Goal: Task Accomplishment & Management: Manage account settings

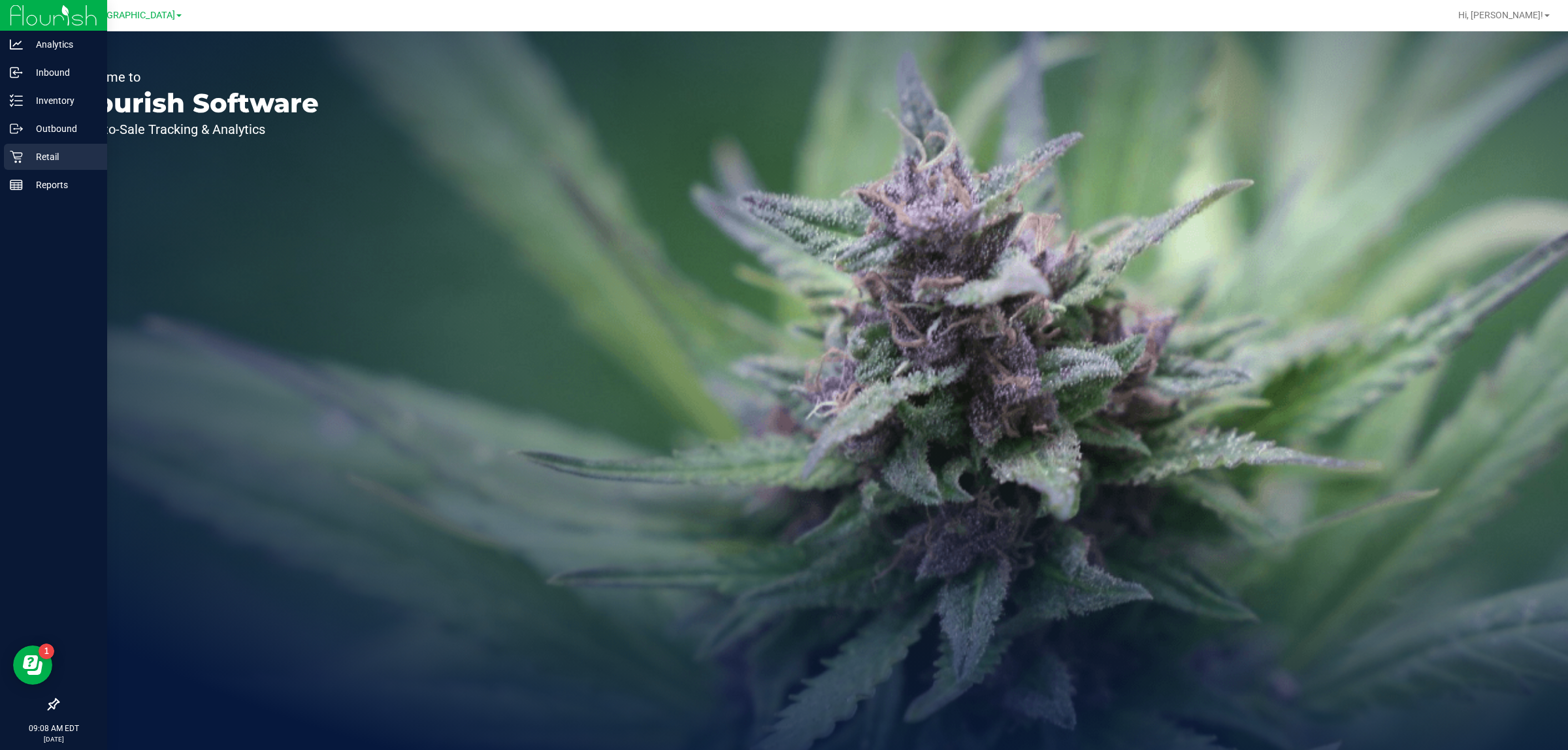
click at [48, 158] on p "Retail" at bounding box center [62, 157] width 78 height 16
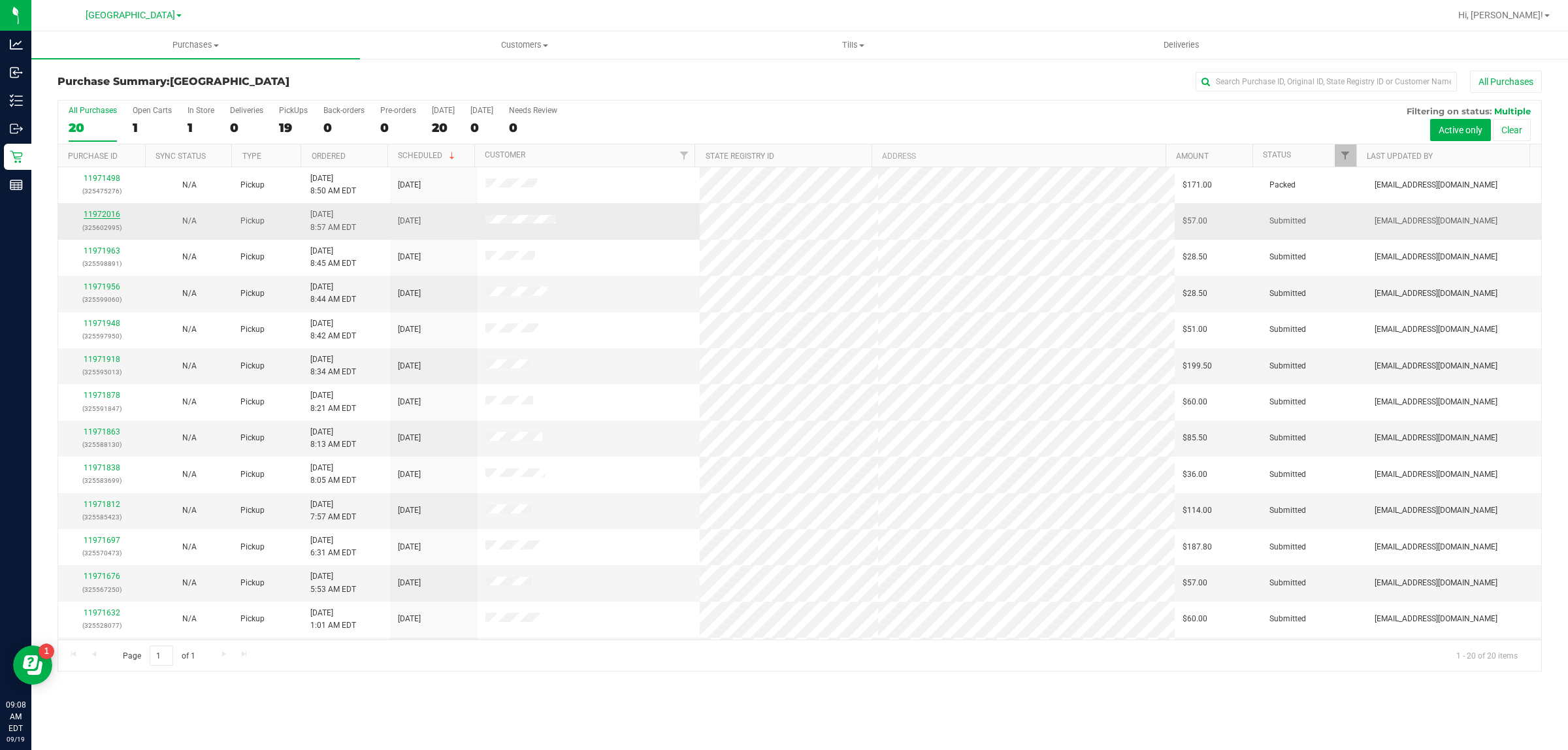
click at [92, 216] on link "11972016" at bounding box center [102, 214] width 37 height 9
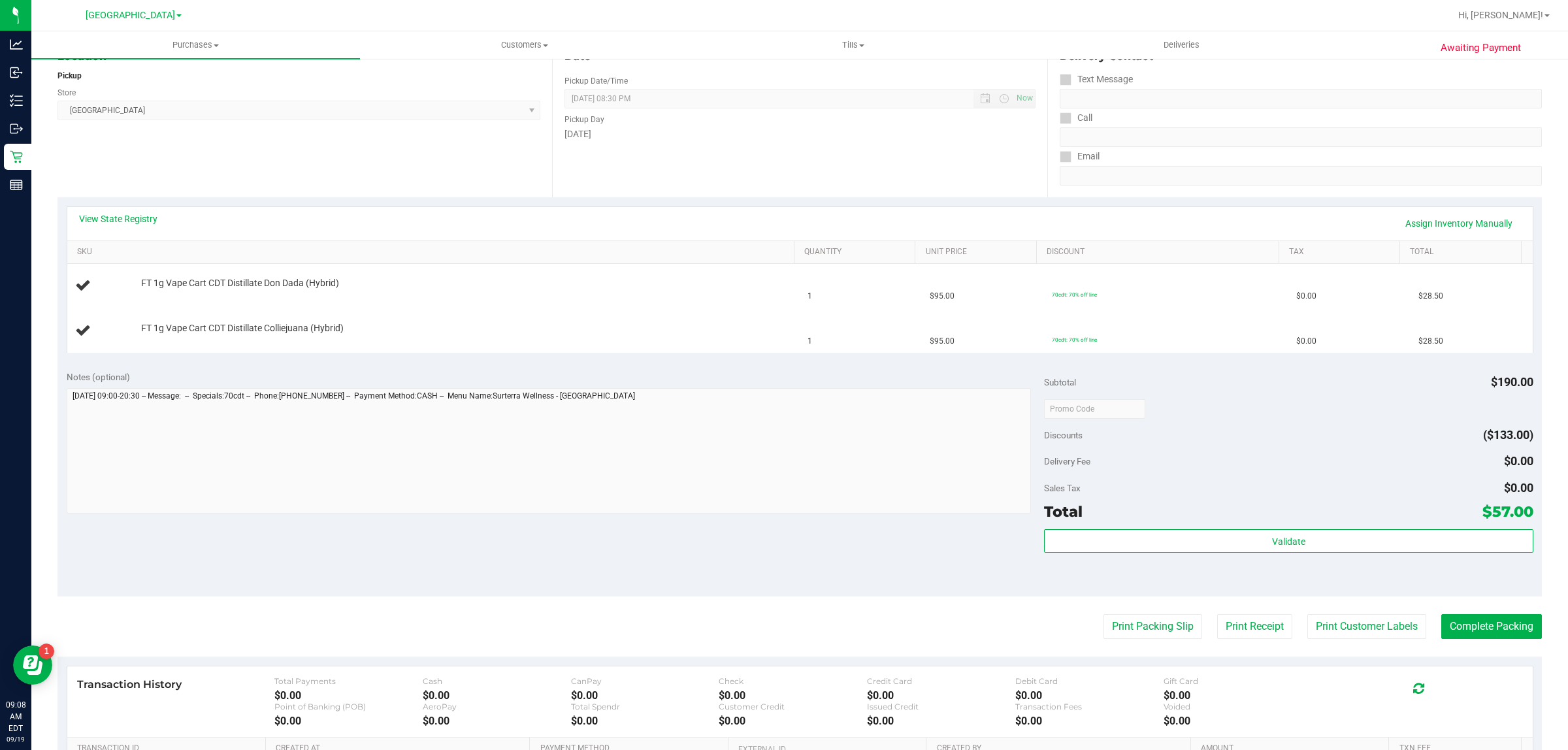
scroll to position [245, 0]
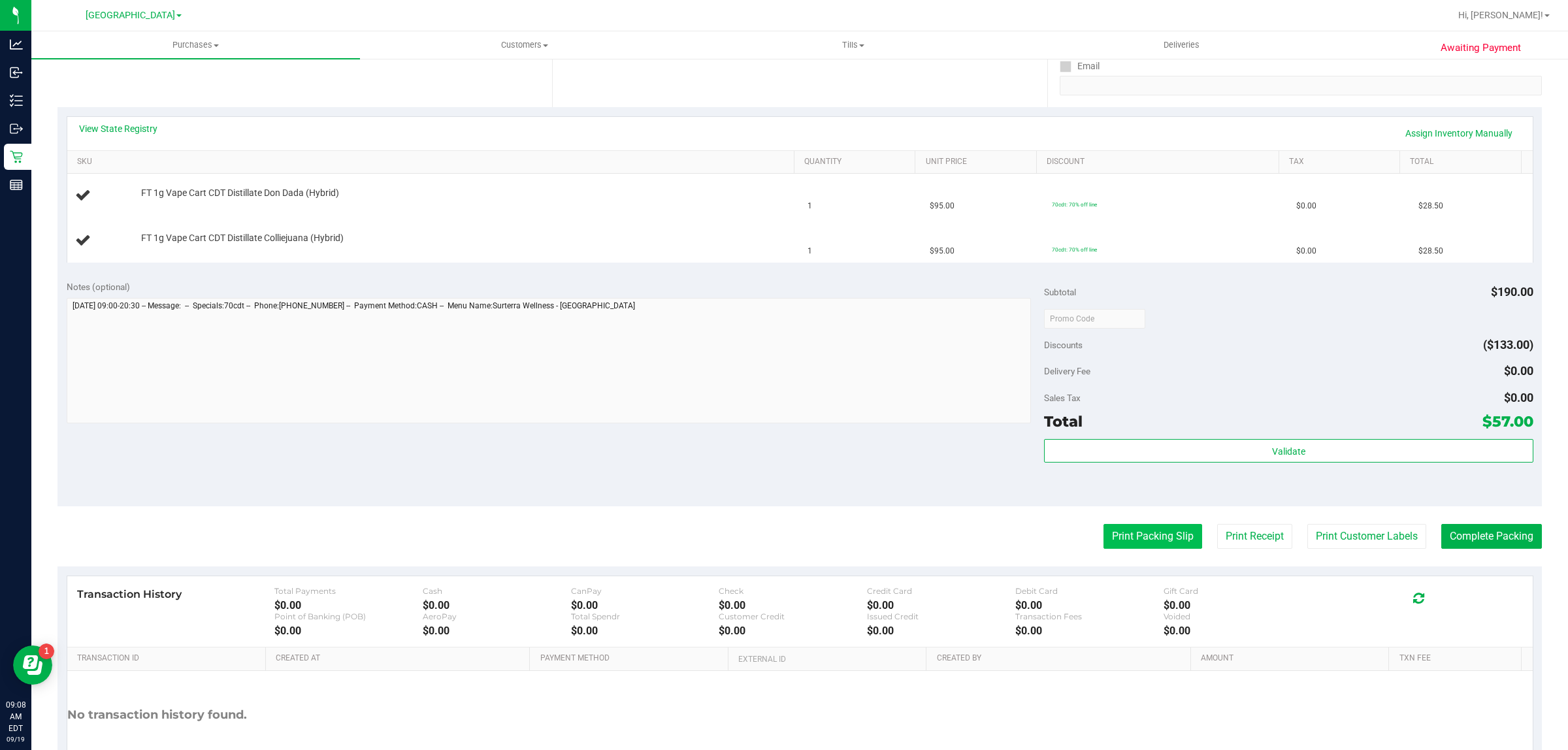
click at [1103, 543] on button "Print Packing Slip" at bounding box center [1152, 536] width 99 height 25
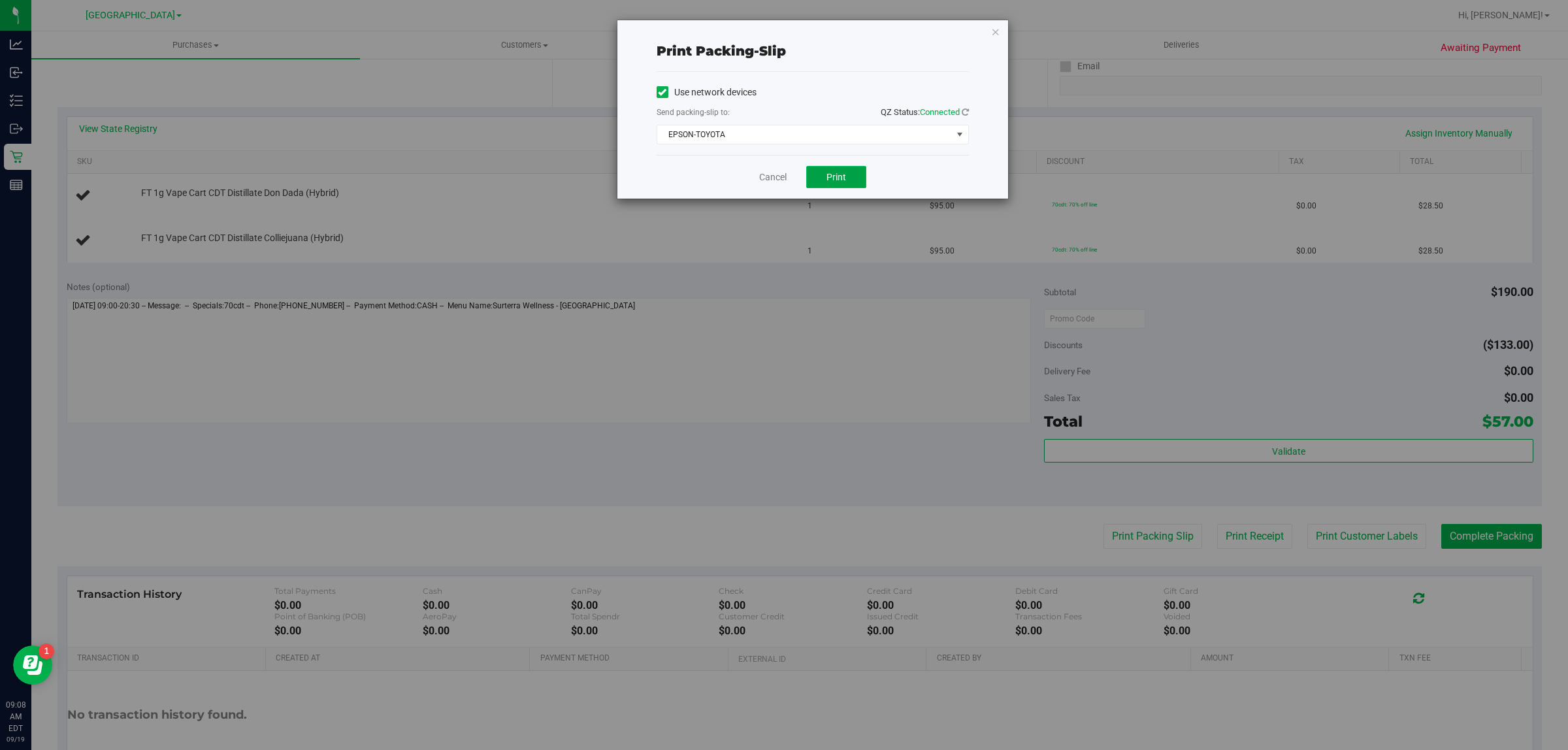
click at [831, 177] on span "Print" at bounding box center [836, 176] width 19 height 10
click at [774, 181] on link "Cancel" at bounding box center [773, 177] width 28 height 14
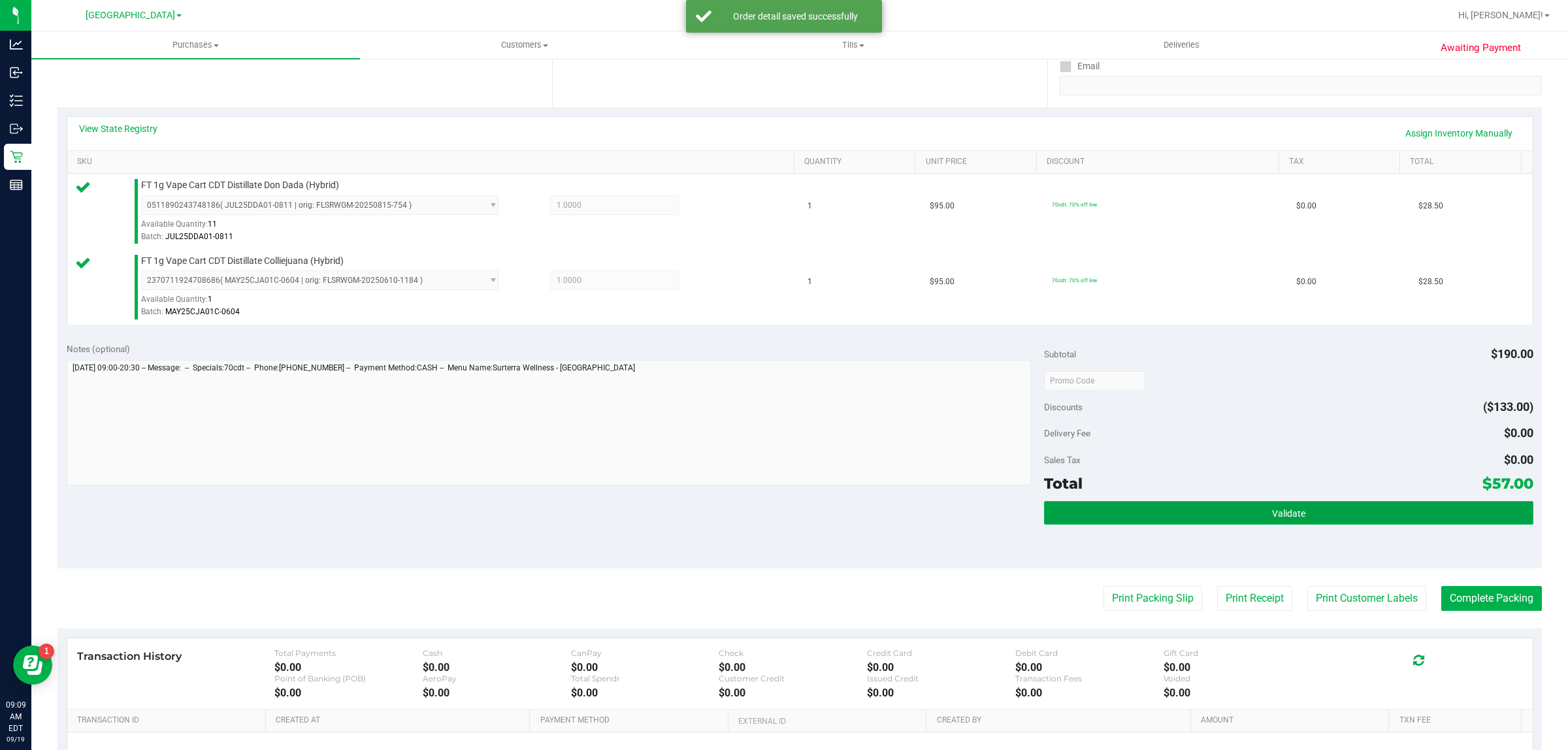
click at [1202, 507] on button "Validate" at bounding box center [1289, 513] width 489 height 24
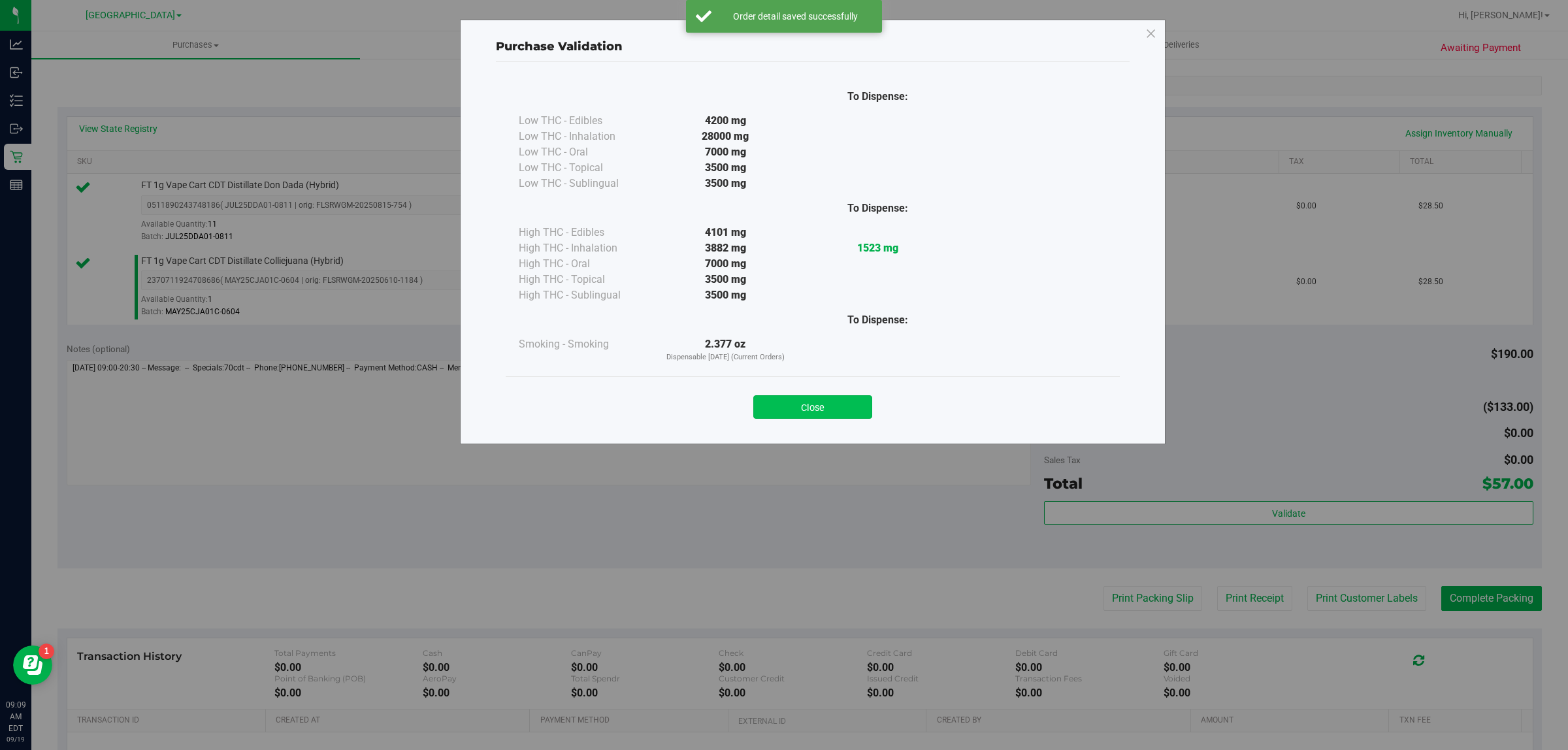
click at [857, 400] on button "Close" at bounding box center [813, 408] width 119 height 24
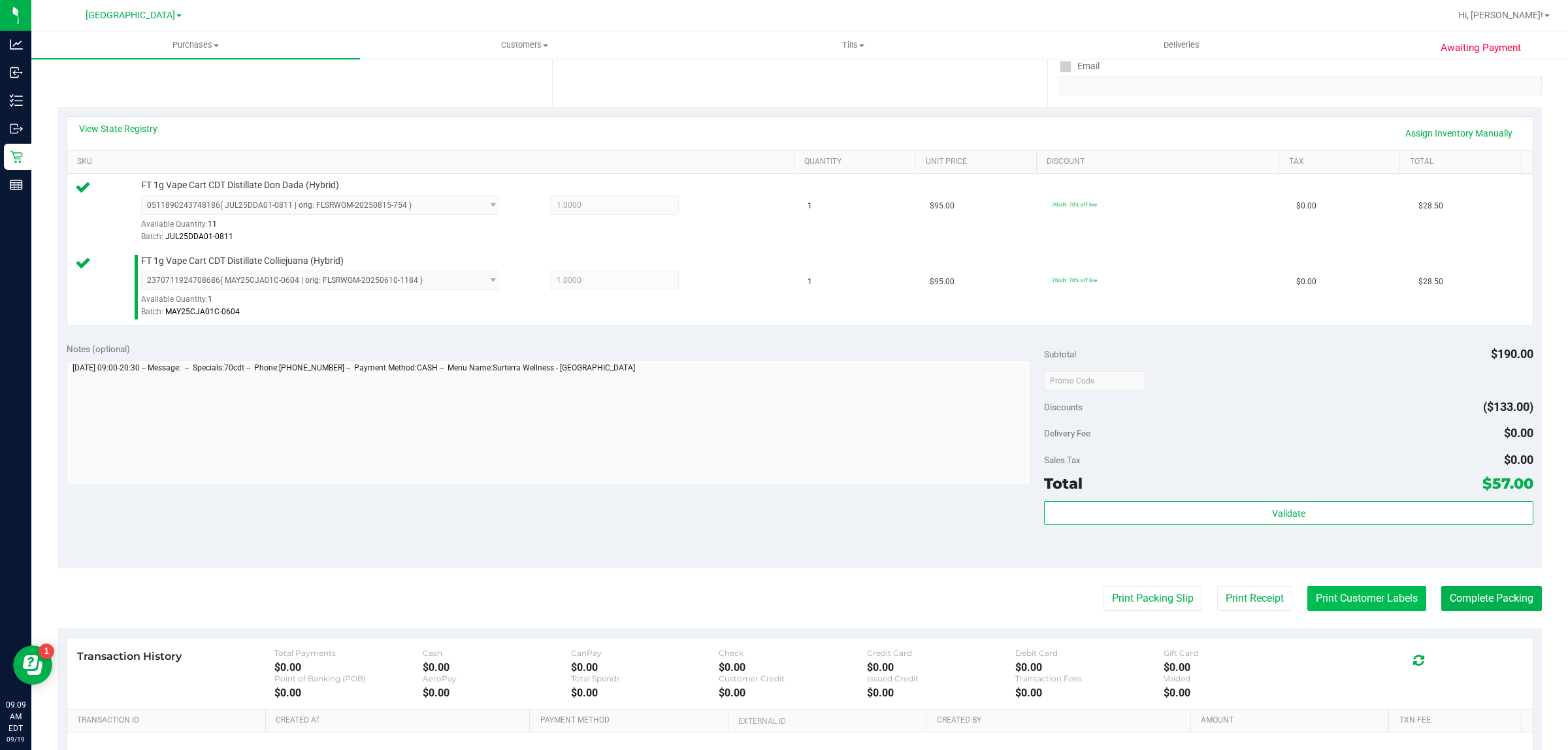
click at [1326, 598] on button "Print Customer Labels" at bounding box center [1366, 598] width 119 height 25
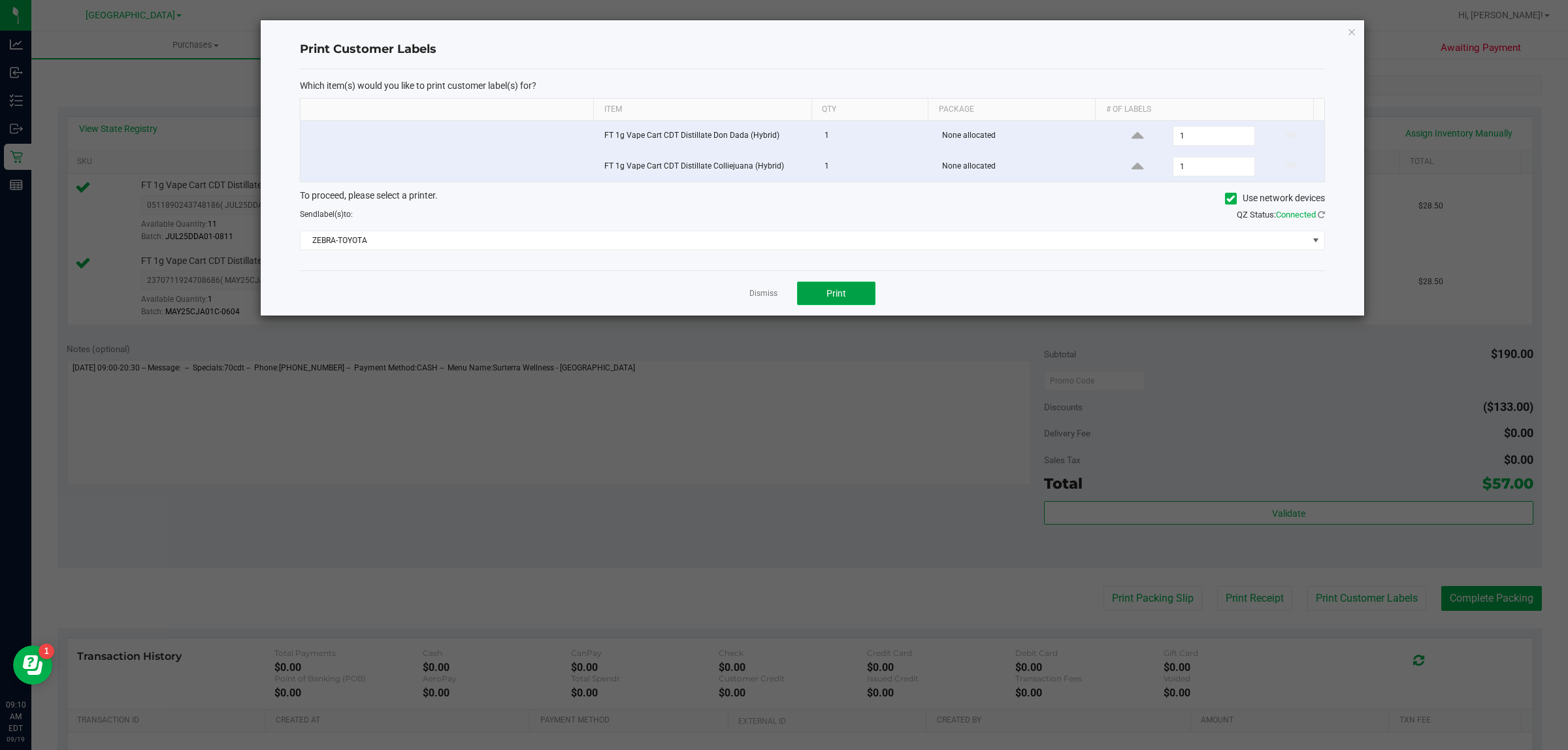
click at [860, 302] on button "Print" at bounding box center [836, 293] width 78 height 24
click at [759, 297] on link "Dismiss" at bounding box center [764, 293] width 28 height 11
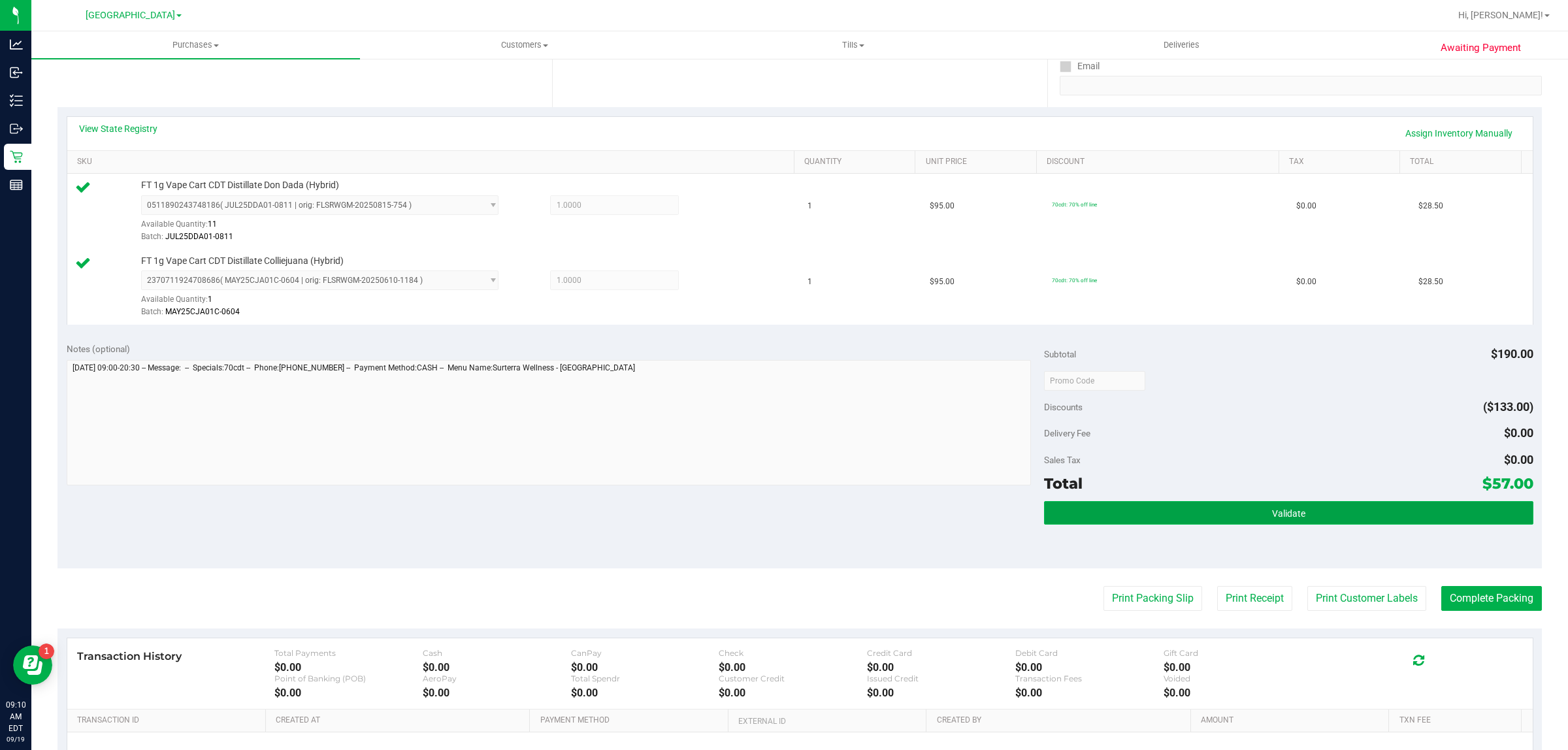
click at [1182, 521] on button "Validate" at bounding box center [1289, 513] width 489 height 24
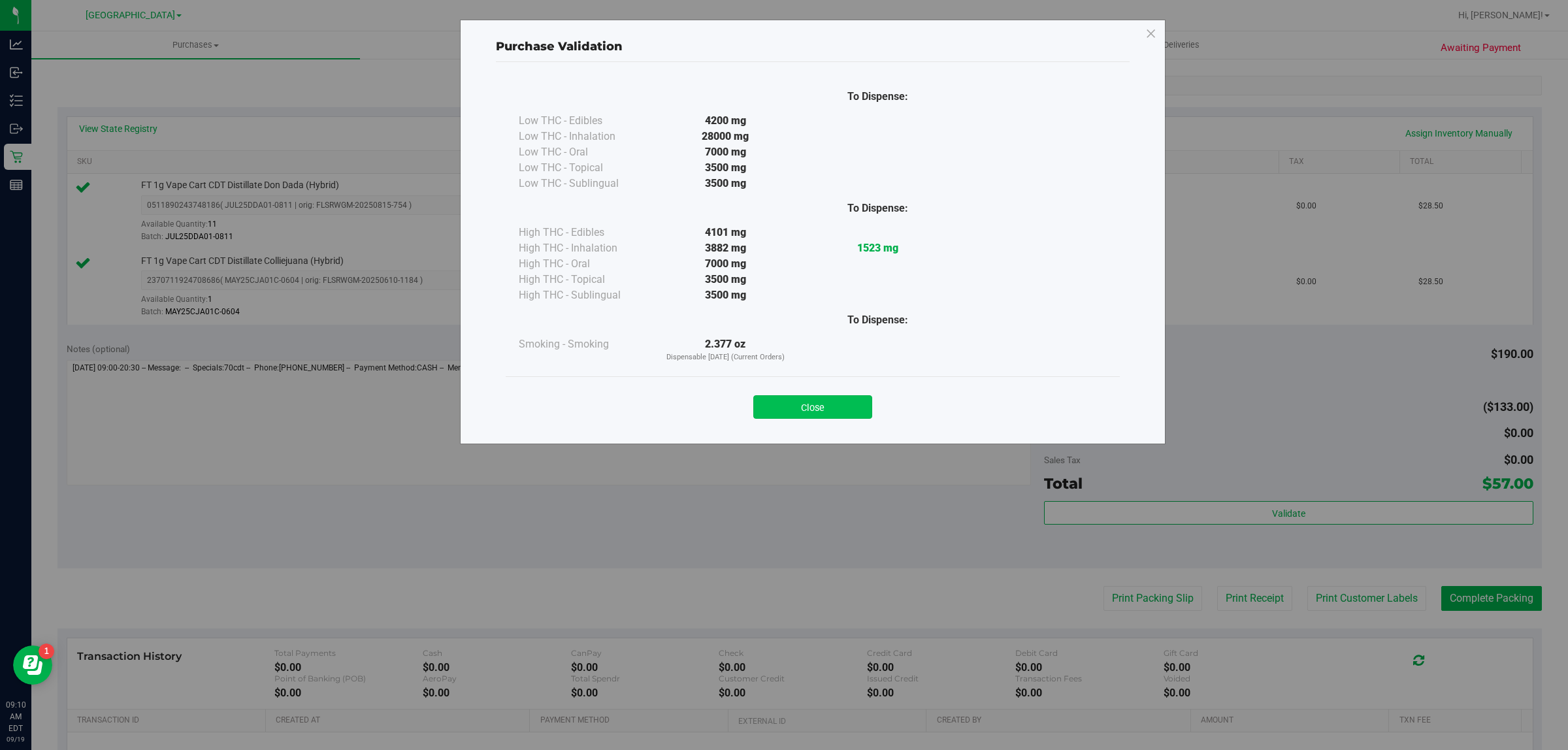
click at [822, 407] on button "Close" at bounding box center [813, 408] width 119 height 24
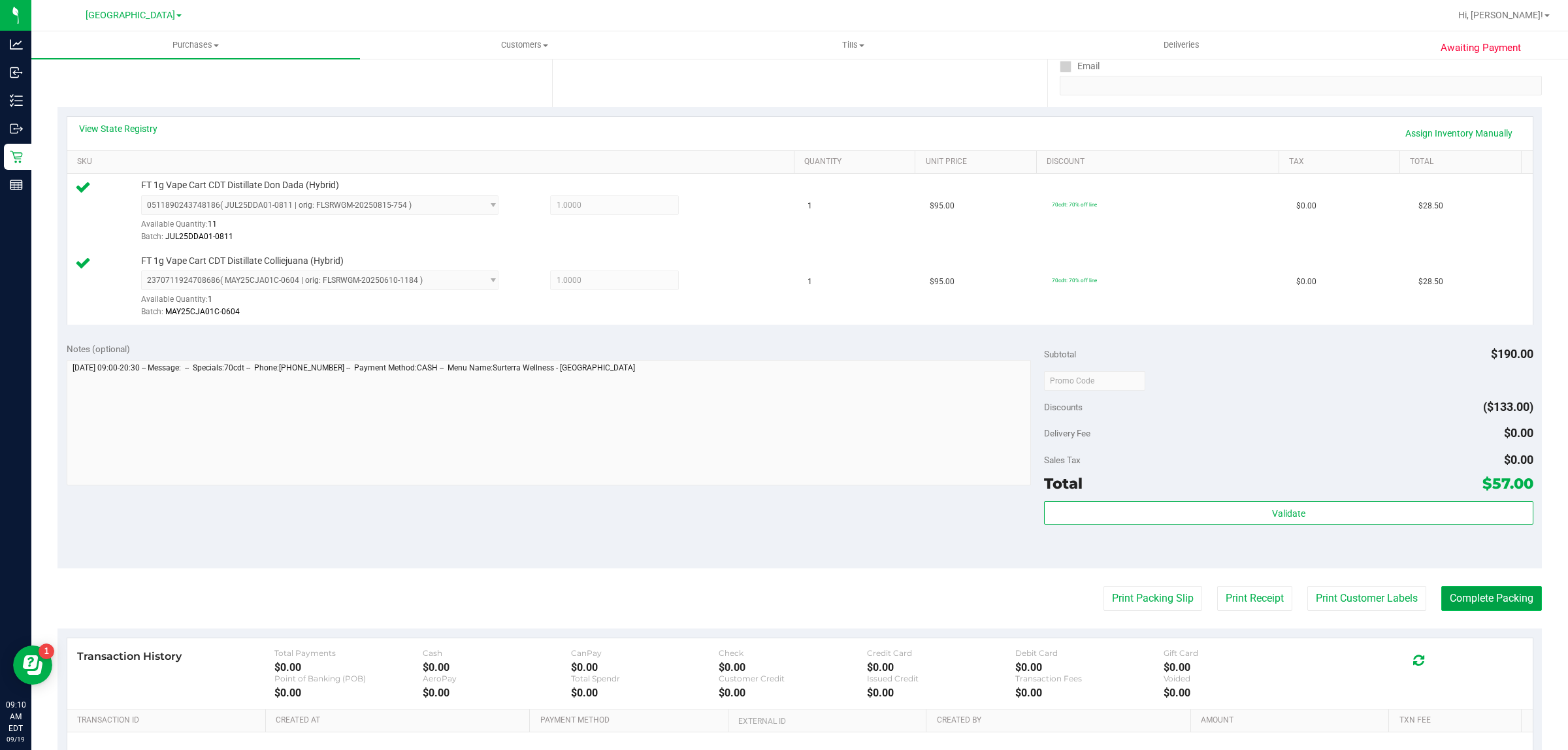
click at [1458, 595] on button "Complete Packing" at bounding box center [1491, 598] width 101 height 25
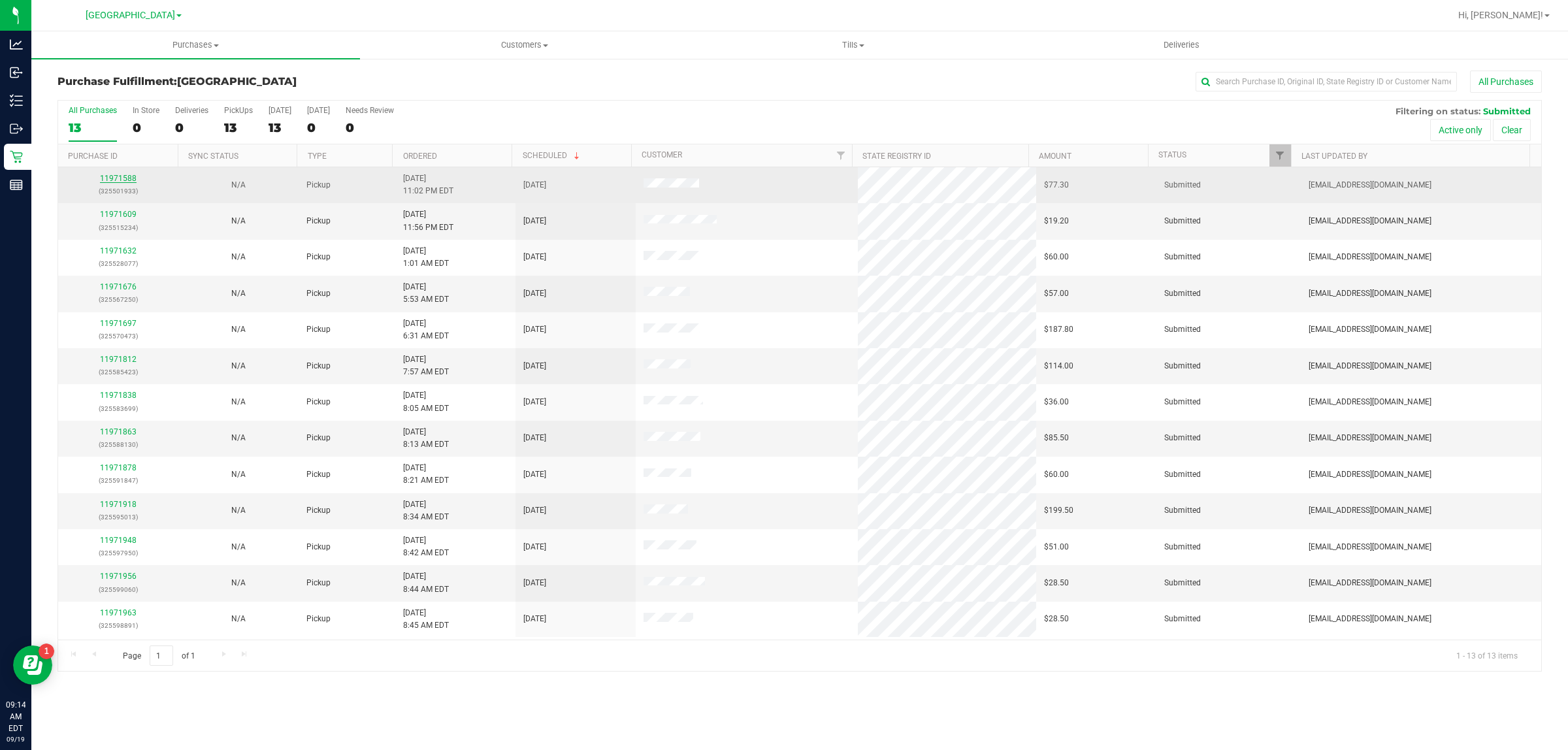
click at [125, 178] on link "11971588" at bounding box center [118, 178] width 37 height 9
click at [112, 177] on link "11971588" at bounding box center [118, 178] width 37 height 9
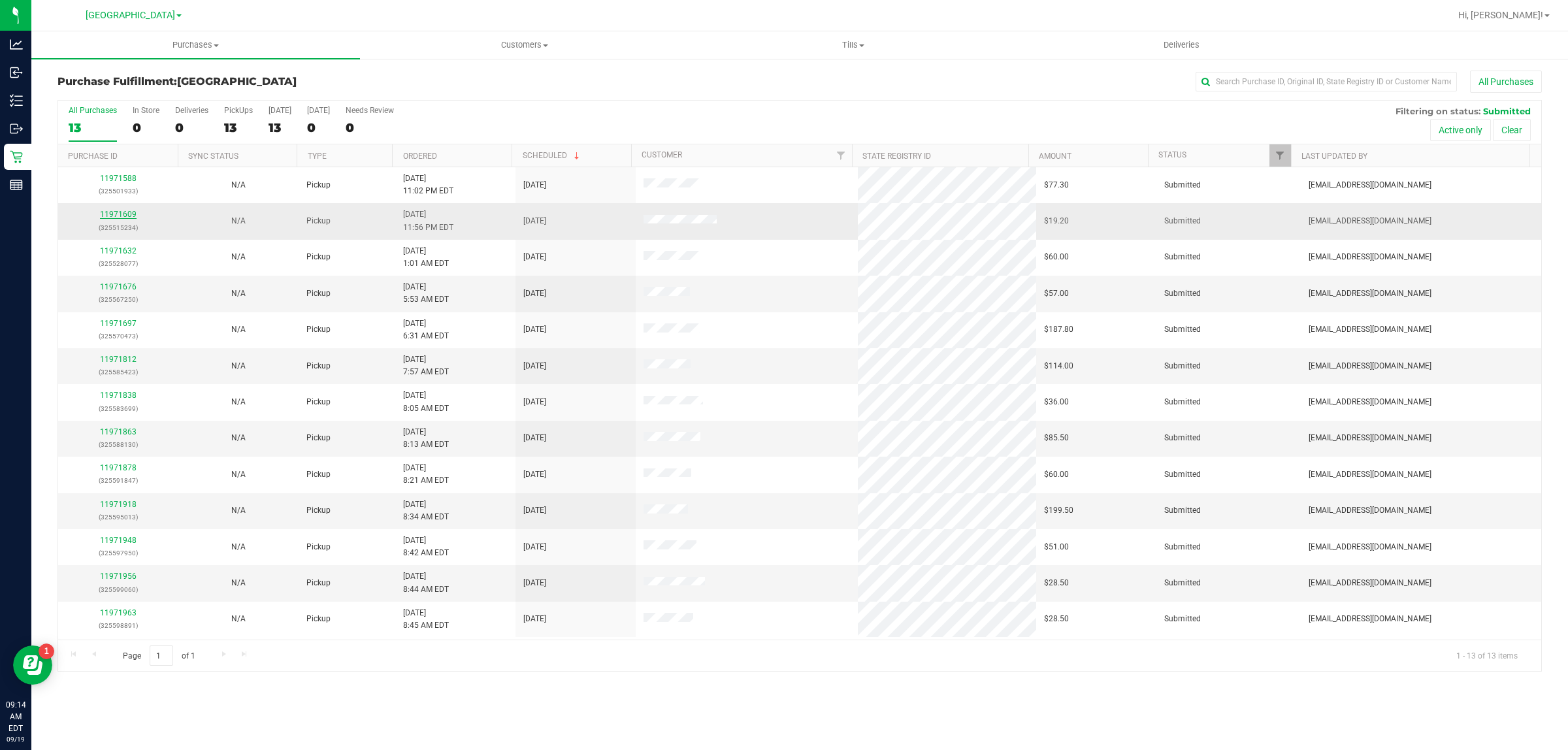
click at [131, 216] on link "11971609" at bounding box center [118, 214] width 37 height 9
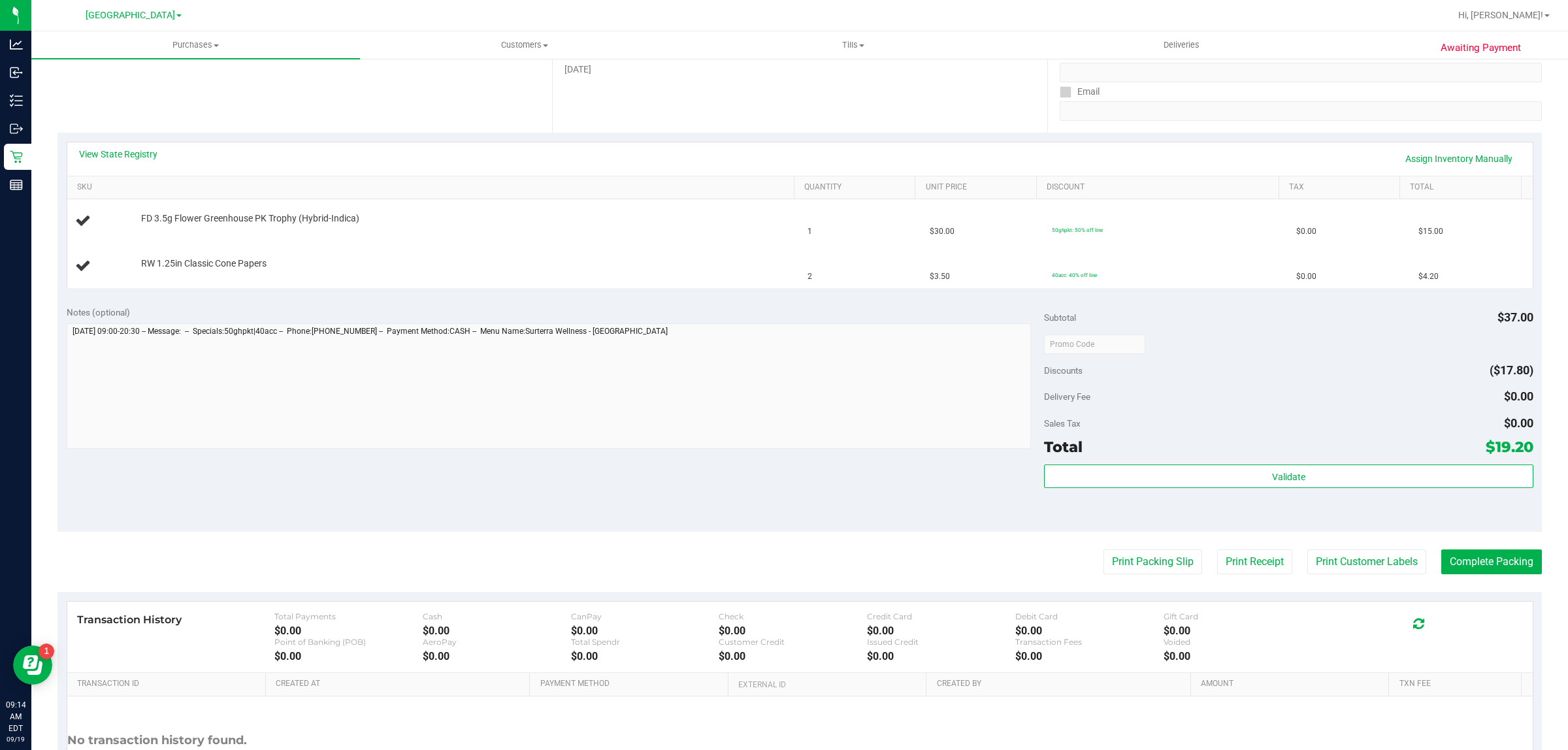
scroll to position [327, 0]
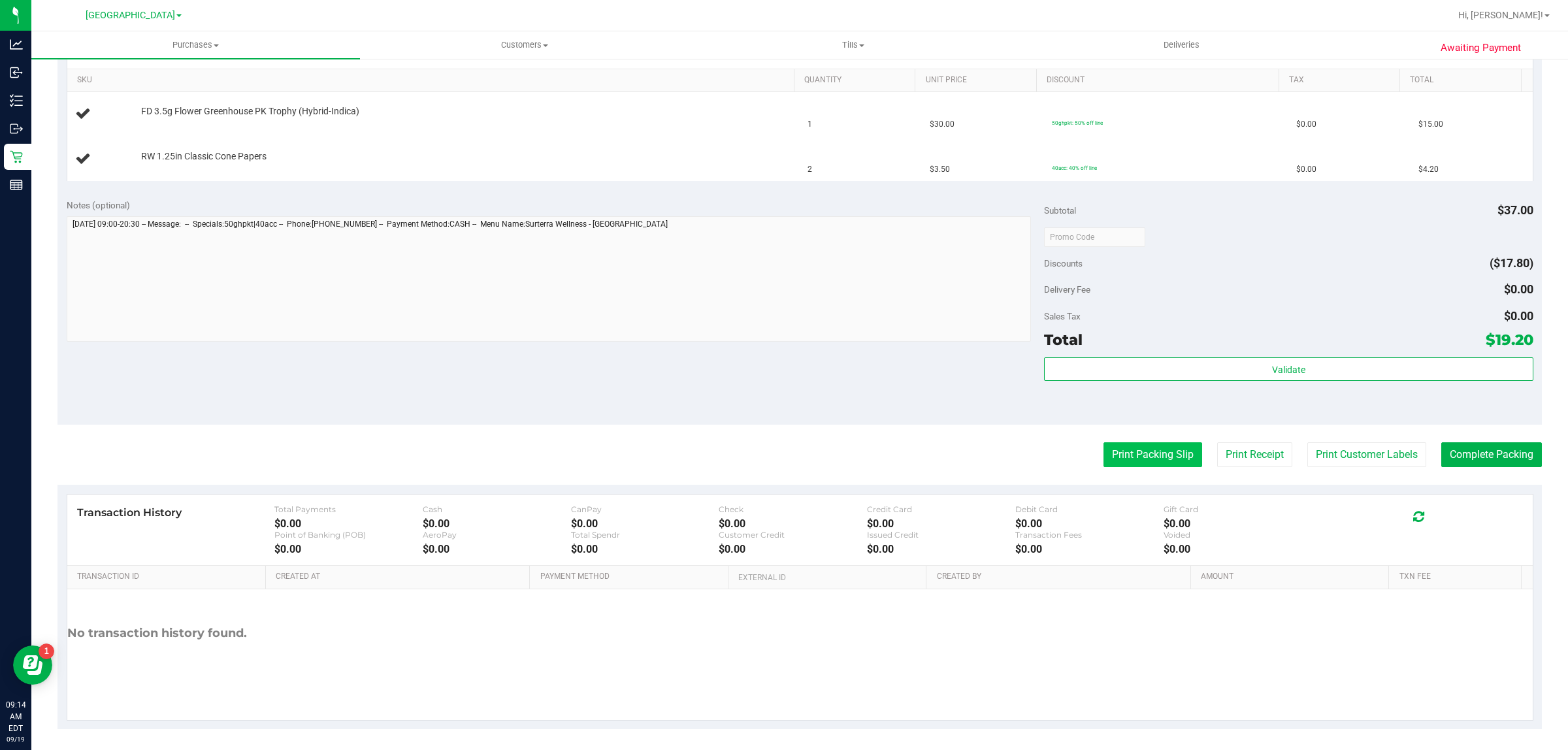
click at [1123, 460] on button "Print Packing Slip" at bounding box center [1152, 455] width 99 height 25
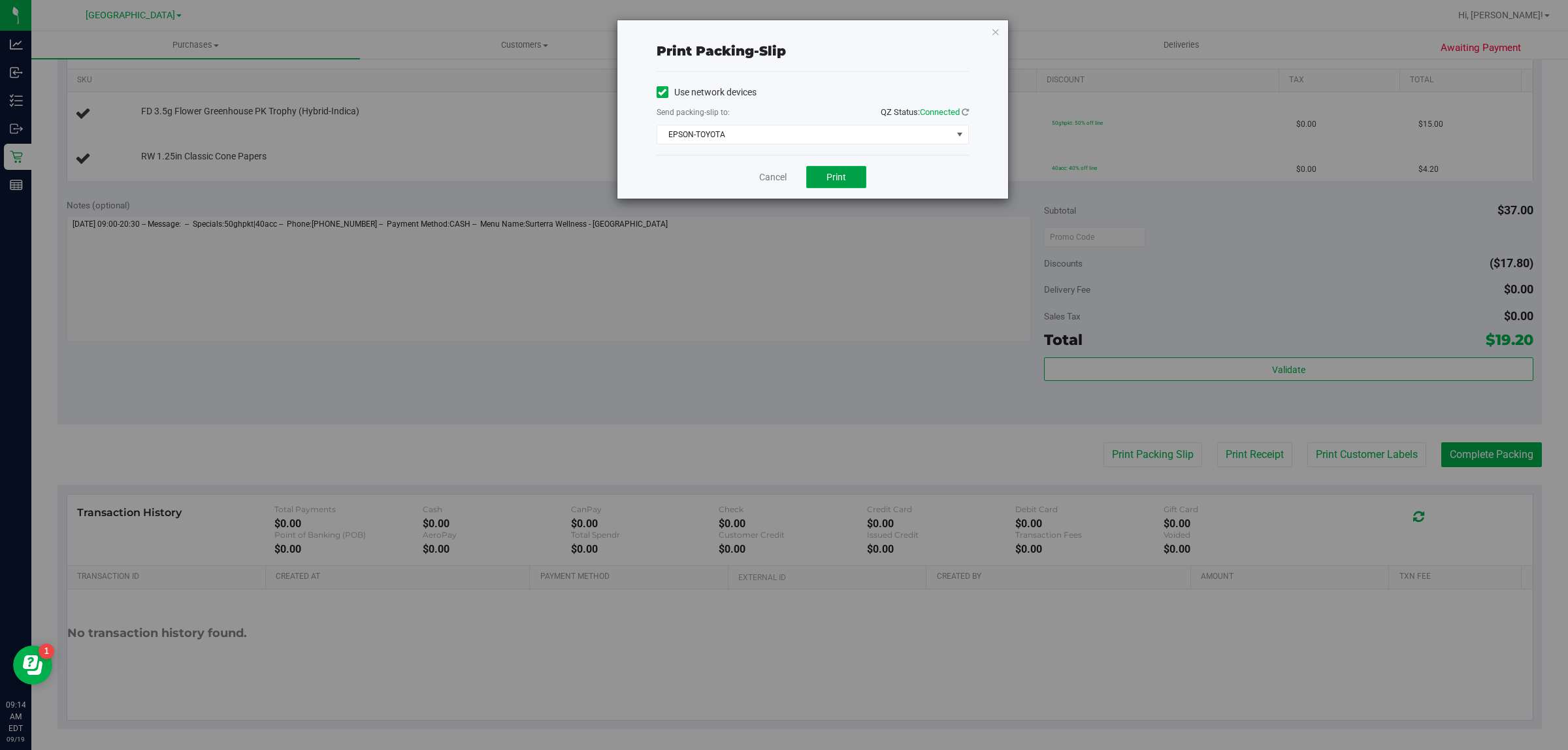
click at [828, 182] on span "Print" at bounding box center [836, 176] width 19 height 10
click at [778, 173] on link "Cancel" at bounding box center [773, 177] width 28 height 14
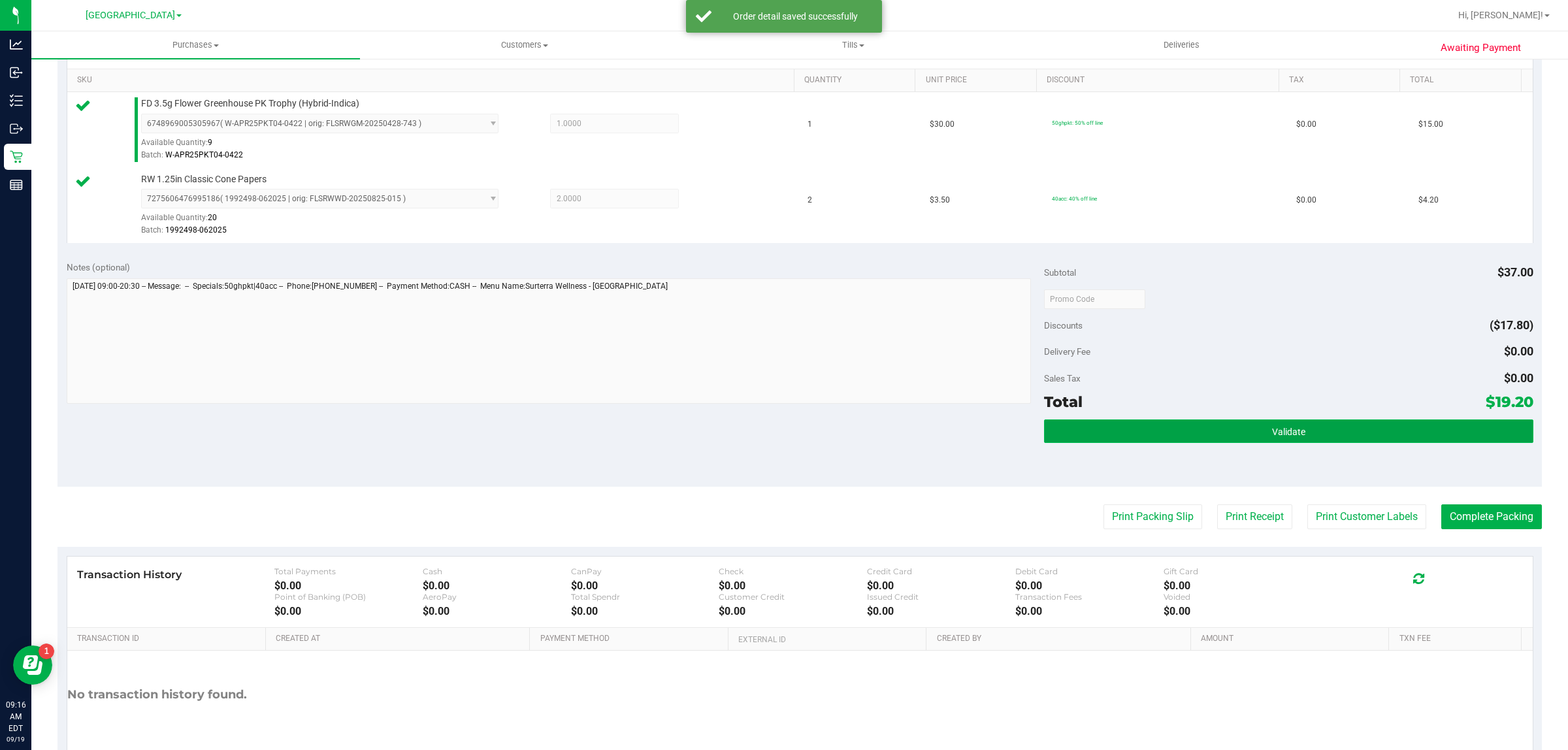
click at [1273, 434] on span "Validate" at bounding box center [1289, 432] width 33 height 10
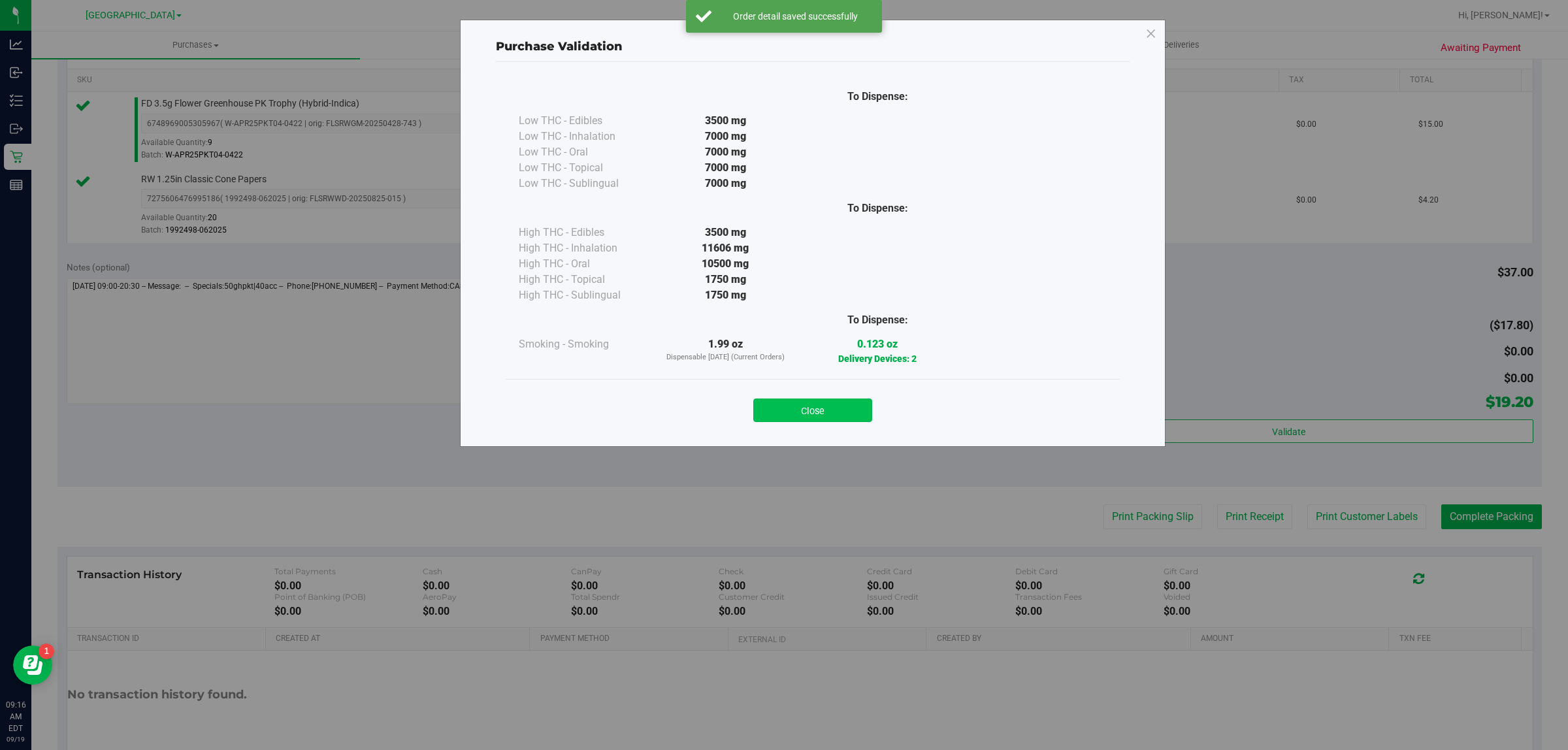
click at [849, 409] on button "Close" at bounding box center [813, 411] width 119 height 24
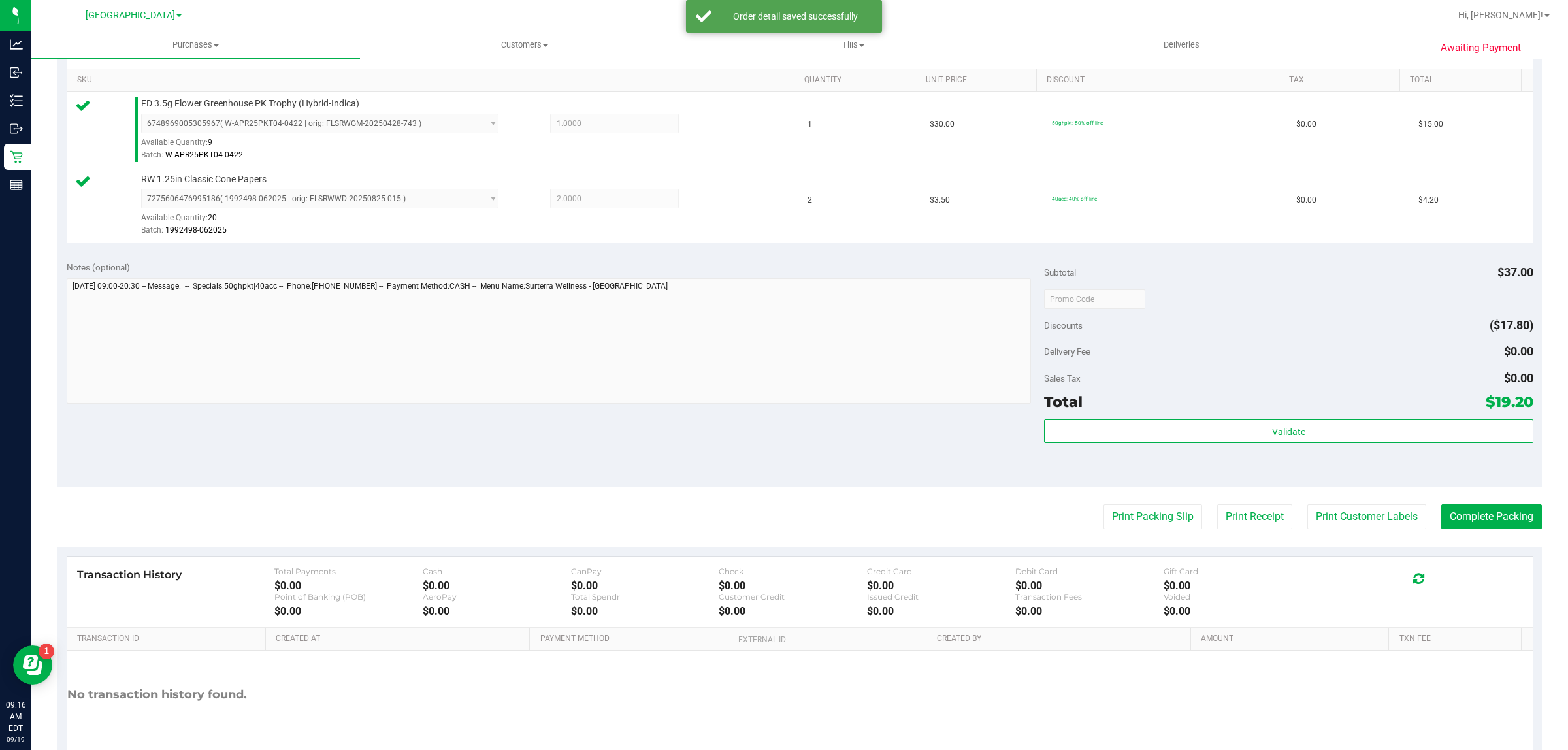
click at [1314, 503] on purchase-details "Back Edit Purchase Cancel Purchase View Profile # 11971609 BioTrack ID: - Submi…" at bounding box center [799, 268] width 1484 height 1048
click at [1317, 513] on button "Print Customer Labels" at bounding box center [1366, 517] width 119 height 25
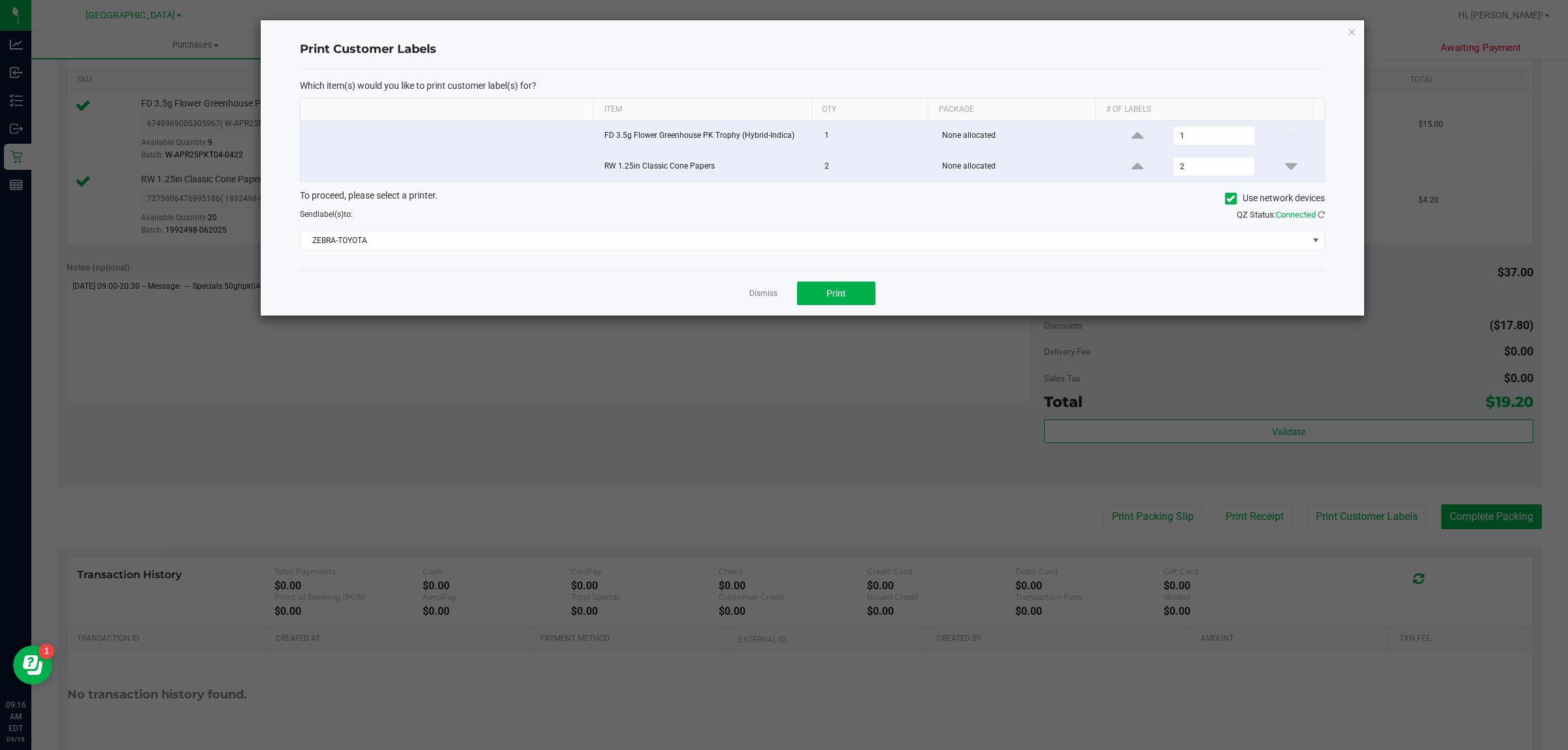
click at [835, 281] on div "Dismiss Print" at bounding box center [812, 292] width 1025 height 45
click at [834, 292] on span "Print" at bounding box center [836, 292] width 19 height 10
click at [768, 294] on link "Dismiss" at bounding box center [764, 293] width 28 height 11
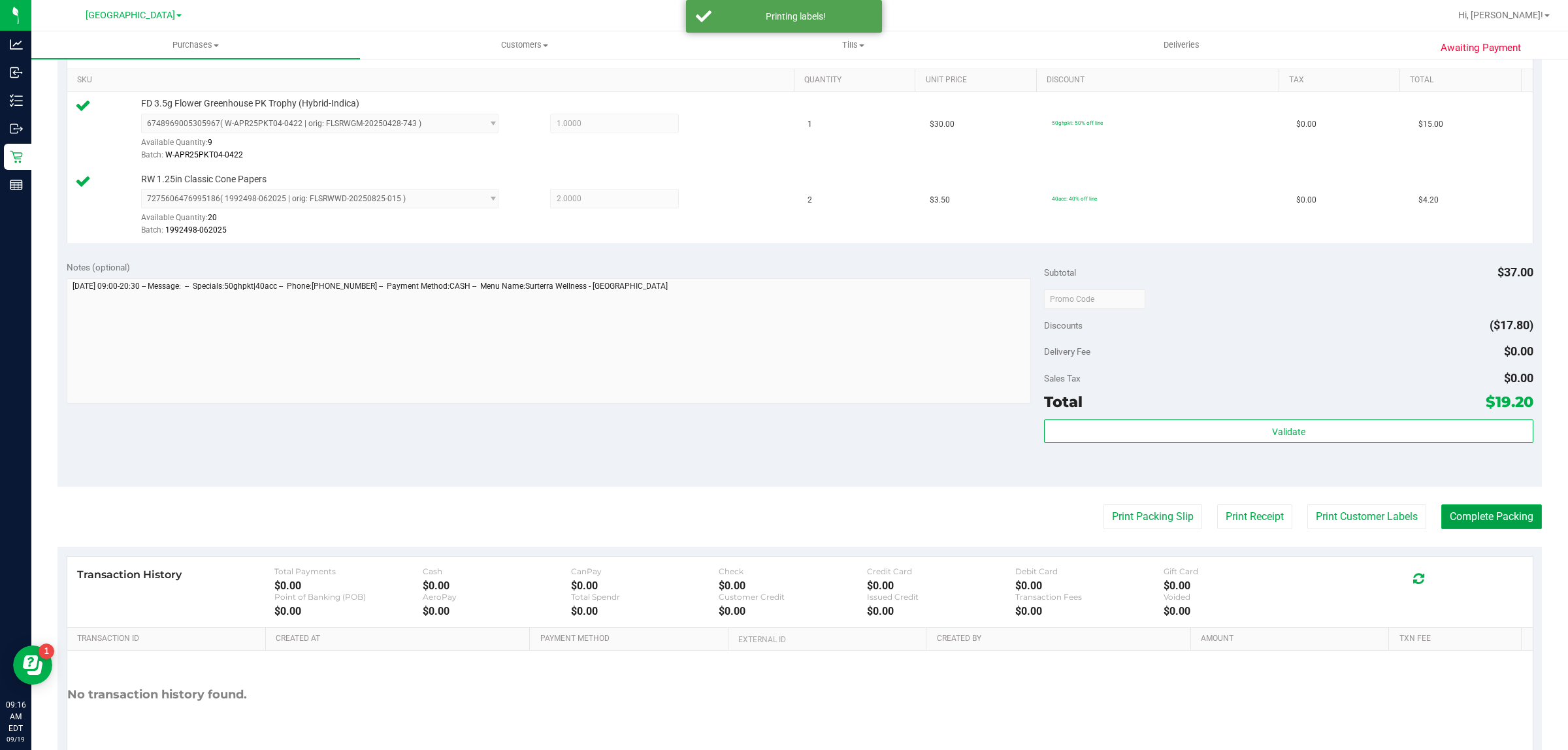
click at [1458, 515] on button "Complete Packing" at bounding box center [1491, 517] width 101 height 25
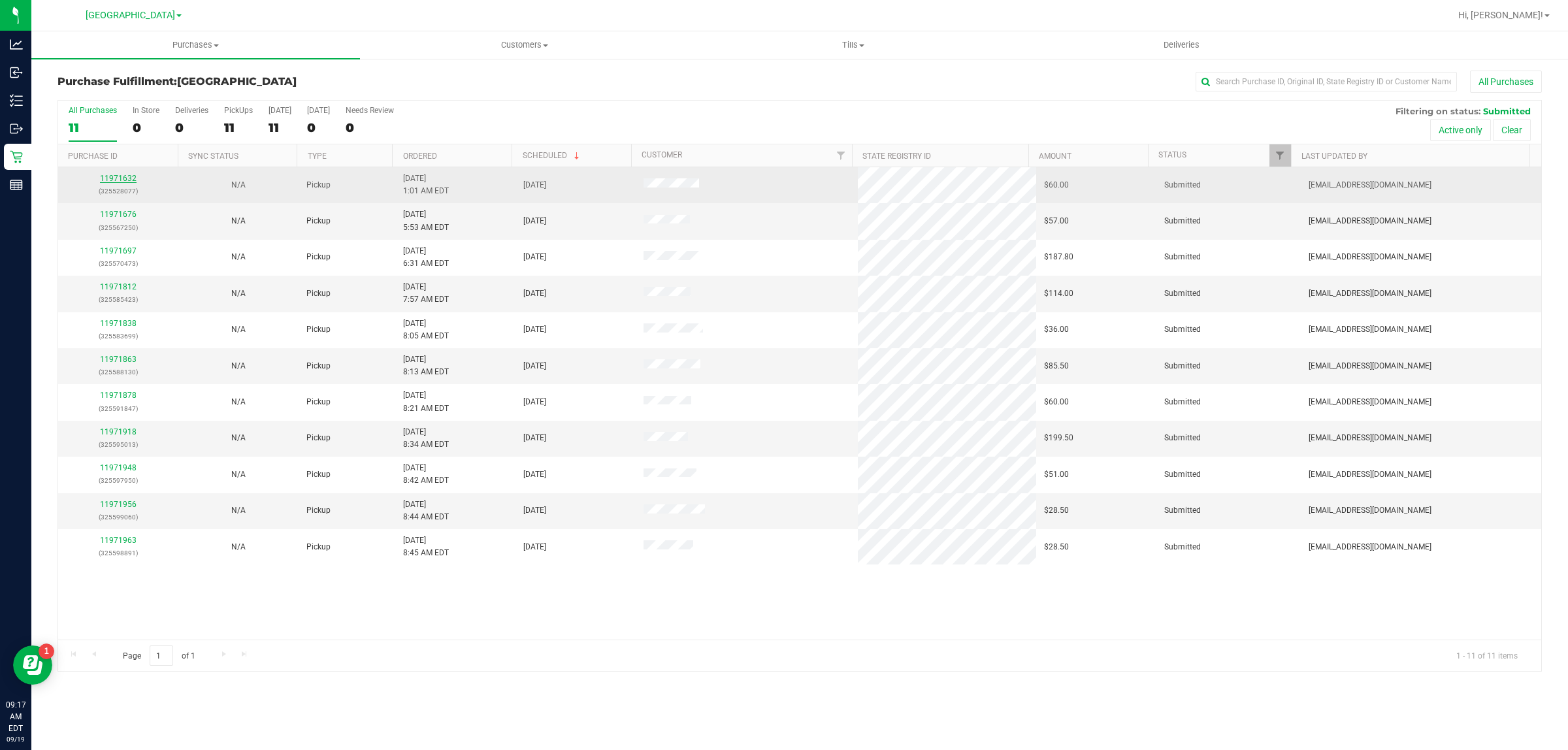
click at [118, 182] on link "11971632" at bounding box center [118, 178] width 37 height 9
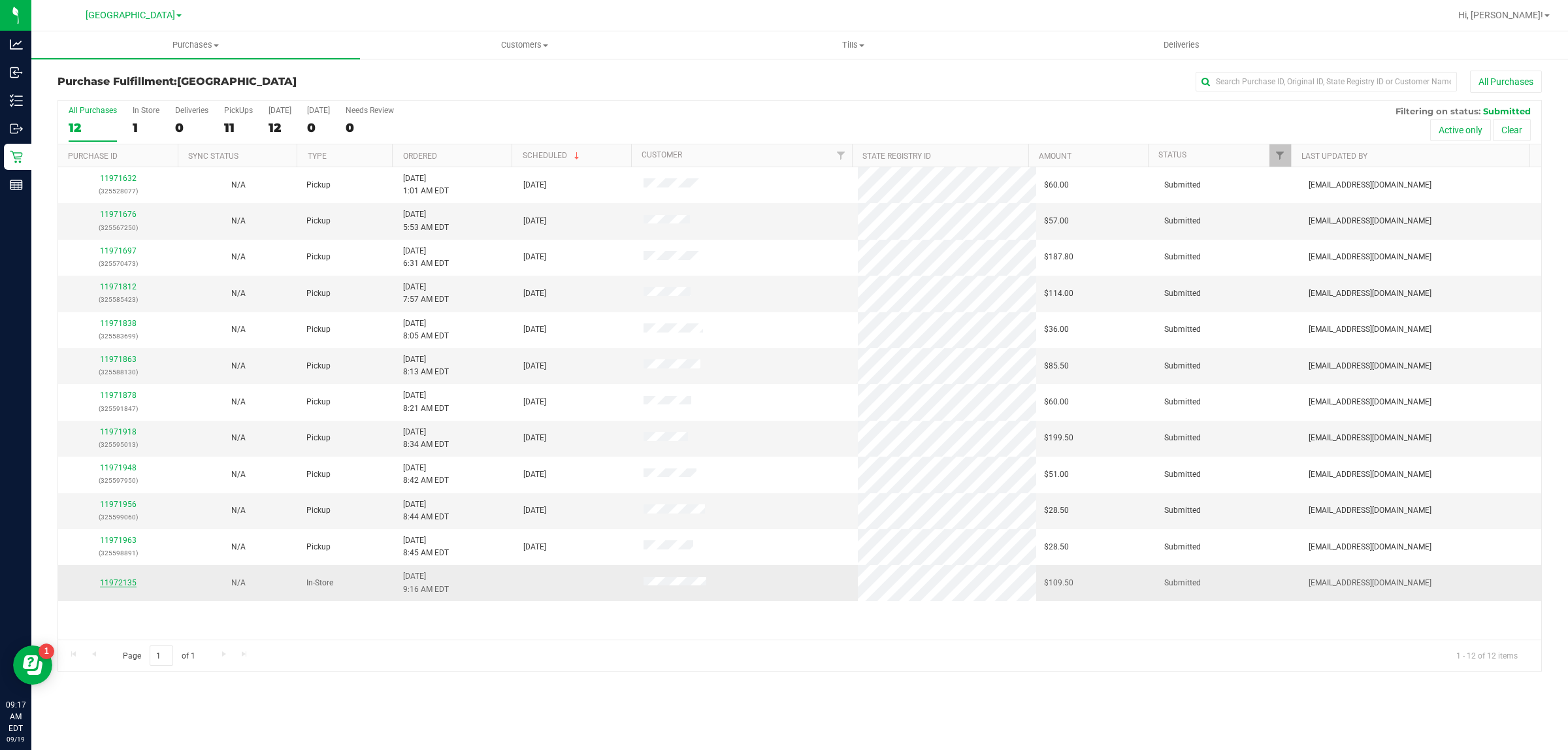
click at [123, 588] on link "11972135" at bounding box center [118, 583] width 37 height 9
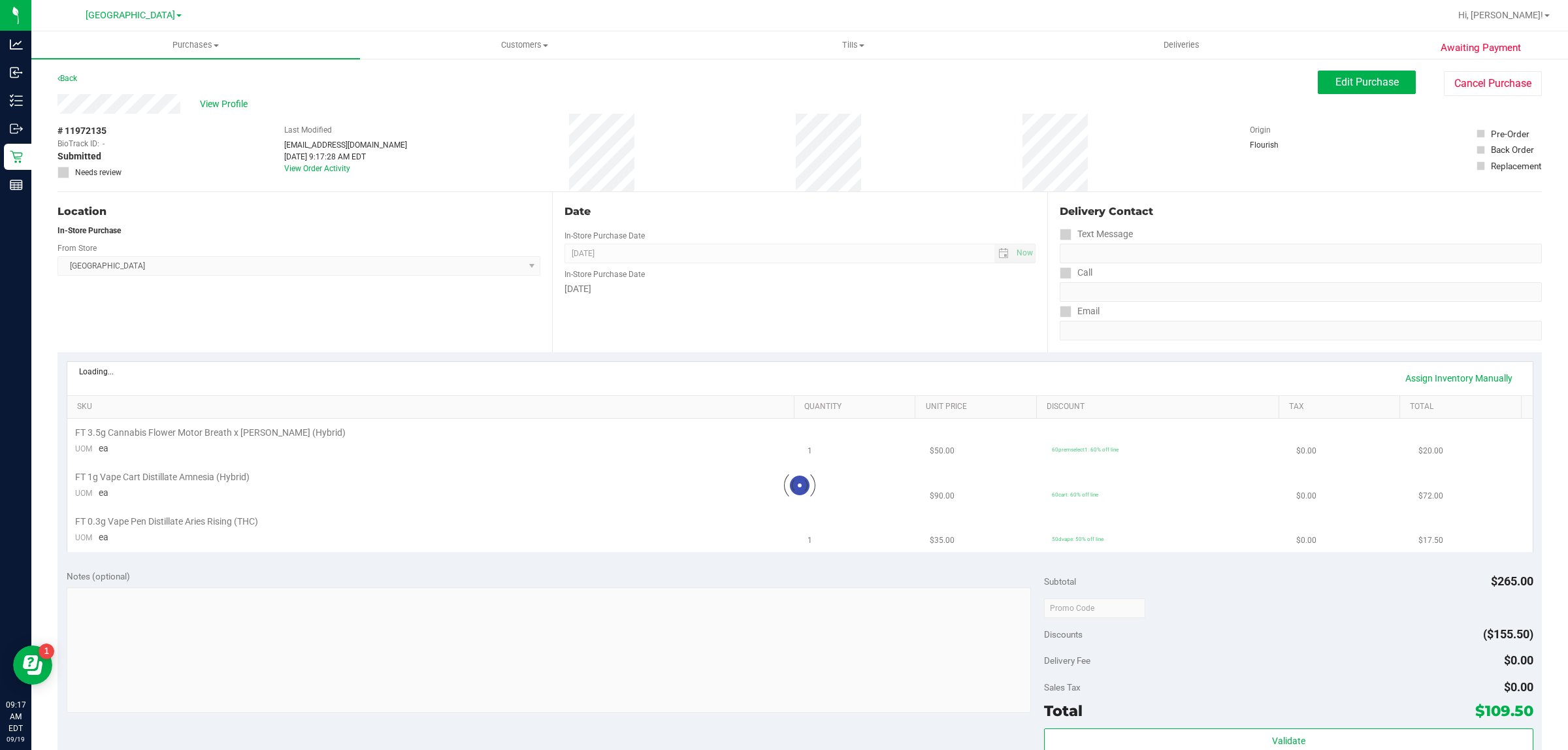
scroll to position [245, 0]
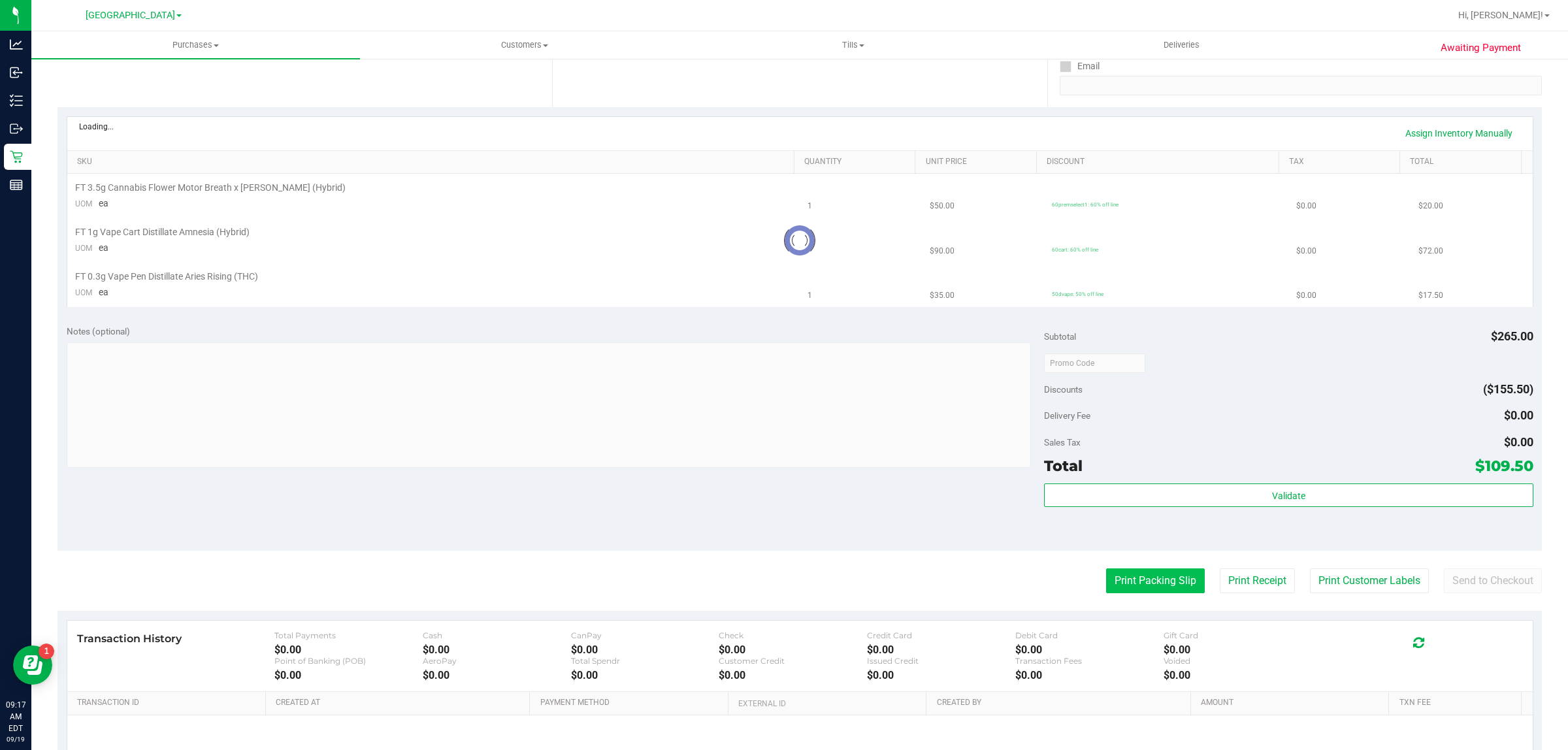
click at [1111, 570] on button "Print Packing Slip" at bounding box center [1155, 580] width 99 height 25
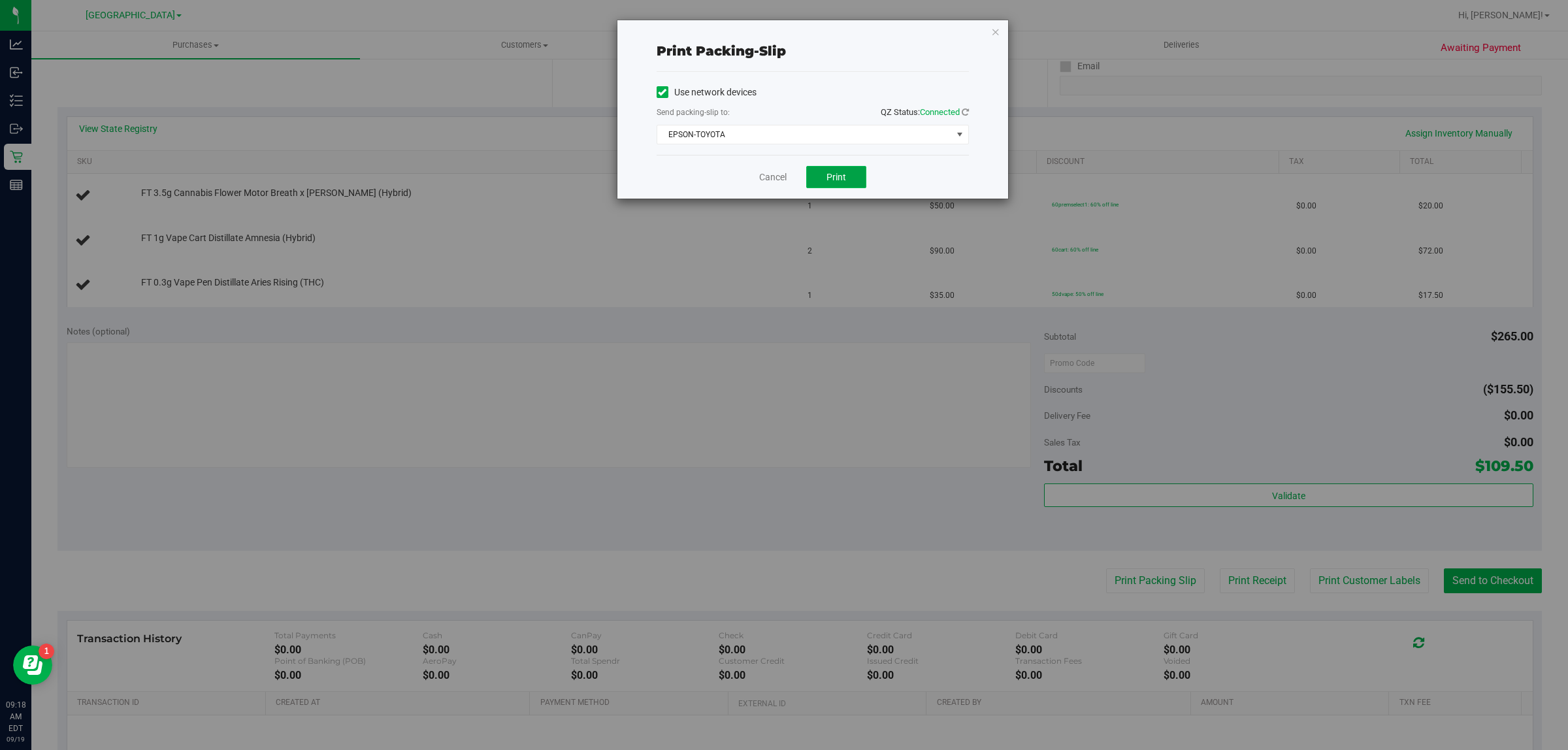
click at [818, 174] on button "Print" at bounding box center [836, 177] width 60 height 22
click at [772, 182] on link "Cancel" at bounding box center [773, 177] width 28 height 14
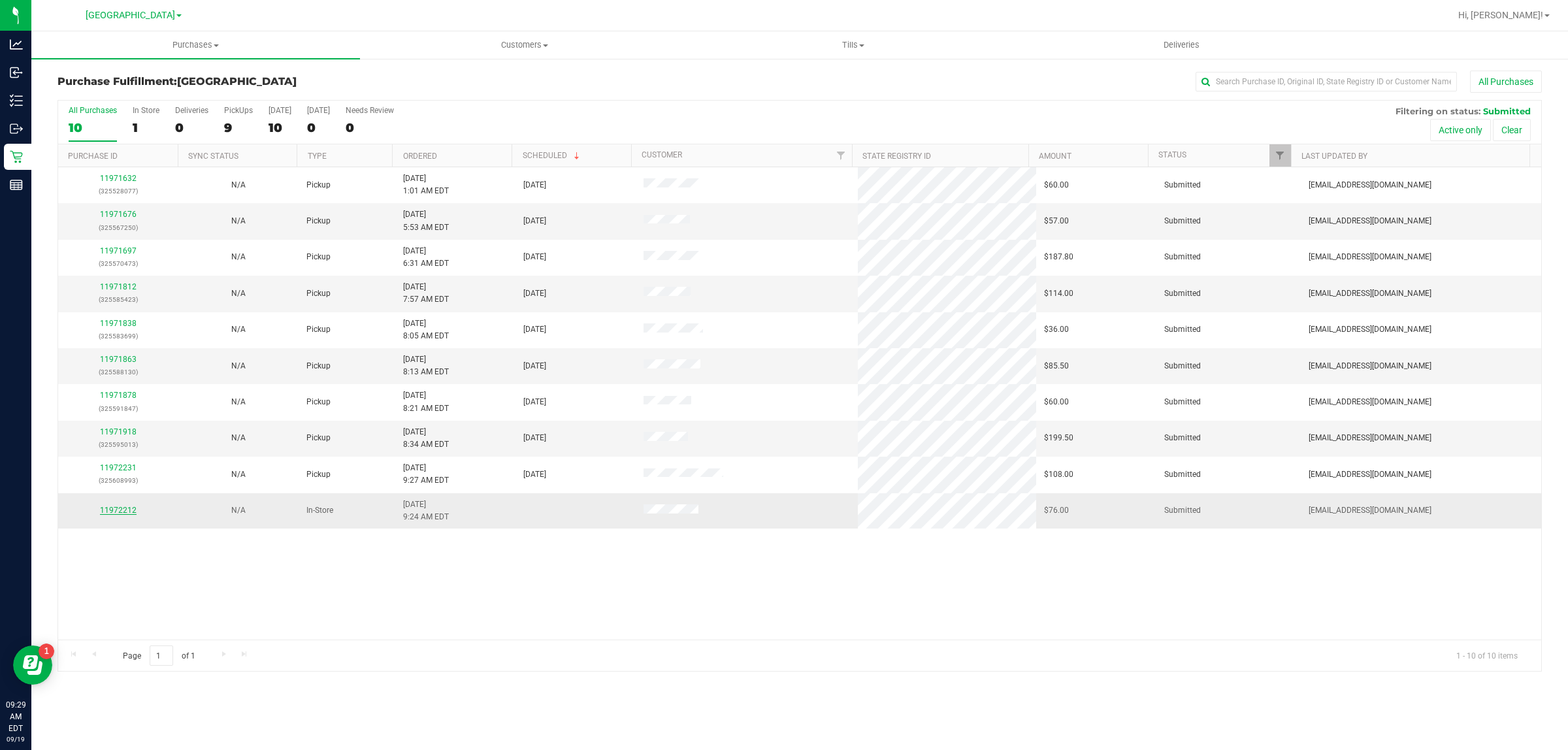
click at [126, 514] on link "11972212" at bounding box center [118, 510] width 37 height 9
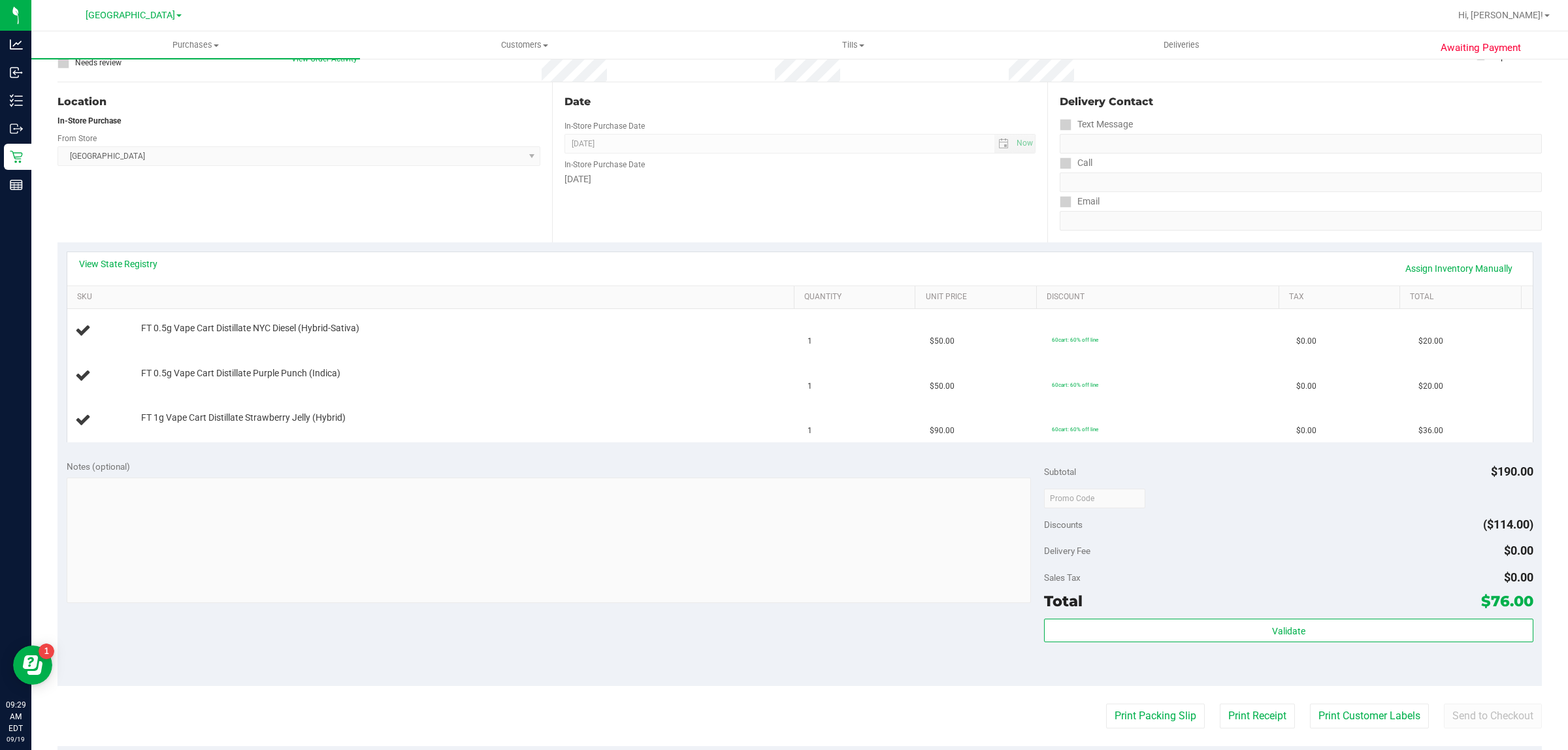
scroll to position [245, 0]
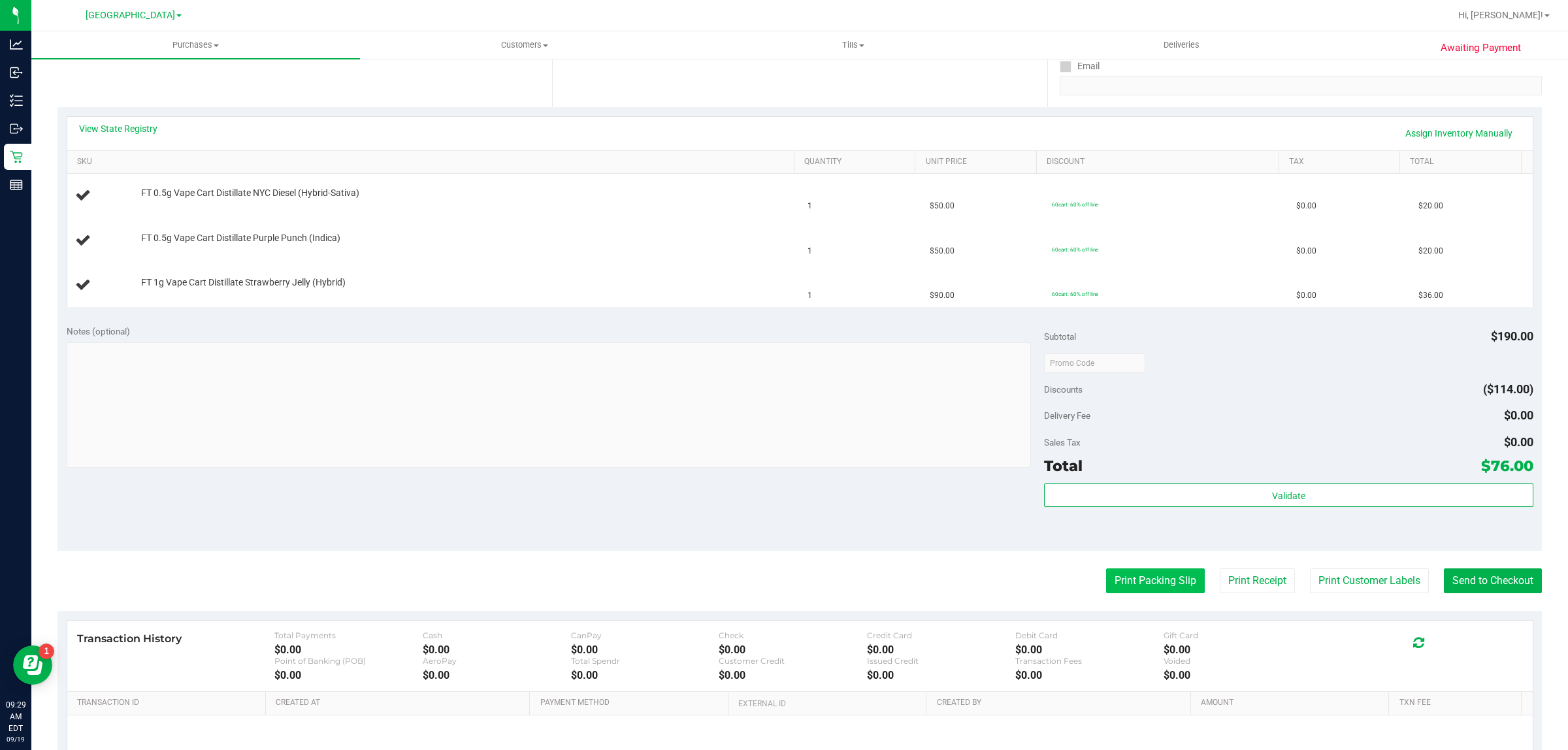
click at [1155, 575] on button "Print Packing Slip" at bounding box center [1155, 580] width 99 height 25
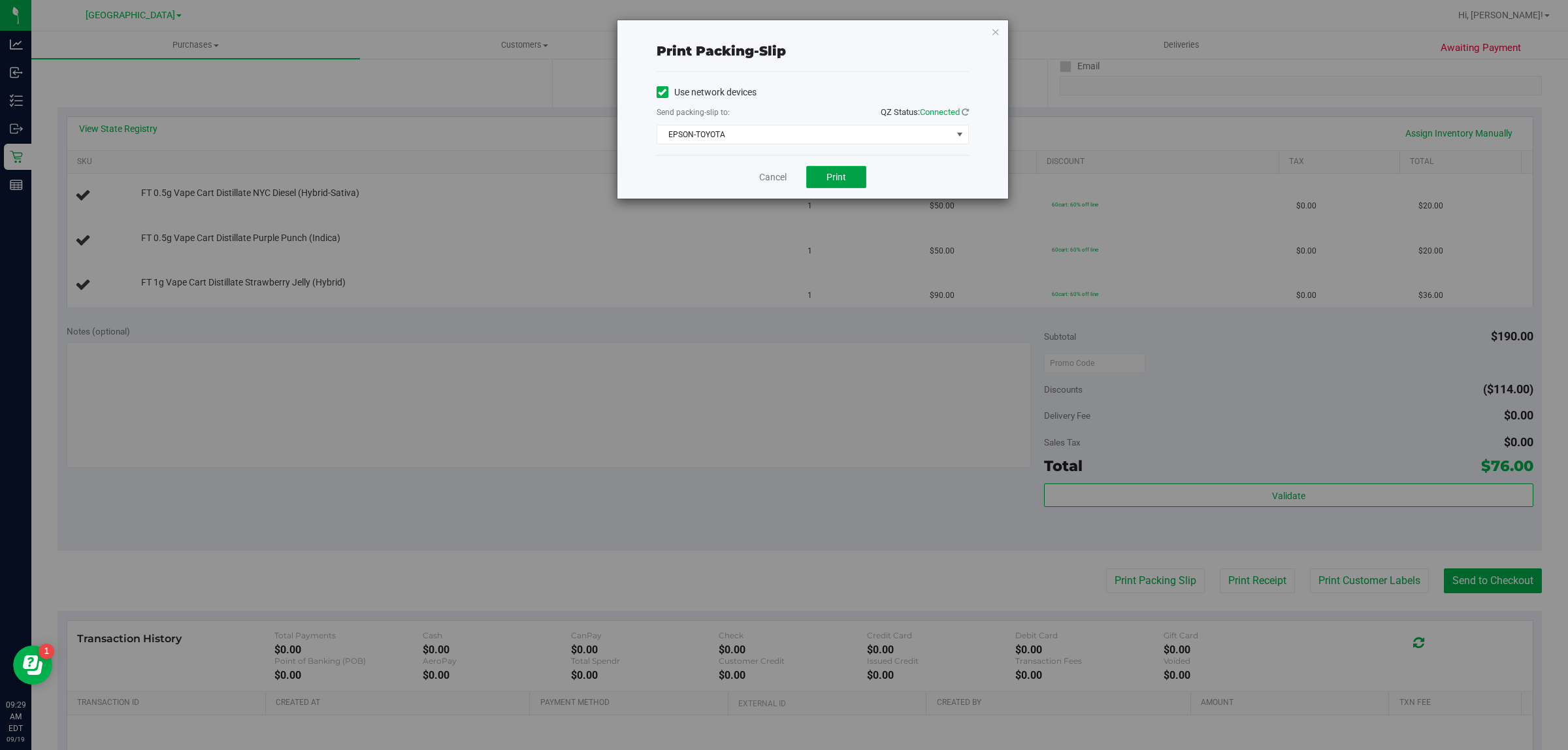
click at [840, 177] on span "Print" at bounding box center [836, 176] width 19 height 10
click at [784, 175] on link "Cancel" at bounding box center [773, 177] width 28 height 14
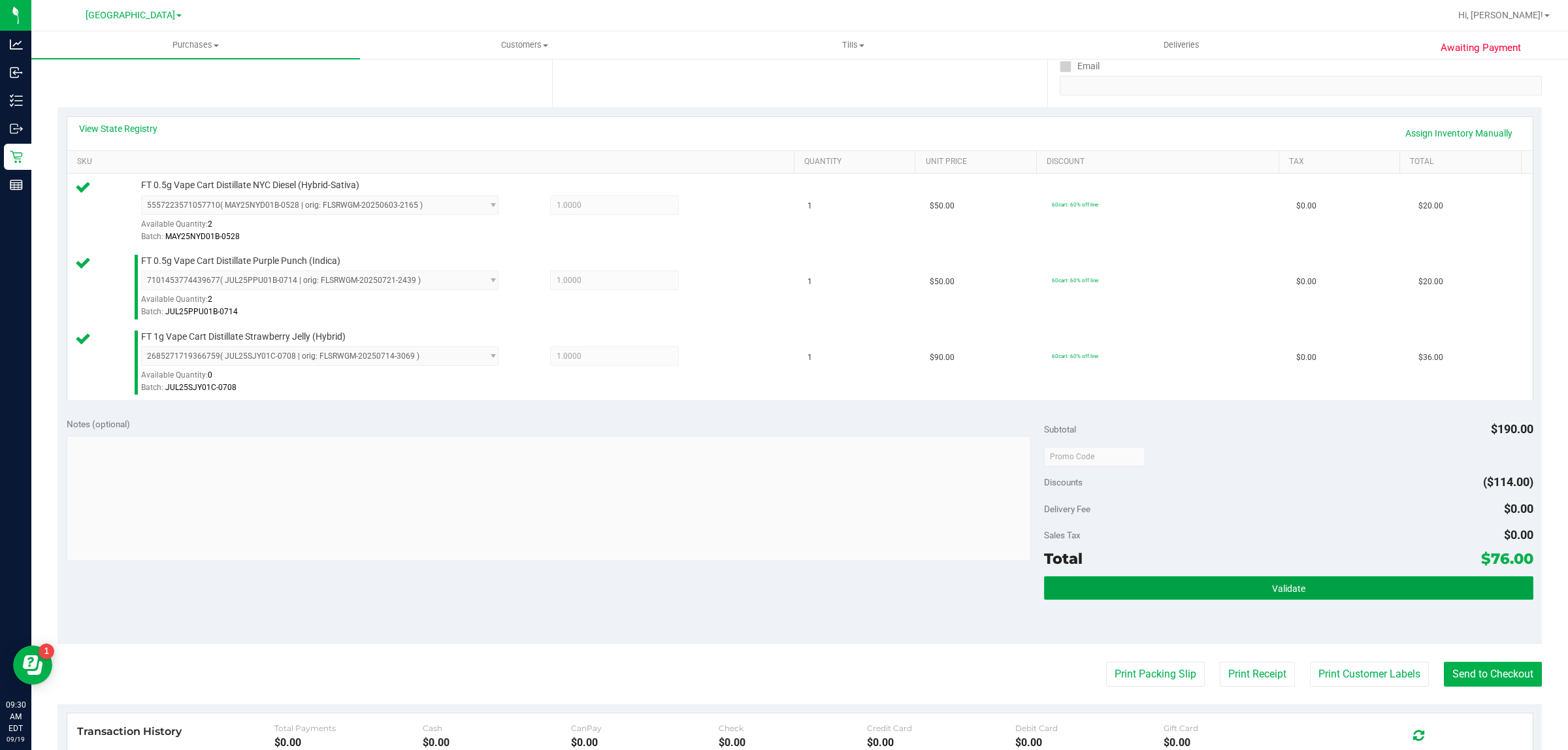
click at [1222, 585] on button "Validate" at bounding box center [1289, 589] width 489 height 24
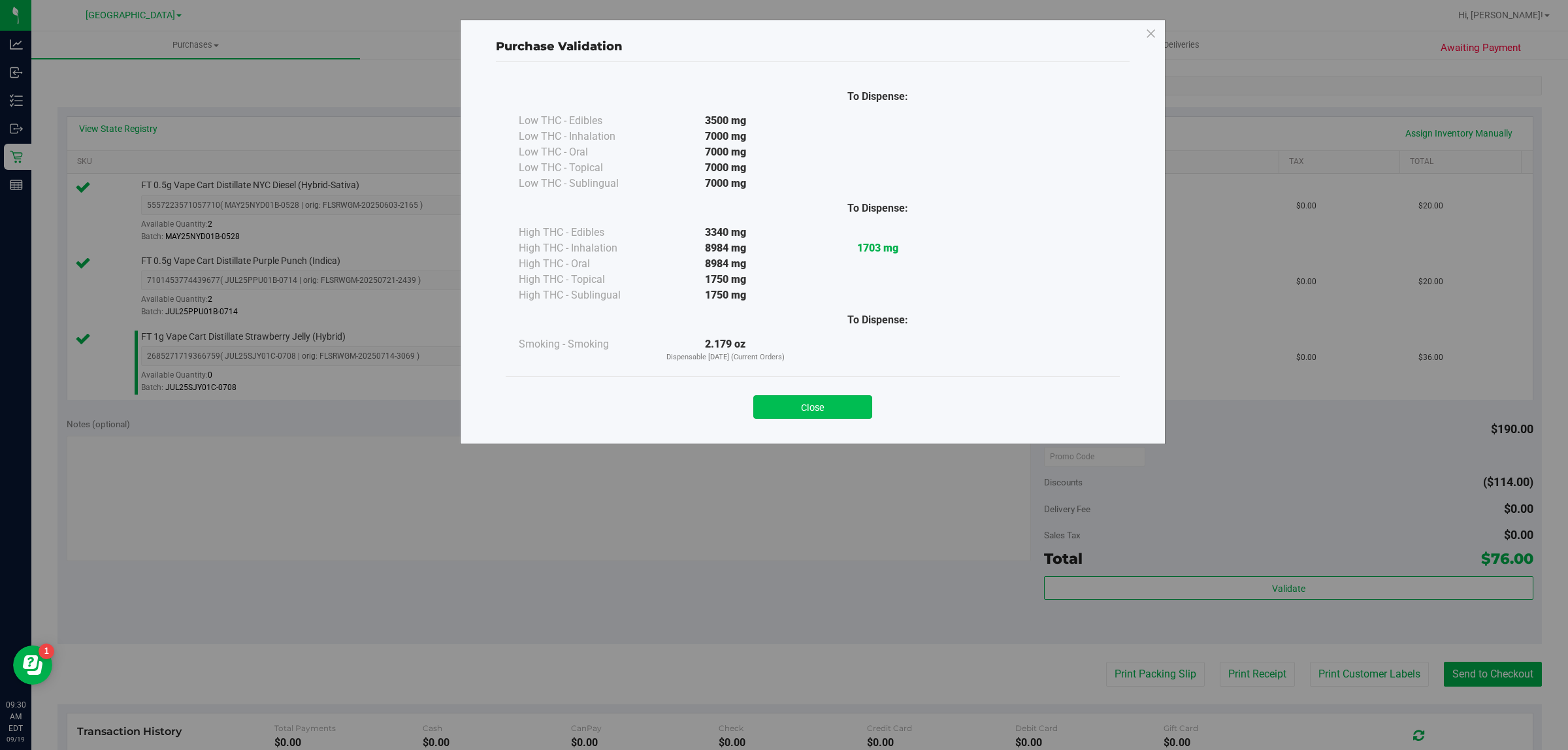
click at [850, 406] on button "Close" at bounding box center [813, 408] width 119 height 24
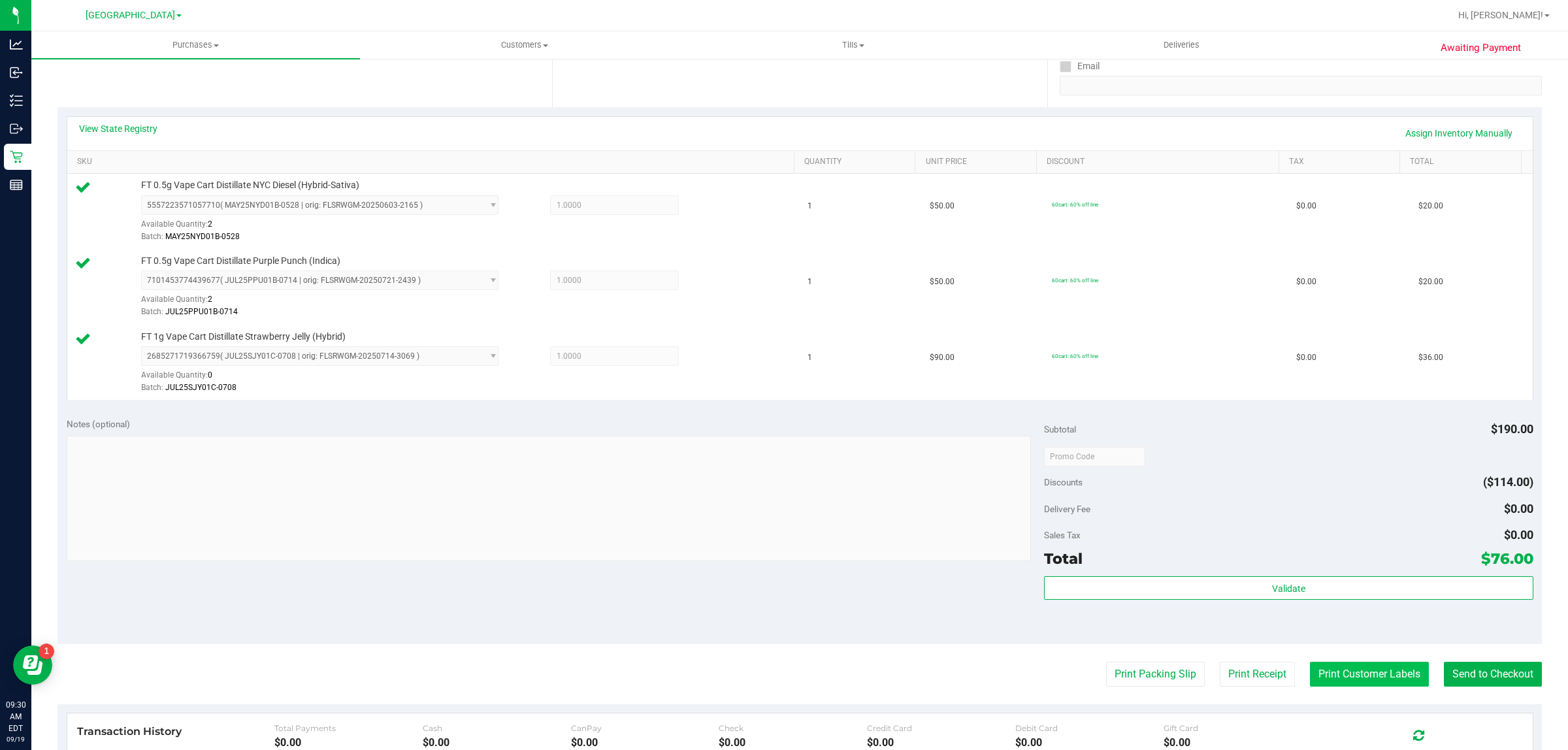
click at [1327, 664] on button "Print Customer Labels" at bounding box center [1369, 674] width 119 height 25
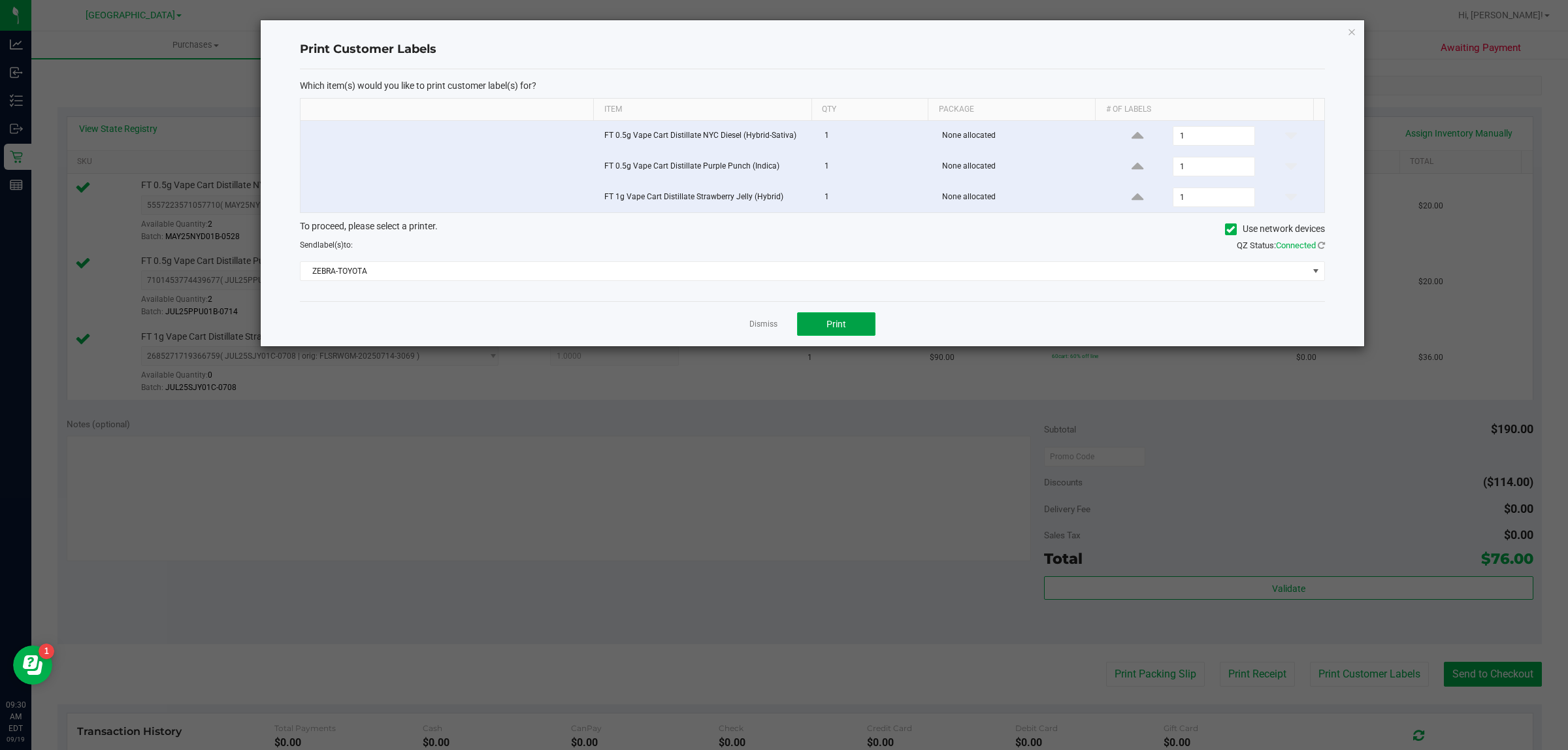
click at [860, 331] on button "Print" at bounding box center [836, 325] width 78 height 24
click at [753, 318] on div "Dismiss Print" at bounding box center [812, 324] width 1025 height 45
click at [760, 327] on link "Dismiss" at bounding box center [764, 325] width 28 height 11
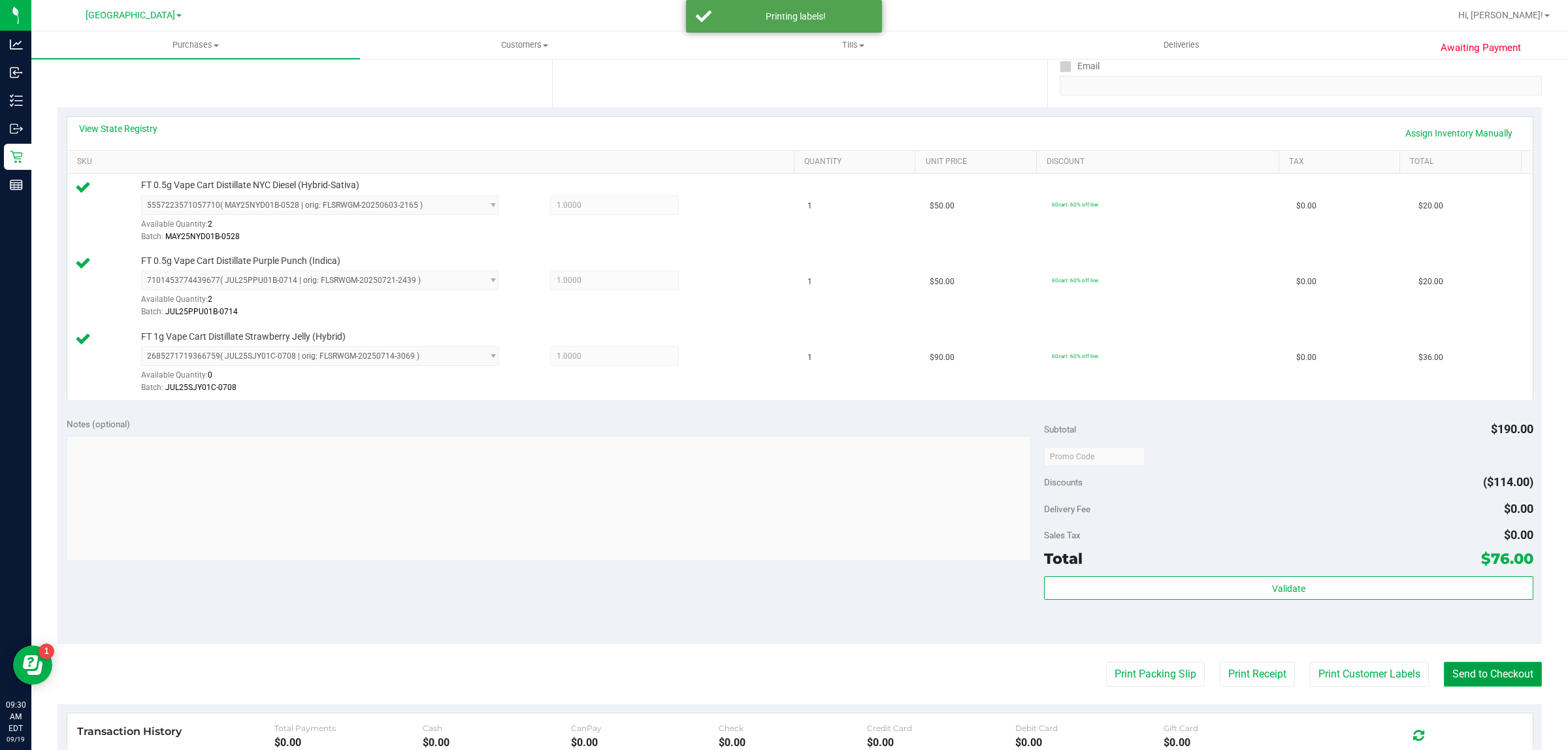
click at [1447, 672] on button "Send to Checkout" at bounding box center [1493, 674] width 98 height 25
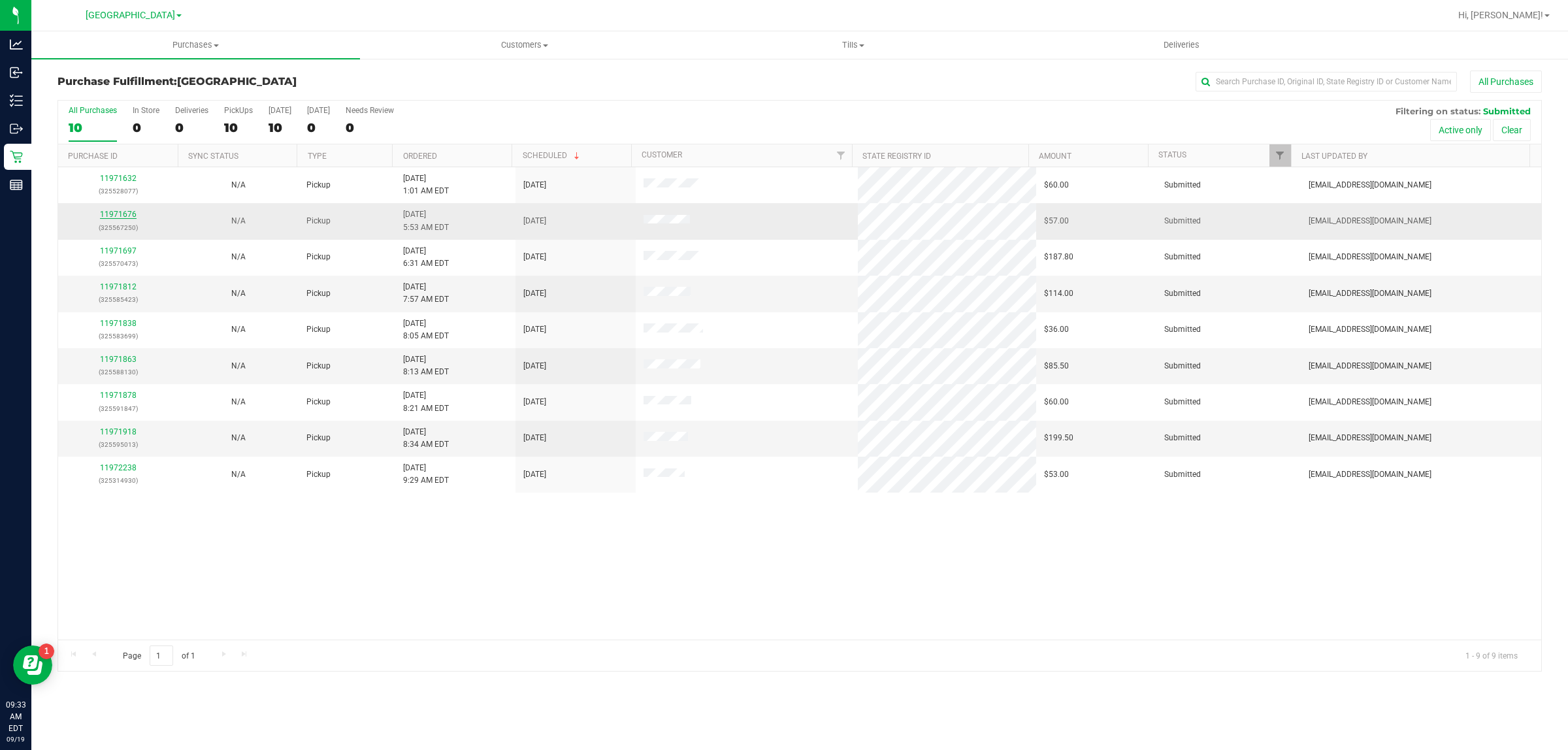
click at [122, 214] on link "11971676" at bounding box center [118, 214] width 37 height 9
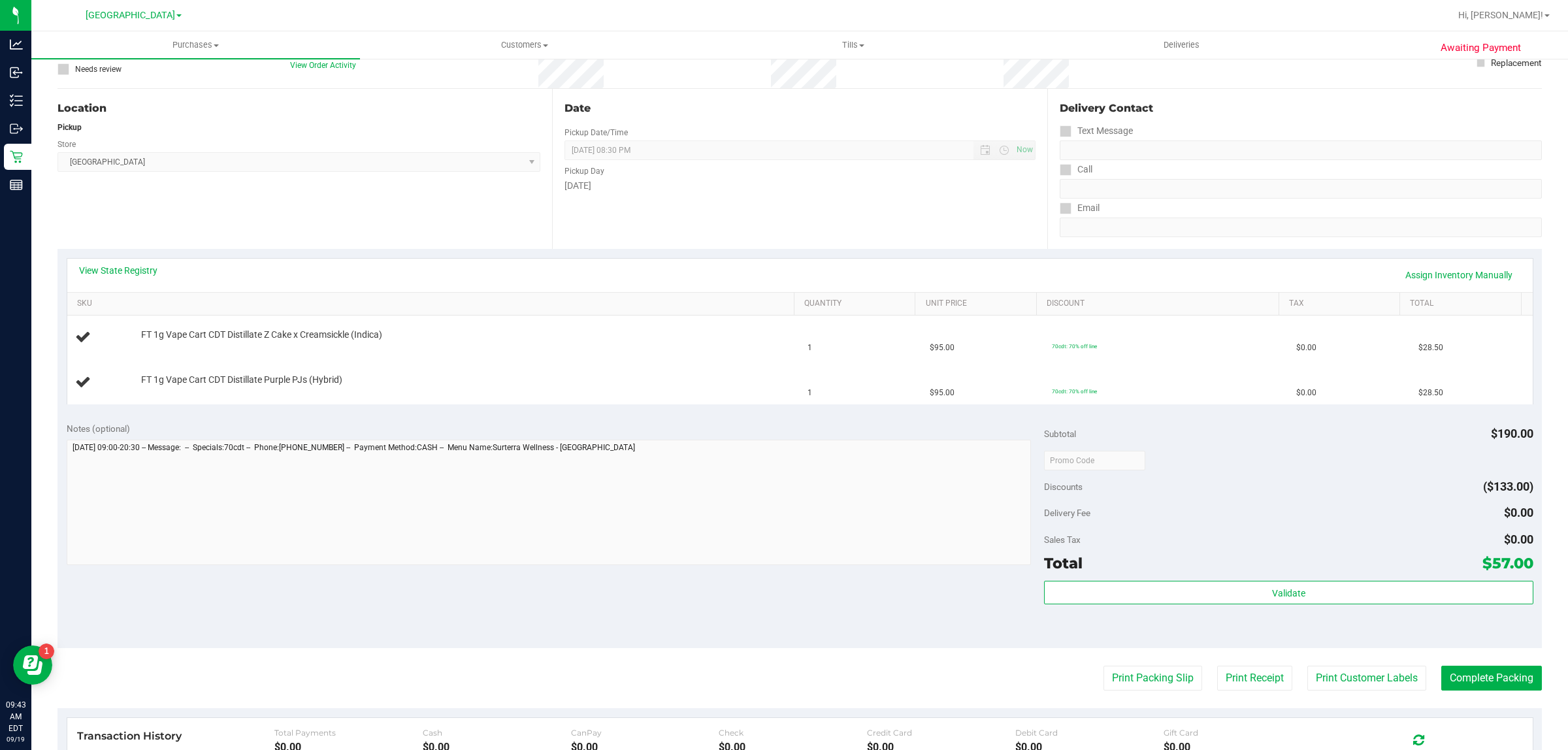
scroll to position [245, 0]
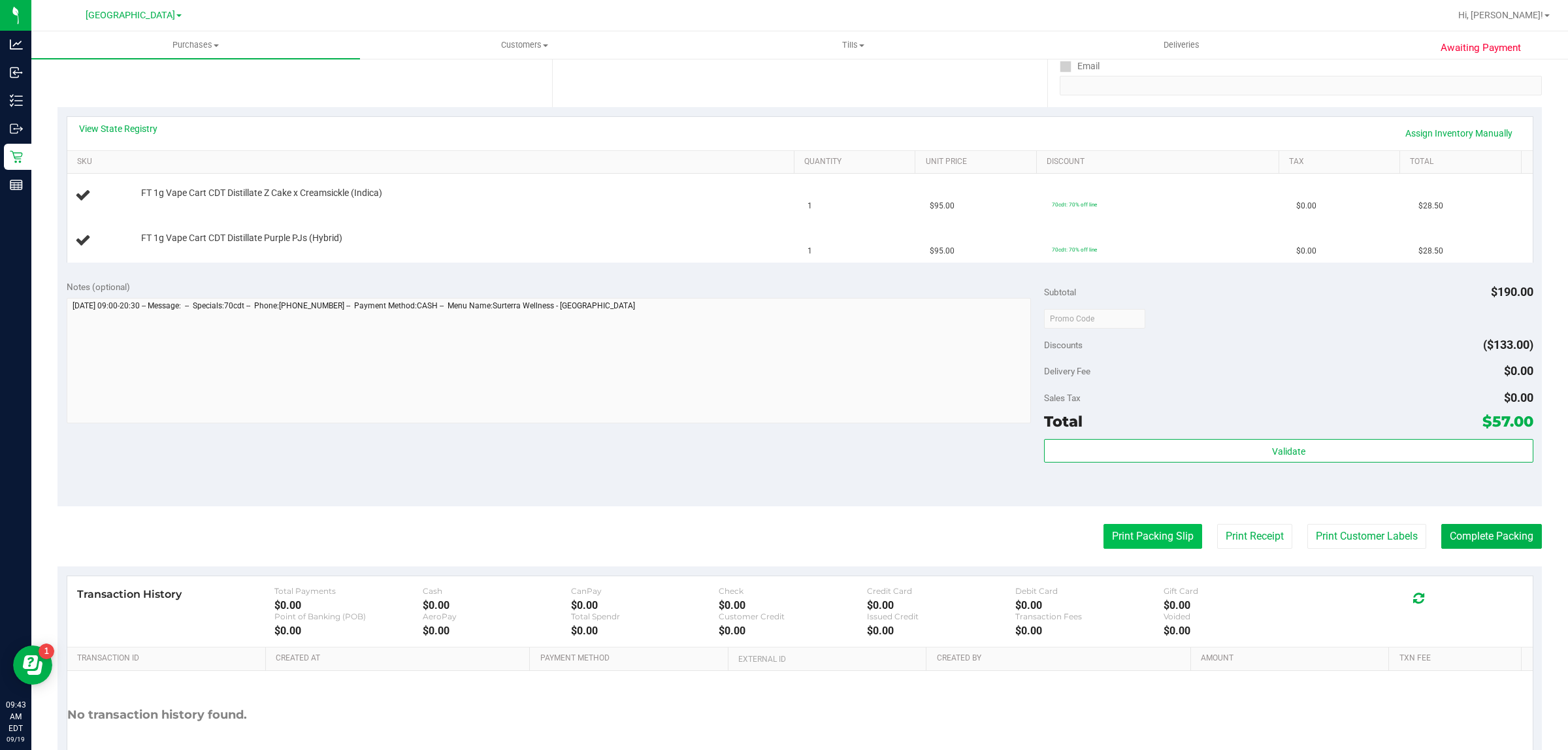
click at [1103, 530] on button "Print Packing Slip" at bounding box center [1152, 536] width 99 height 25
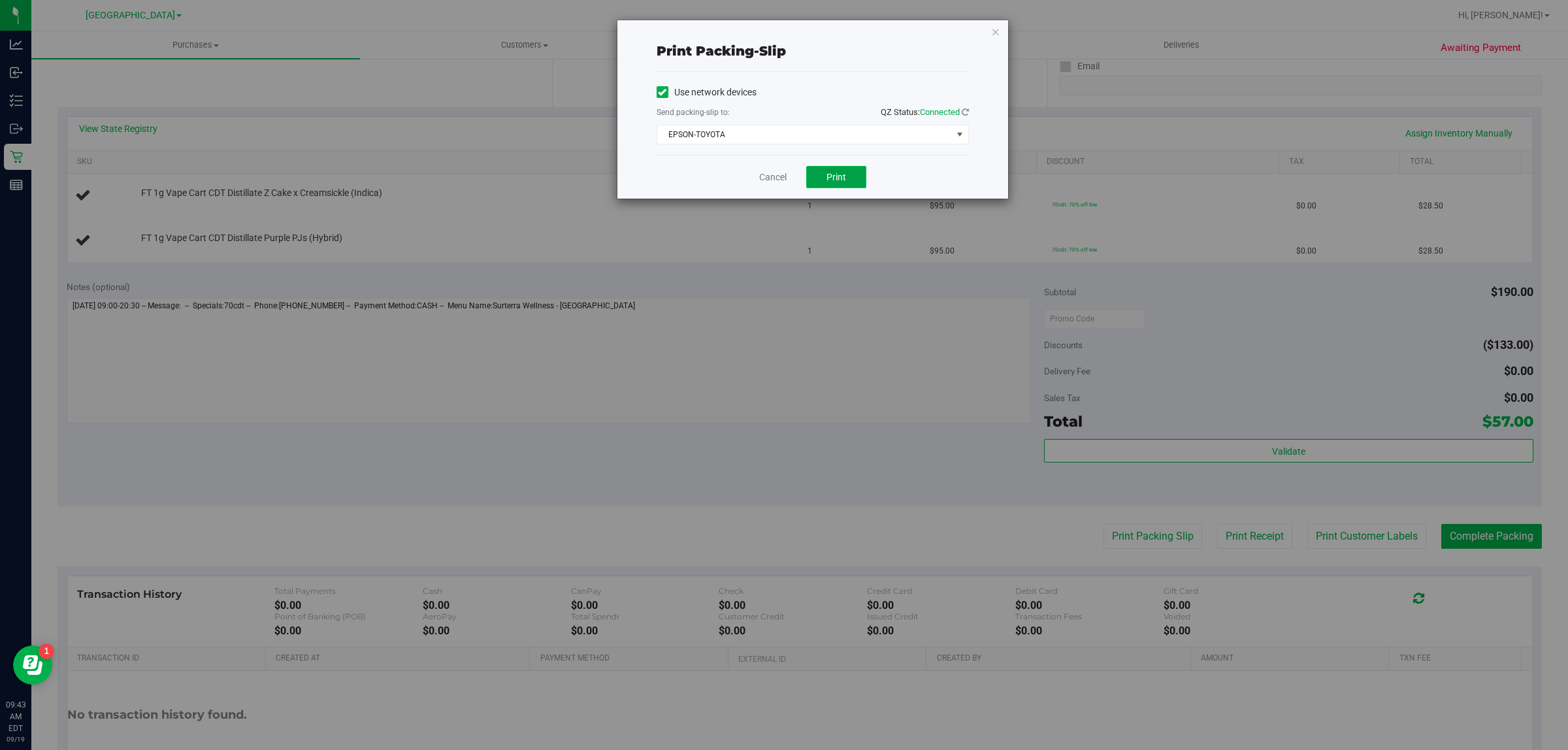
click at [838, 177] on span "Print" at bounding box center [836, 176] width 19 height 10
click at [778, 177] on link "Cancel" at bounding box center [773, 177] width 28 height 14
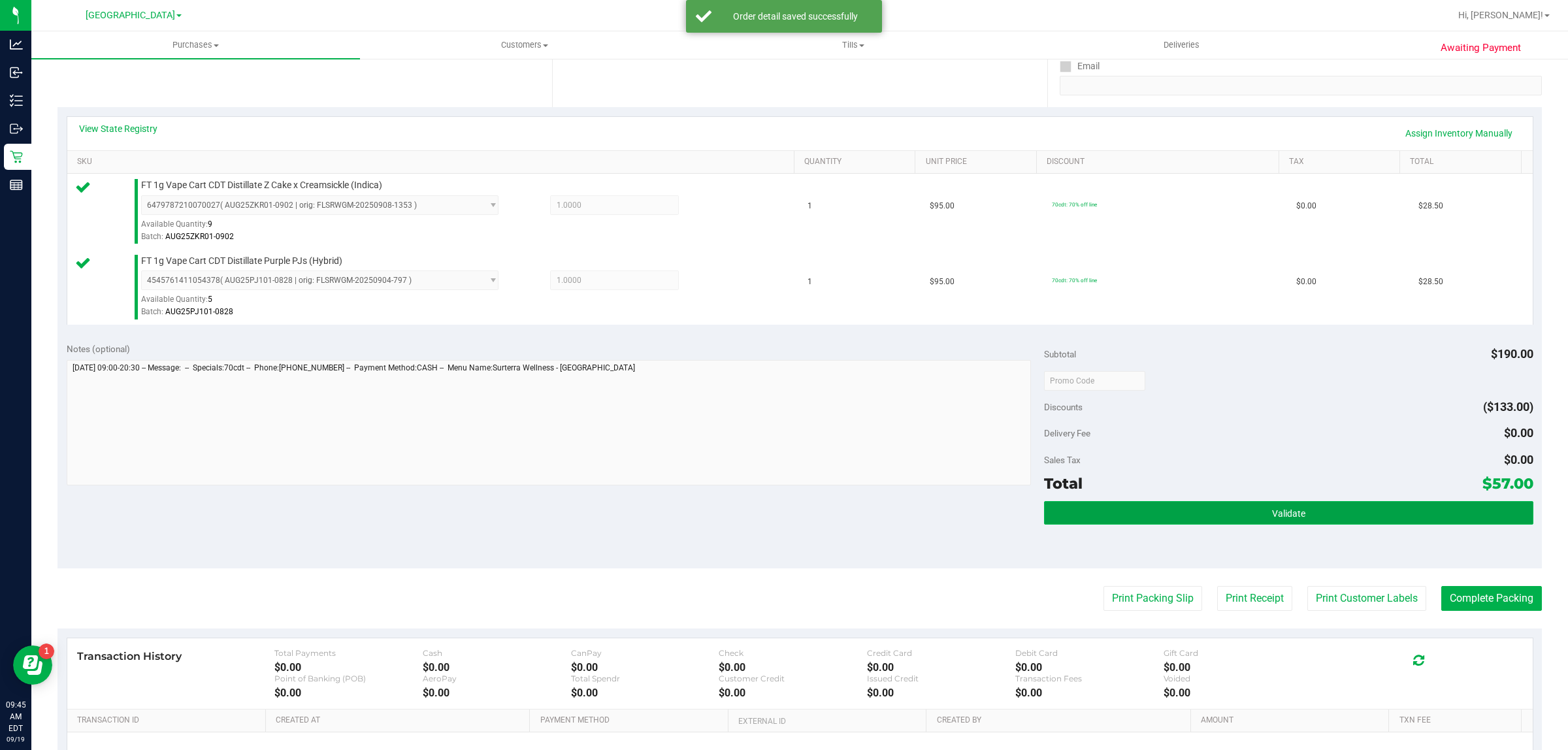
click at [1087, 510] on button "Validate" at bounding box center [1289, 513] width 489 height 24
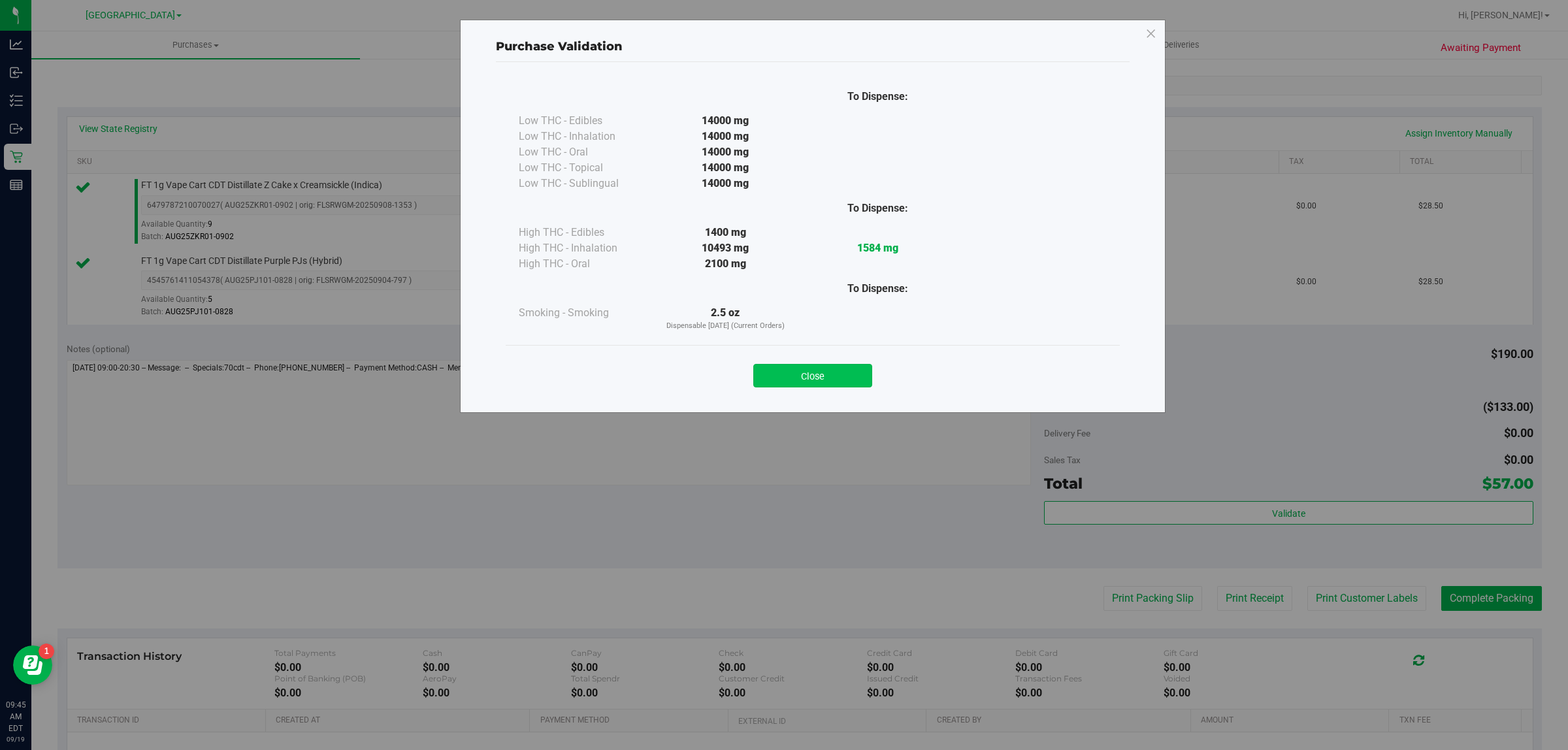
click at [799, 380] on button "Close" at bounding box center [813, 376] width 119 height 24
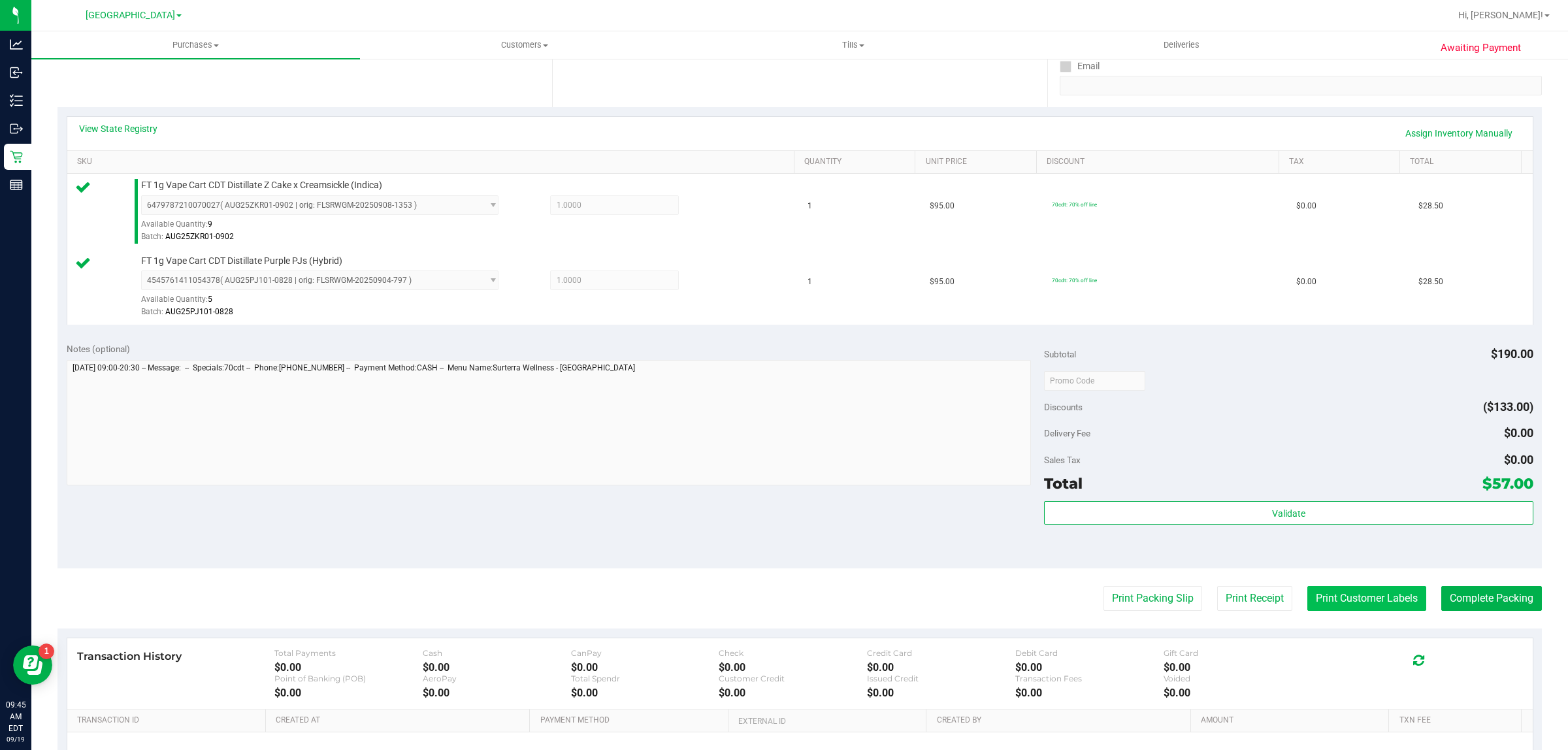
click at [1318, 600] on button "Print Customer Labels" at bounding box center [1366, 598] width 119 height 25
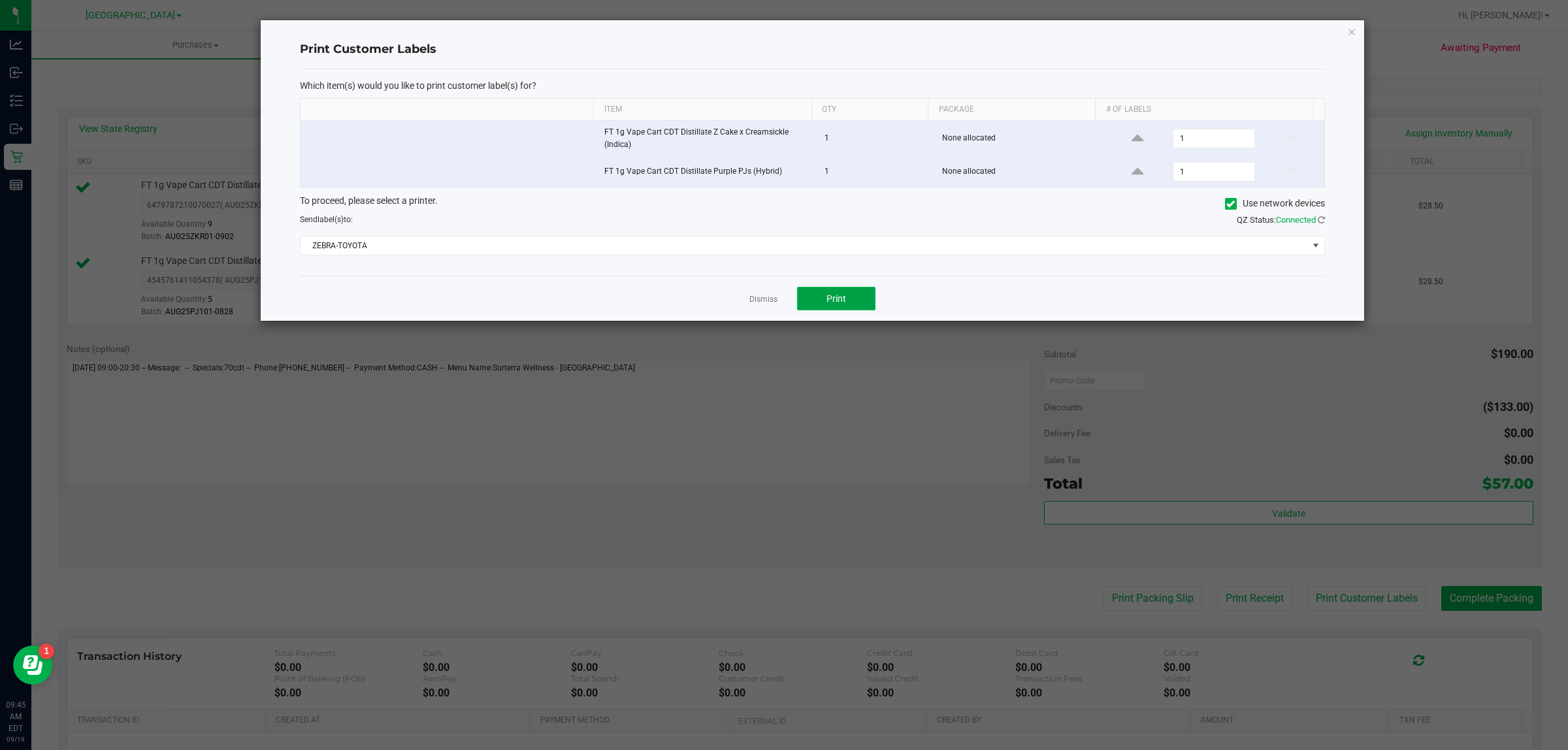
click at [805, 303] on button "Print" at bounding box center [836, 299] width 78 height 24
click at [766, 301] on link "Dismiss" at bounding box center [764, 300] width 28 height 11
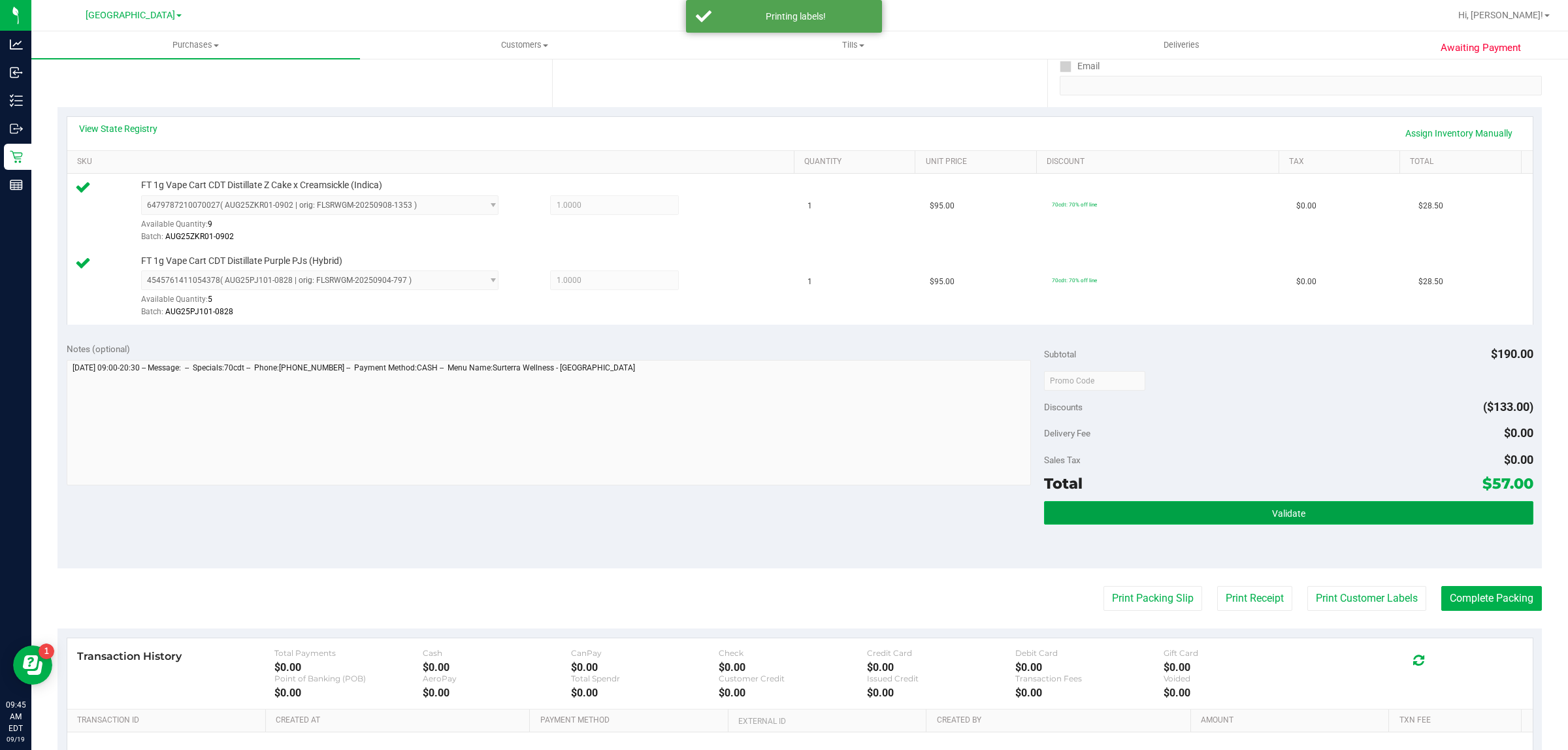
click at [1189, 510] on button "Validate" at bounding box center [1289, 513] width 489 height 24
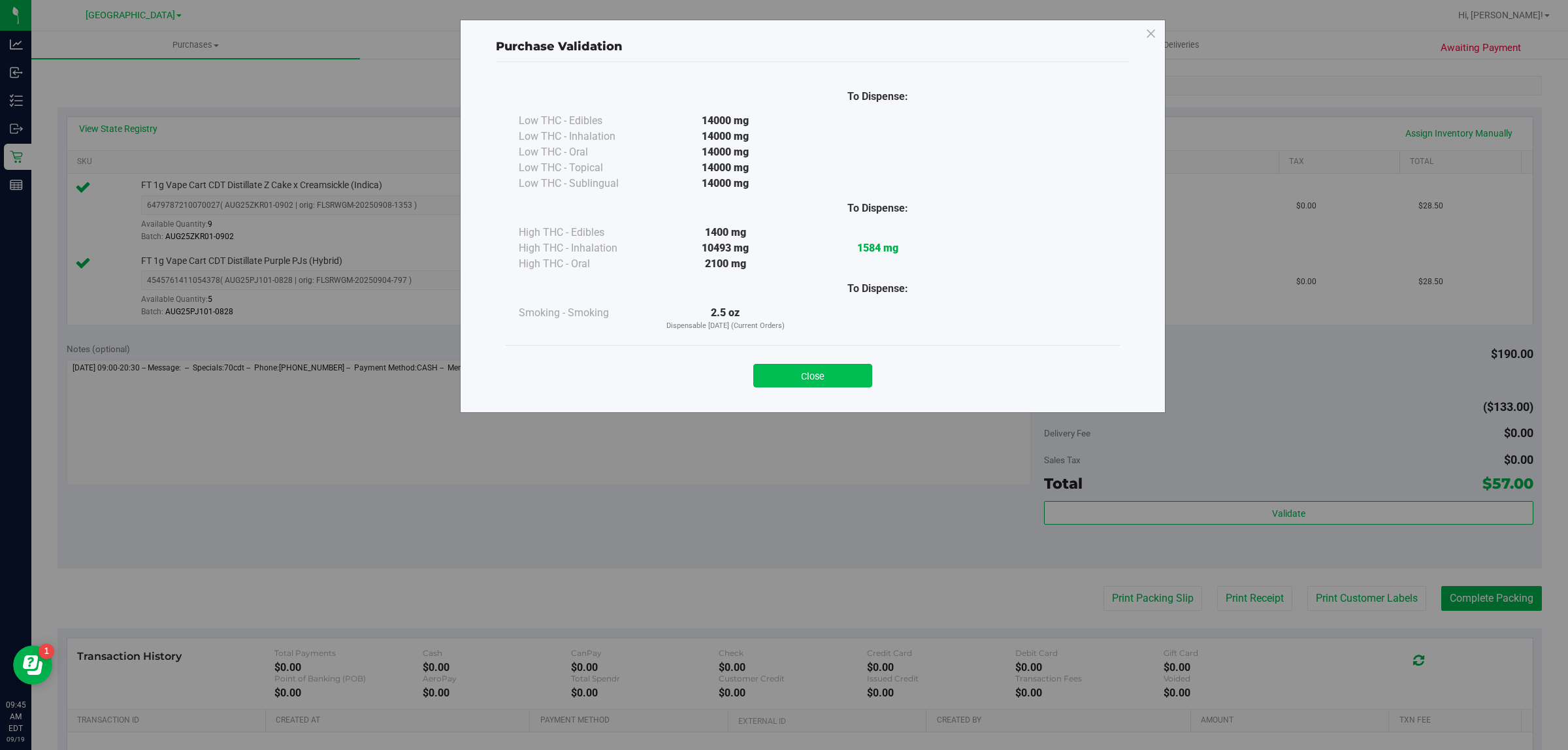
click at [848, 379] on button "Close" at bounding box center [813, 376] width 119 height 24
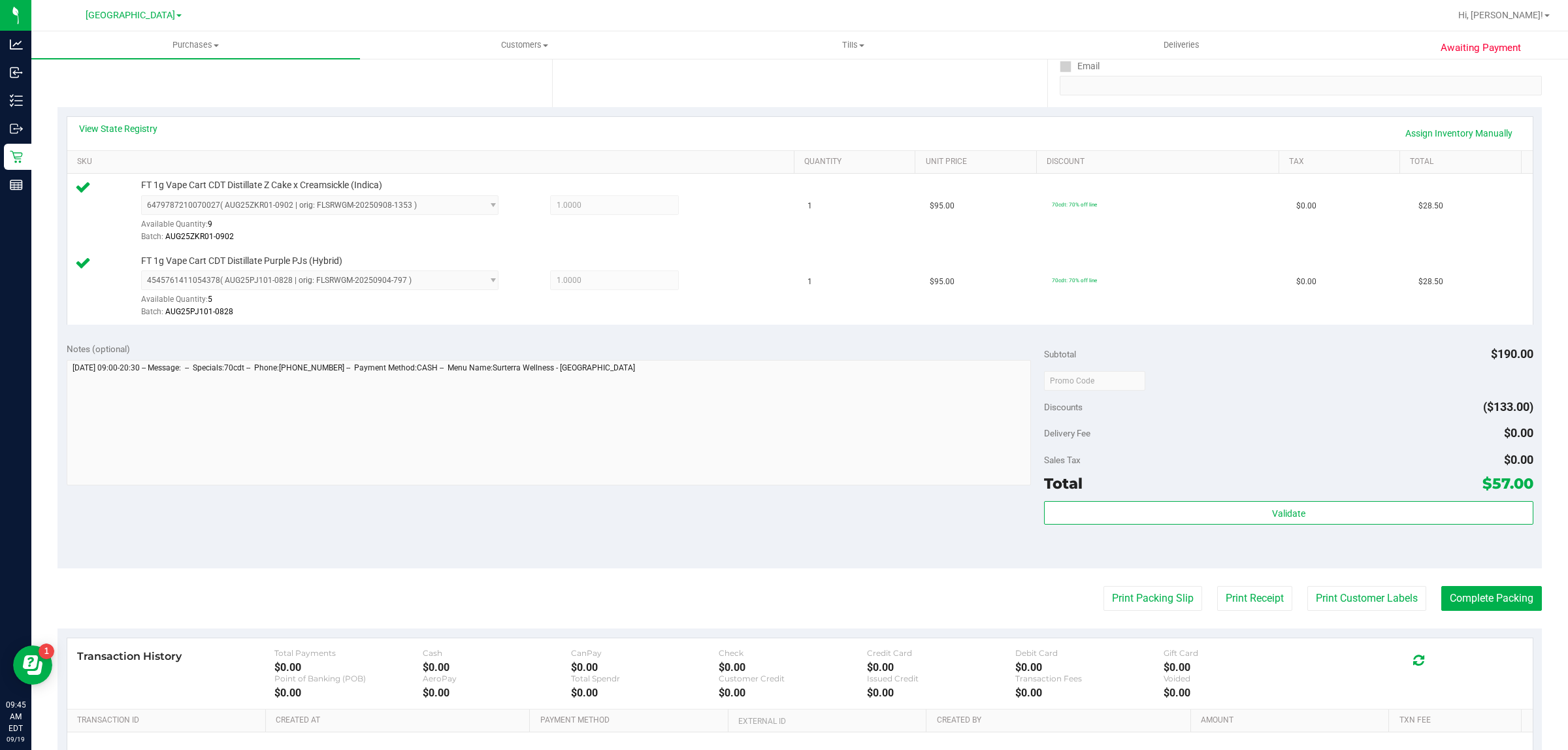
click at [1487, 576] on purchase-details "Back Edit Purchase Cancel Purchase View Profile # 11971676 BioTrack ID: - Submi…" at bounding box center [799, 350] width 1484 height 1048
click at [1487, 589] on button "Complete Packing" at bounding box center [1491, 598] width 101 height 25
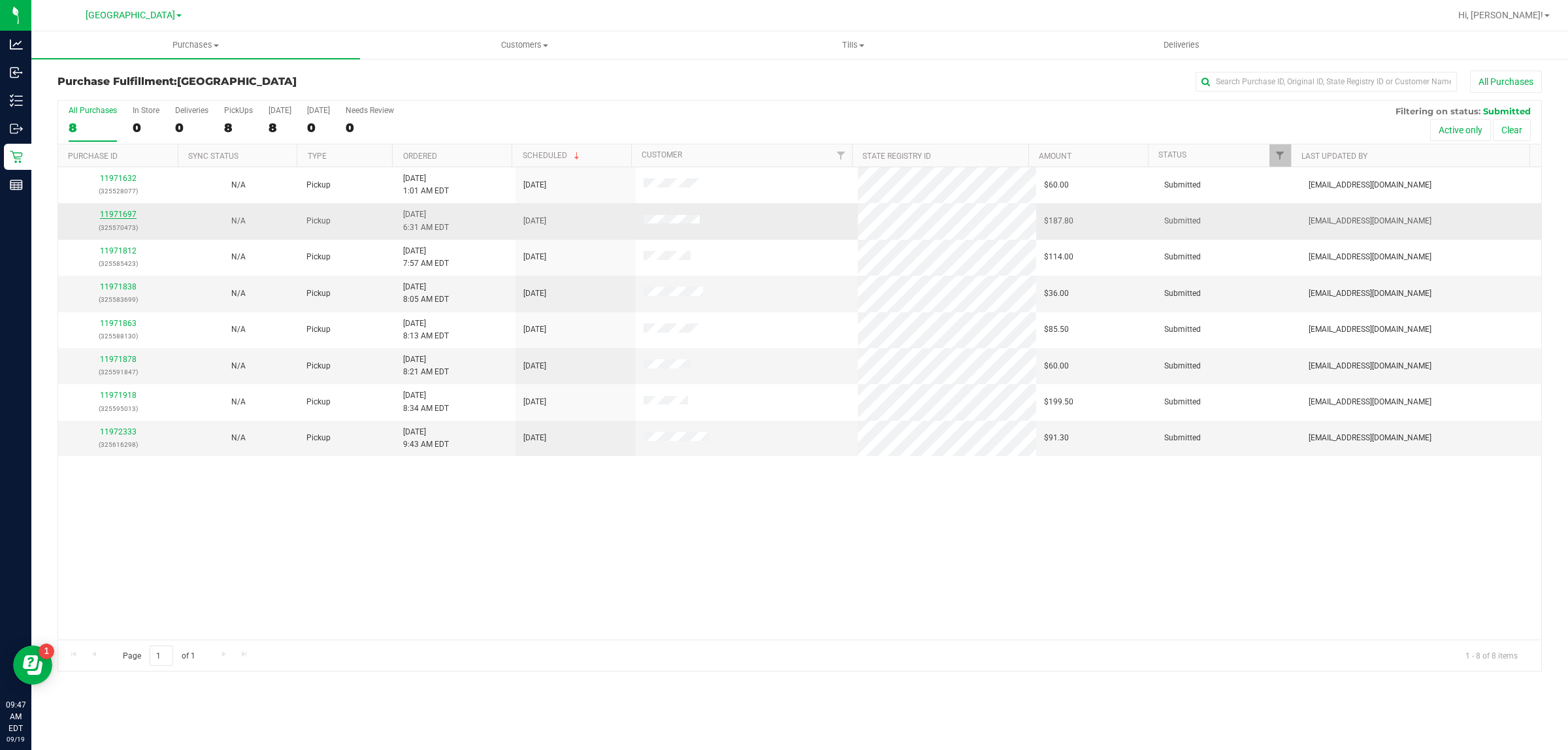
click at [113, 213] on link "11971697" at bounding box center [118, 214] width 37 height 9
click at [125, 218] on link "11971697" at bounding box center [118, 214] width 37 height 9
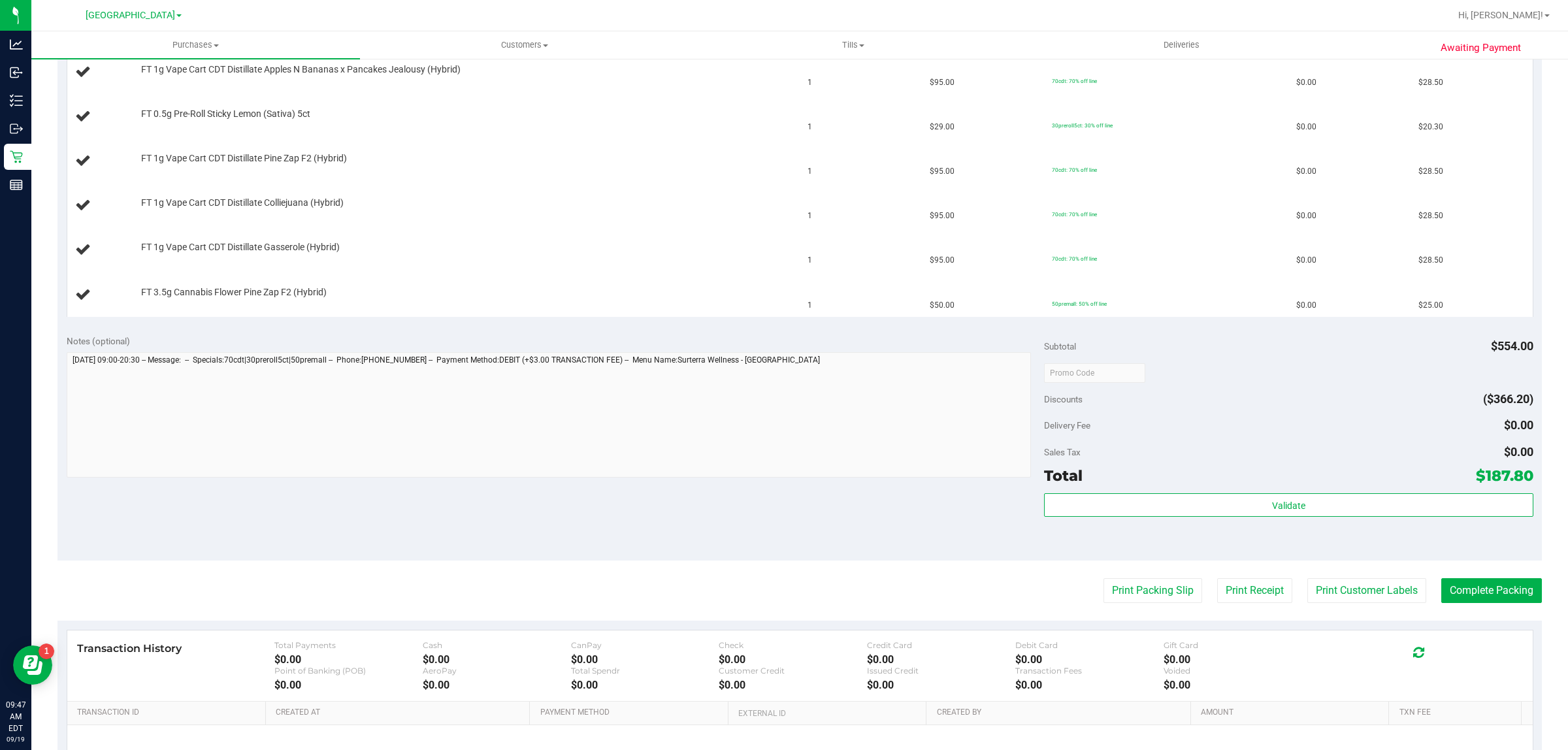
scroll to position [554, 0]
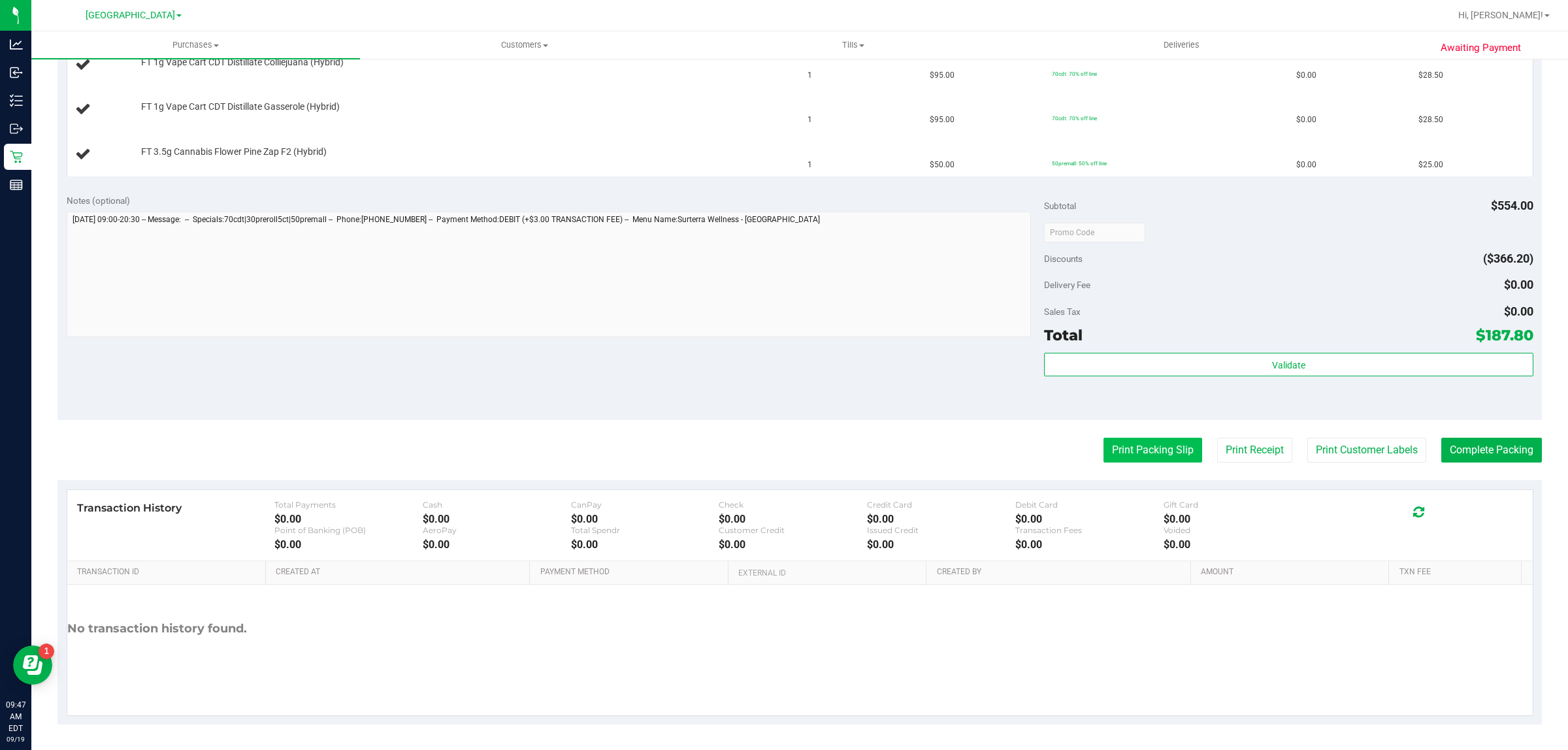
click at [1119, 448] on button "Print Packing Slip" at bounding box center [1152, 450] width 99 height 25
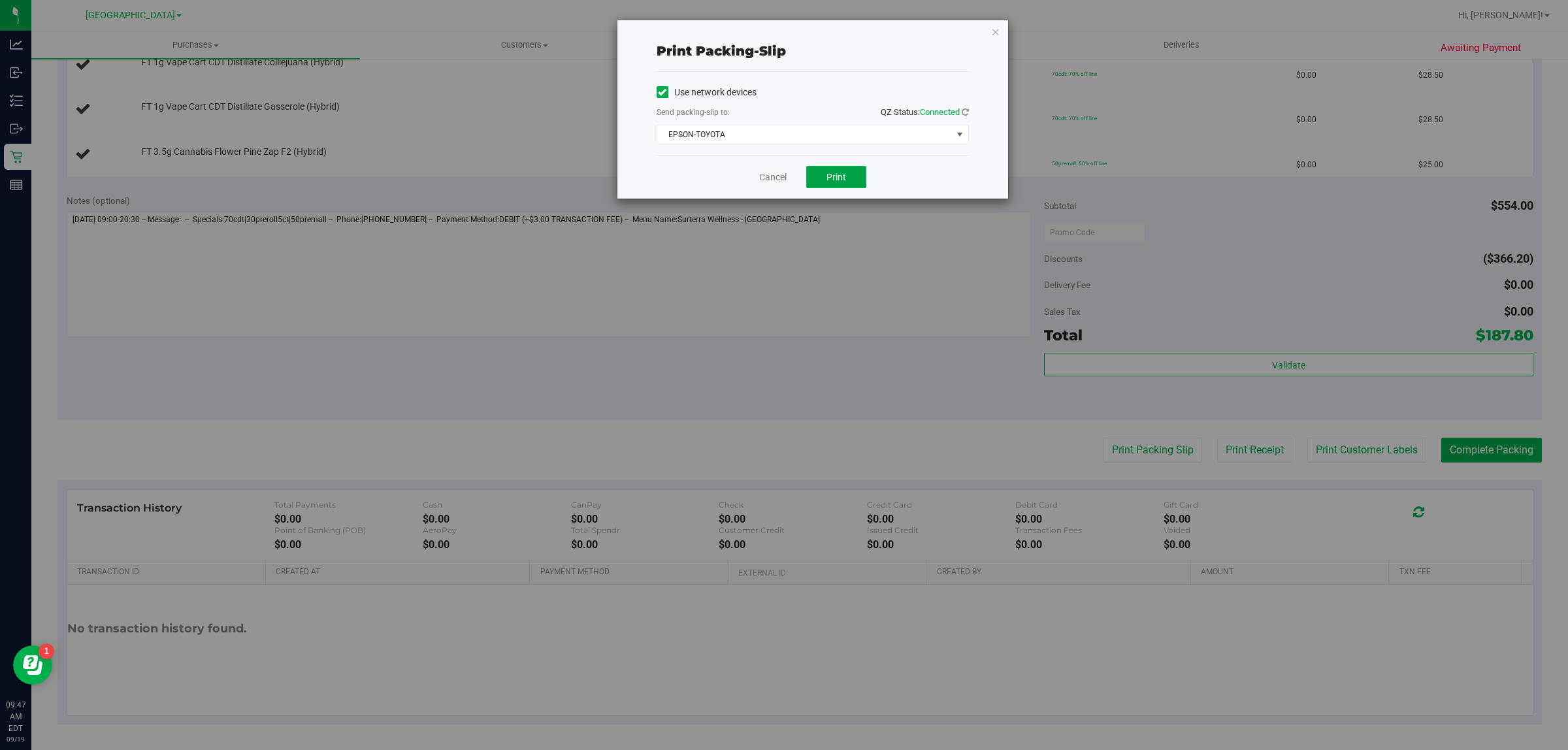
click at [837, 181] on span "Print" at bounding box center [836, 176] width 19 height 10
click at [772, 184] on link "Cancel" at bounding box center [773, 177] width 28 height 14
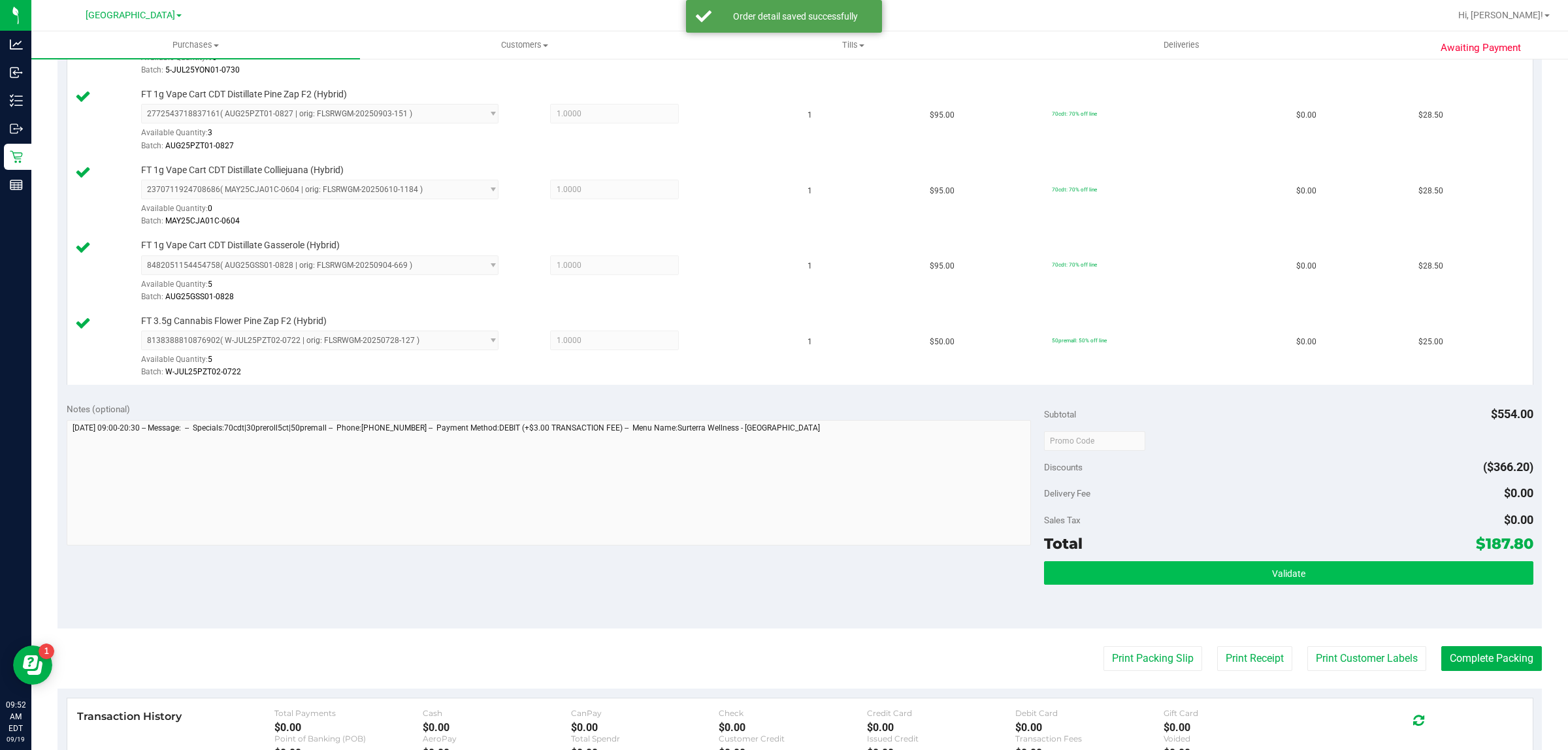
scroll to position [572, 0]
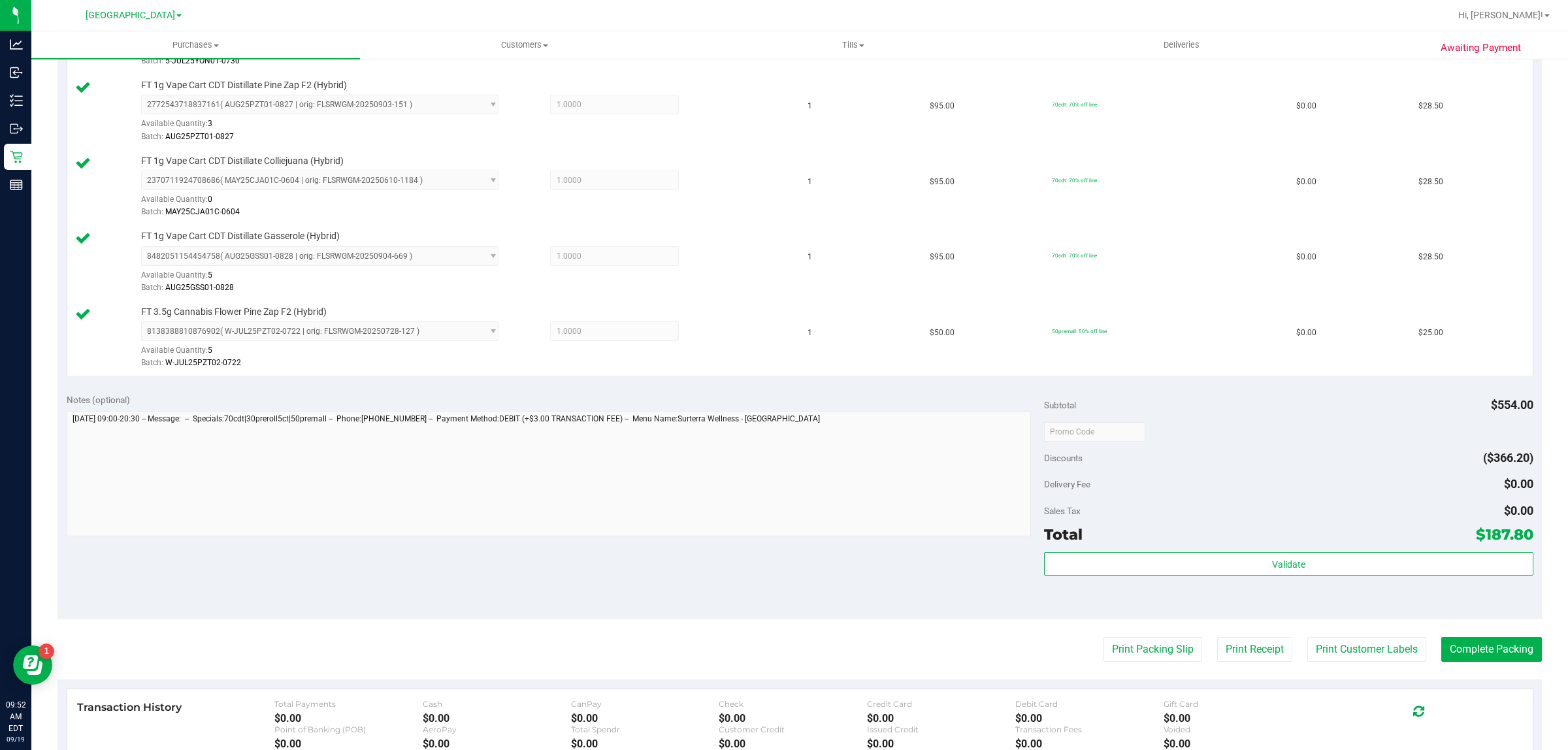
click at [1304, 580] on div "Validate" at bounding box center [1289, 582] width 489 height 59
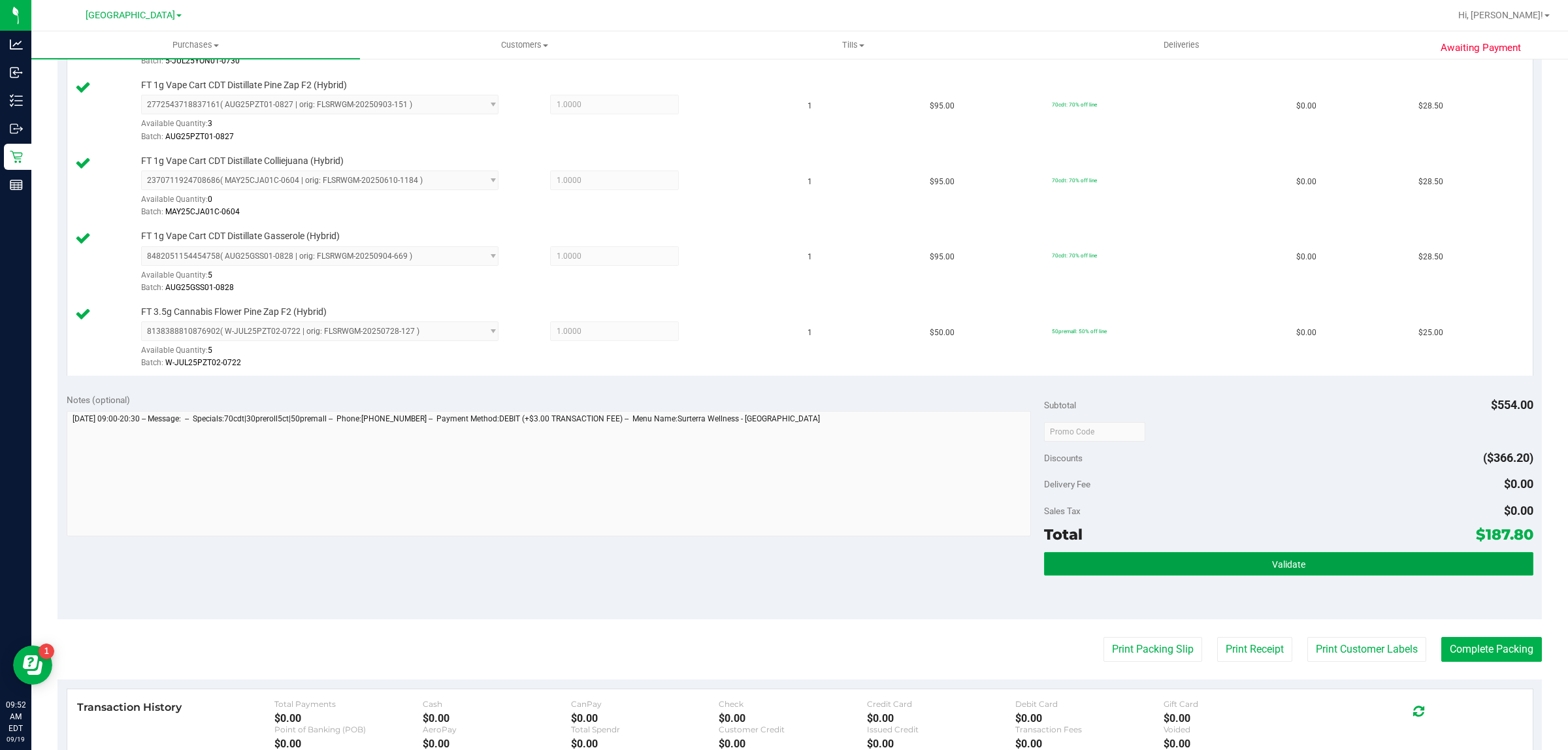
click at [1305, 574] on button "Validate" at bounding box center [1289, 565] width 489 height 24
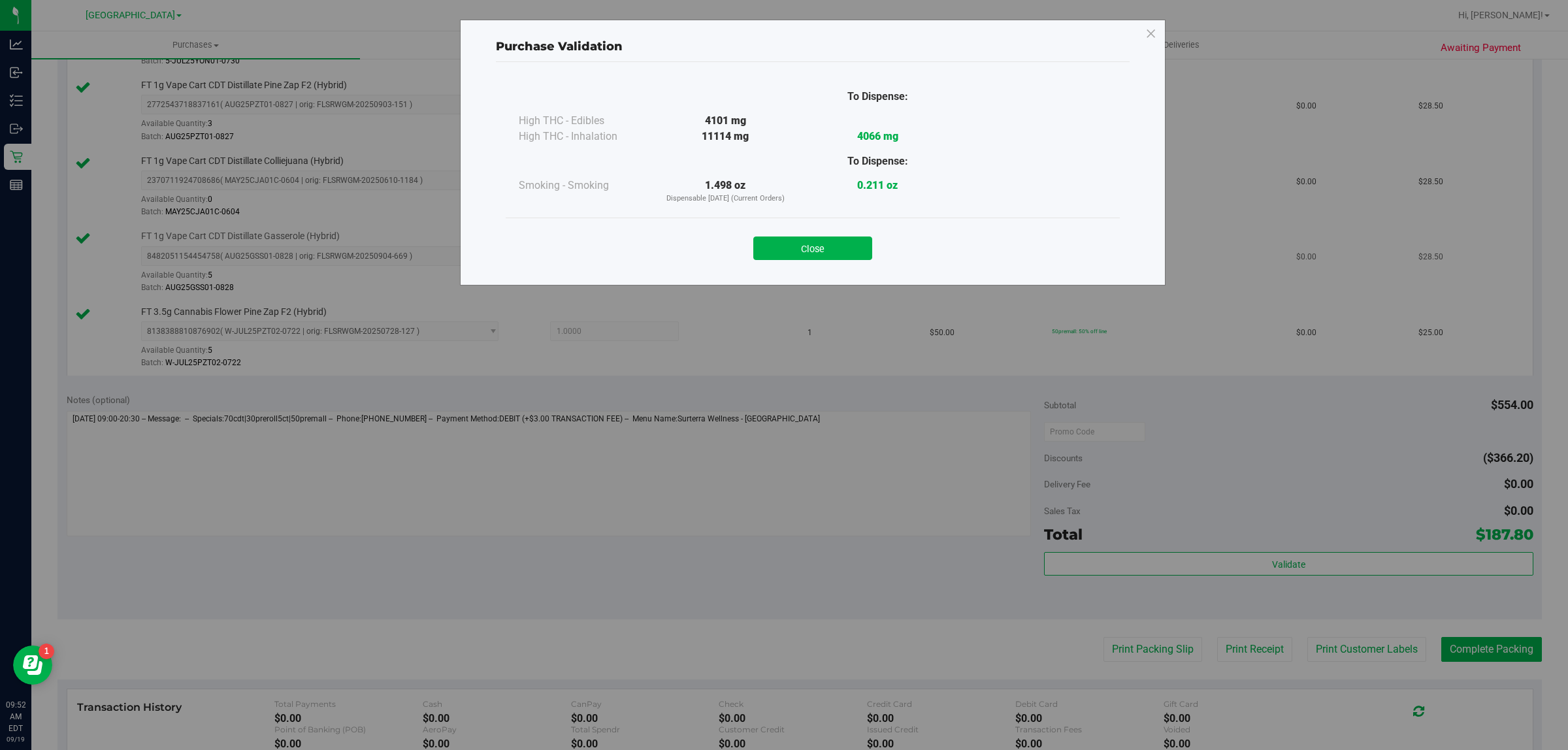
click at [756, 239] on button "Close" at bounding box center [813, 248] width 119 height 24
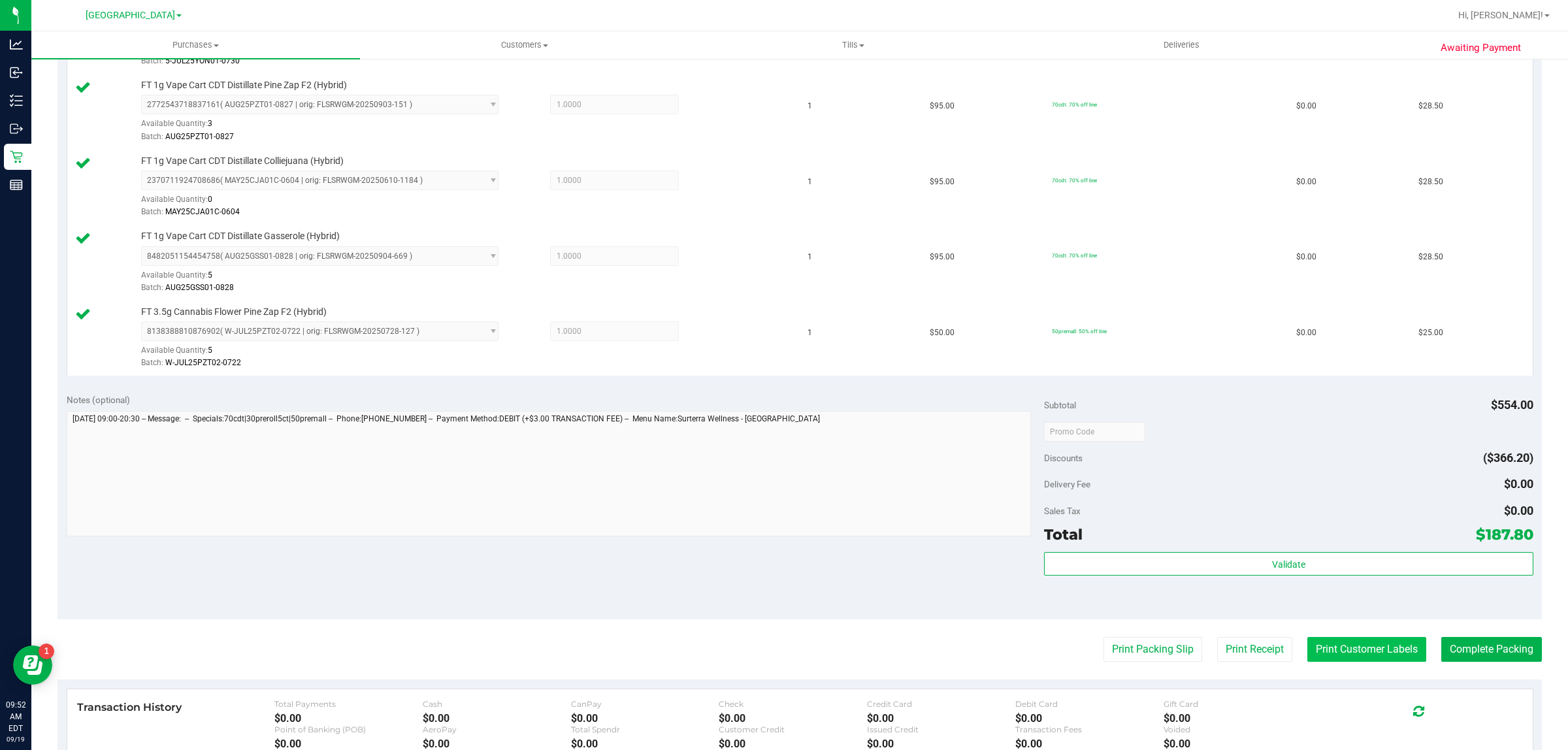
click at [1319, 651] on button "Print Customer Labels" at bounding box center [1366, 649] width 119 height 25
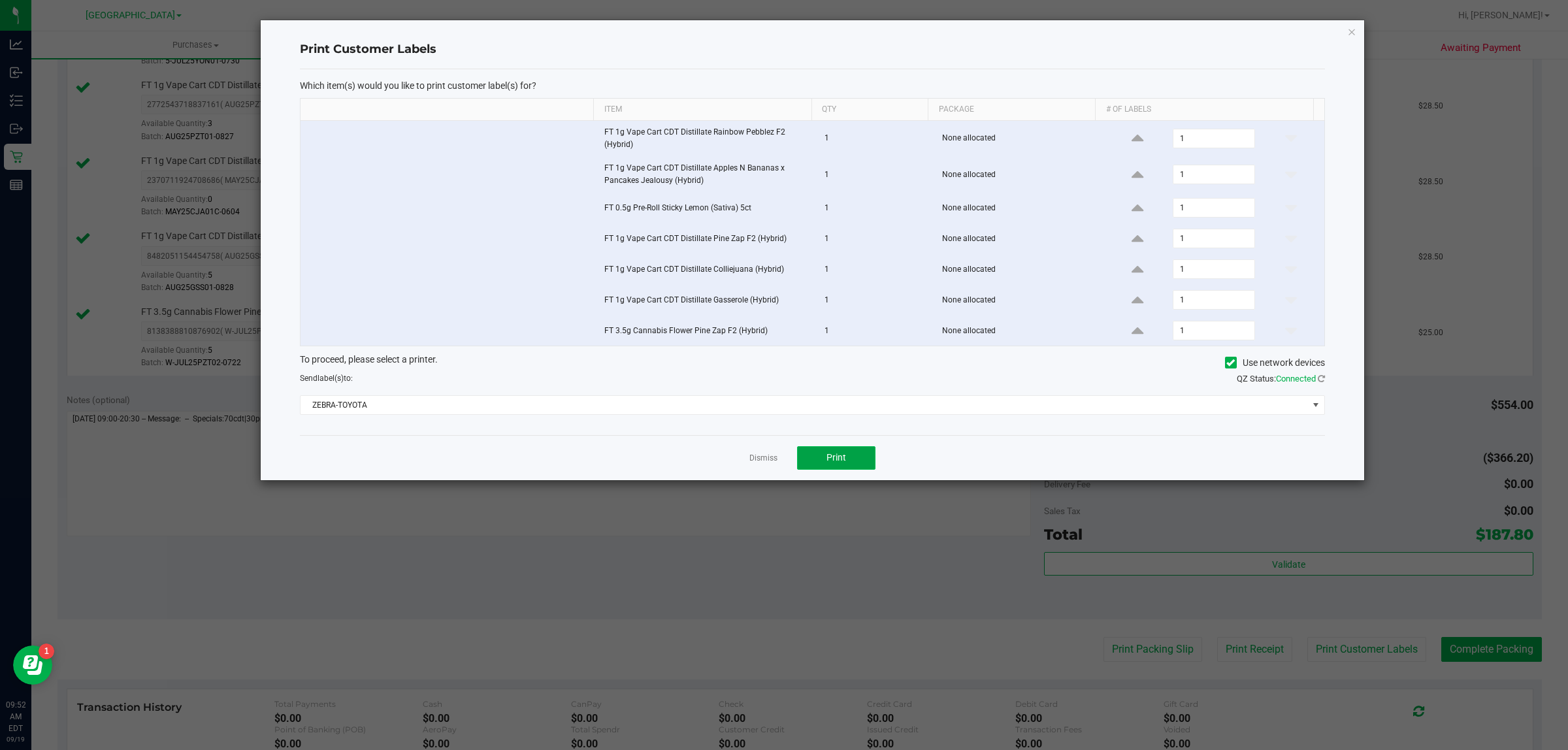
click at [850, 465] on button "Print" at bounding box center [836, 458] width 78 height 24
click at [766, 464] on link "Dismiss" at bounding box center [764, 458] width 28 height 11
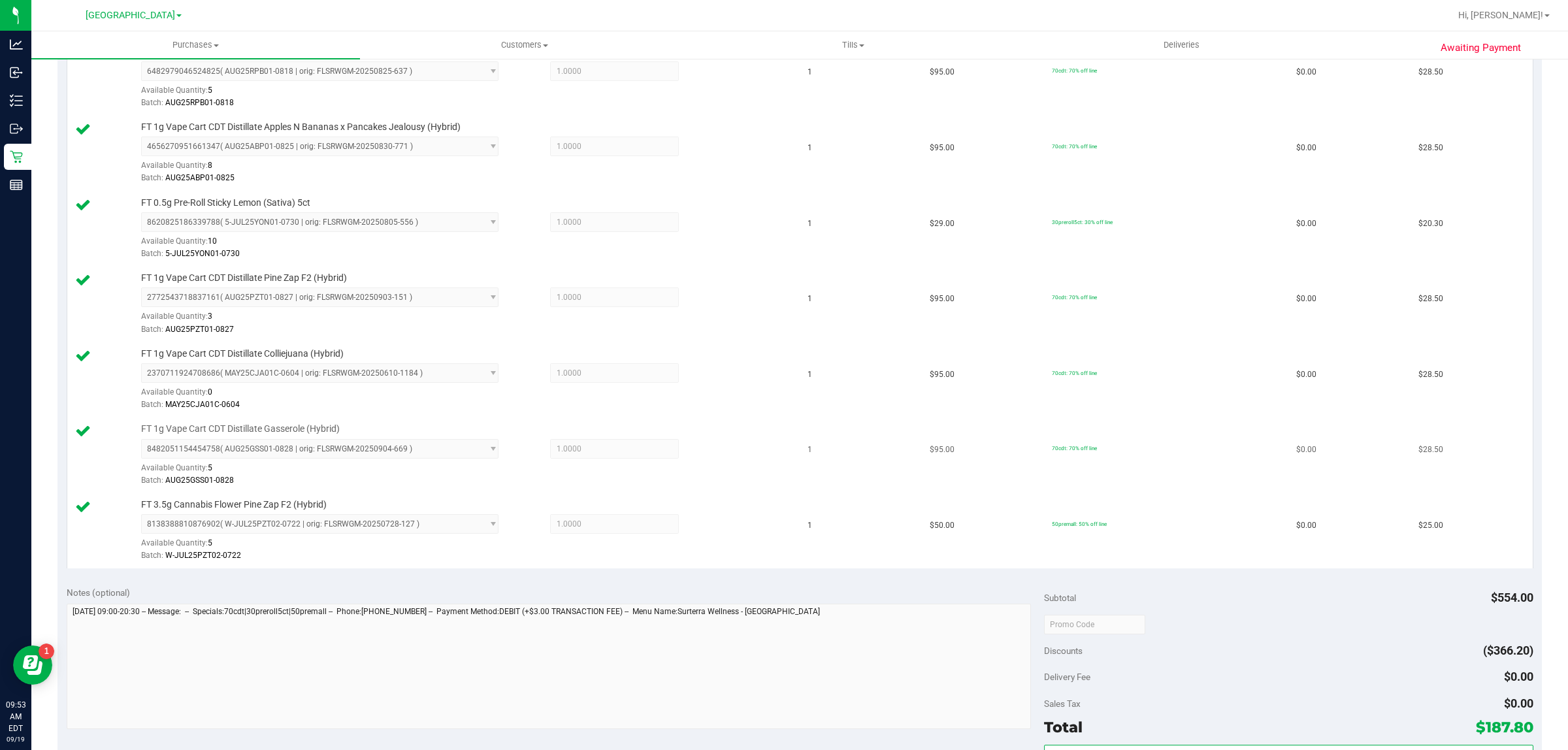
scroll to position [653, 0]
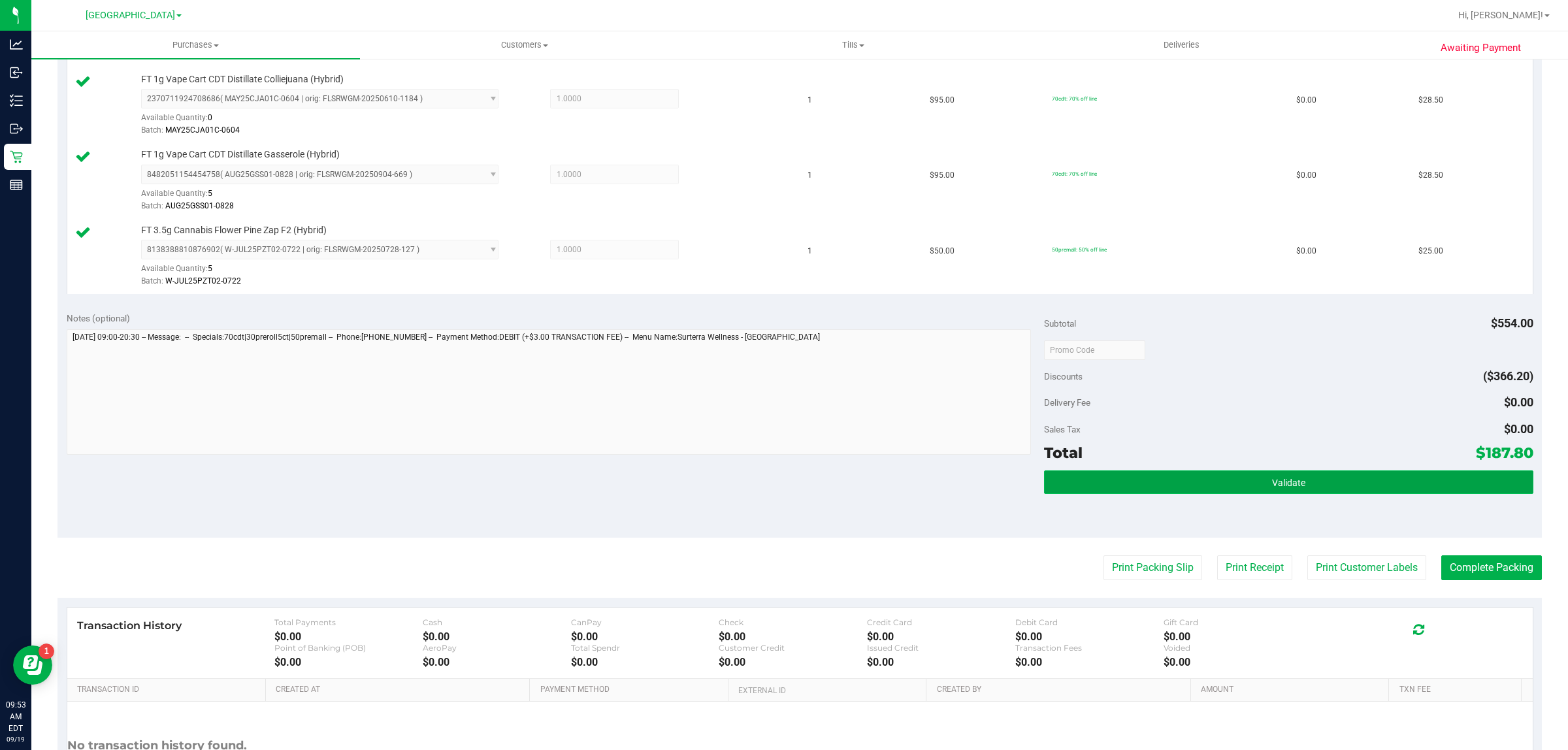
click at [1117, 479] on button "Validate" at bounding box center [1289, 482] width 489 height 24
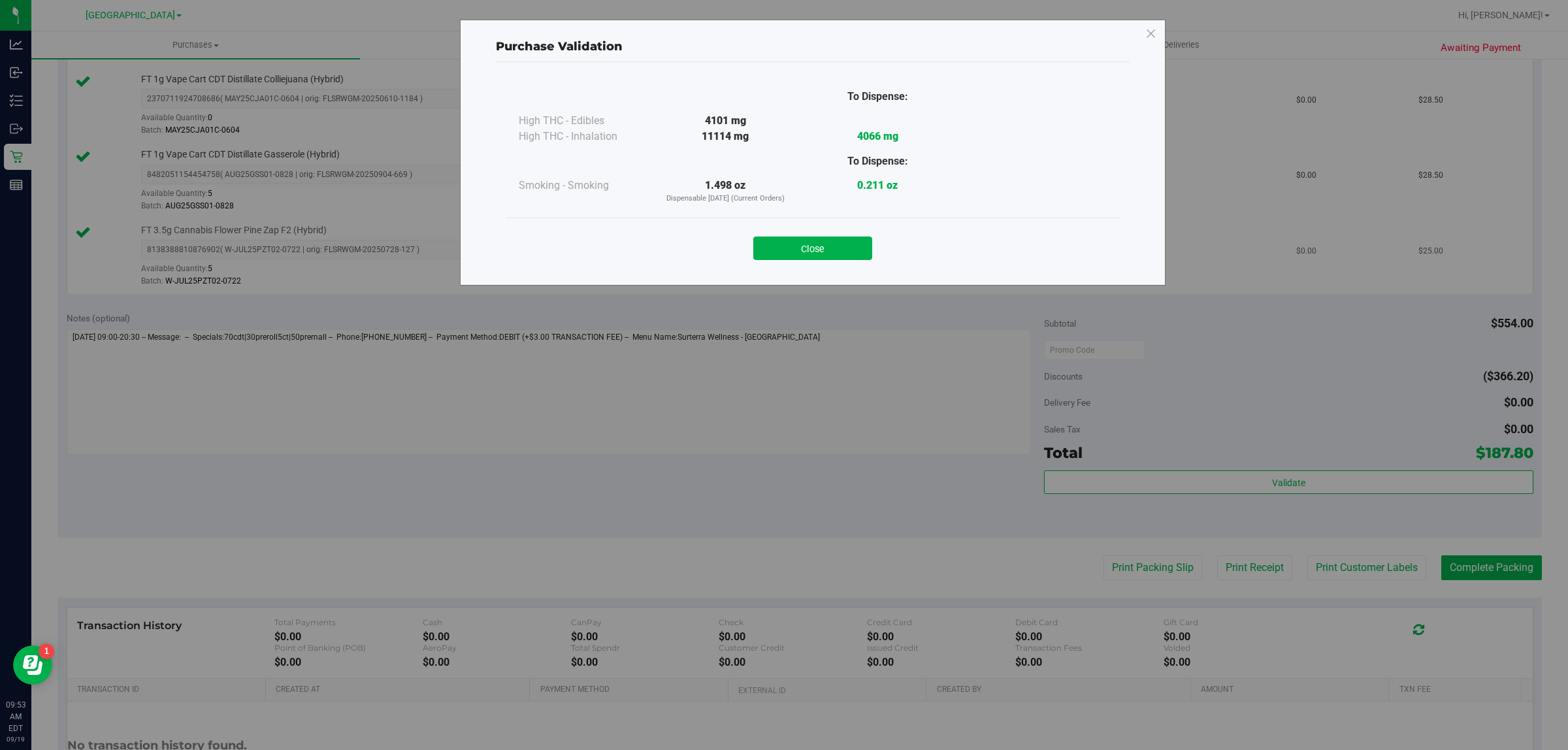
click at [821, 245] on button "Close" at bounding box center [813, 248] width 119 height 24
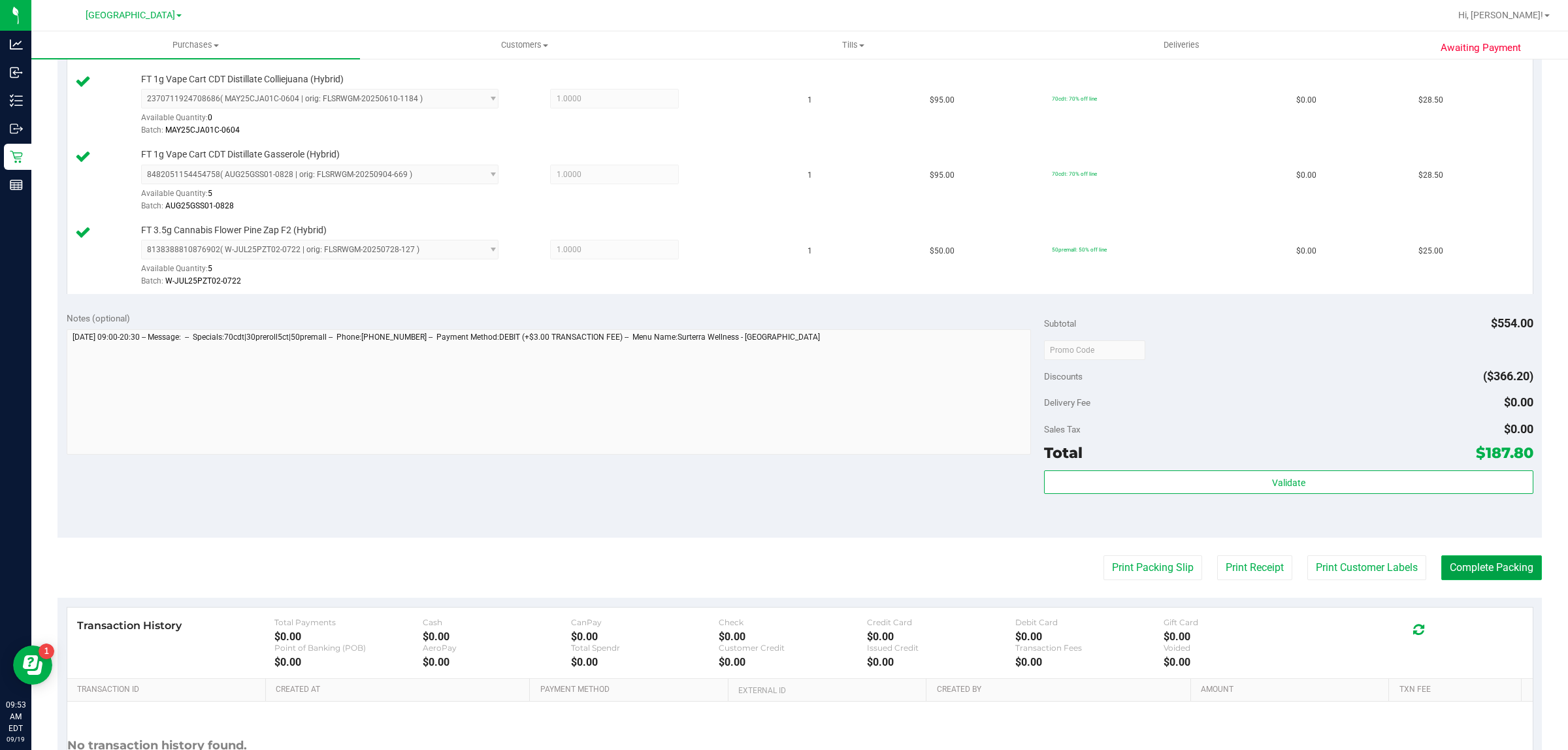
click at [1442, 568] on button "Complete Packing" at bounding box center [1491, 567] width 101 height 25
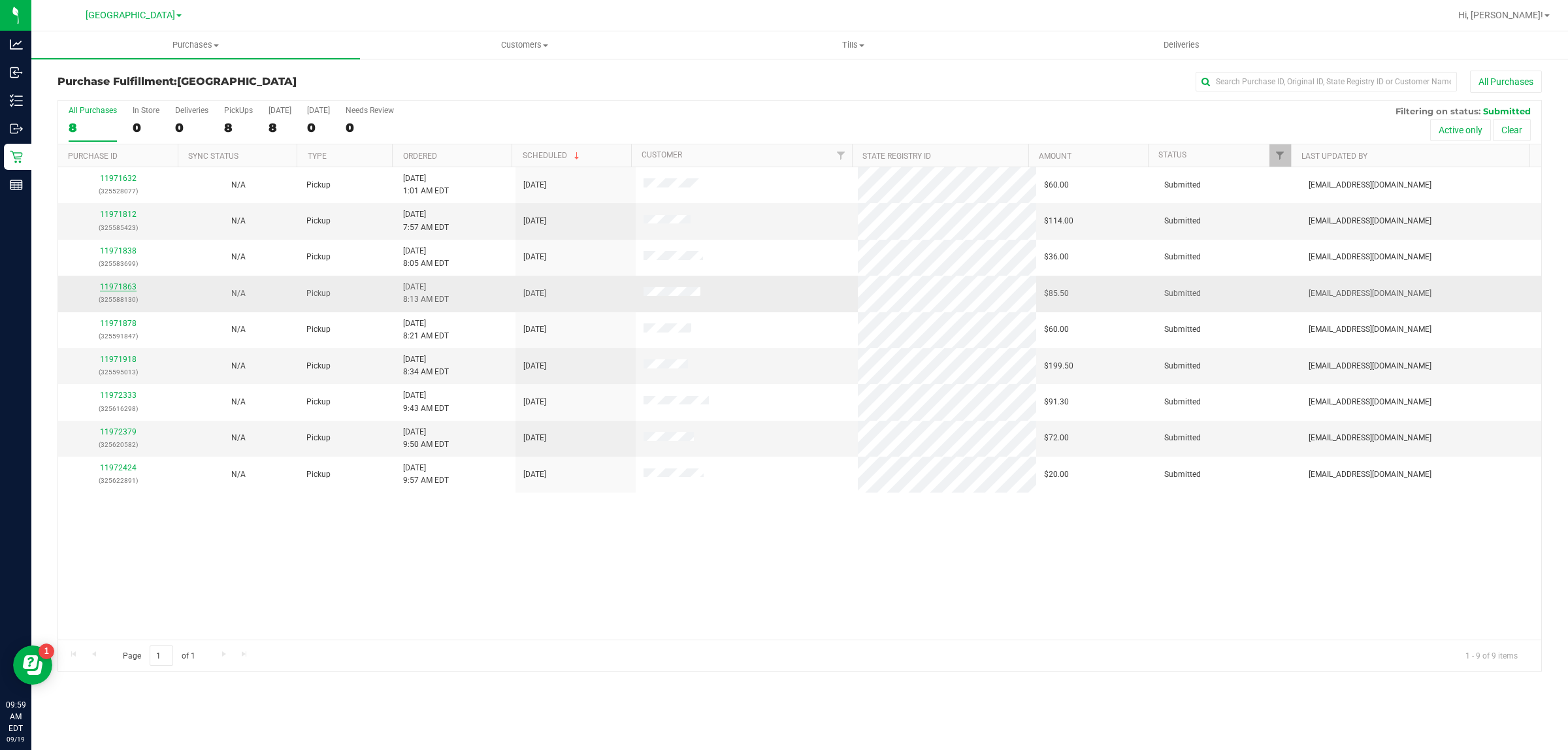
click at [121, 288] on link "11971863" at bounding box center [118, 287] width 37 height 9
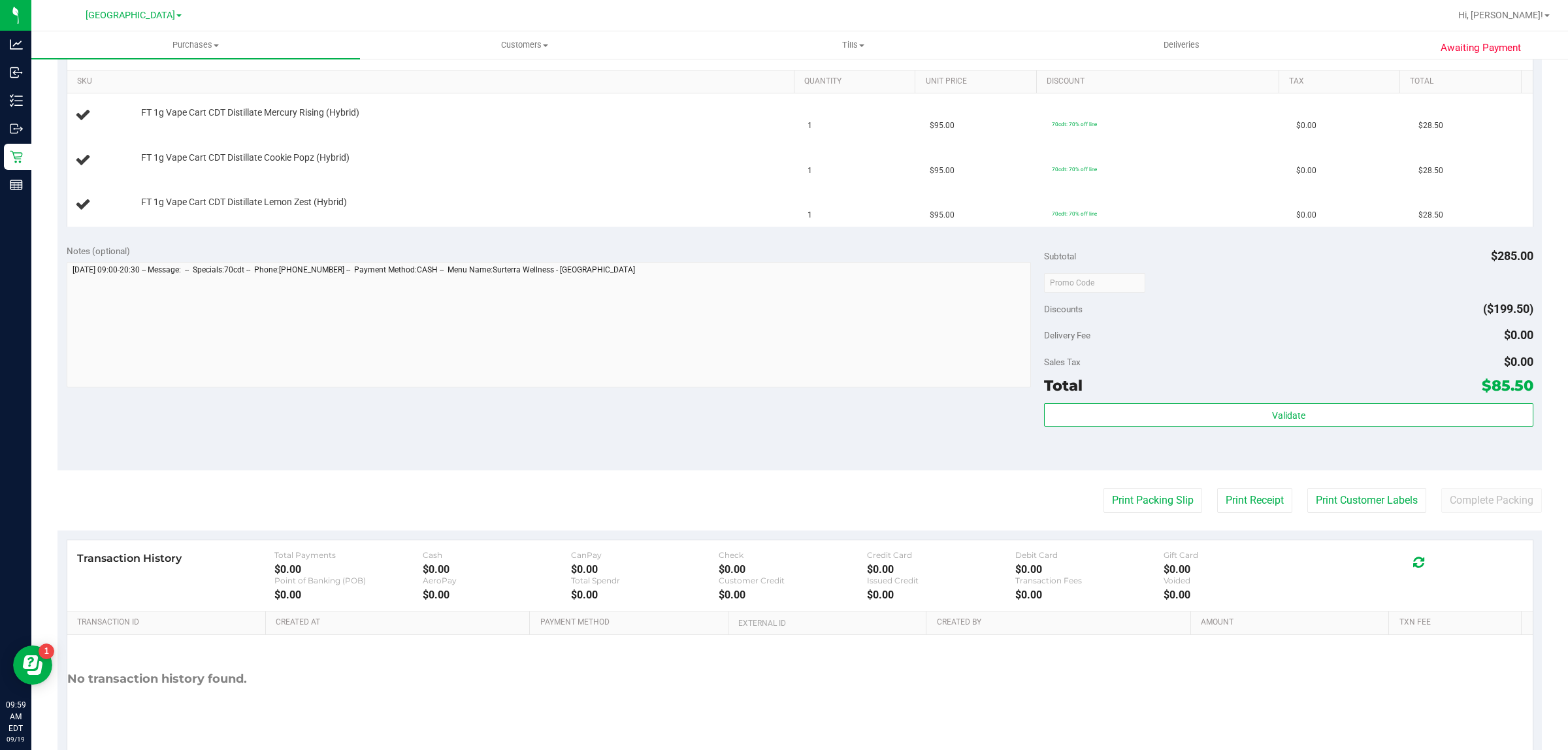
scroll to position [327, 0]
click at [1146, 501] on button "Print Packing Slip" at bounding box center [1152, 499] width 99 height 25
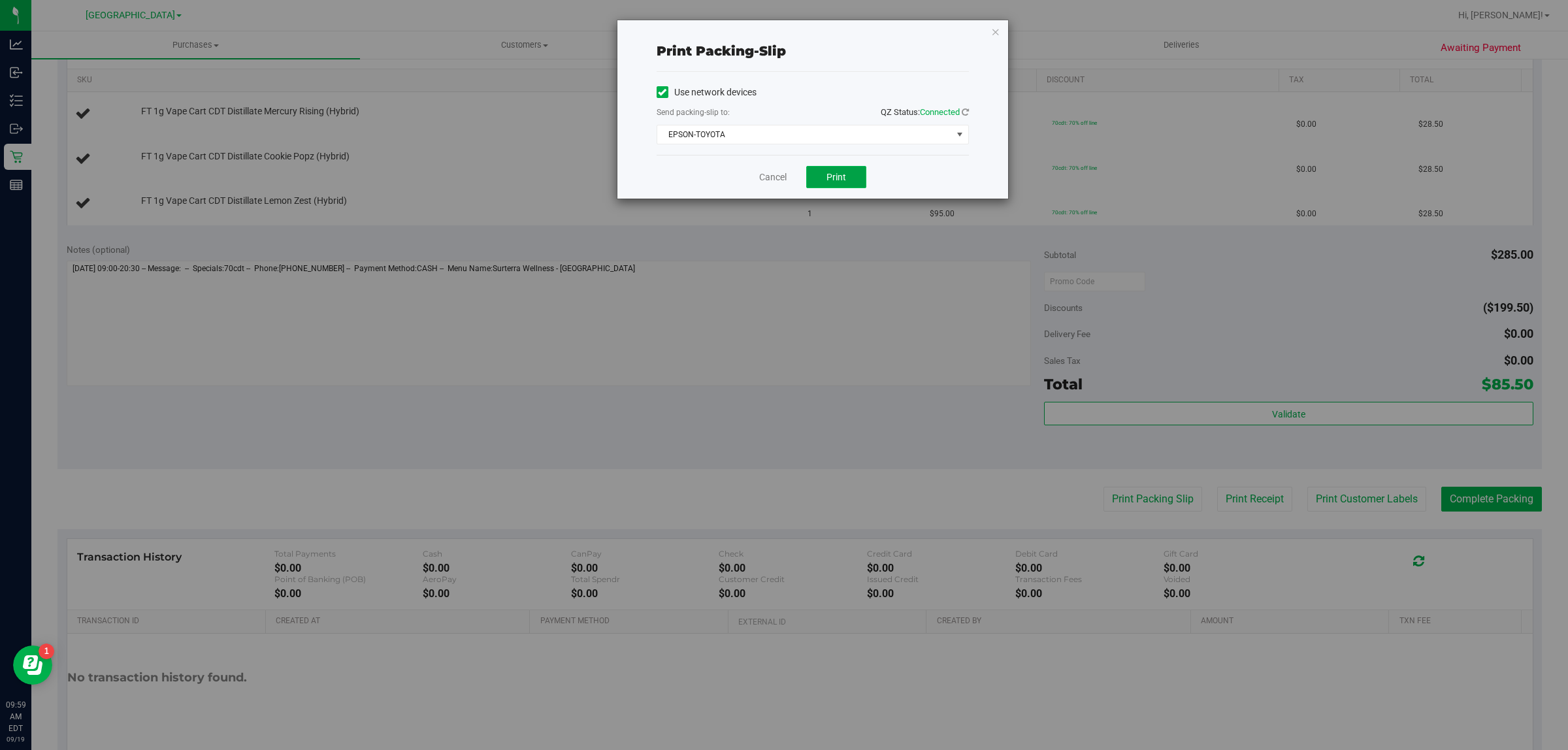
click at [837, 185] on button "Print" at bounding box center [836, 177] width 60 height 22
click at [776, 175] on link "Cancel" at bounding box center [773, 177] width 28 height 14
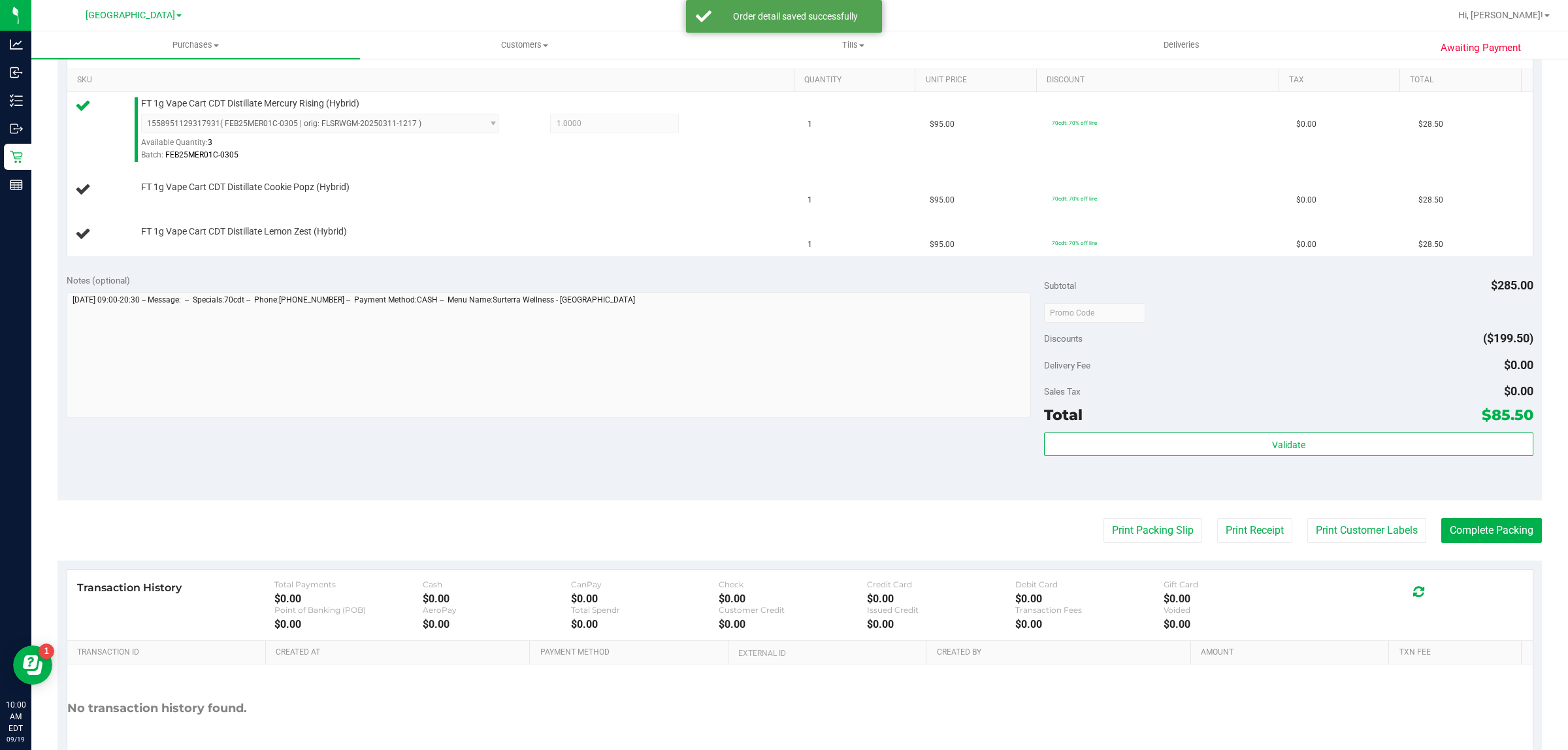
click at [775, 175] on td "FT 1g Vape Cart CDT Distillate Cookie Popz (Hybrid)" at bounding box center [434, 190] width 733 height 44
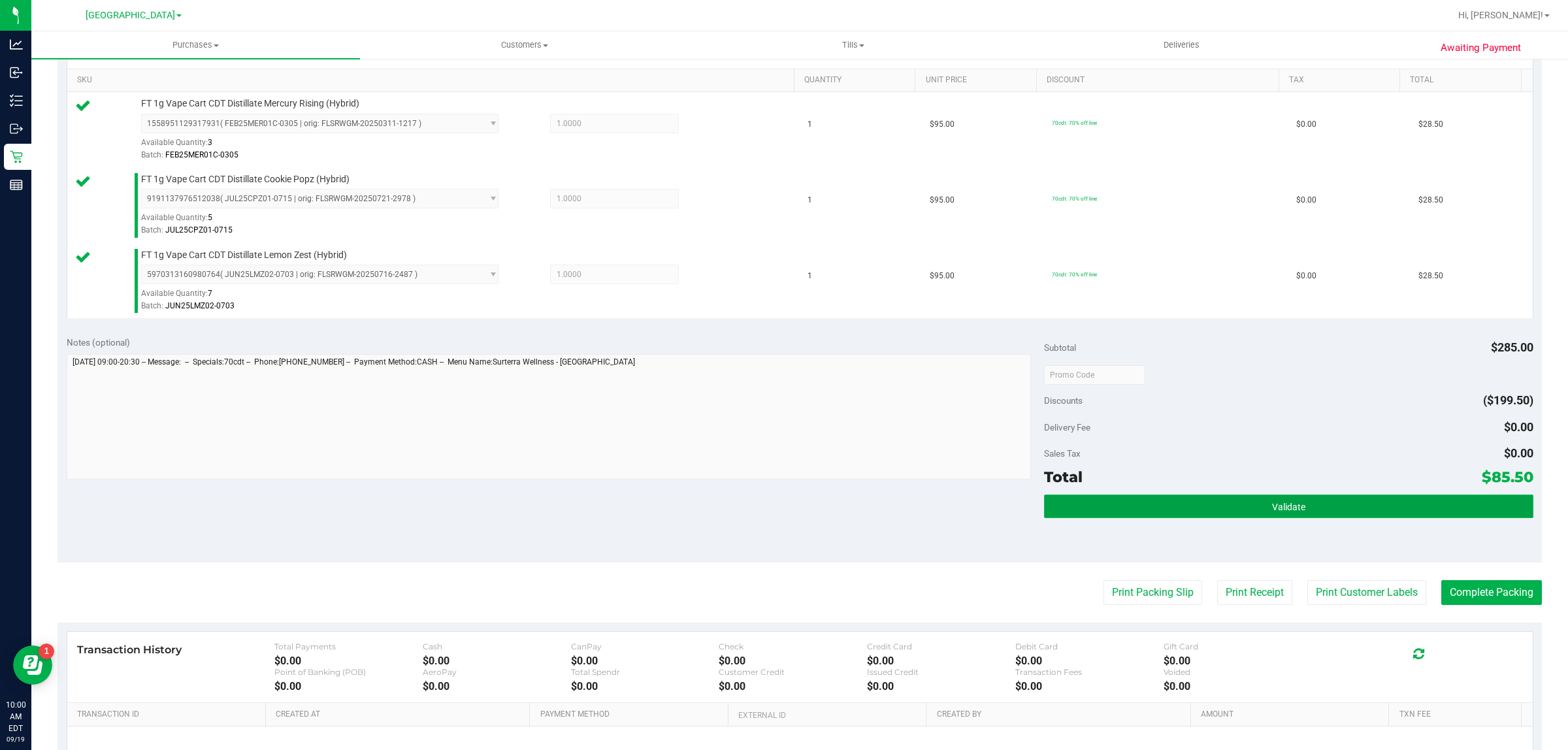
click at [1164, 506] on button "Validate" at bounding box center [1289, 506] width 489 height 24
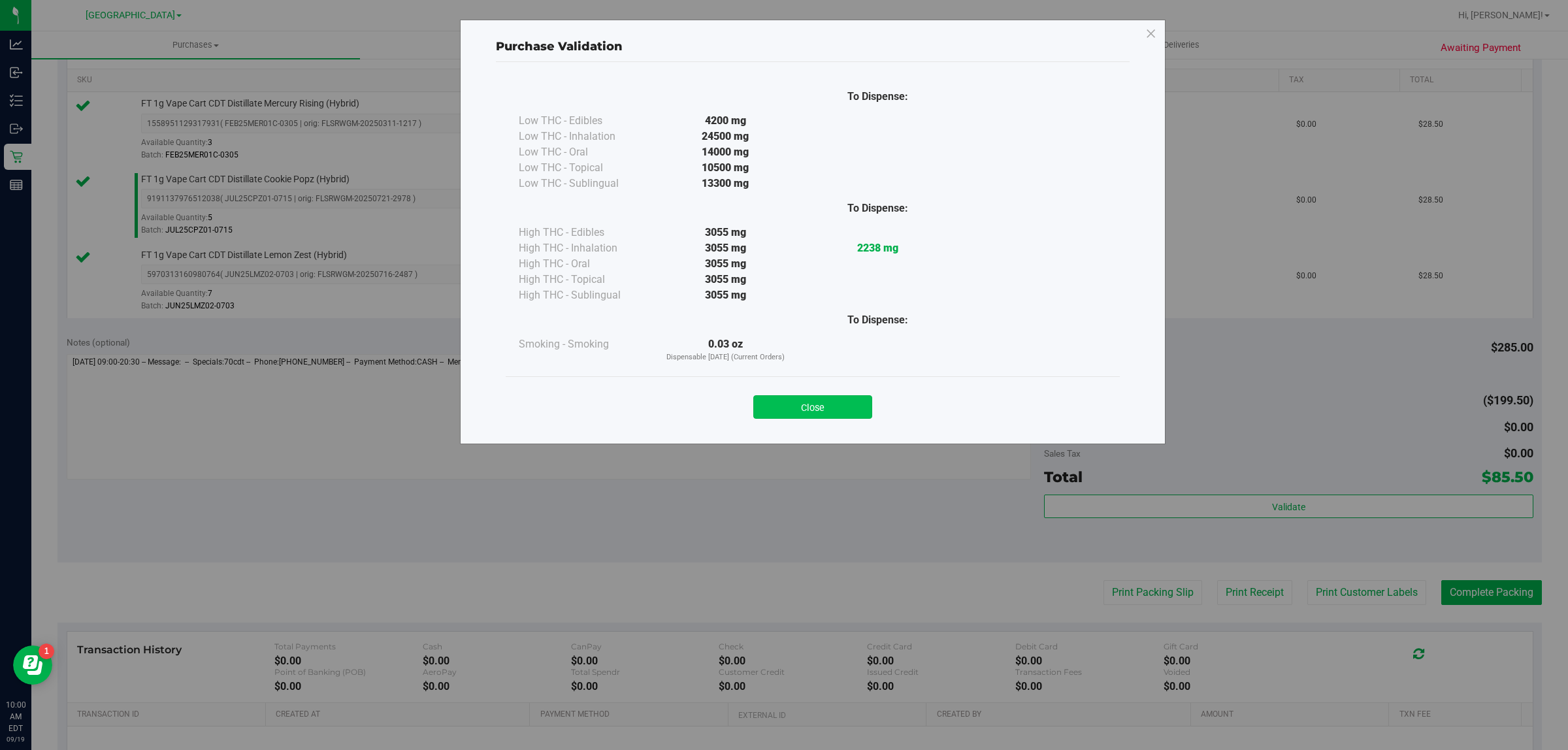
click at [837, 407] on button "Close" at bounding box center [813, 408] width 119 height 24
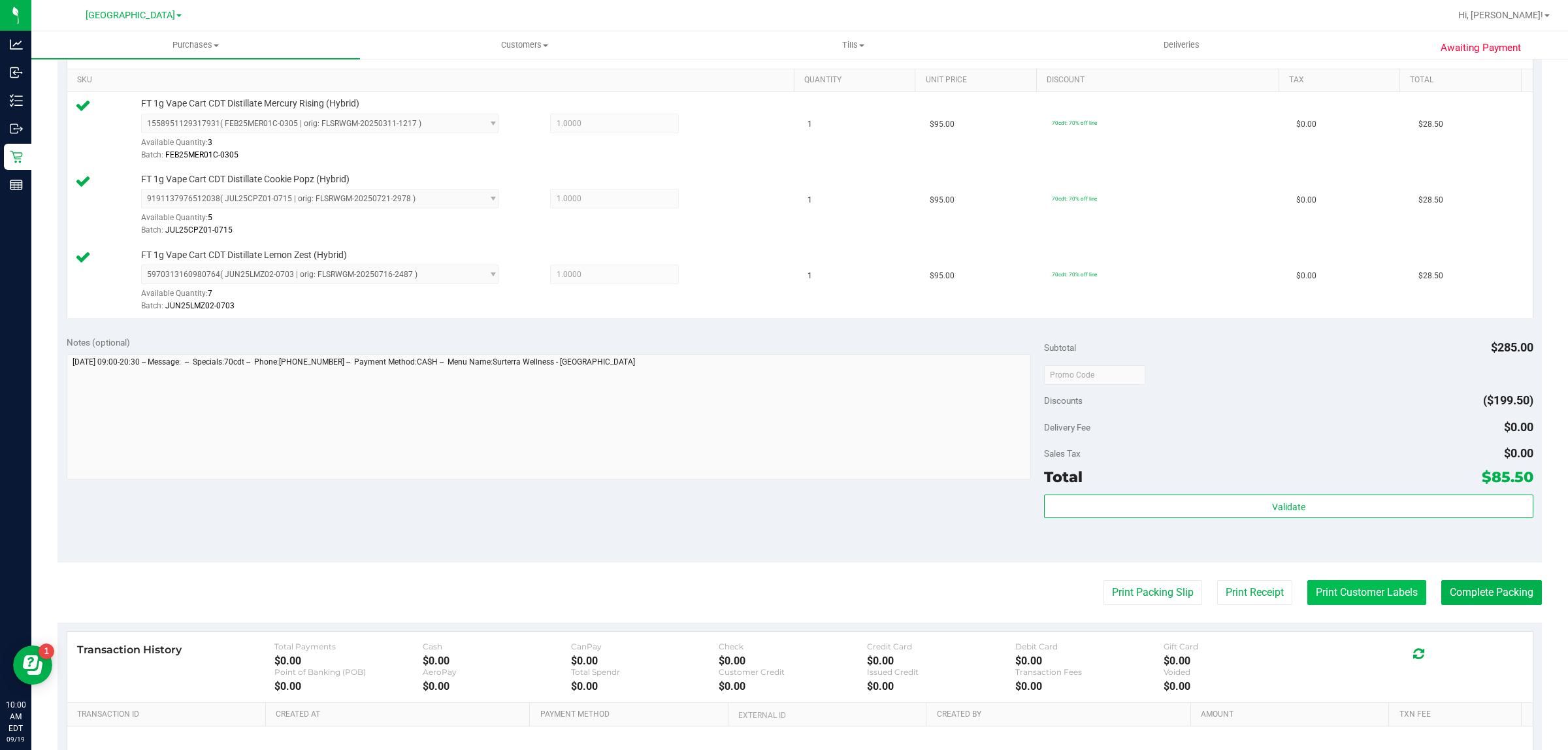
click at [1379, 589] on button "Print Customer Labels" at bounding box center [1366, 592] width 119 height 25
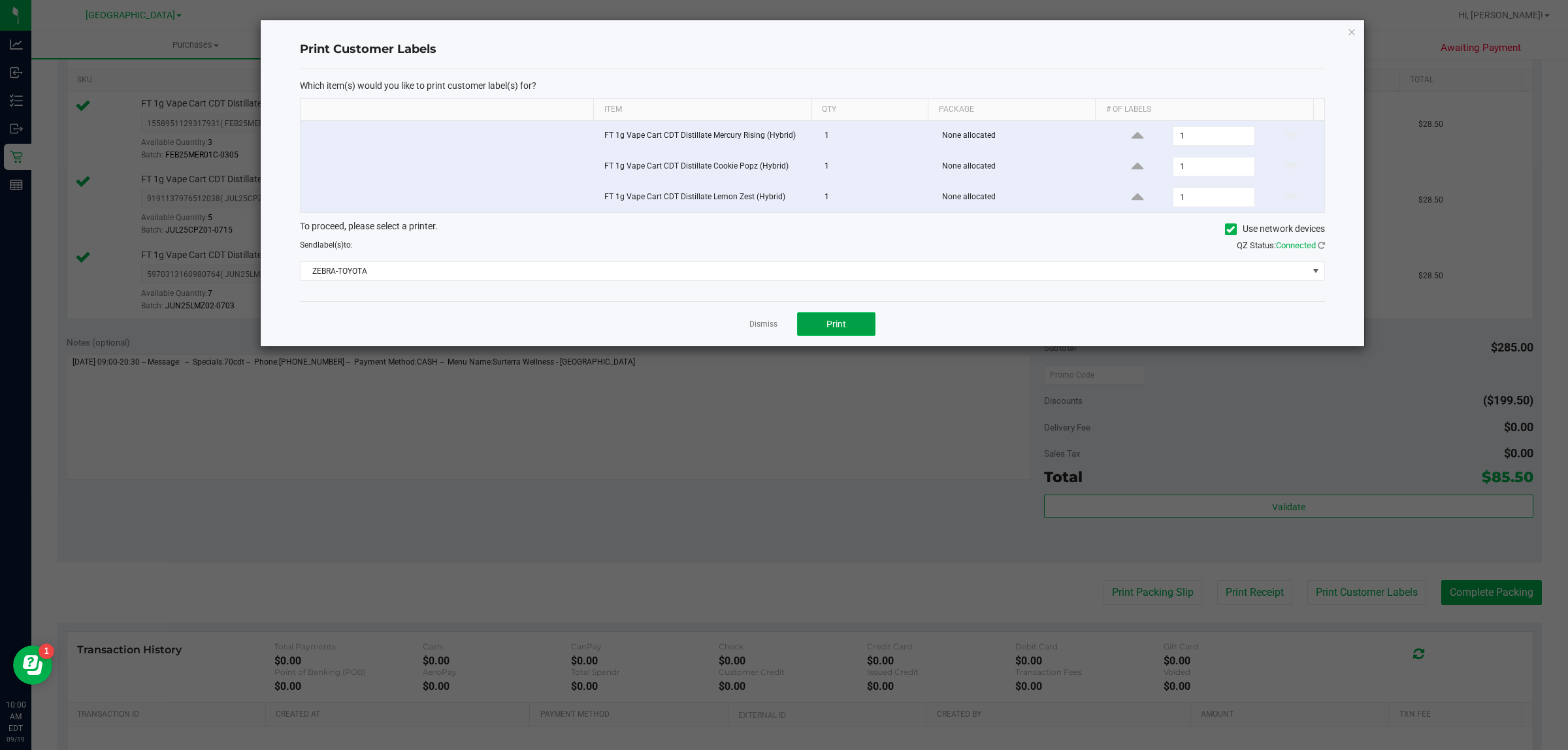
click at [826, 322] on span "Print" at bounding box center [836, 324] width 19 height 10
click at [763, 325] on link "Dismiss" at bounding box center [764, 325] width 28 height 11
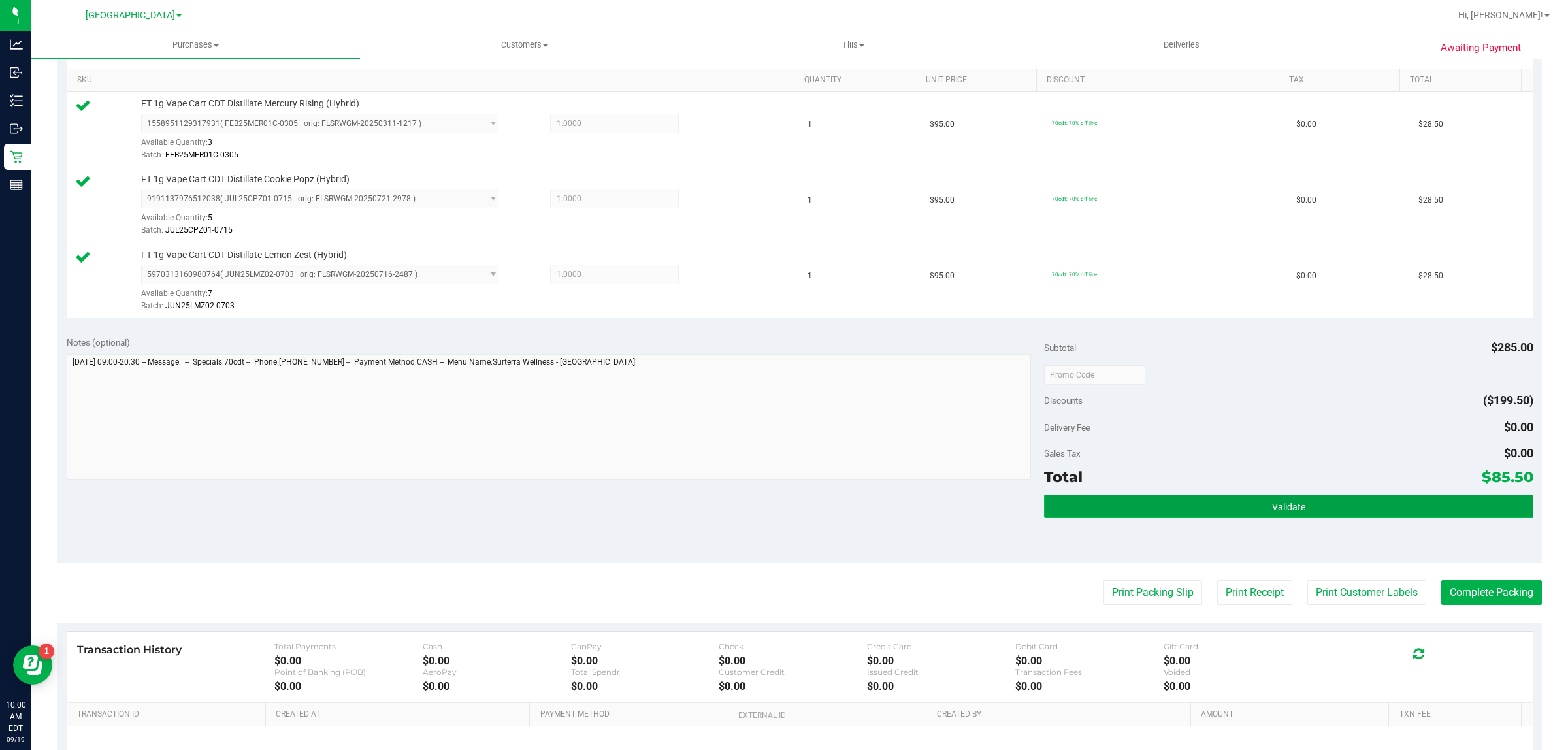
click at [1191, 506] on button "Validate" at bounding box center [1289, 506] width 489 height 24
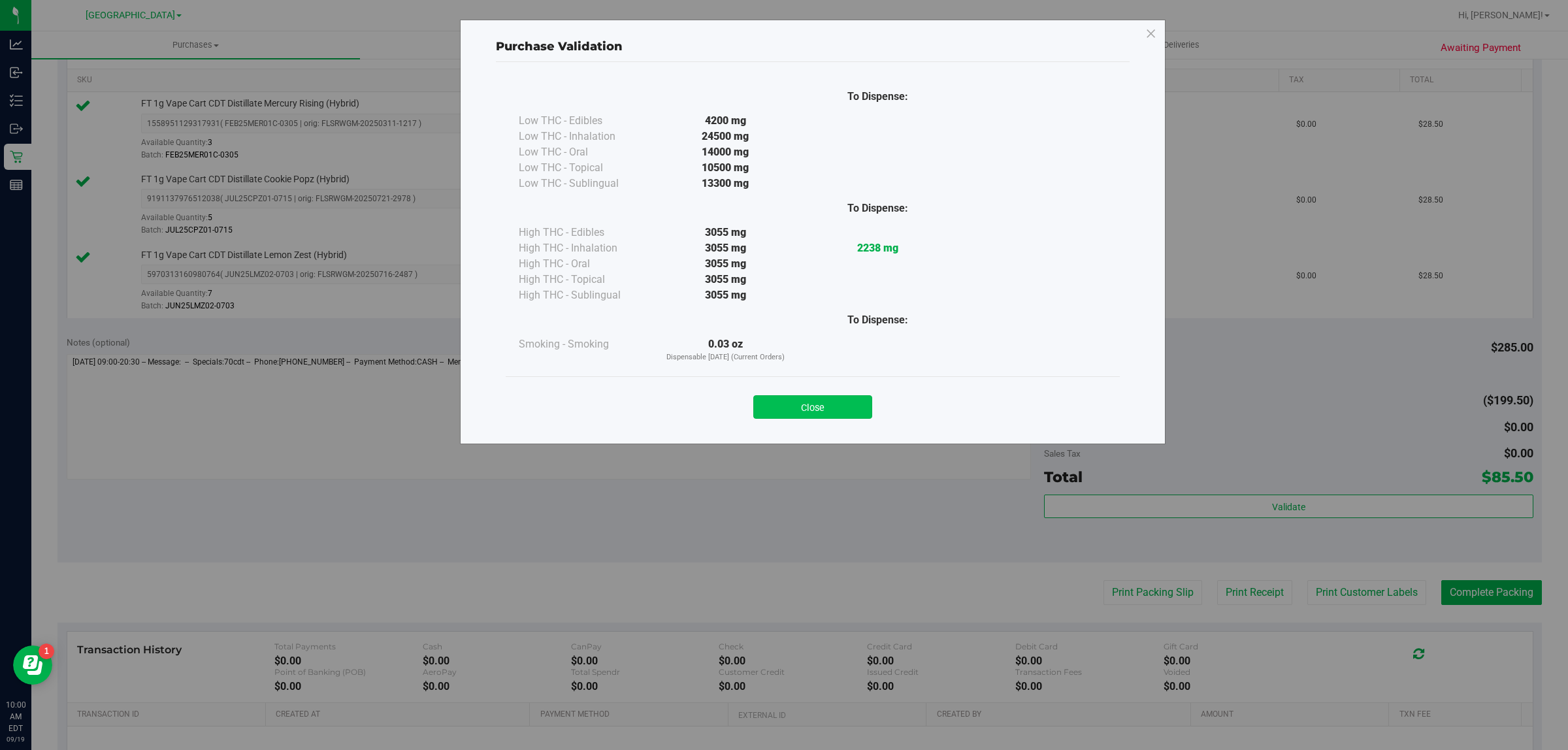
click at [785, 400] on button "Close" at bounding box center [813, 408] width 119 height 24
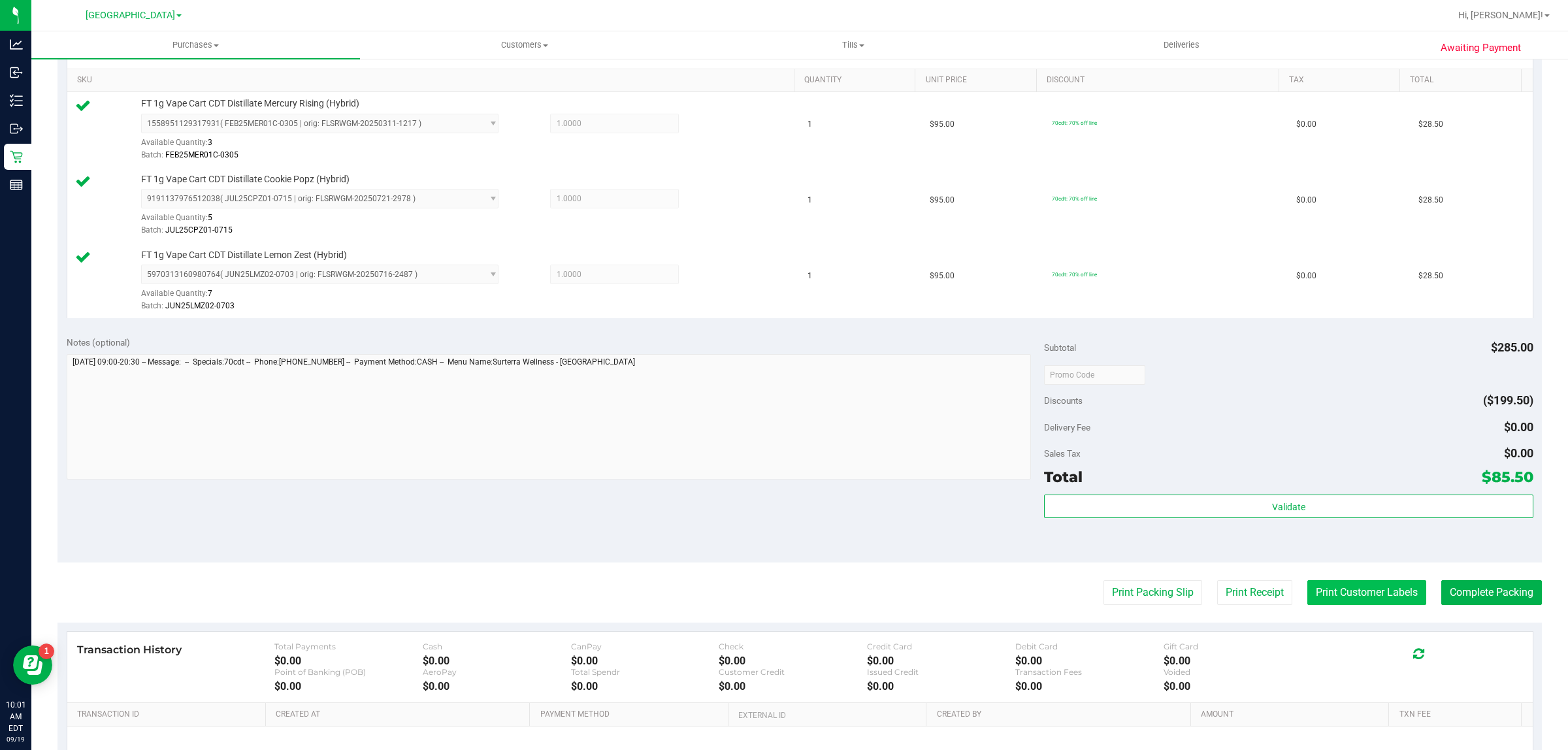
click at [1393, 599] on button "Print Customer Labels" at bounding box center [1366, 592] width 119 height 25
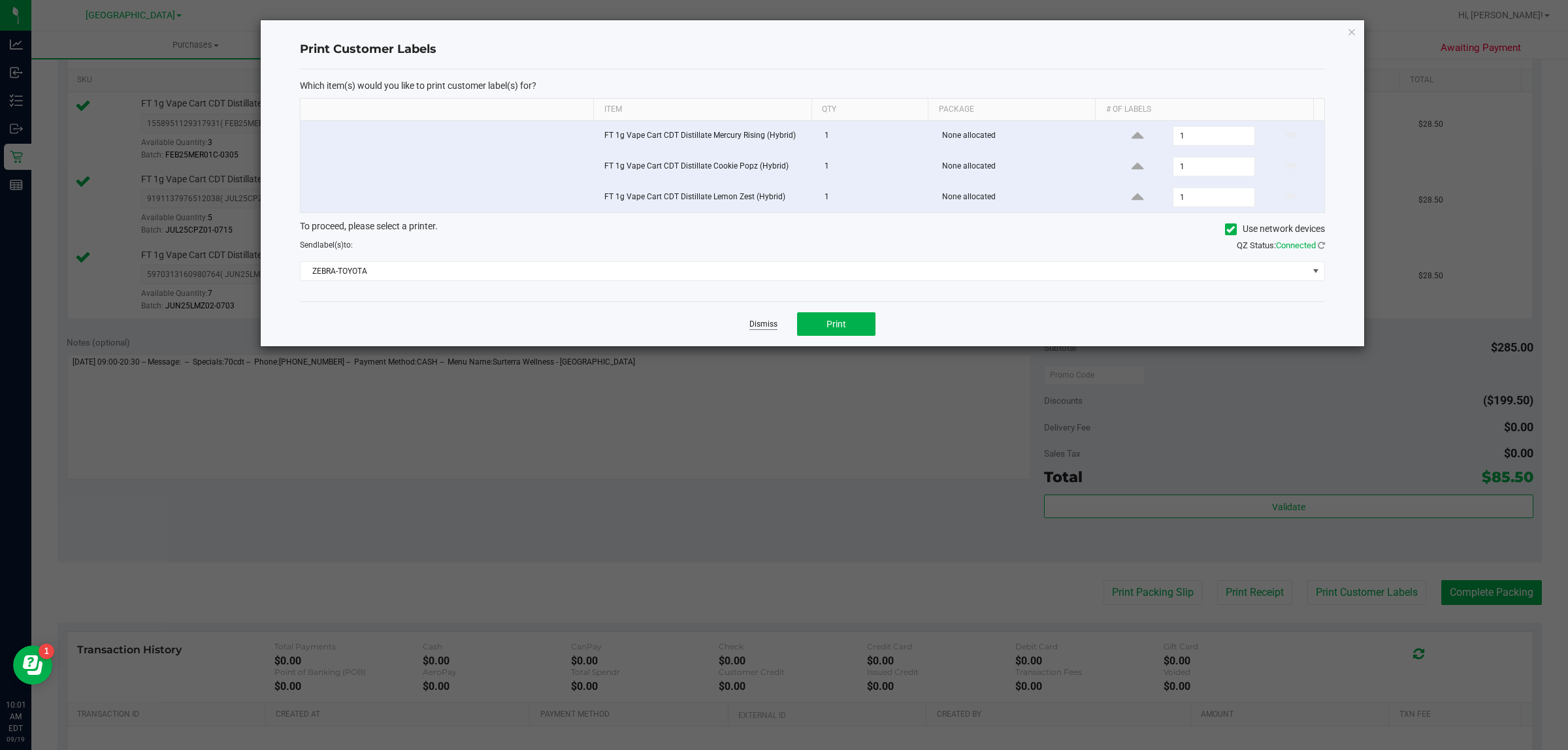
click at [766, 328] on link "Dismiss" at bounding box center [764, 325] width 28 height 11
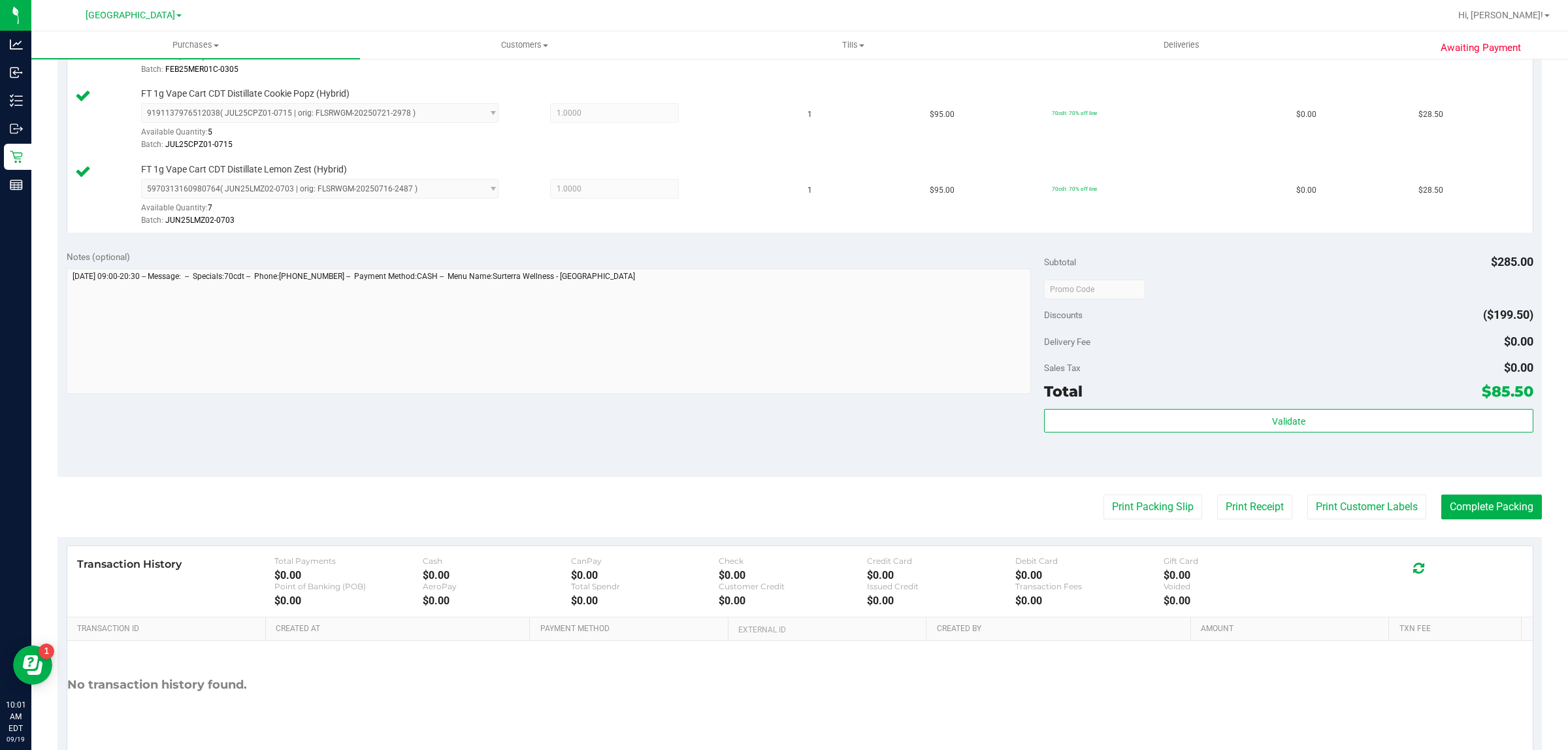
scroll to position [470, 0]
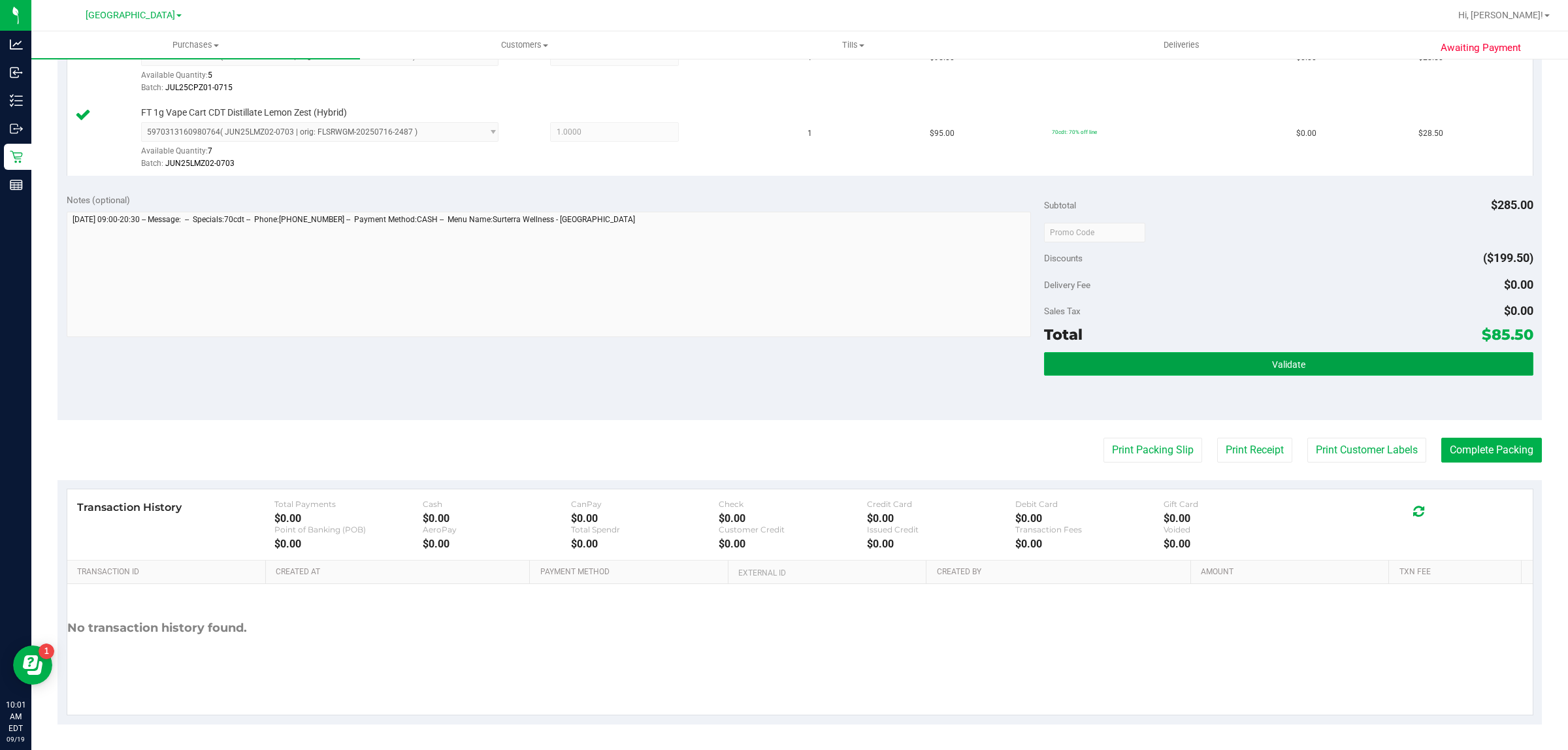
click at [1393, 368] on button "Validate" at bounding box center [1289, 364] width 489 height 24
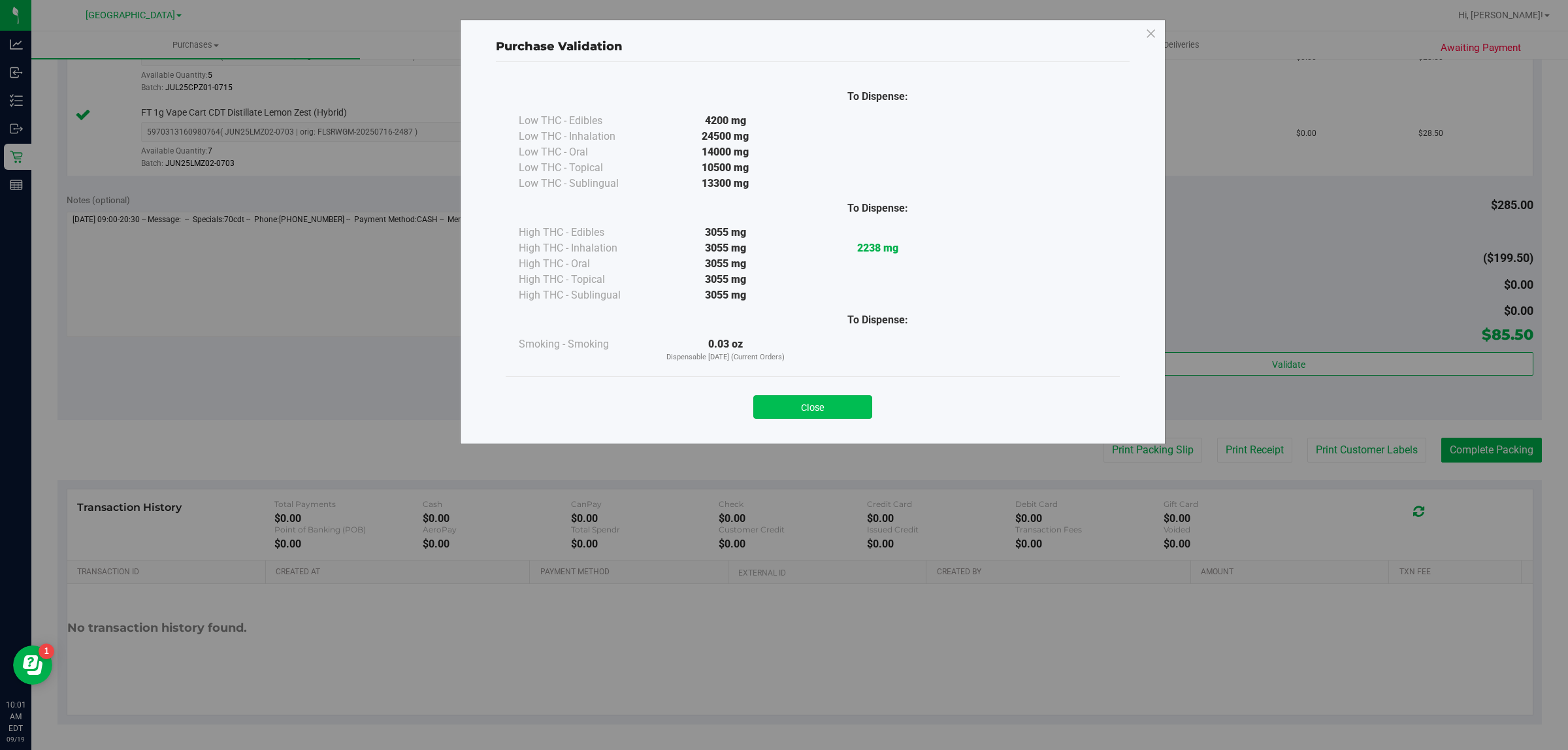
click at [849, 407] on button "Close" at bounding box center [813, 408] width 119 height 24
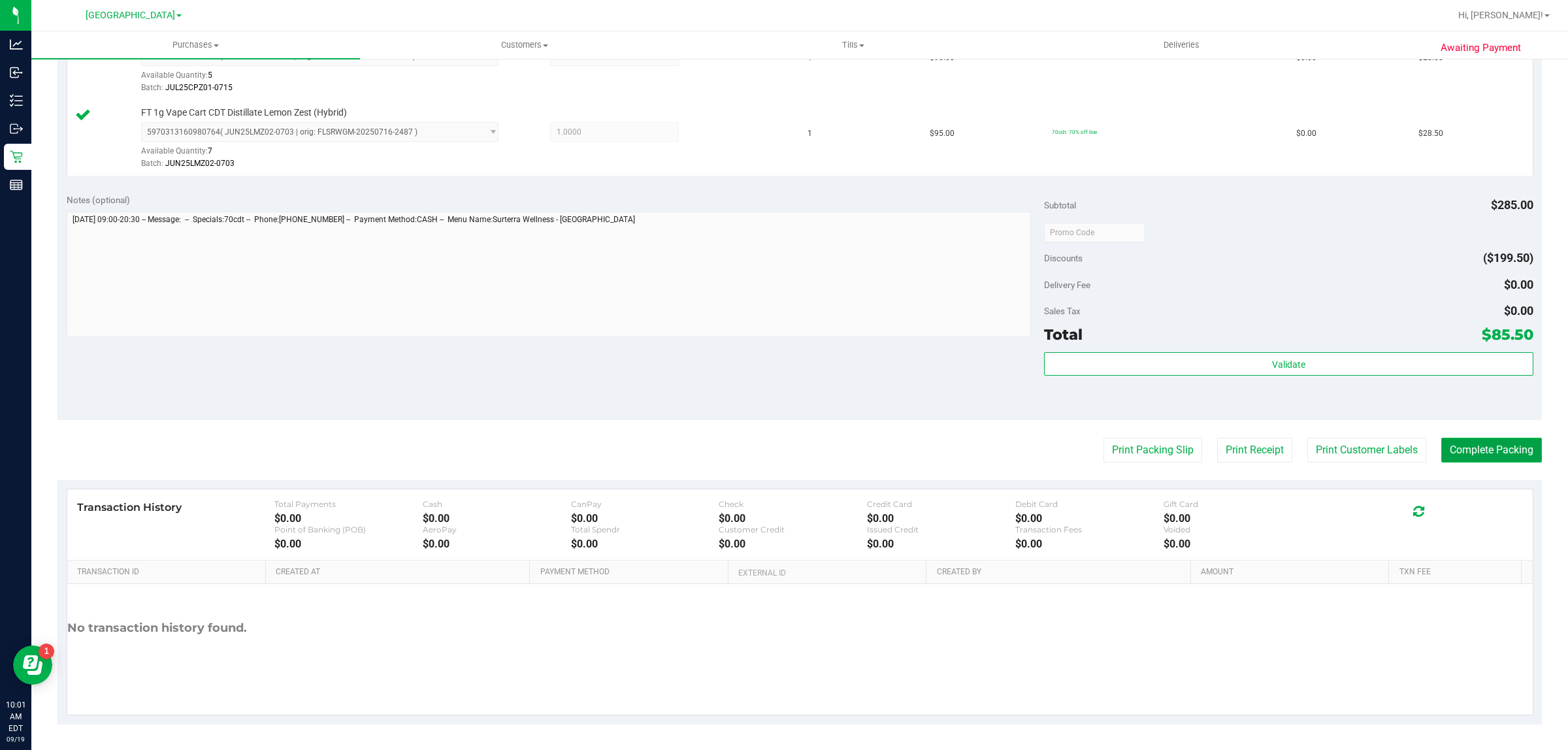
click at [1471, 455] on button "Complete Packing" at bounding box center [1491, 450] width 101 height 25
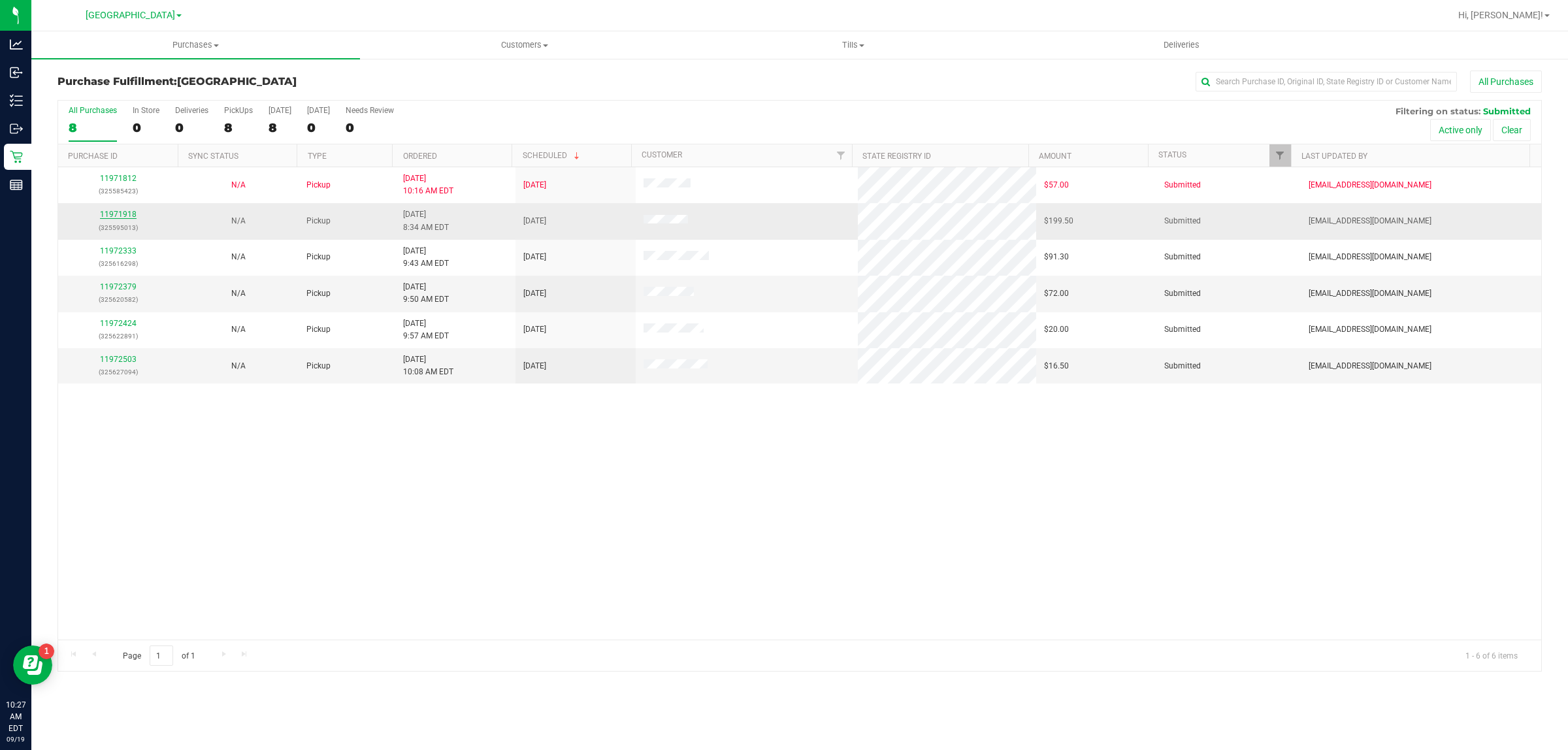
click at [123, 216] on link "11971918" at bounding box center [118, 214] width 37 height 9
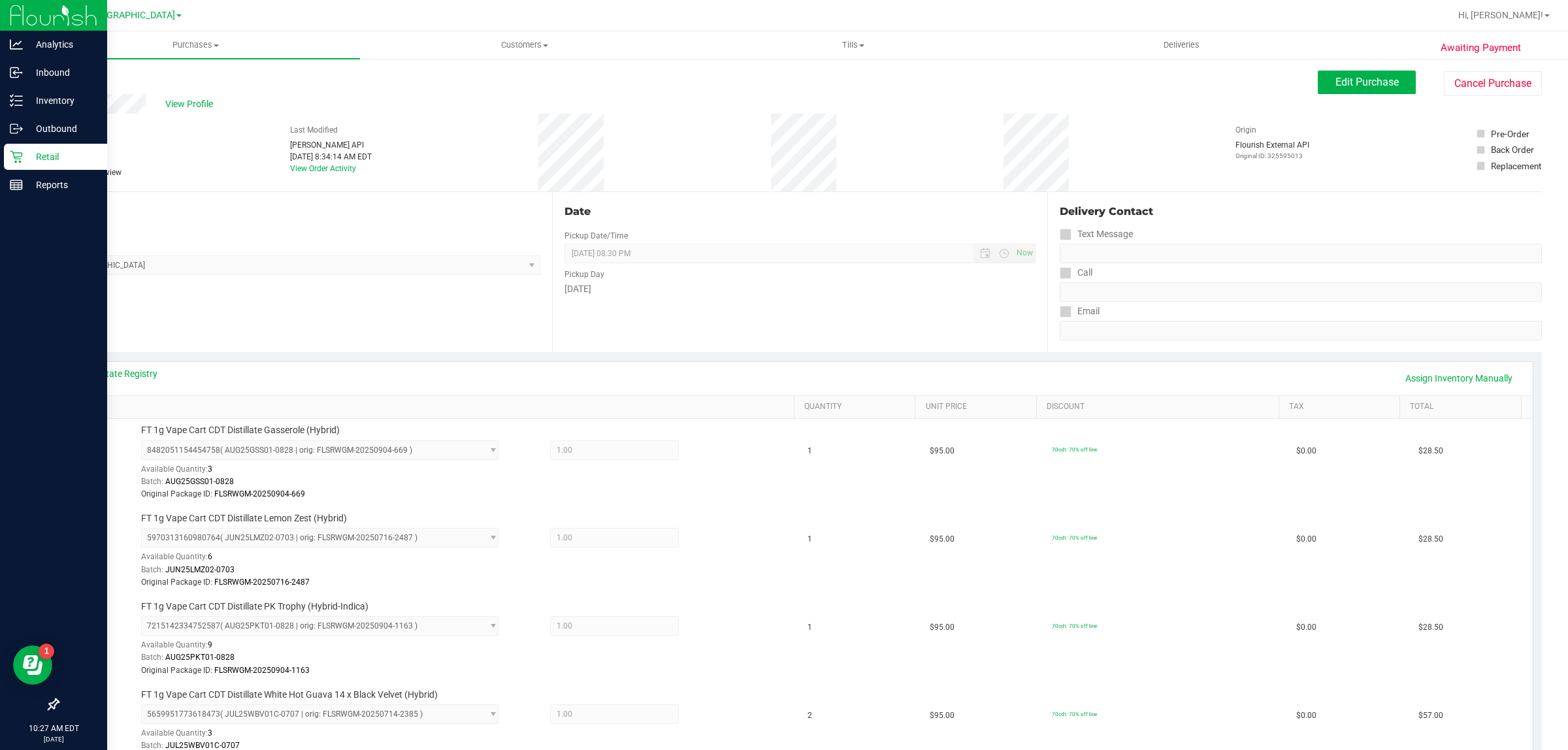
click at [21, 158] on icon at bounding box center [17, 157] width 13 height 13
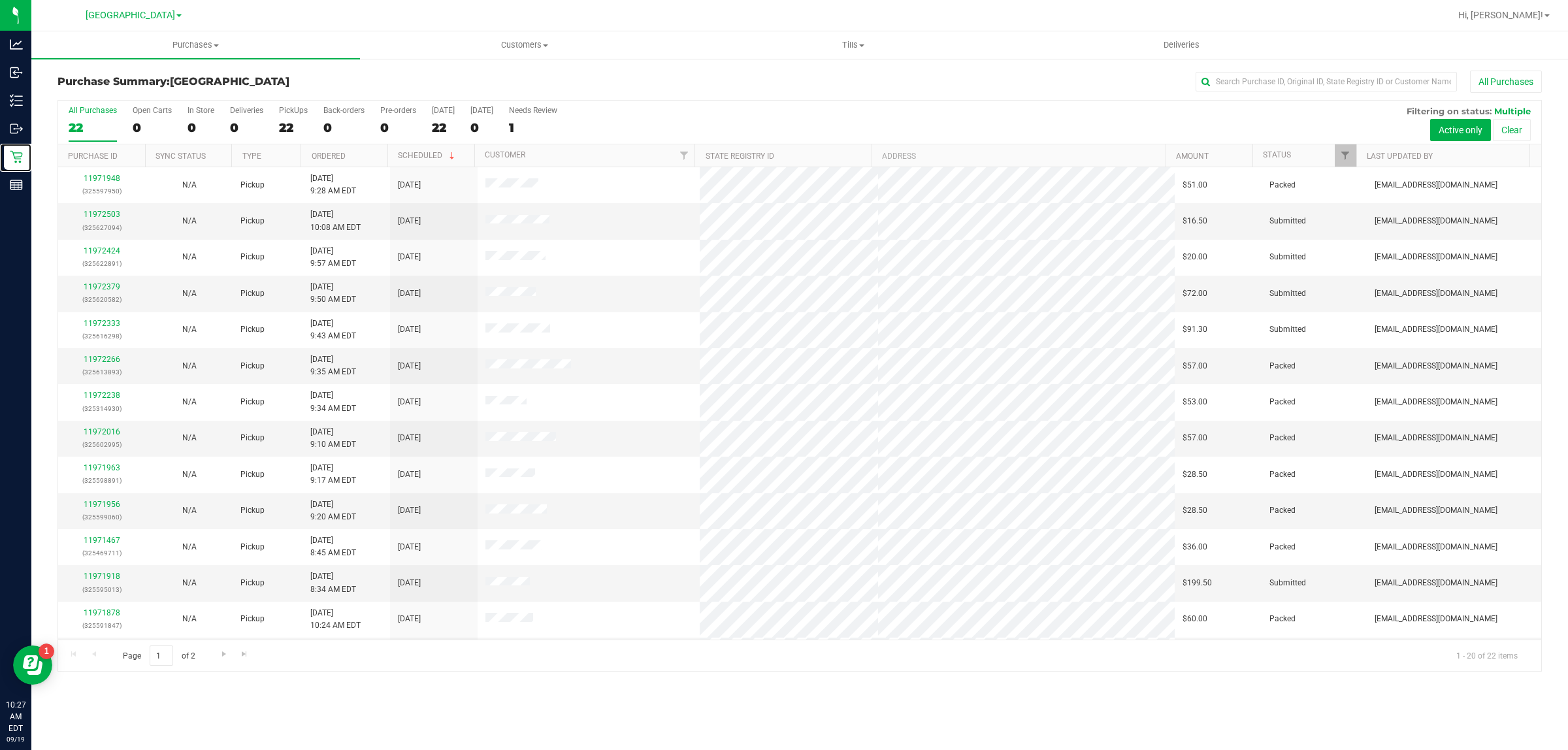
scroll to position [163, 0]
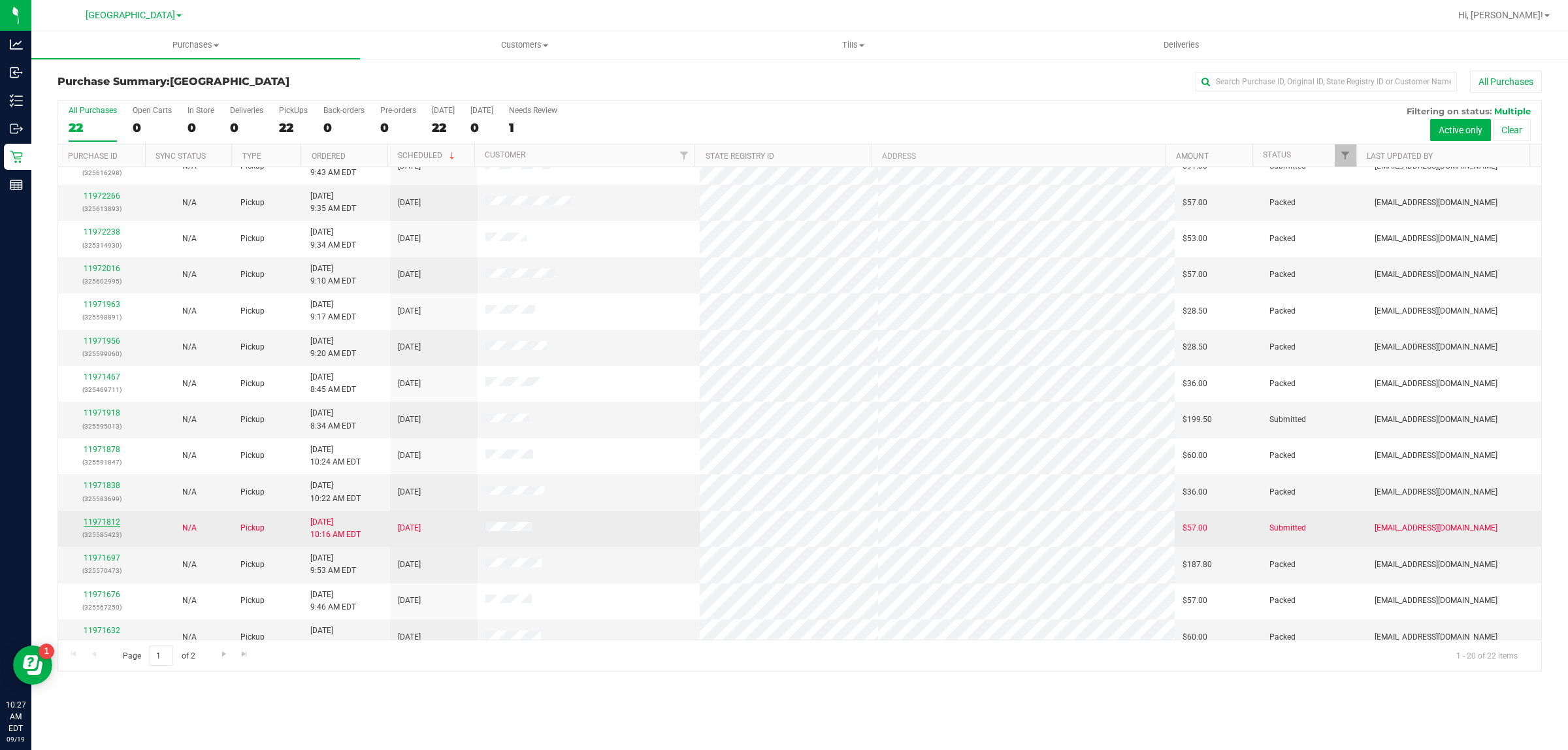
click at [108, 523] on link "11971812" at bounding box center [102, 522] width 37 height 9
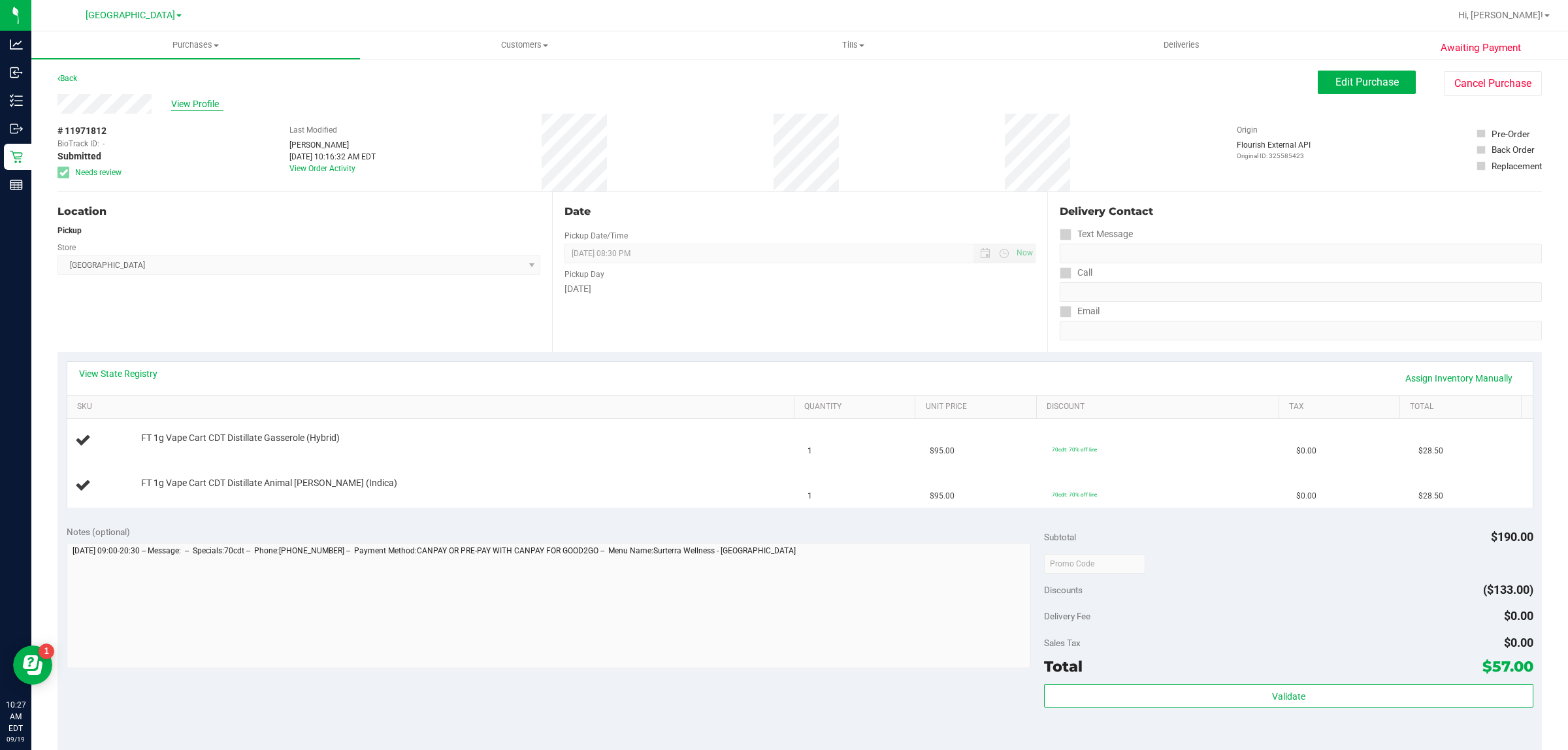
click at [193, 102] on span "View Profile" at bounding box center [197, 104] width 53 height 14
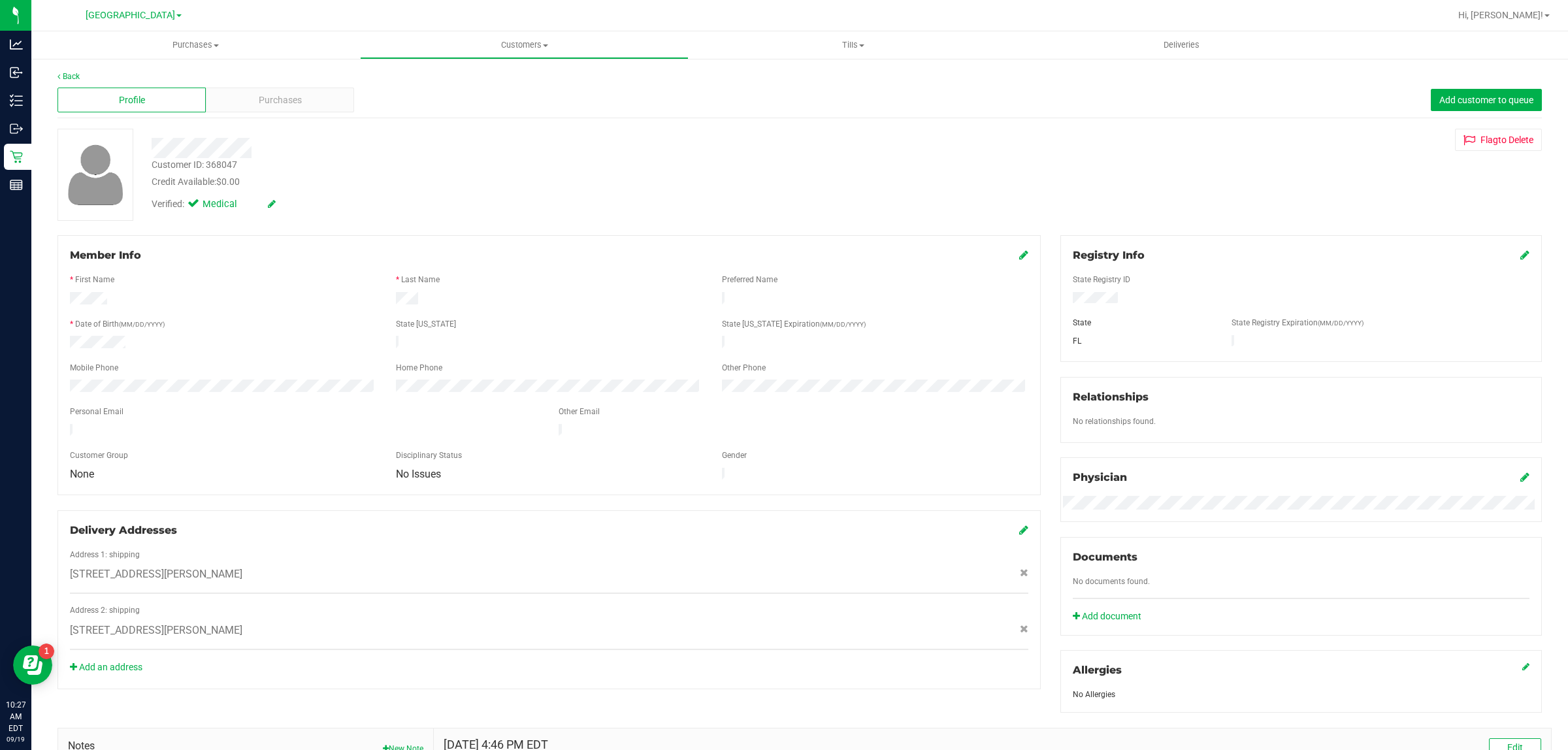
click at [216, 161] on div "Customer ID: 368047" at bounding box center [194, 164] width 86 height 14
copy div "Customer ID: 368047"
click at [1217, 553] on div "Documents" at bounding box center [1301, 557] width 457 height 16
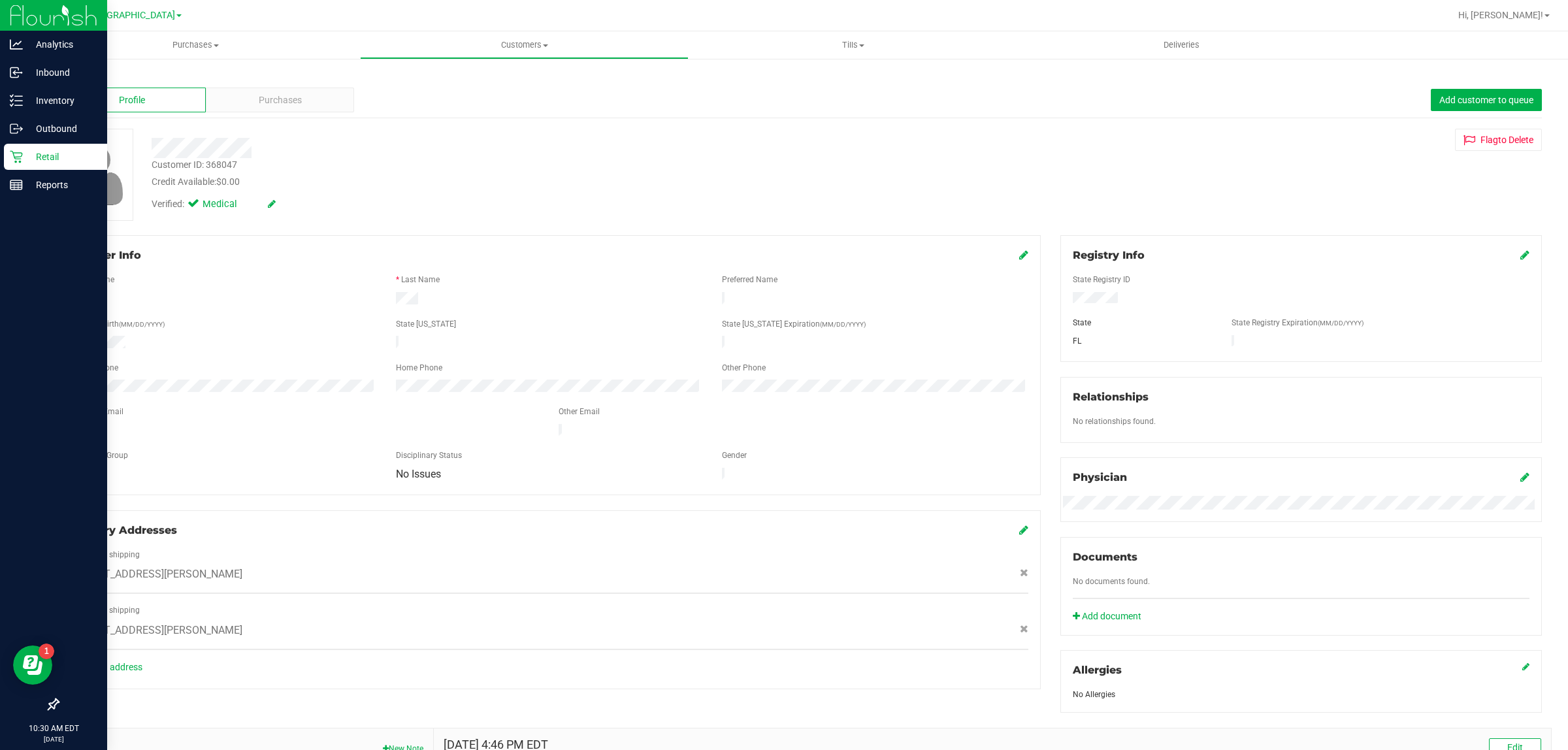
click at [23, 158] on p "Retail" at bounding box center [62, 157] width 78 height 16
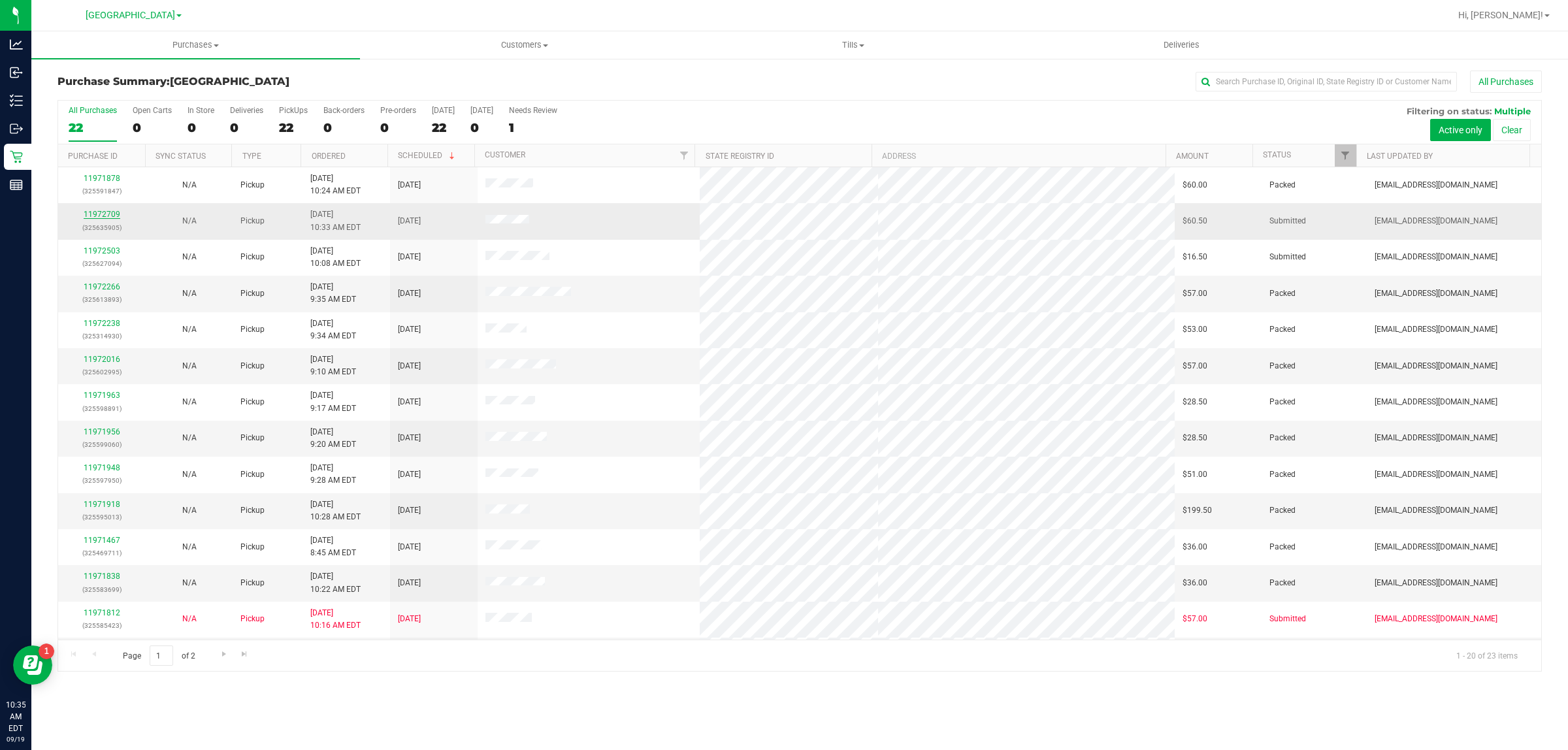
click at [113, 211] on link "11972709" at bounding box center [102, 214] width 37 height 9
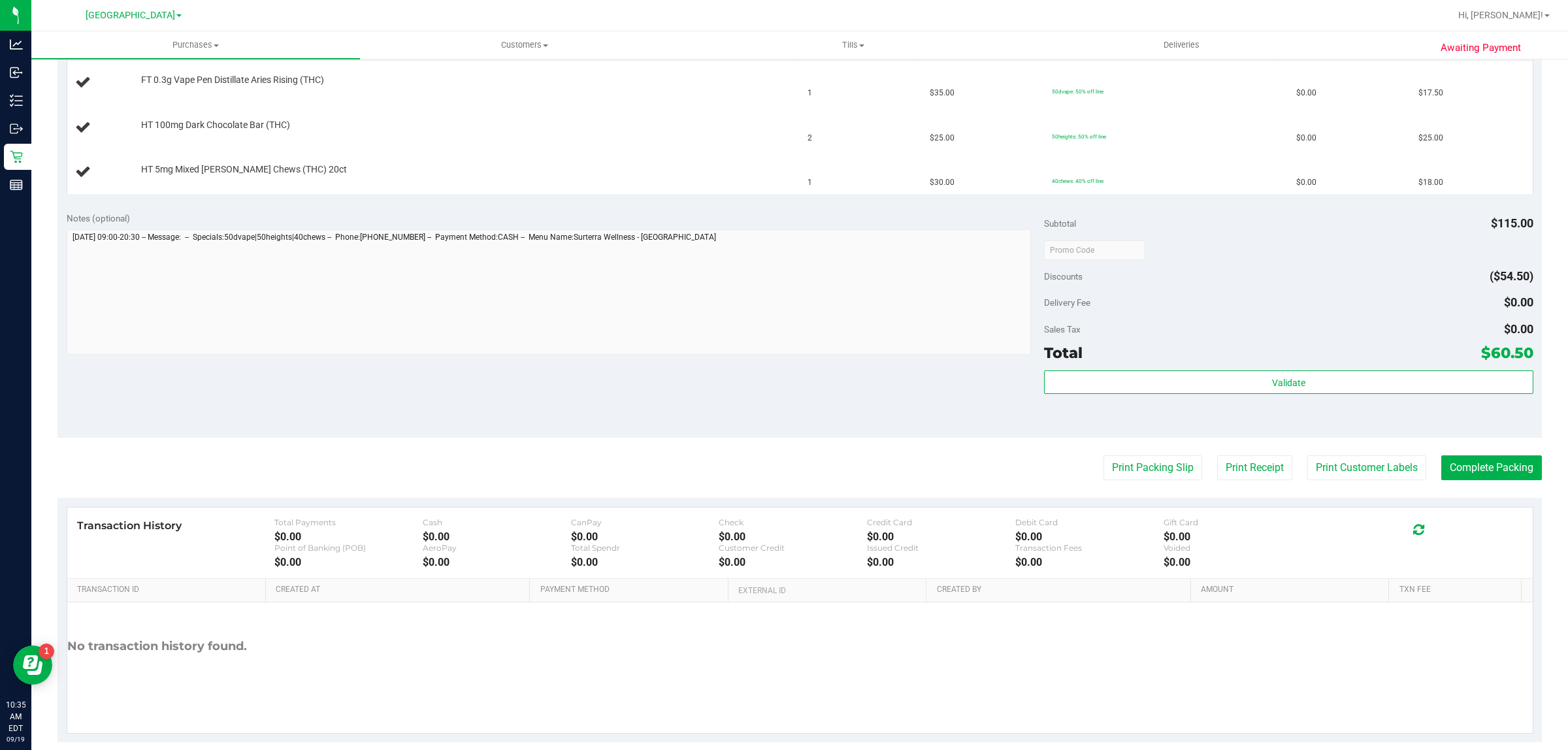
scroll to position [375, 0]
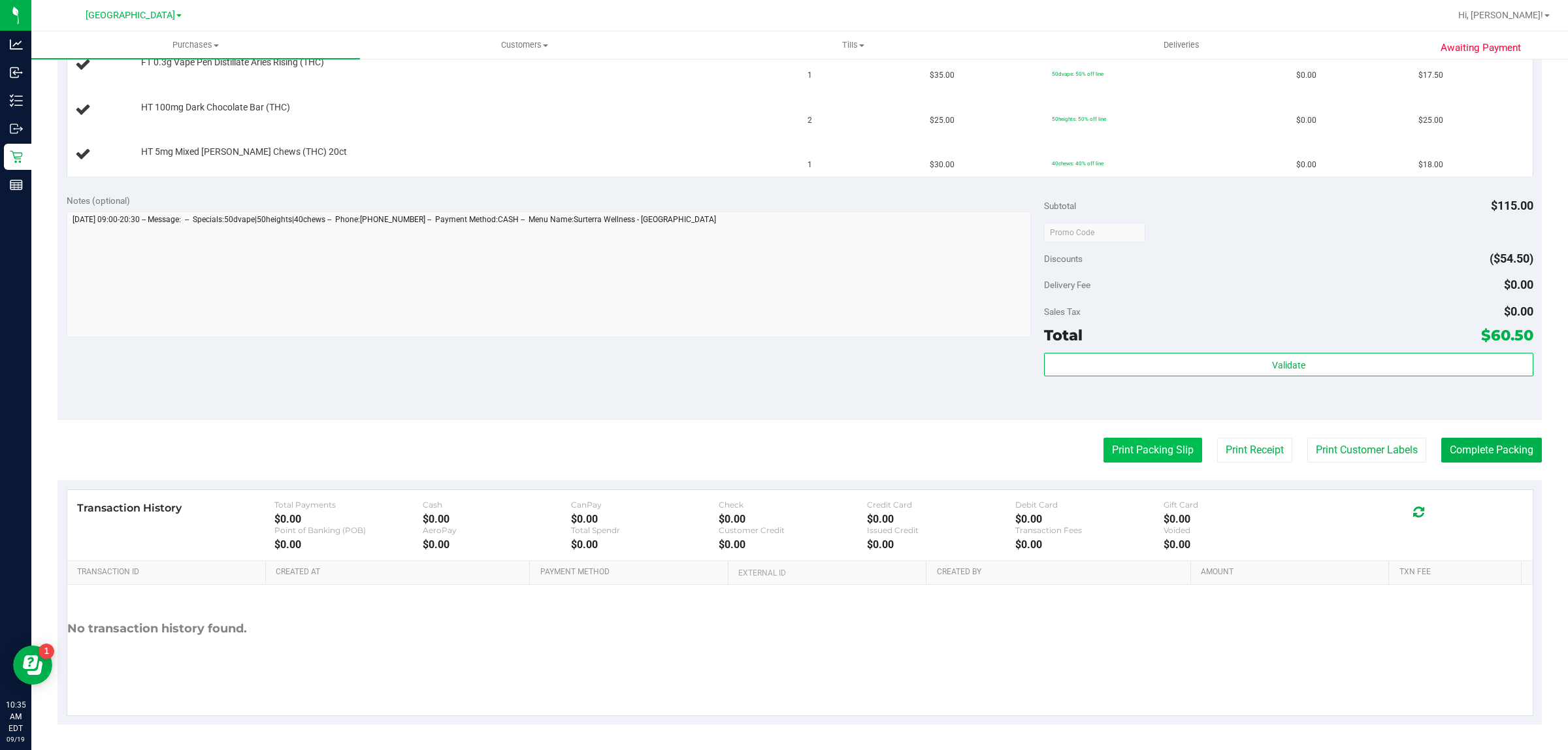
click at [1103, 447] on button "Print Packing Slip" at bounding box center [1152, 450] width 99 height 25
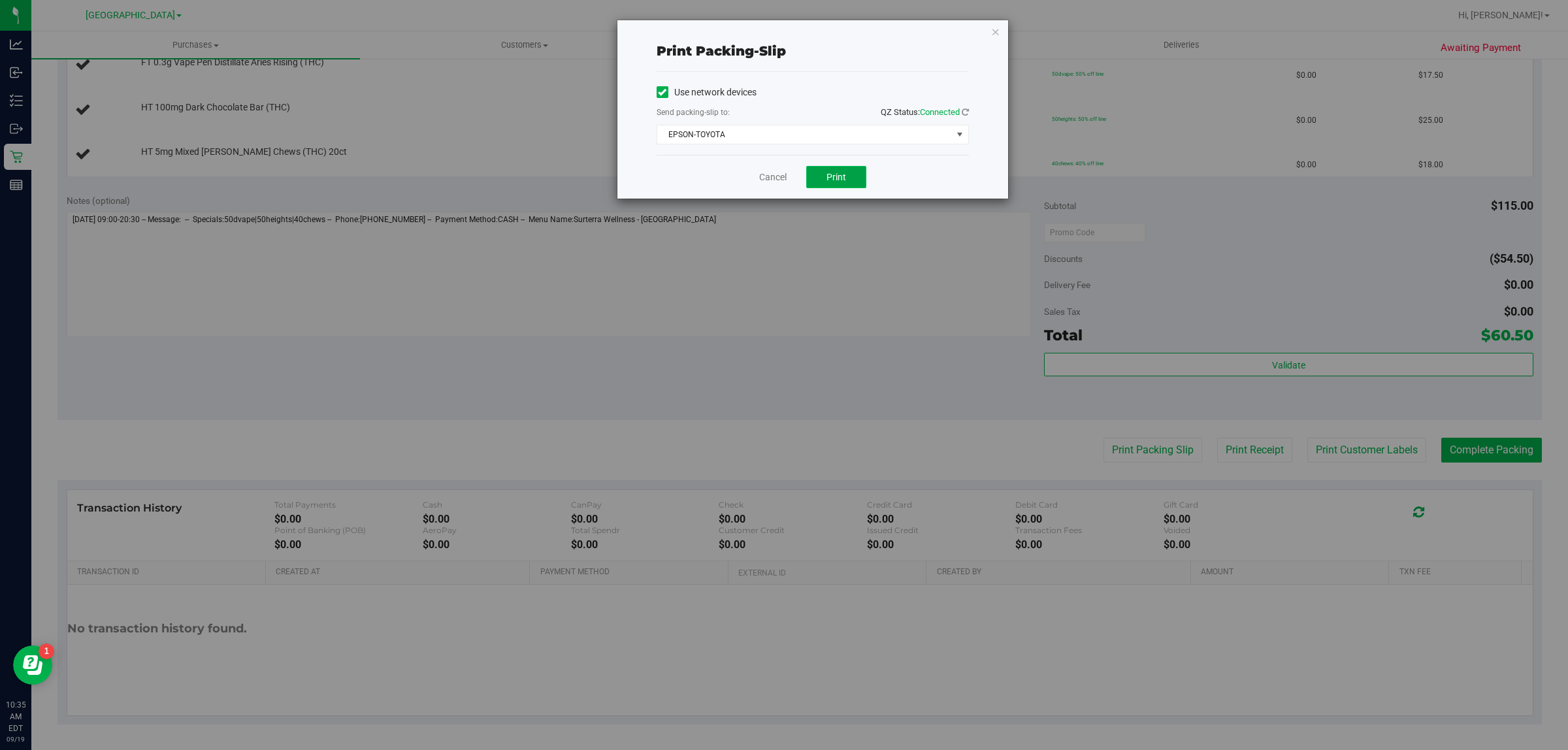
click at [821, 178] on button "Print" at bounding box center [836, 177] width 60 height 22
click at [766, 177] on link "Cancel" at bounding box center [773, 177] width 28 height 14
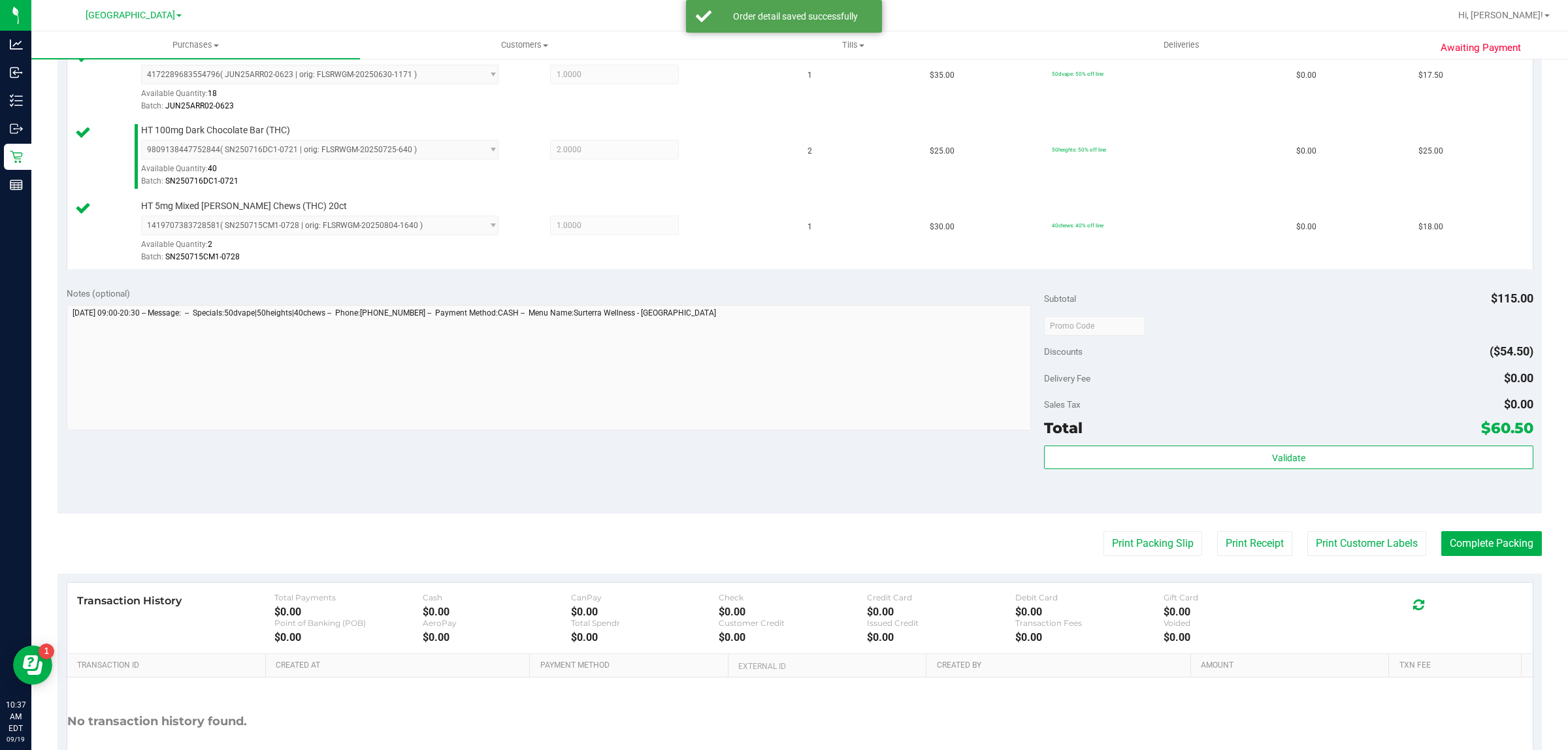
click at [1095, 474] on div "Validate" at bounding box center [1289, 475] width 489 height 59
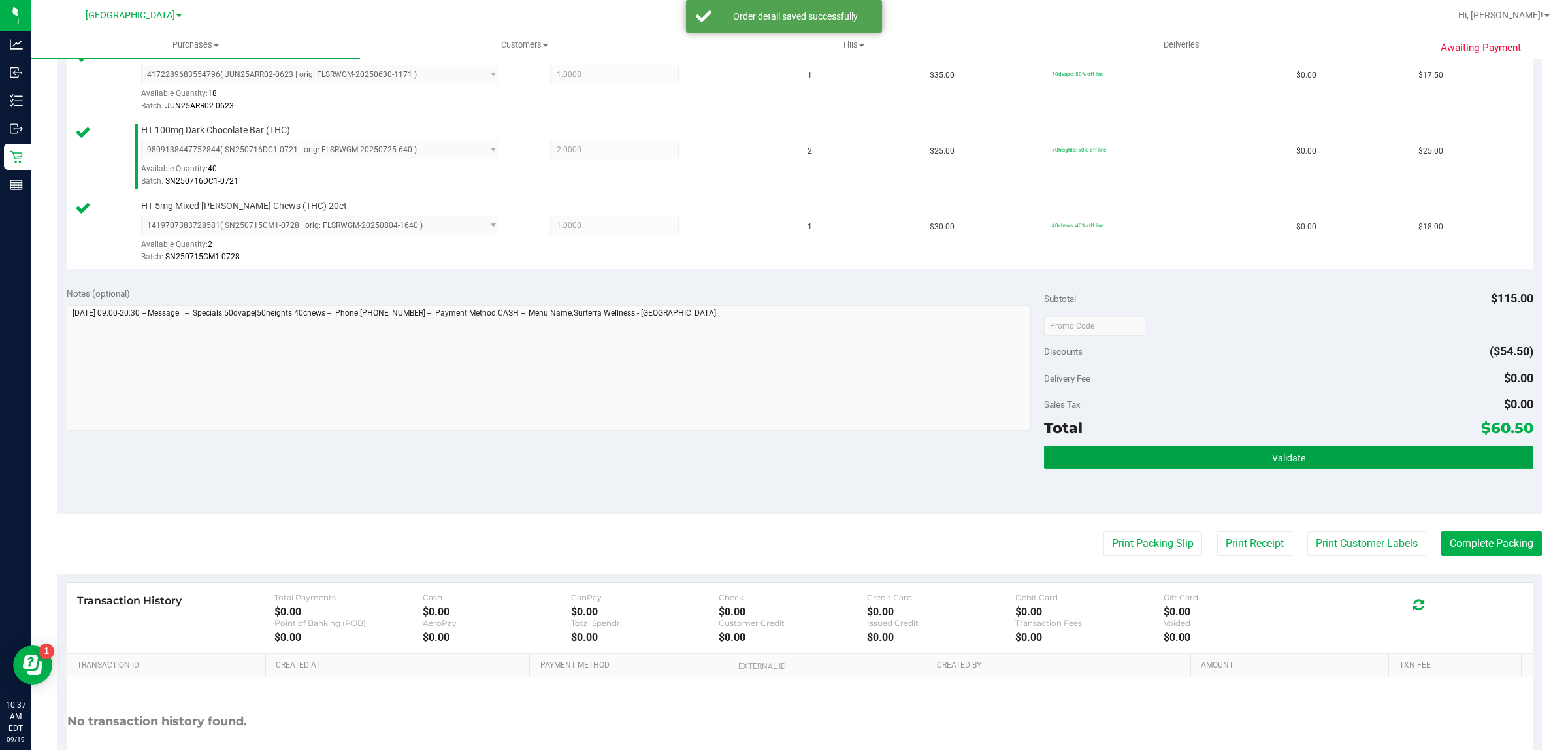
drag, startPoint x: 1090, startPoint y: 459, endPoint x: 1063, endPoint y: 438, distance: 34.2
click at [1089, 459] on button "Validate" at bounding box center [1289, 458] width 489 height 24
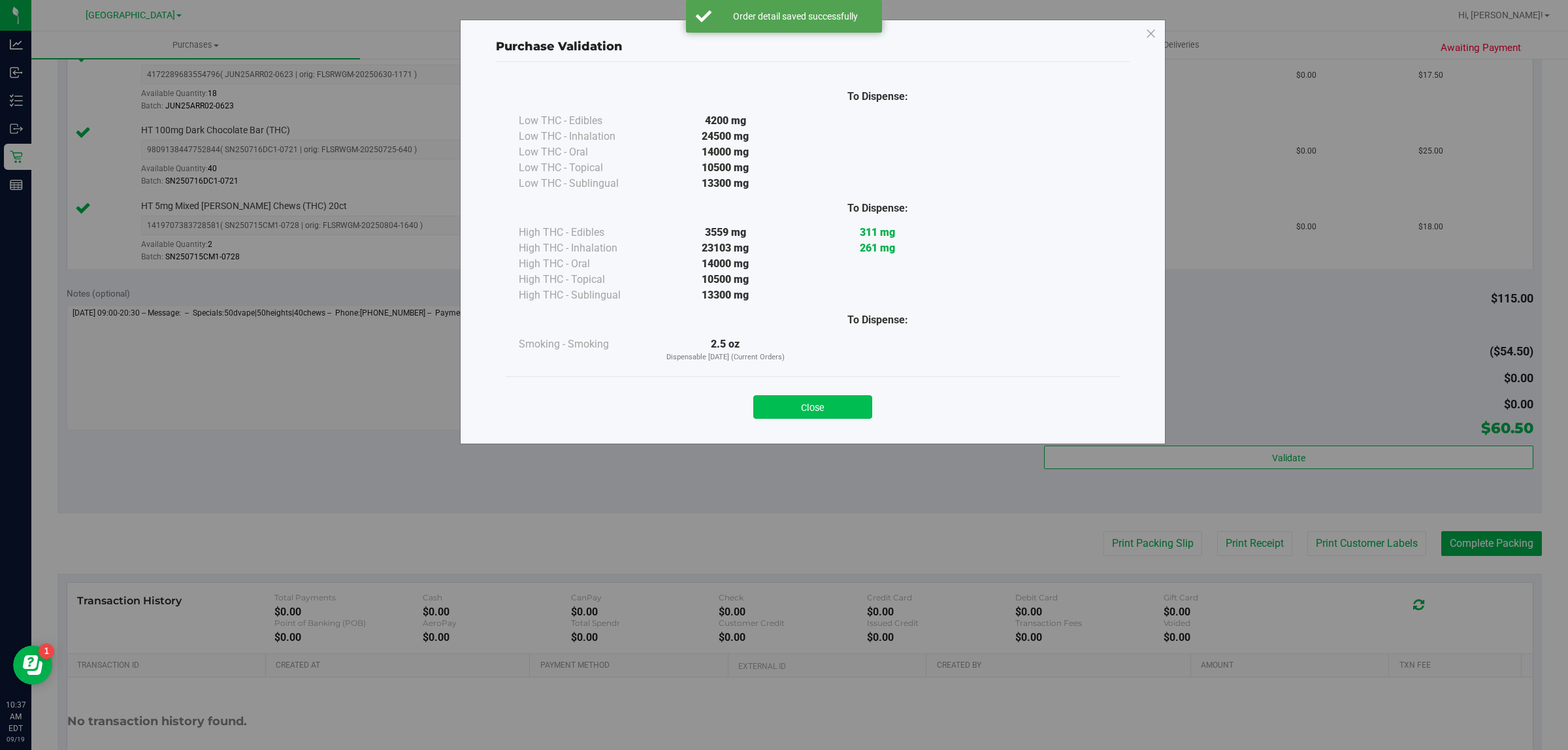
click at [799, 403] on button "Close" at bounding box center [813, 408] width 119 height 24
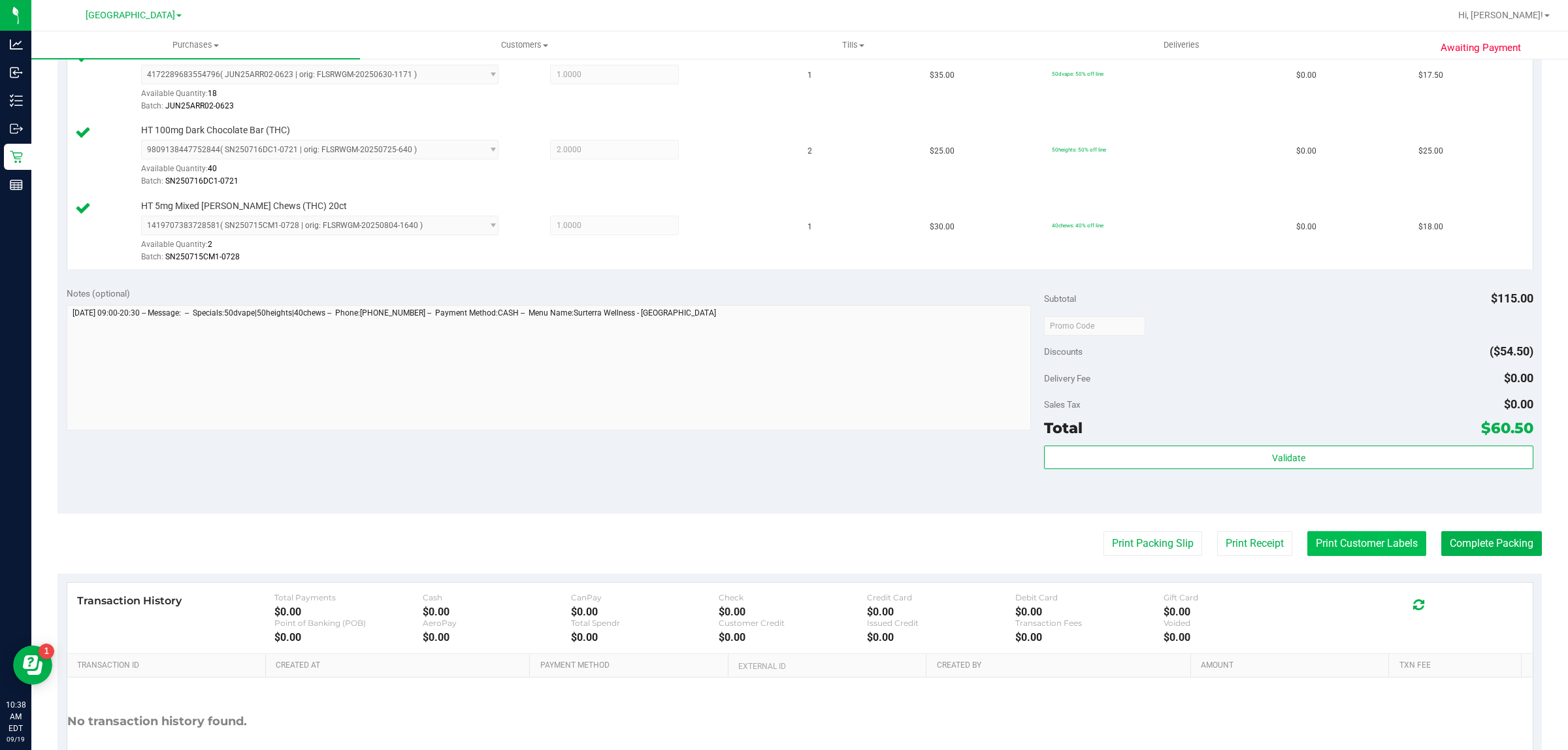
click at [1330, 544] on button "Print Customer Labels" at bounding box center [1366, 543] width 119 height 25
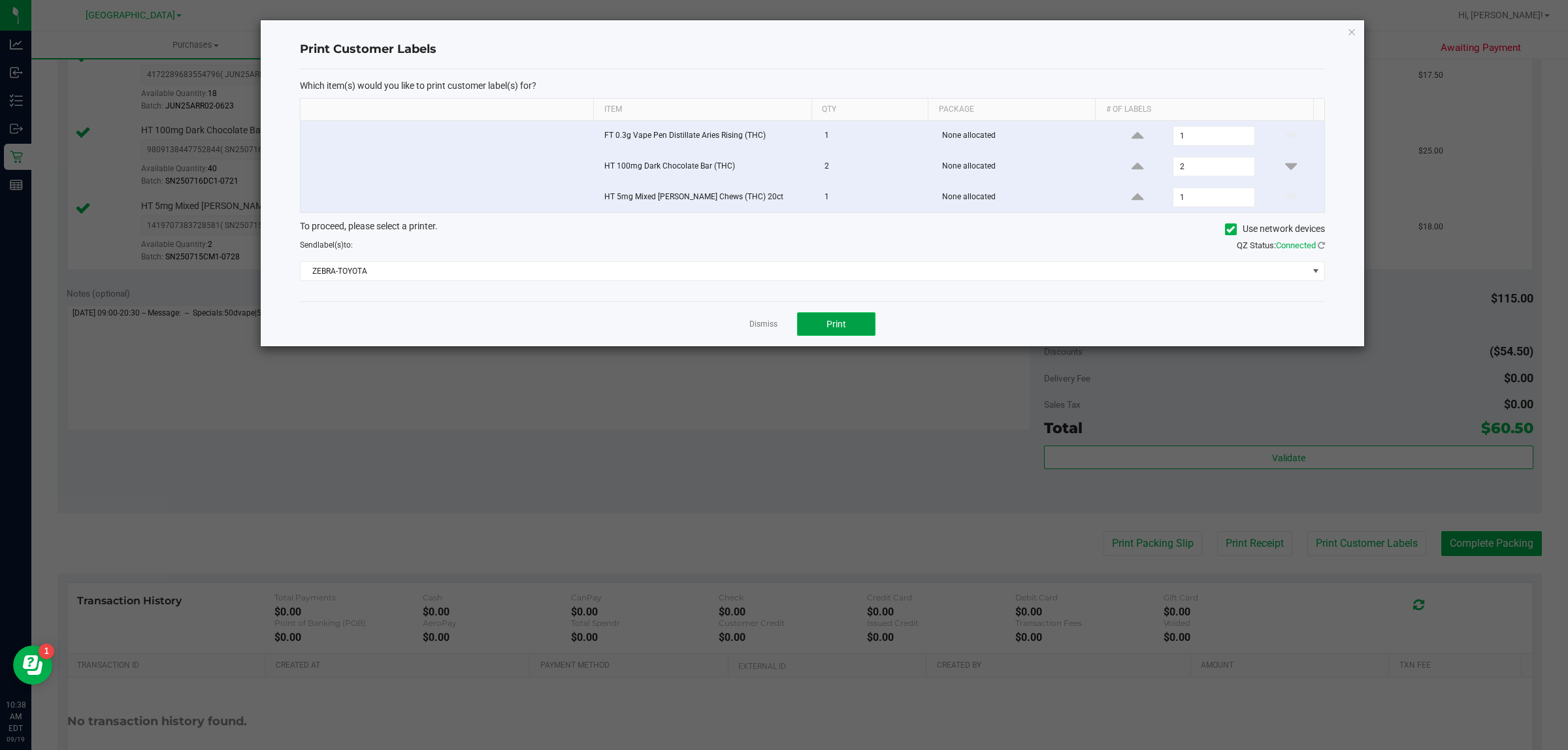
click at [863, 327] on button "Print" at bounding box center [836, 325] width 78 height 24
click at [768, 326] on link "Dismiss" at bounding box center [764, 325] width 28 height 11
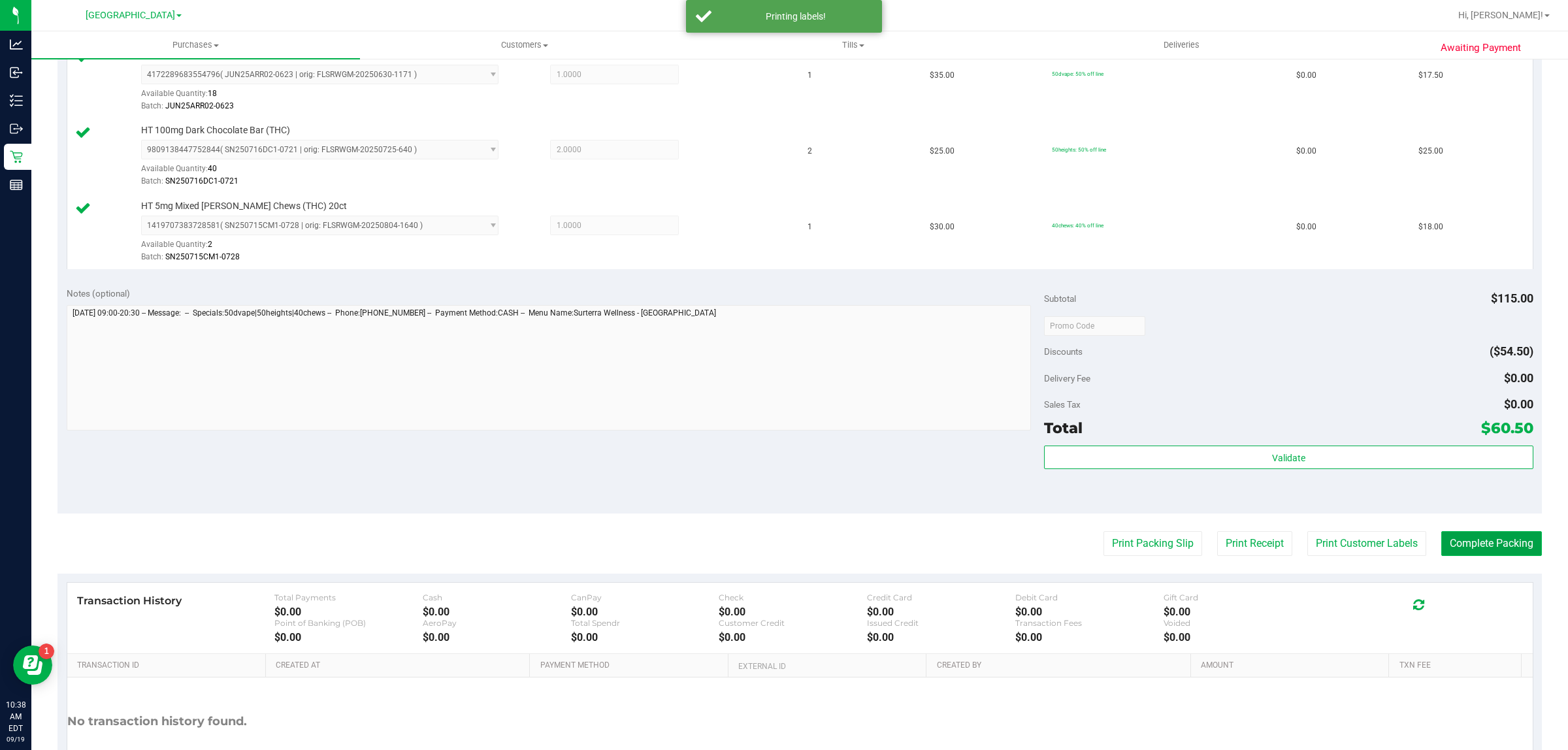
click at [1444, 540] on button "Complete Packing" at bounding box center [1491, 543] width 101 height 25
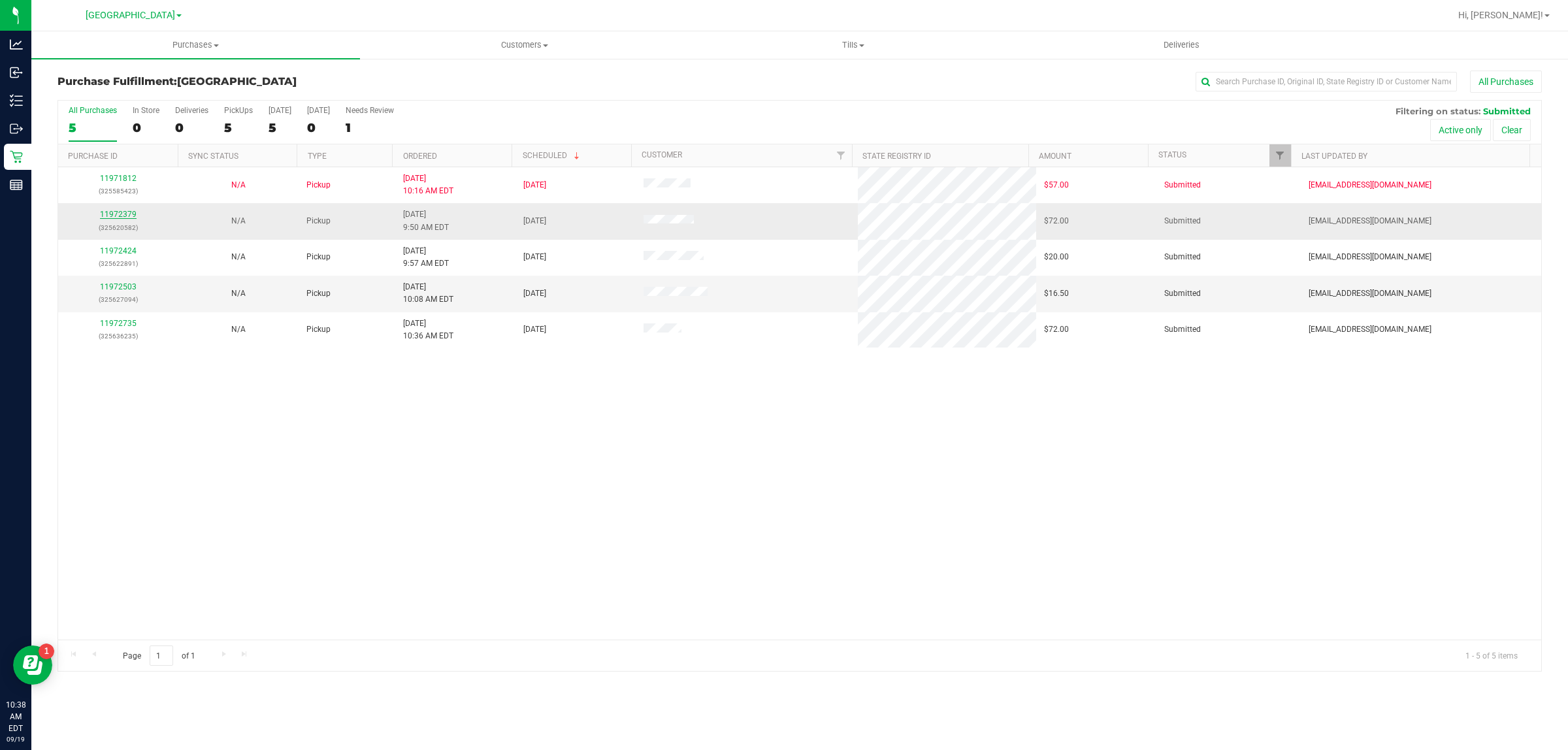
click at [127, 211] on link "11972379" at bounding box center [118, 214] width 37 height 9
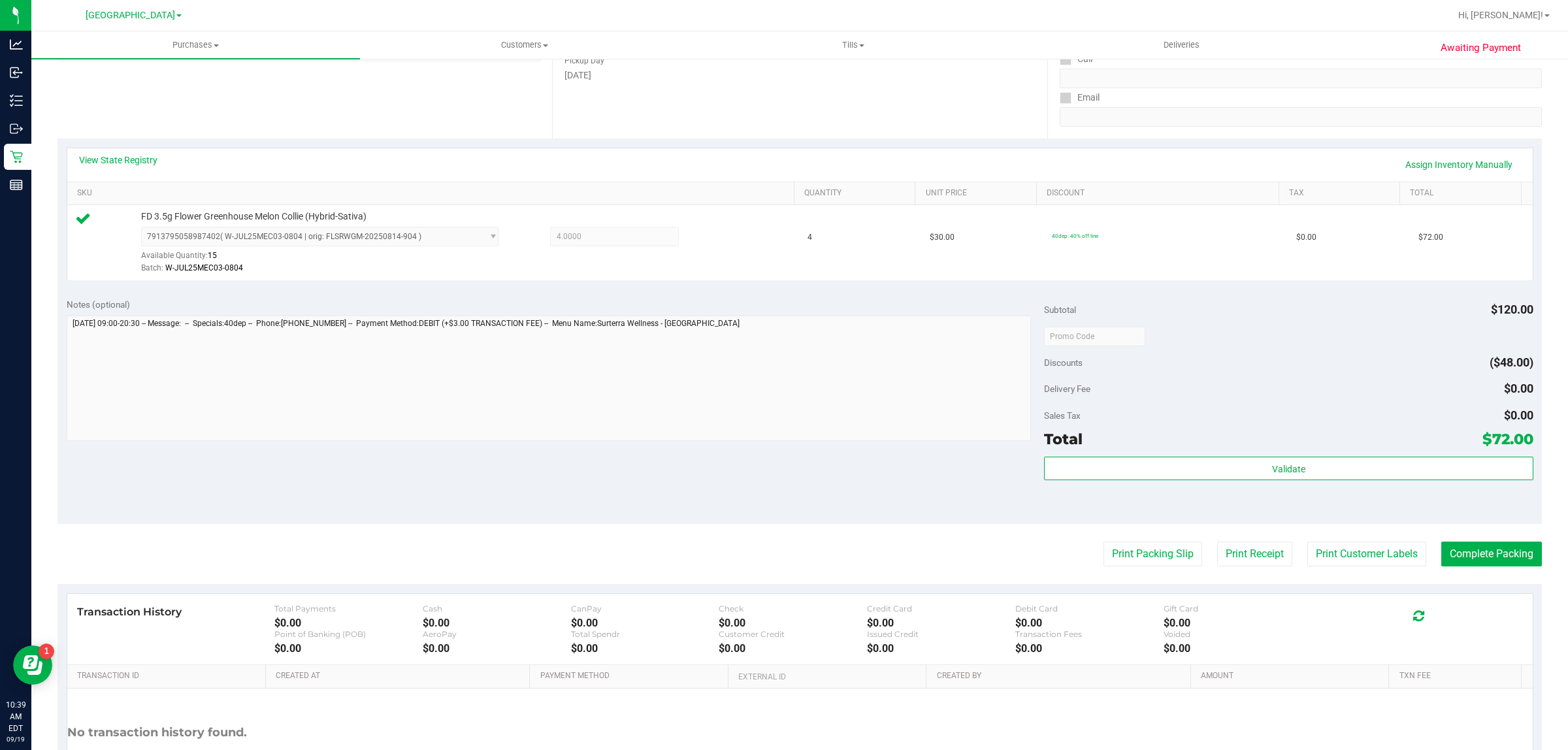
scroll to position [317, 0]
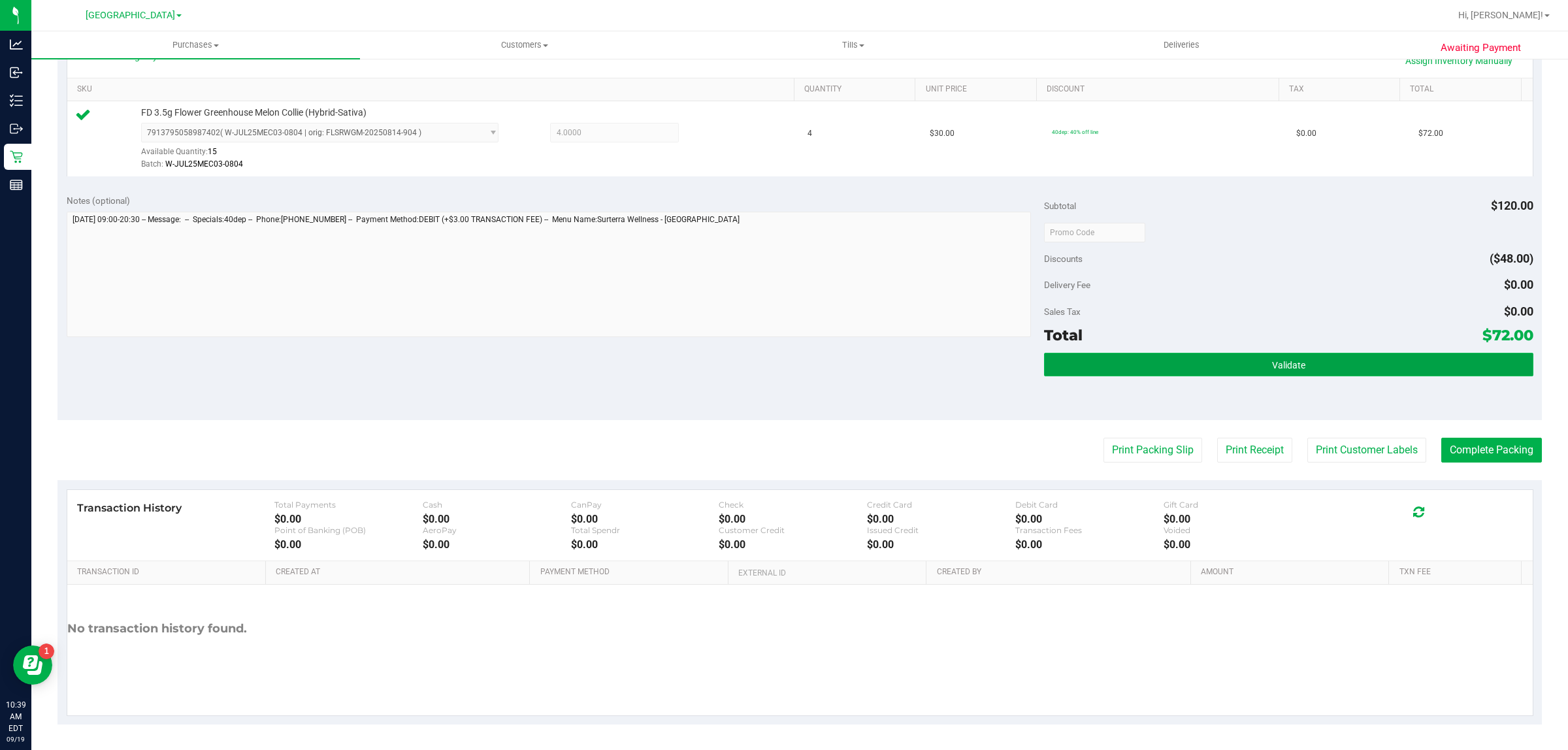
click at [1059, 373] on button "Validate" at bounding box center [1289, 365] width 489 height 24
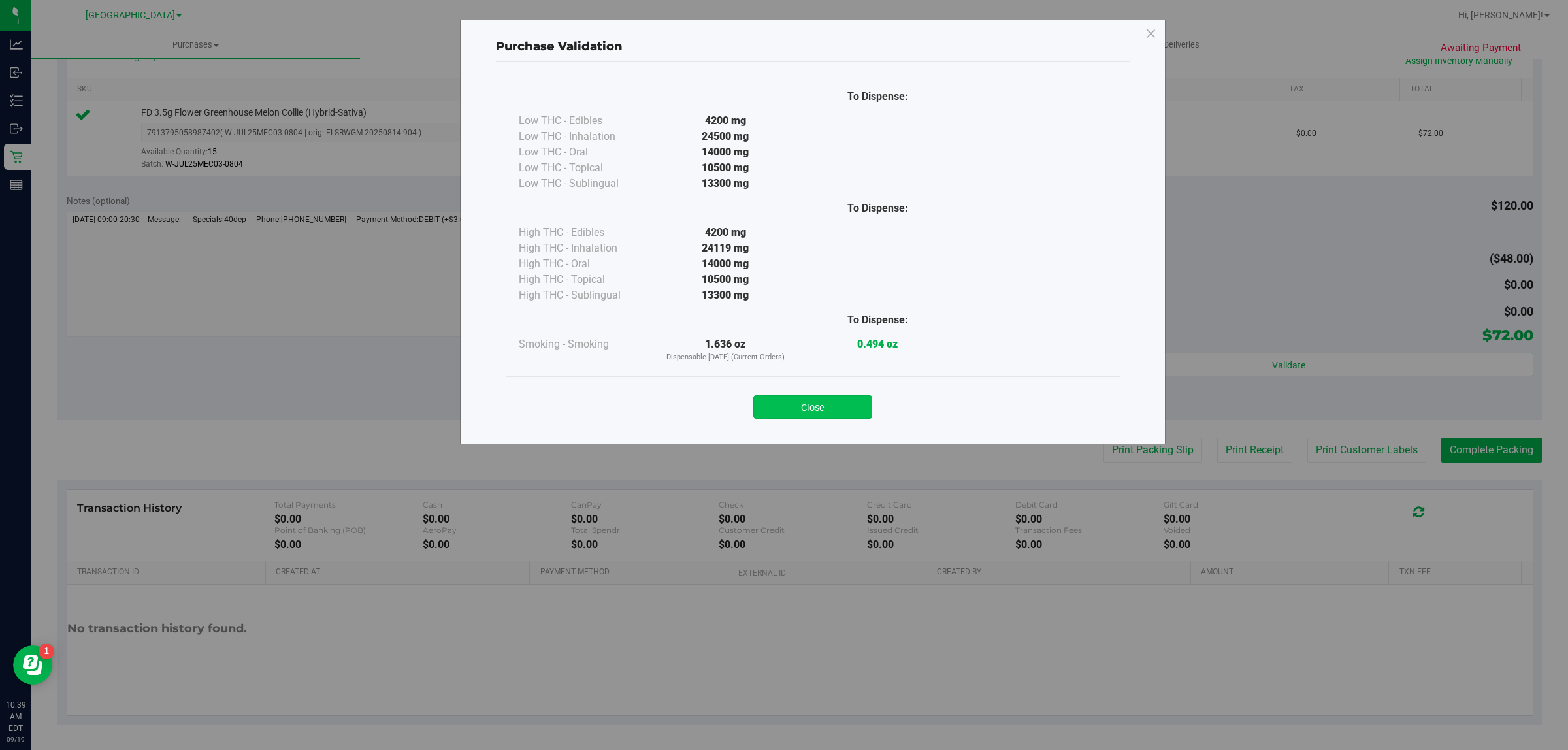
click at [821, 404] on button "Close" at bounding box center [813, 408] width 119 height 24
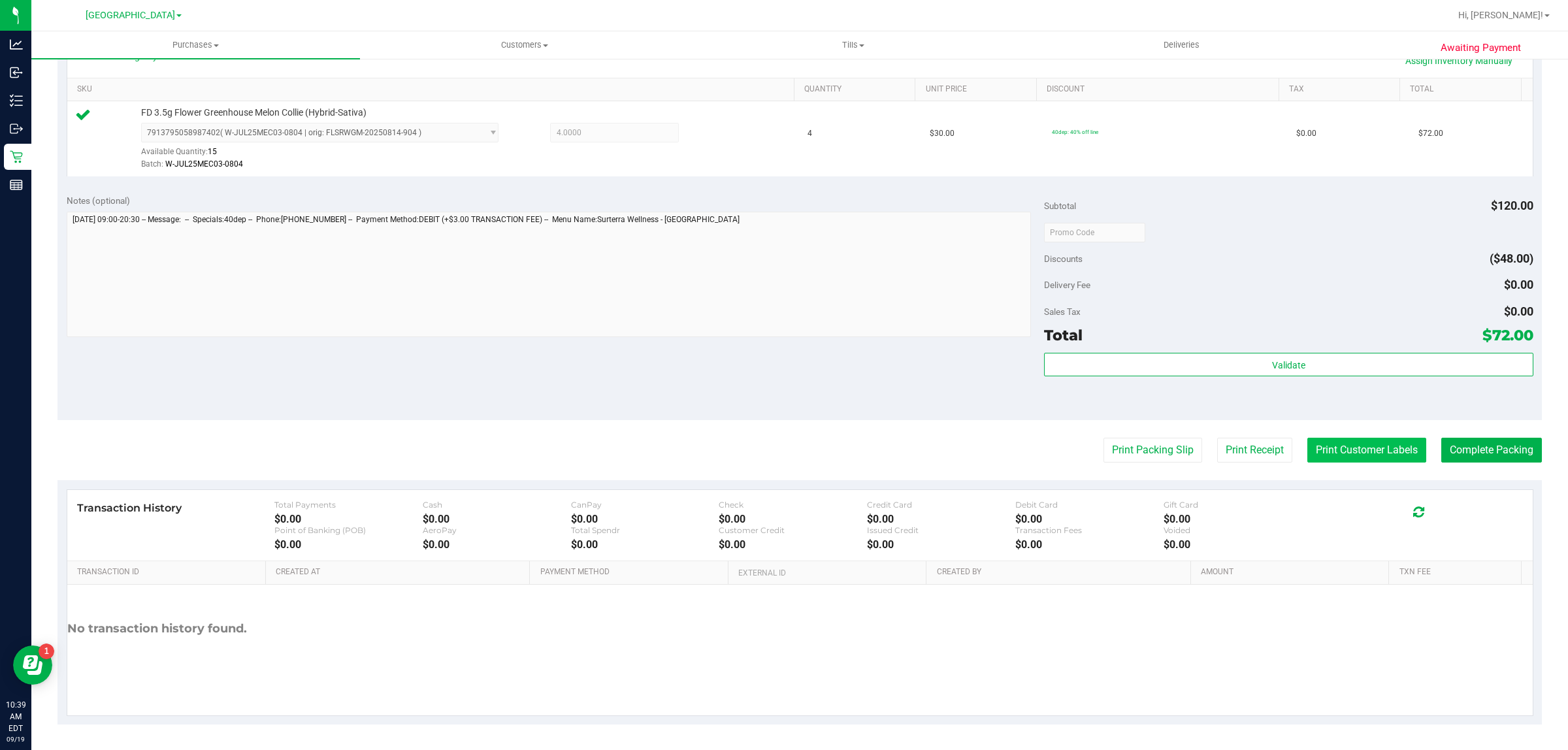
click at [1324, 447] on button "Print Customer Labels" at bounding box center [1366, 450] width 119 height 25
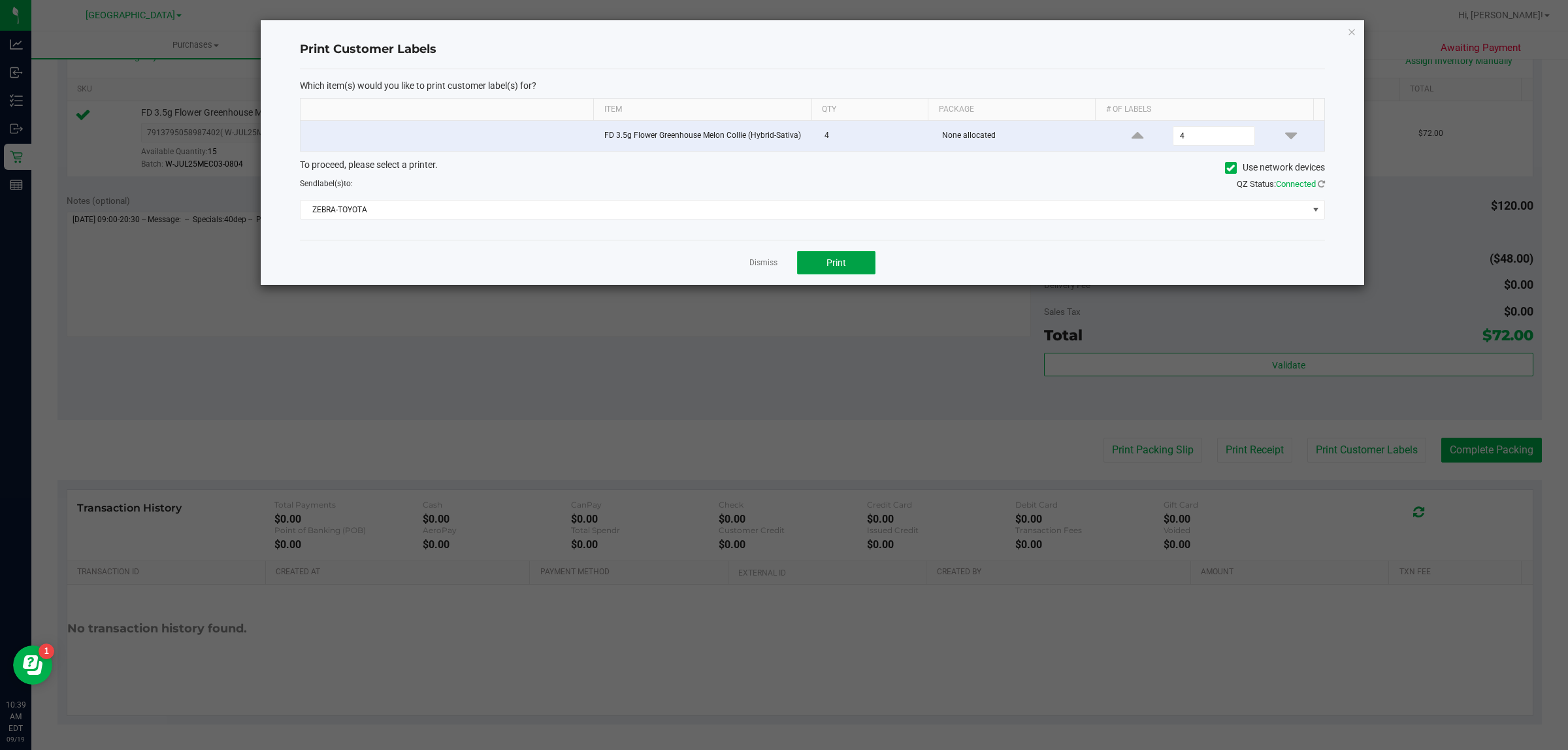
click at [852, 262] on button "Print" at bounding box center [836, 263] width 78 height 24
click at [761, 266] on link "Dismiss" at bounding box center [764, 263] width 28 height 11
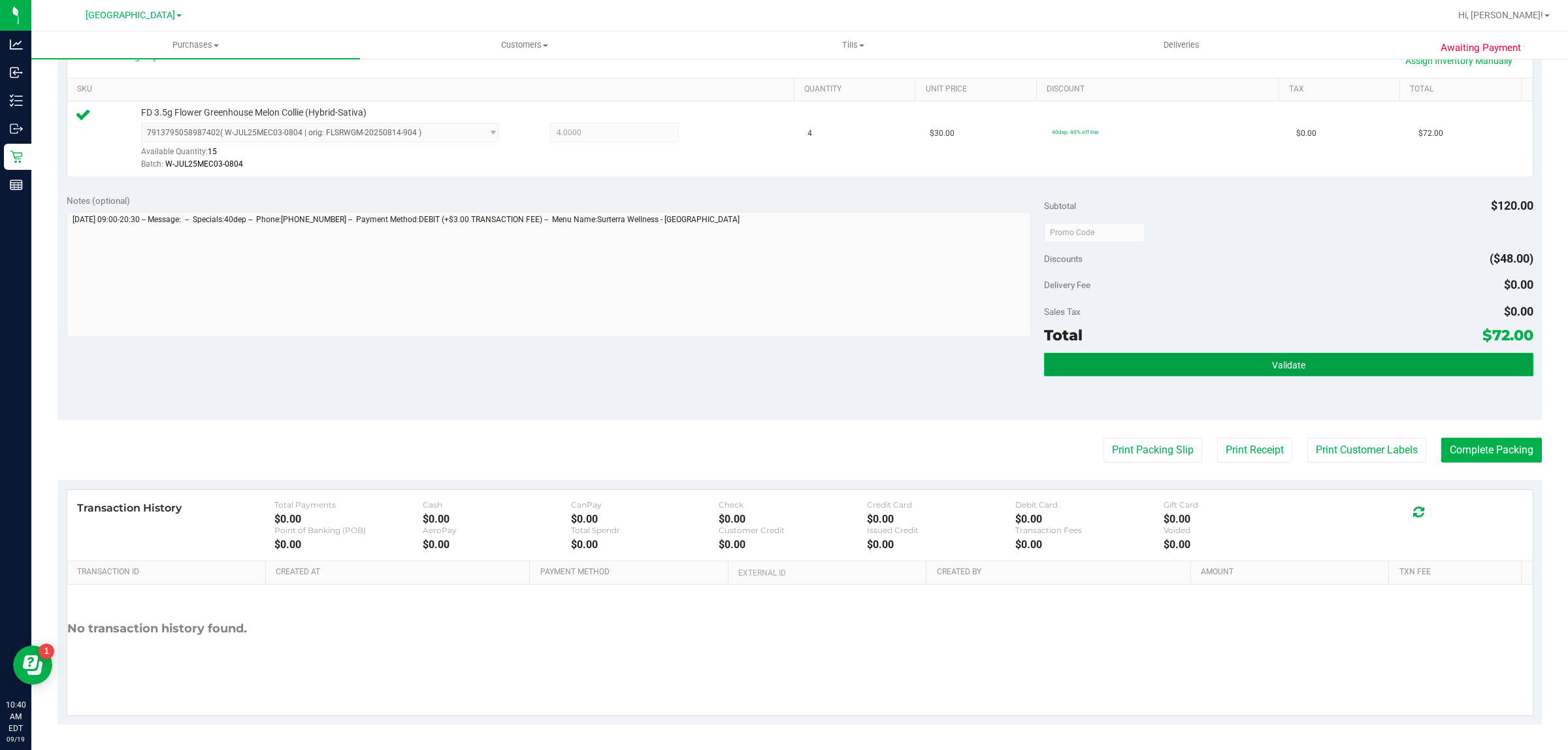
click at [1166, 367] on button "Validate" at bounding box center [1289, 365] width 489 height 24
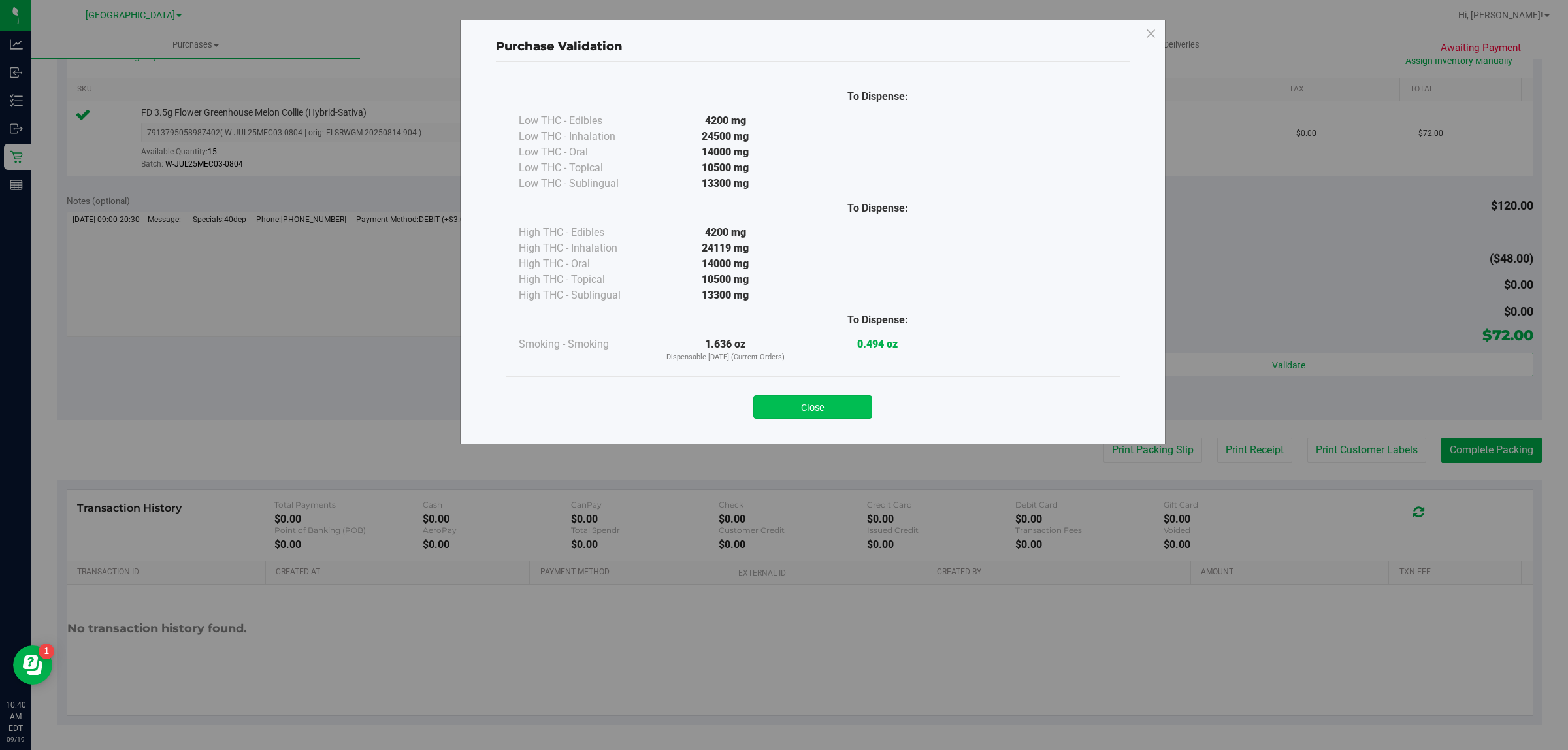
click at [851, 411] on button "Close" at bounding box center [813, 408] width 119 height 24
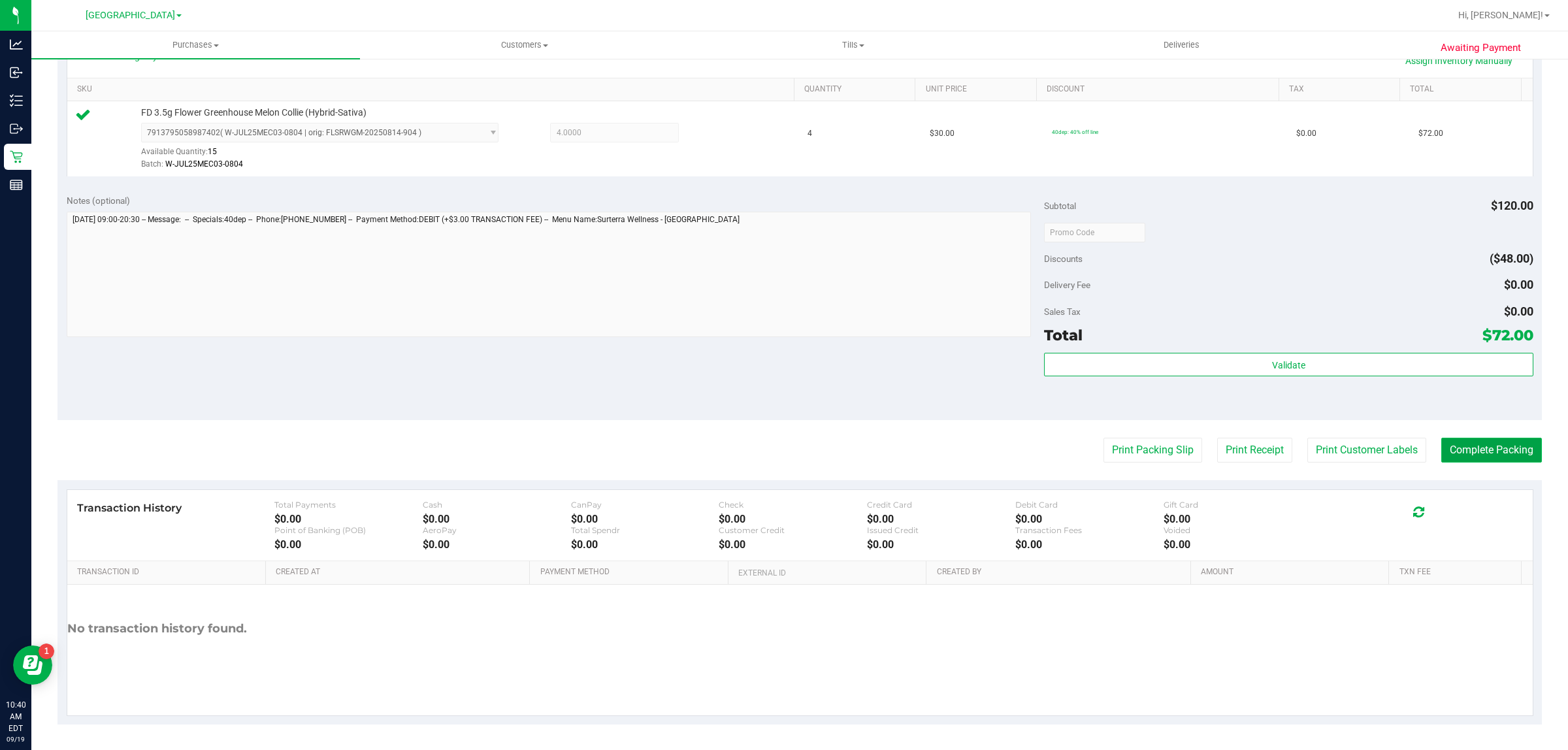
click at [1452, 440] on button "Complete Packing" at bounding box center [1491, 450] width 101 height 25
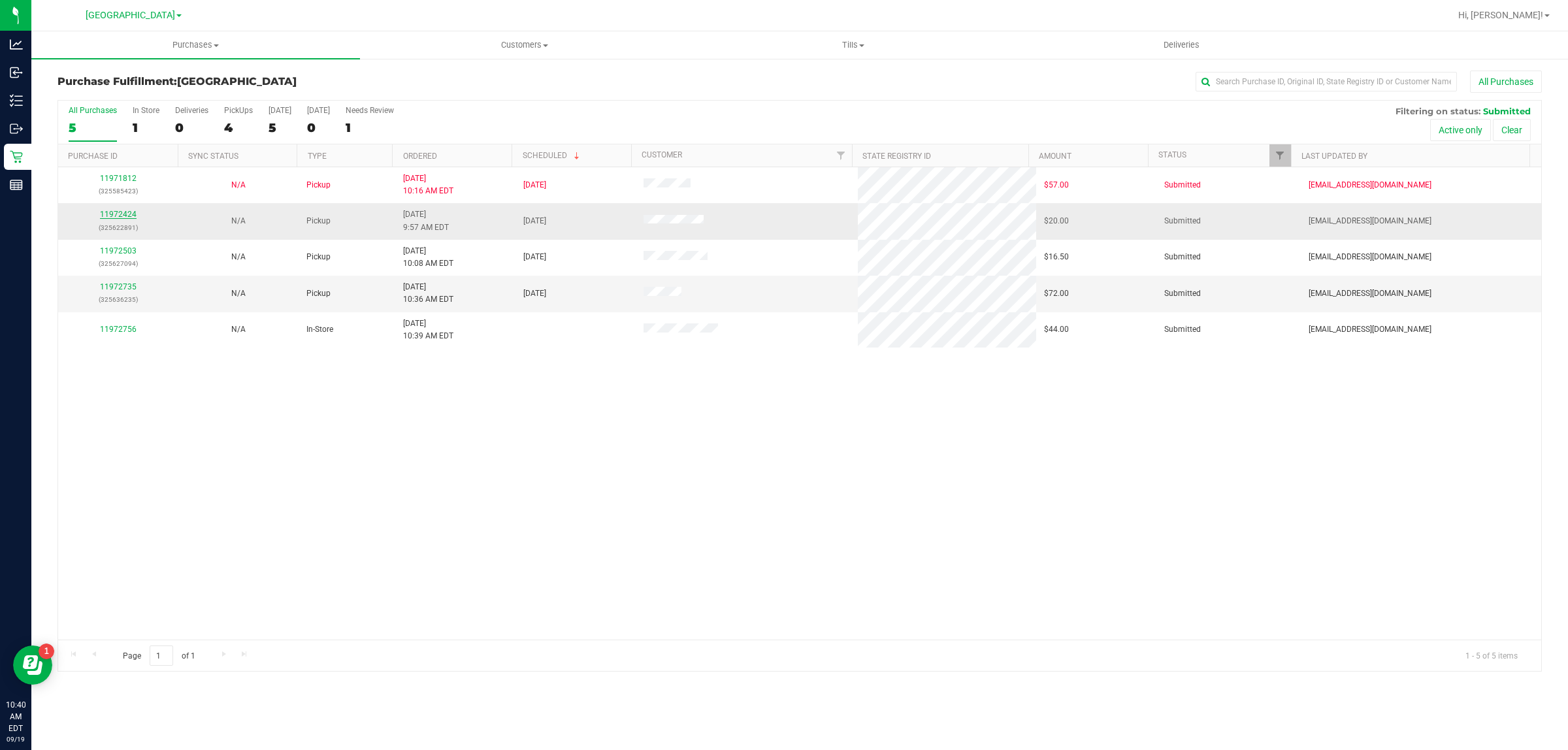
click at [127, 213] on link "11972424" at bounding box center [118, 214] width 37 height 9
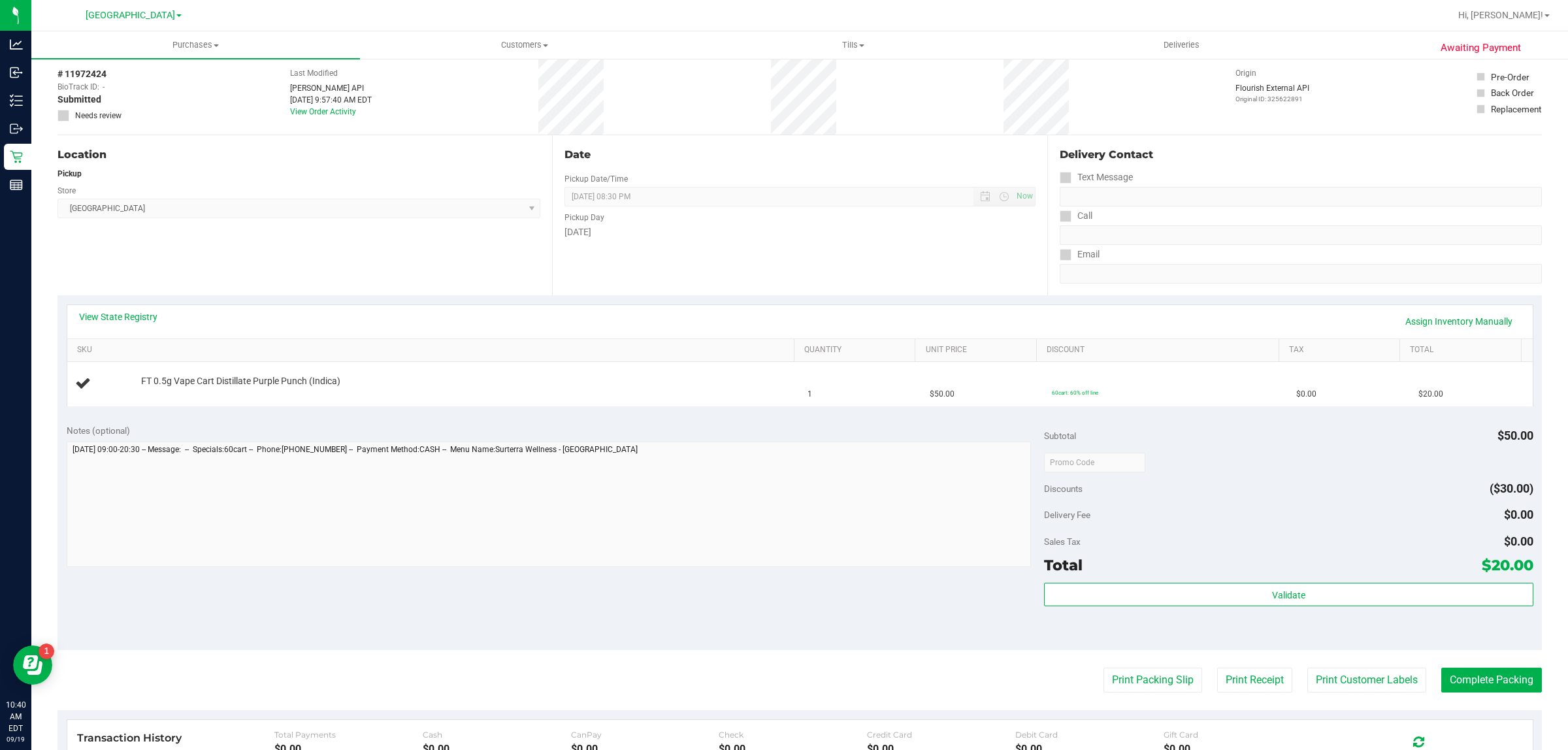
scroll to position [82, 0]
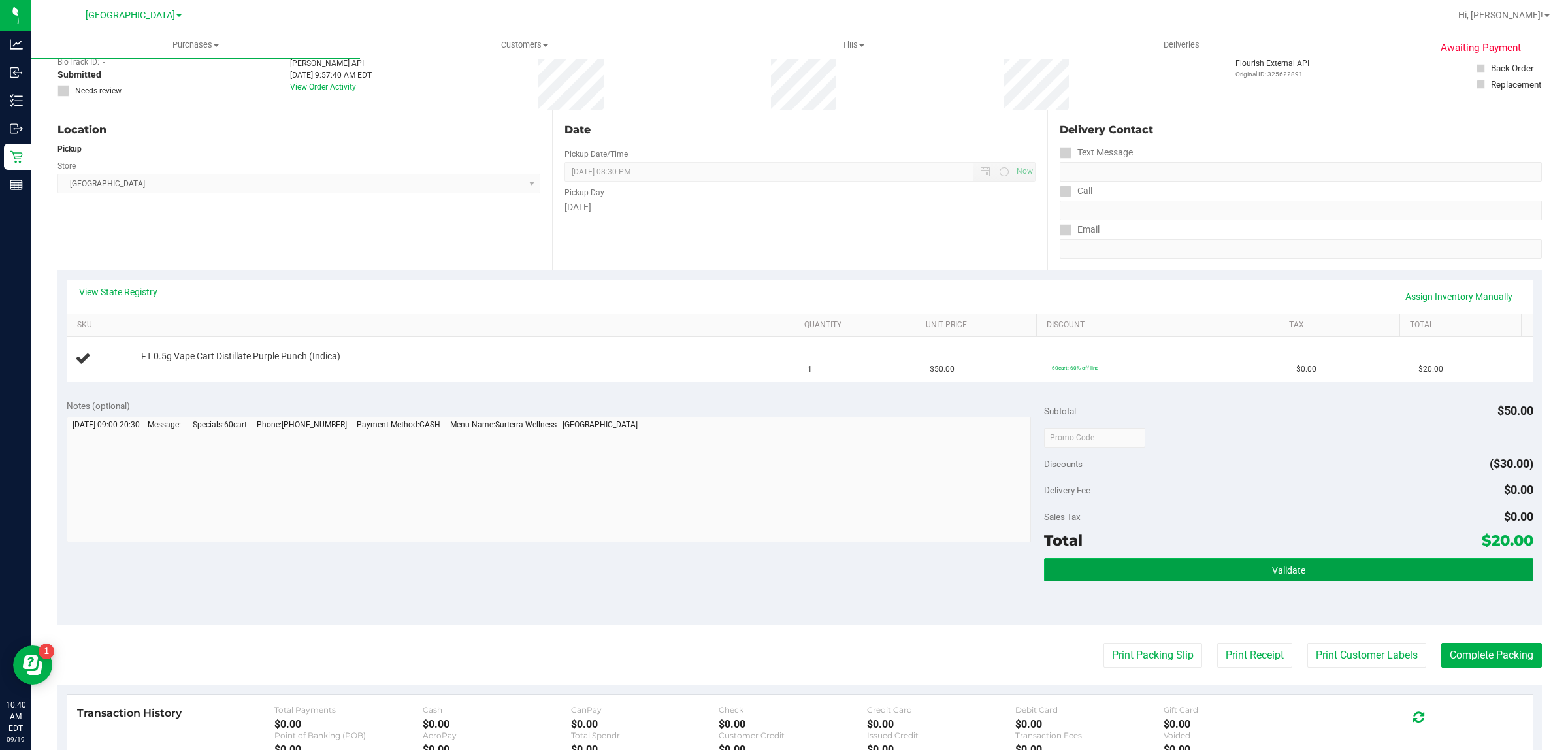
click at [1125, 564] on button "Validate" at bounding box center [1289, 570] width 489 height 24
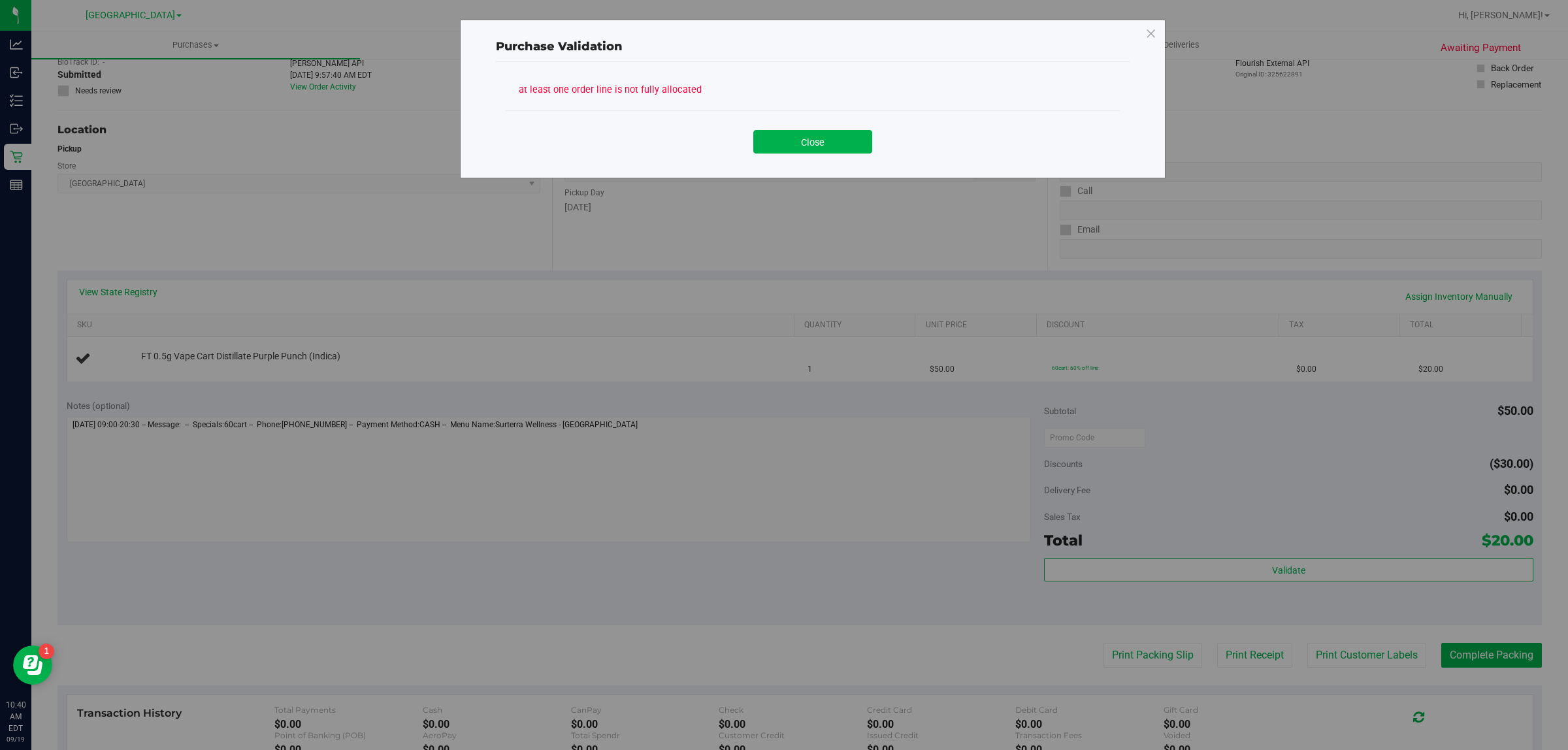
click at [828, 155] on div "Close" at bounding box center [813, 137] width 614 height 53
click at [825, 141] on button "Close" at bounding box center [813, 142] width 119 height 24
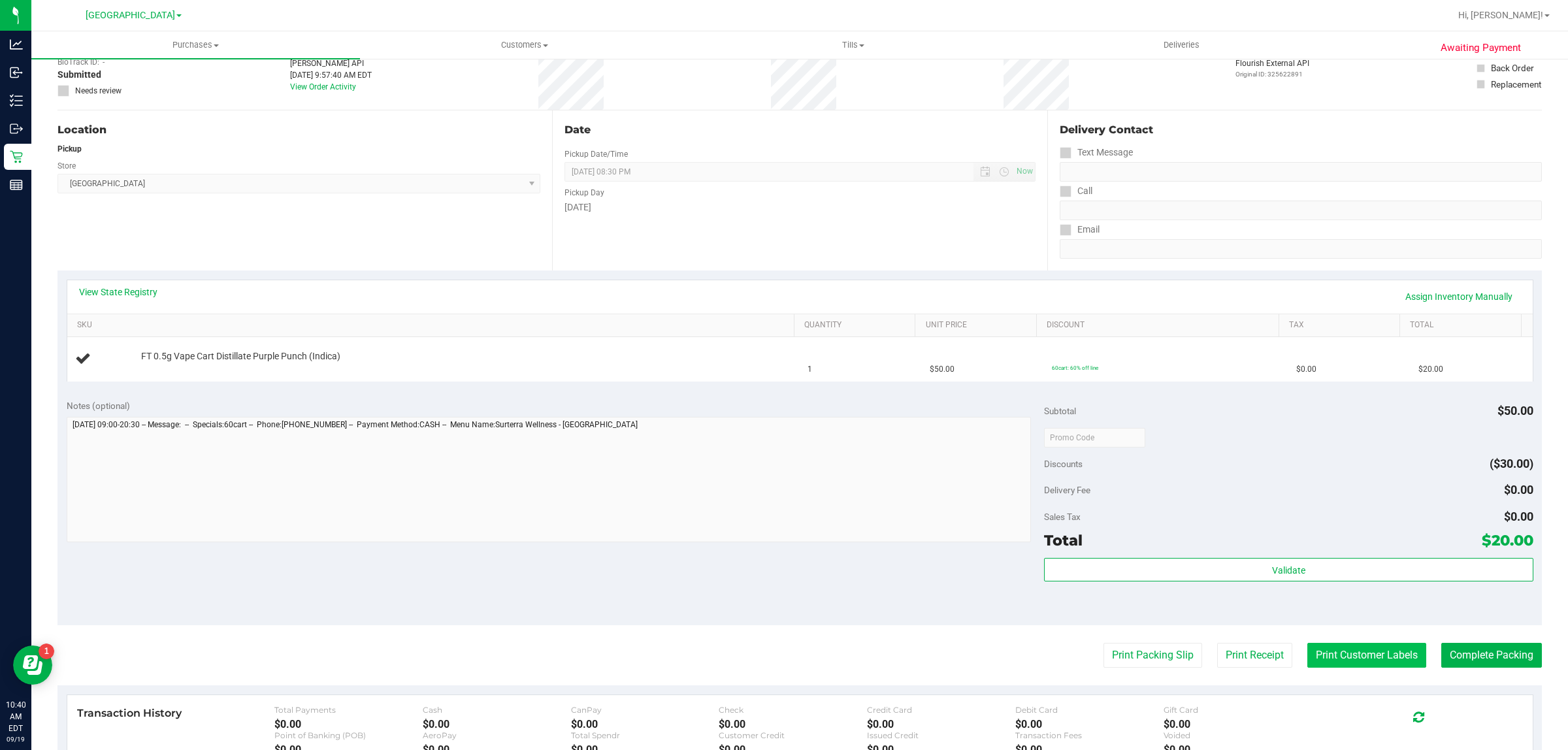
click at [1327, 651] on button "Print Customer Labels" at bounding box center [1366, 655] width 119 height 25
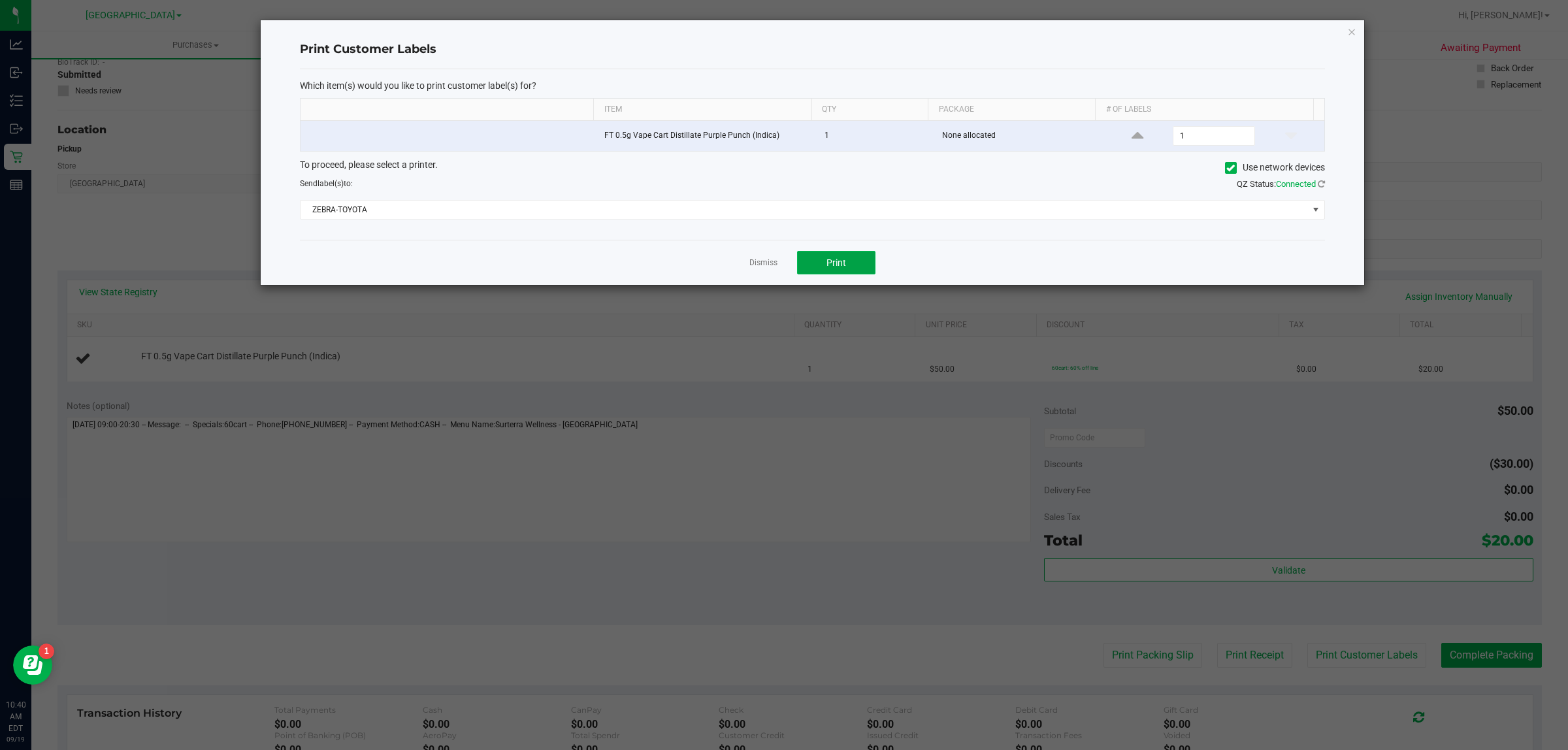
click at [813, 271] on button "Print" at bounding box center [836, 263] width 78 height 24
click at [768, 259] on link "Dismiss" at bounding box center [764, 263] width 28 height 11
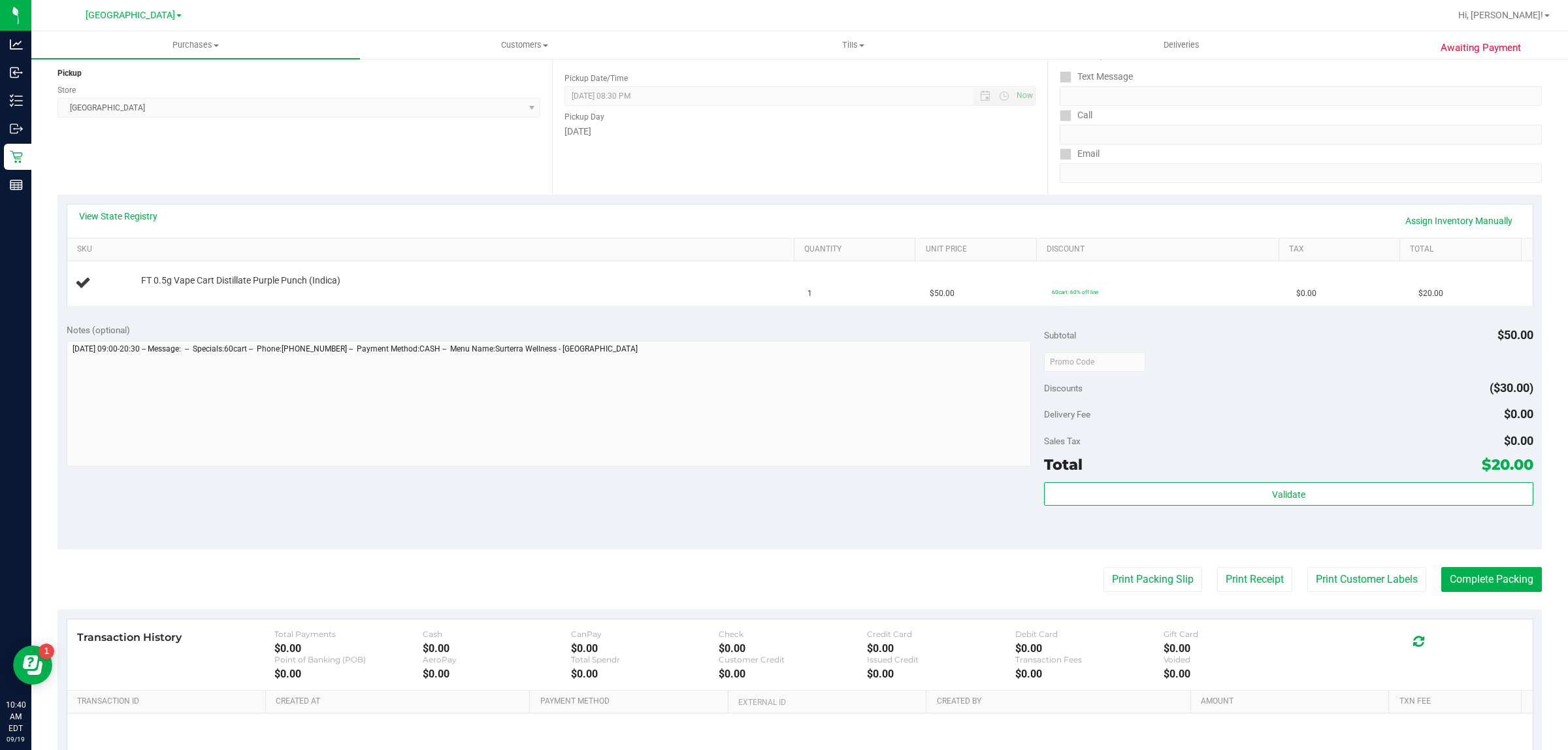
scroll to position [163, 0]
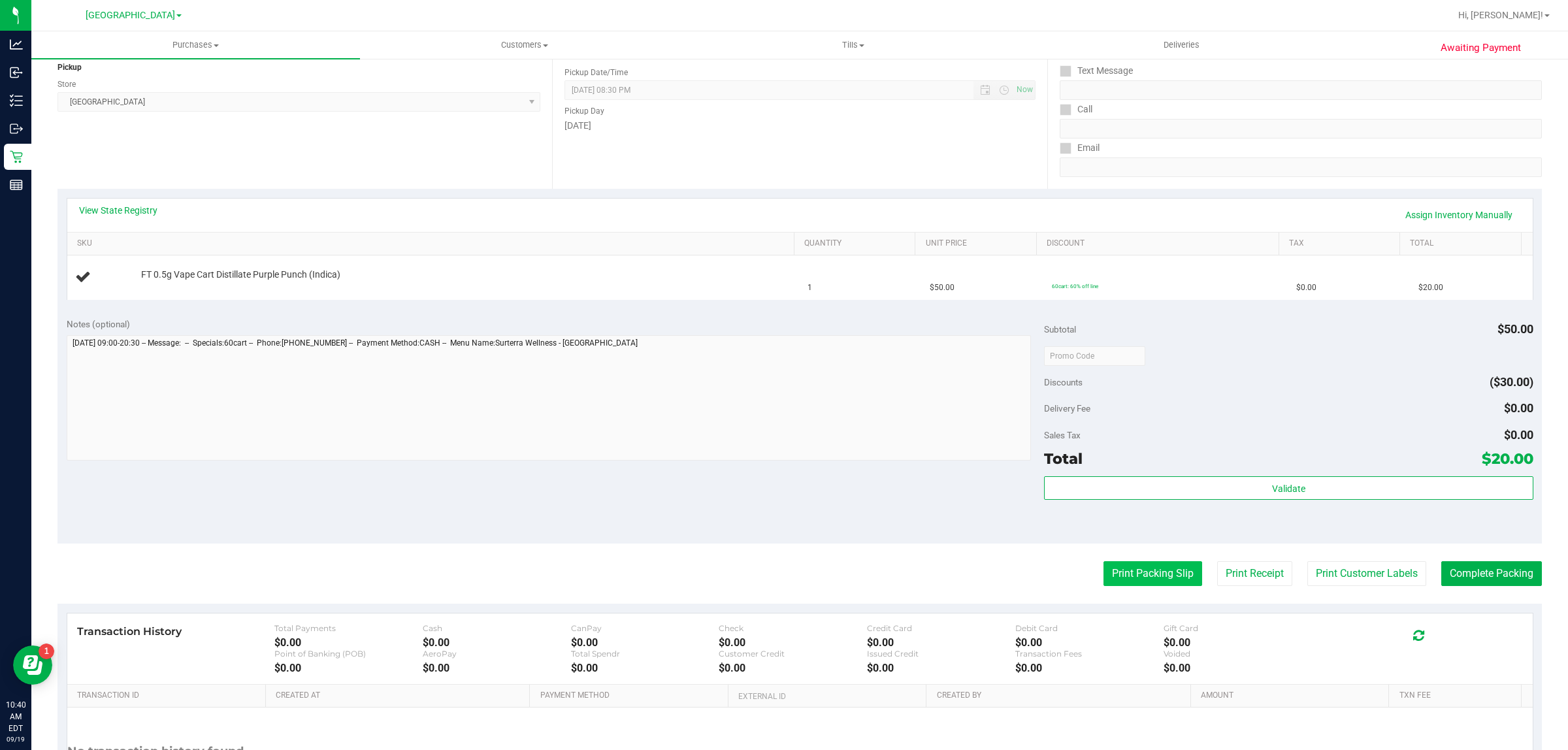
click at [1106, 574] on button "Print Packing Slip" at bounding box center [1152, 573] width 99 height 25
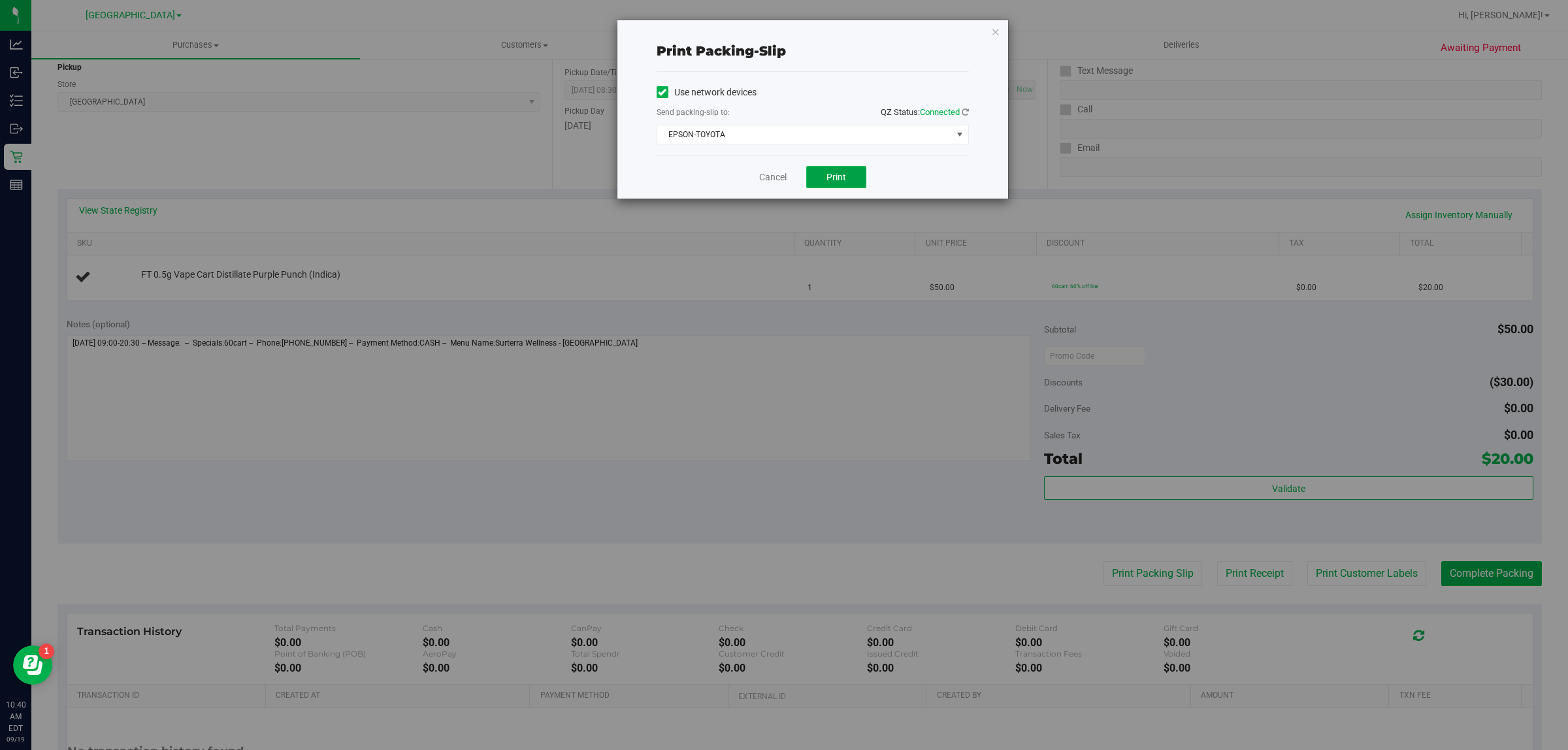
click at [819, 178] on button "Print" at bounding box center [836, 177] width 60 height 22
click at [772, 181] on link "Cancel" at bounding box center [773, 177] width 28 height 14
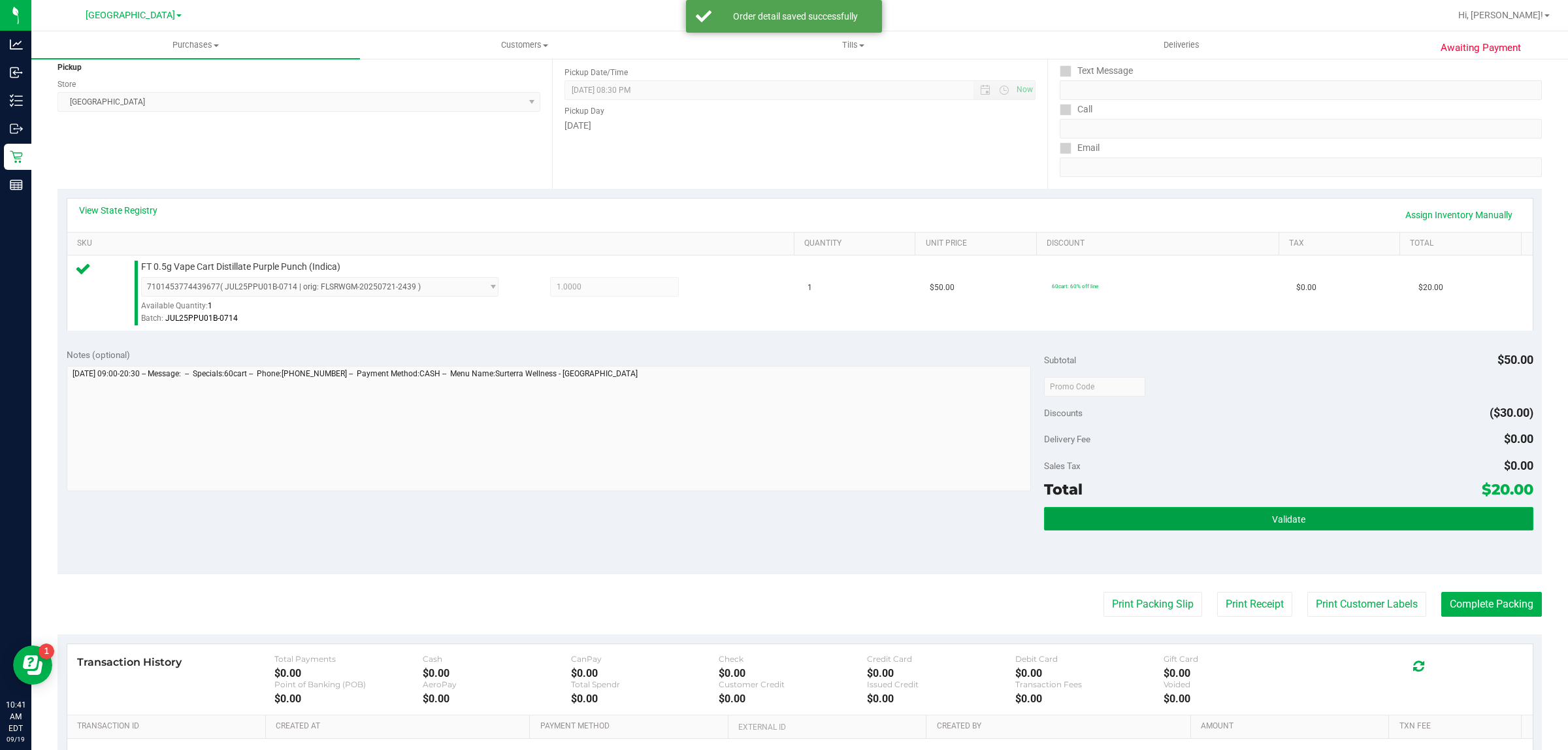
click at [1409, 510] on button "Validate" at bounding box center [1289, 519] width 489 height 24
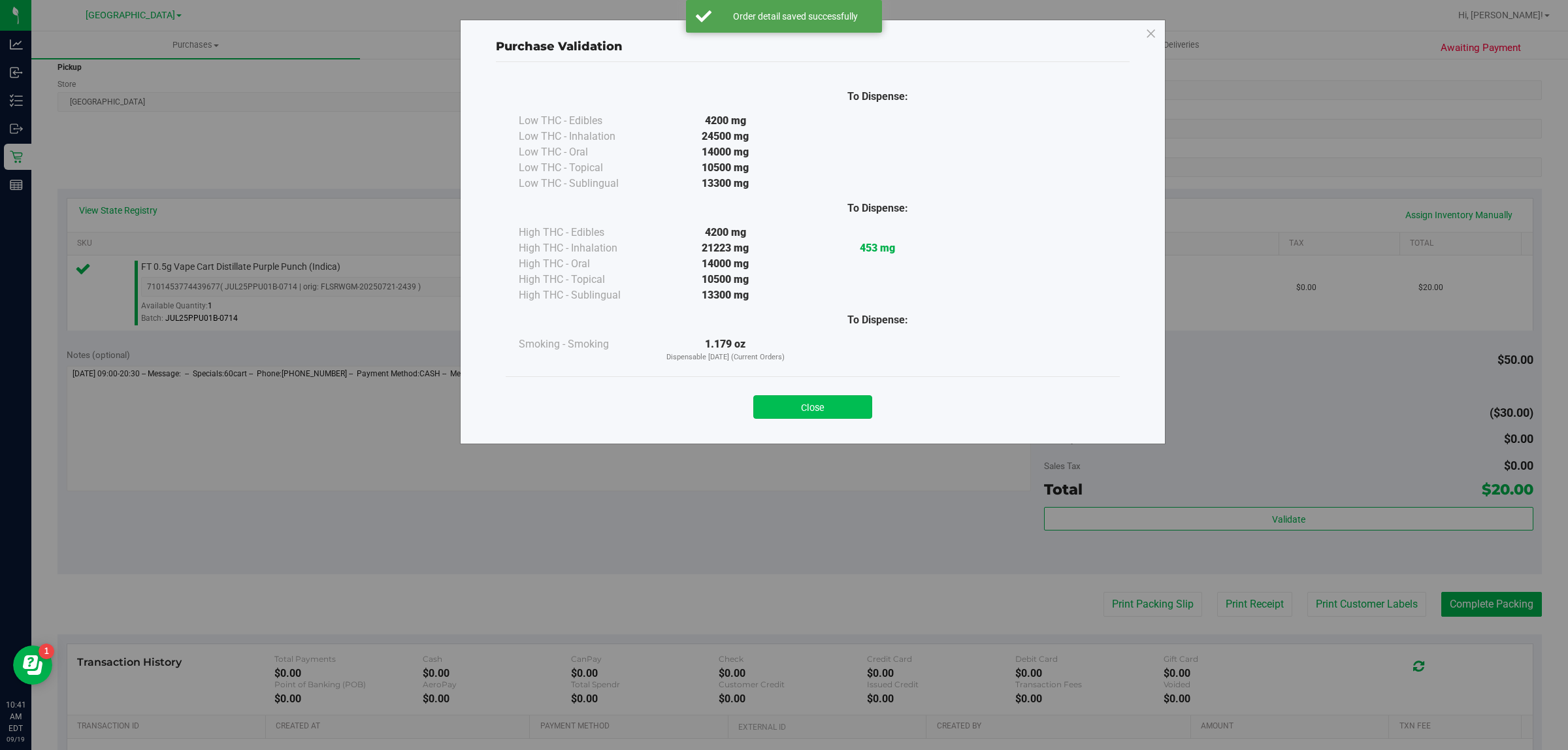
click at [866, 412] on button "Close" at bounding box center [813, 408] width 119 height 24
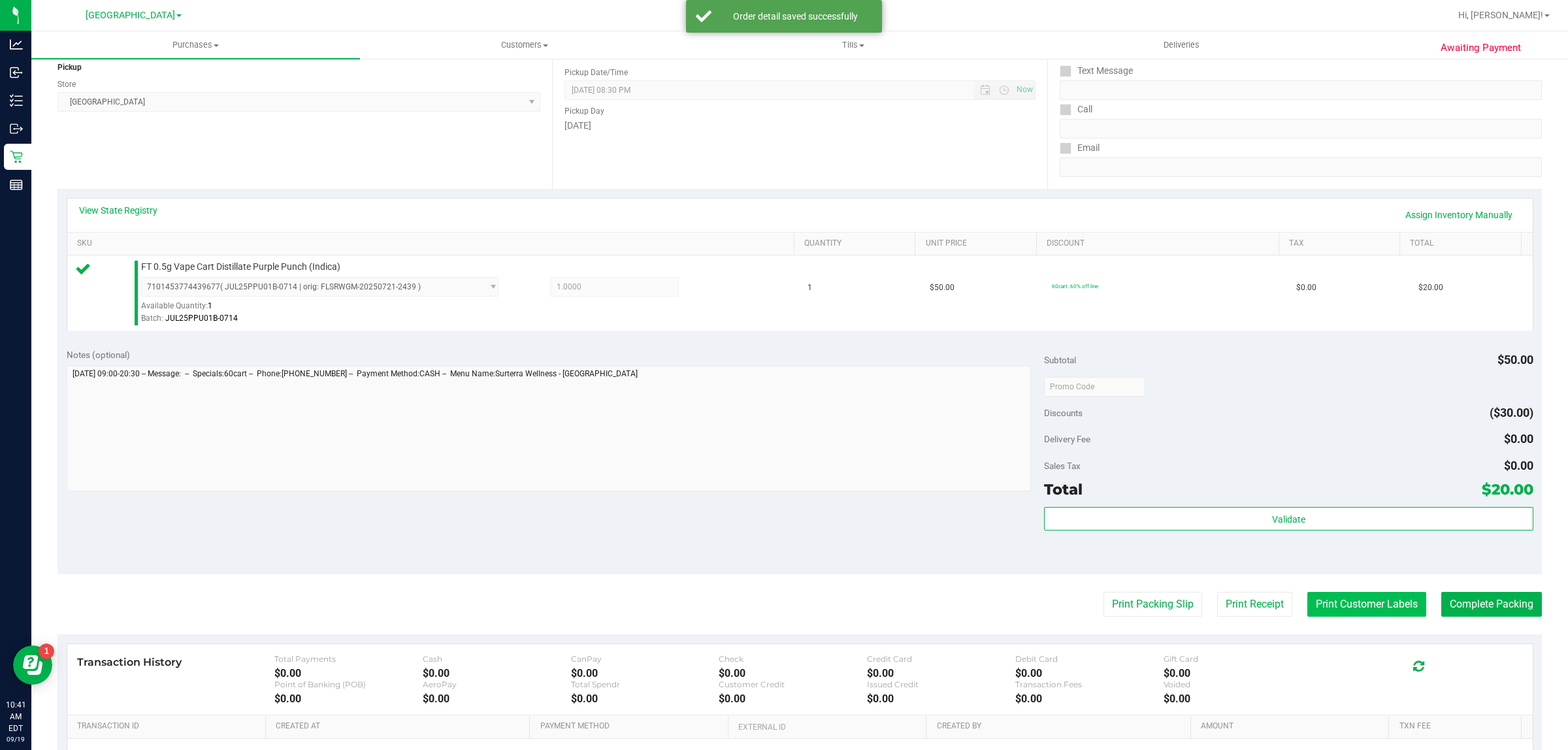
click at [1341, 604] on button "Print Customer Labels" at bounding box center [1366, 604] width 119 height 25
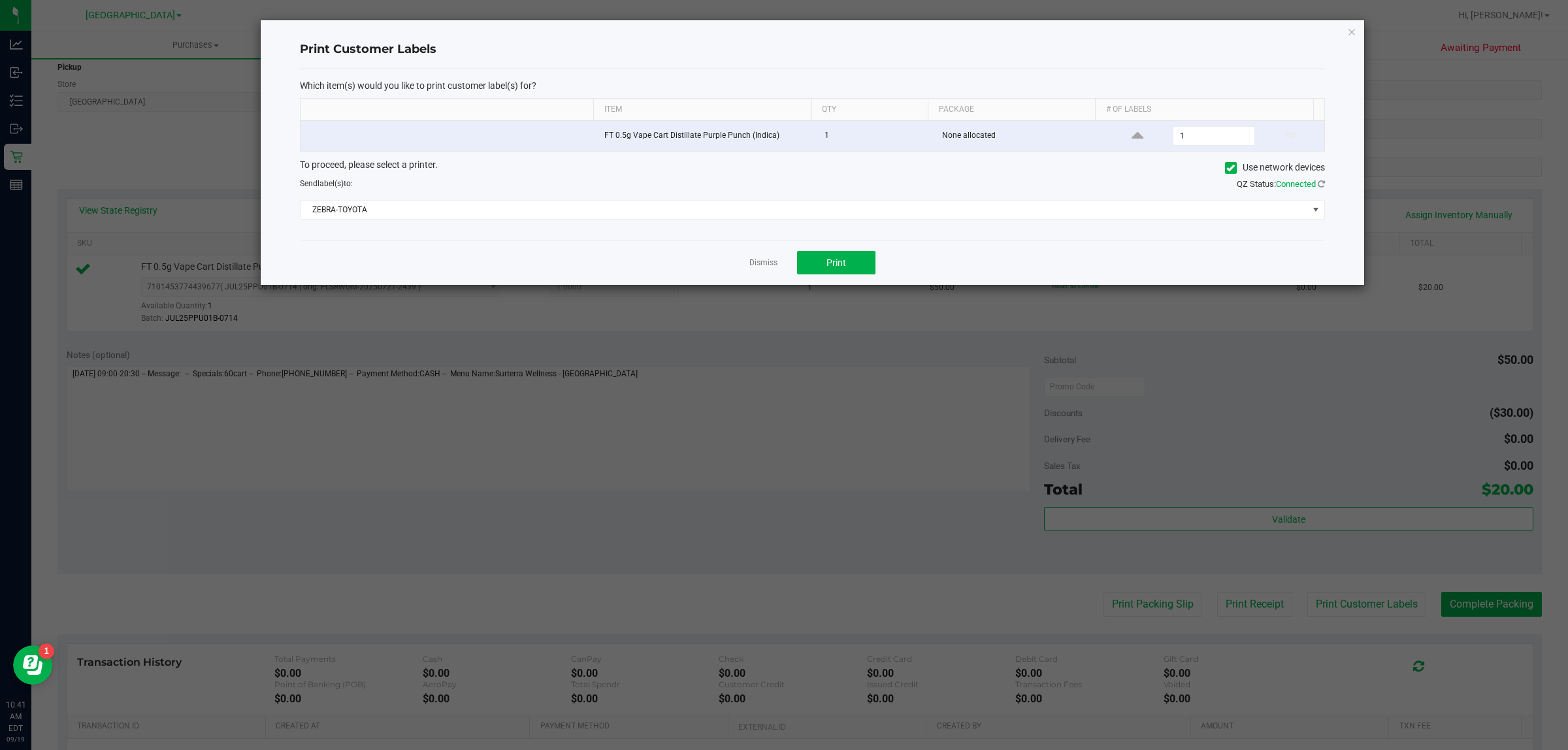
click at [853, 288] on ngb-modal-window "Print Customer Labels Which item(s) would you like to print customer label(s) f…" at bounding box center [789, 375] width 1578 height 750
click at [854, 272] on button "Print" at bounding box center [836, 263] width 78 height 24
click at [762, 259] on link "Dismiss" at bounding box center [764, 263] width 28 height 11
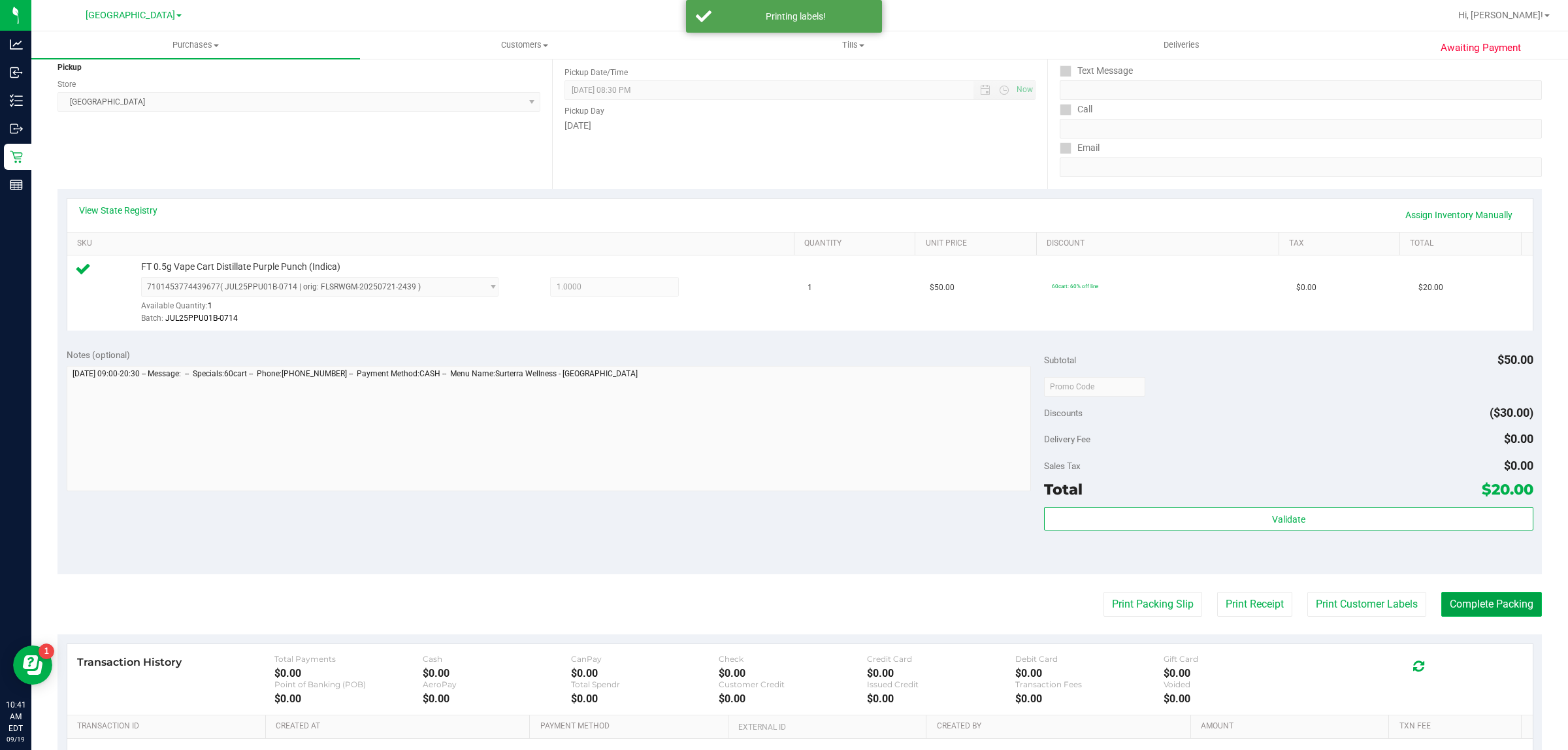
click at [1485, 609] on button "Complete Packing" at bounding box center [1491, 604] width 101 height 25
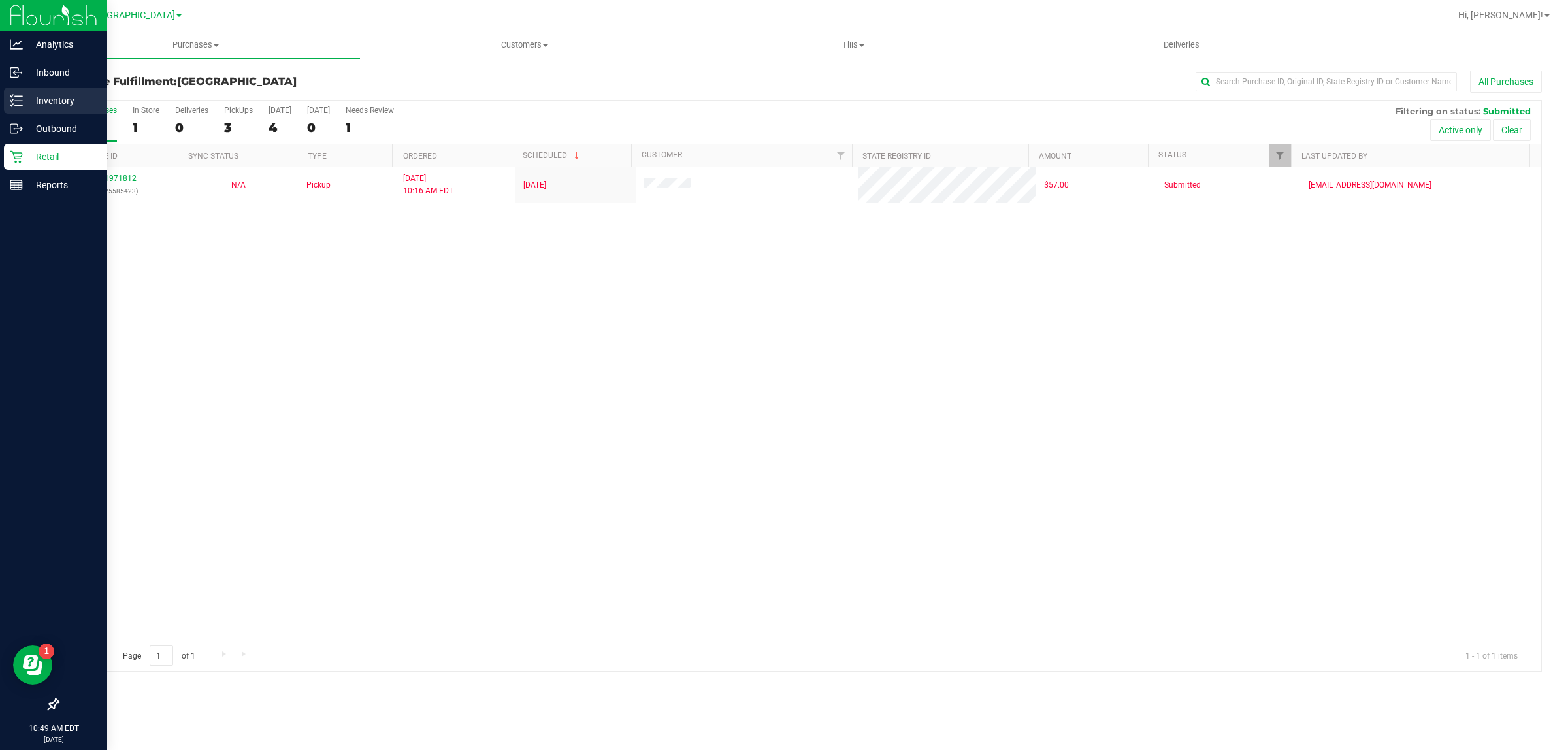
click at [41, 97] on p "Inventory" at bounding box center [62, 101] width 78 height 16
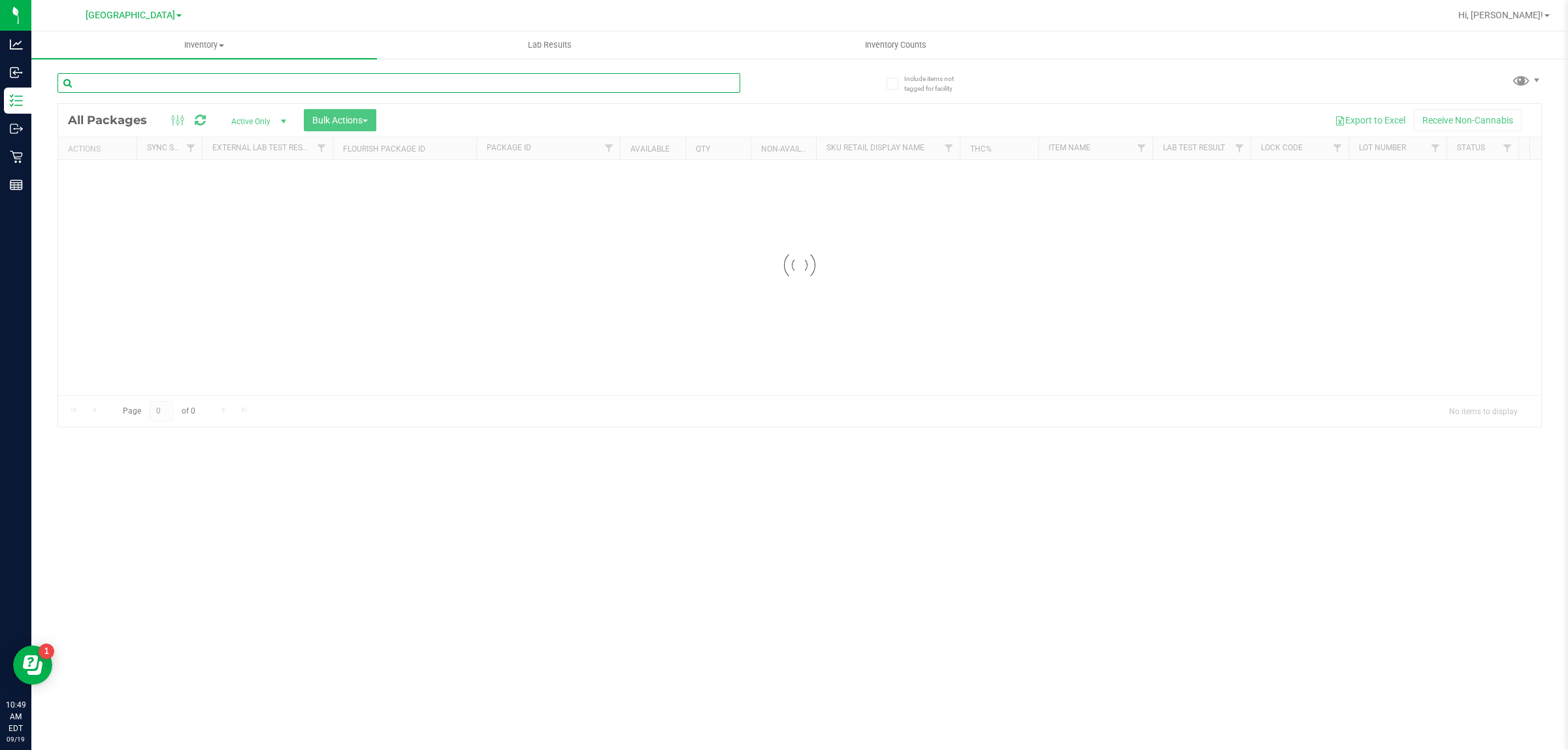
click at [320, 89] on input "text" at bounding box center [398, 82] width 683 height 19
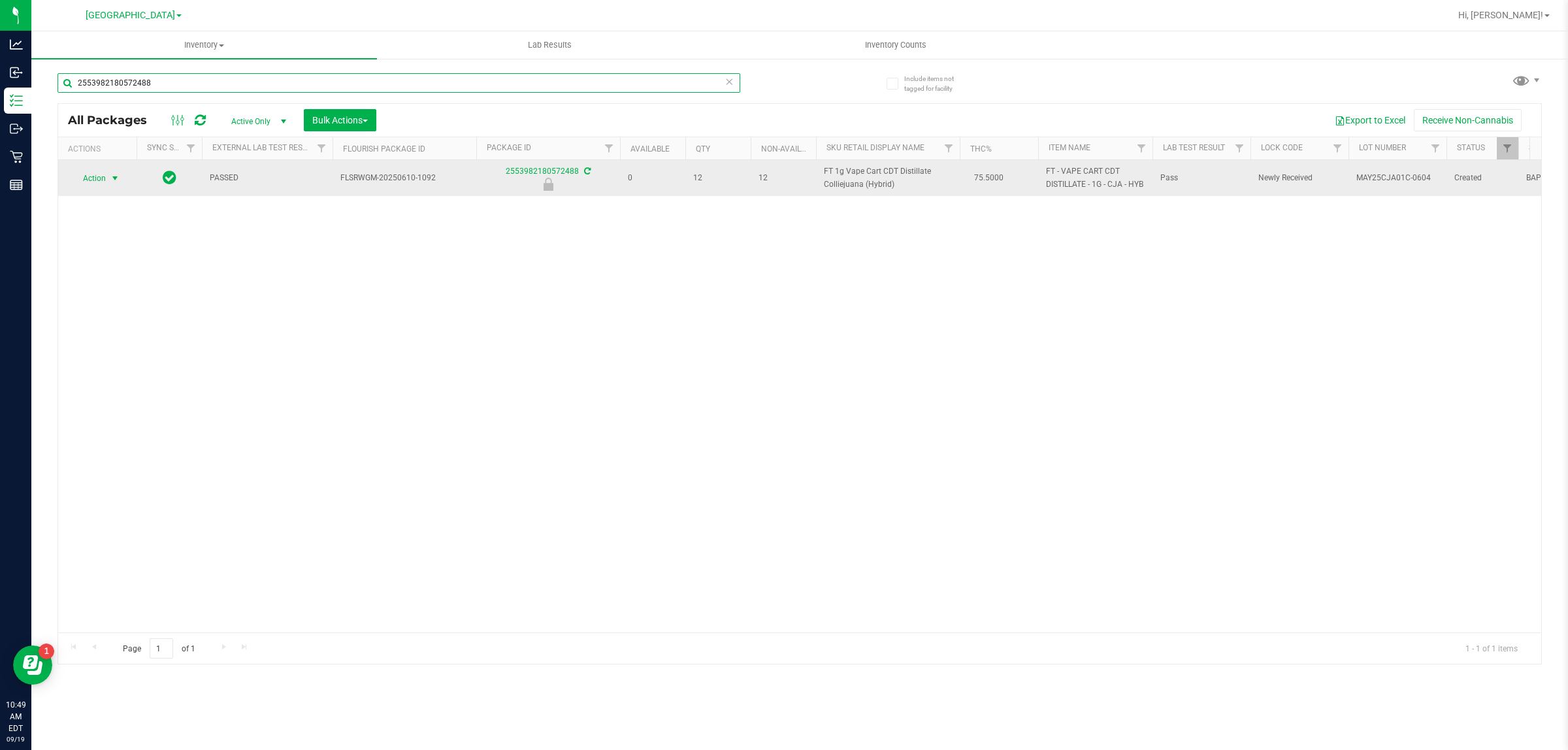
type input "2553982180572488"
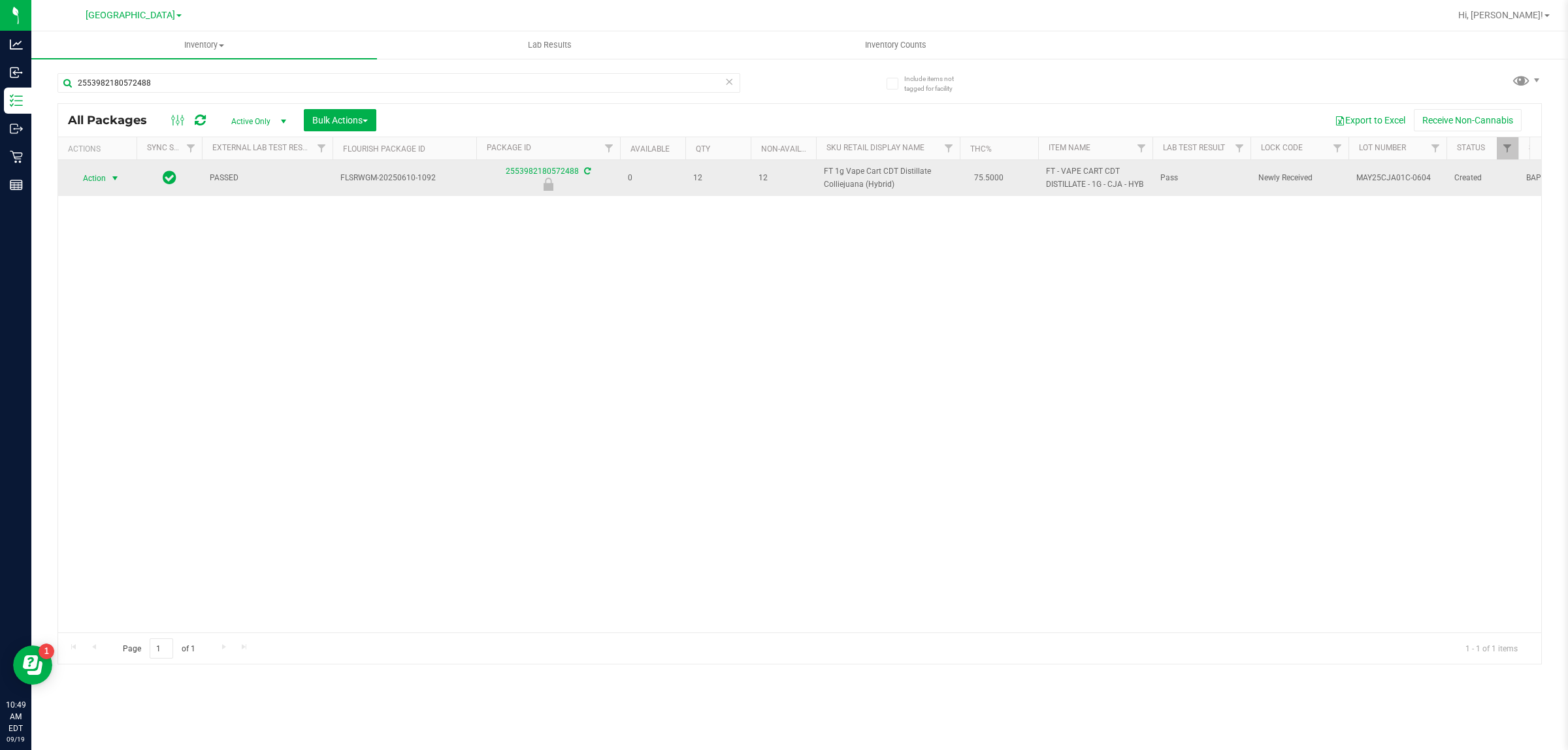
click at [115, 174] on span "select" at bounding box center [114, 178] width 10 height 10
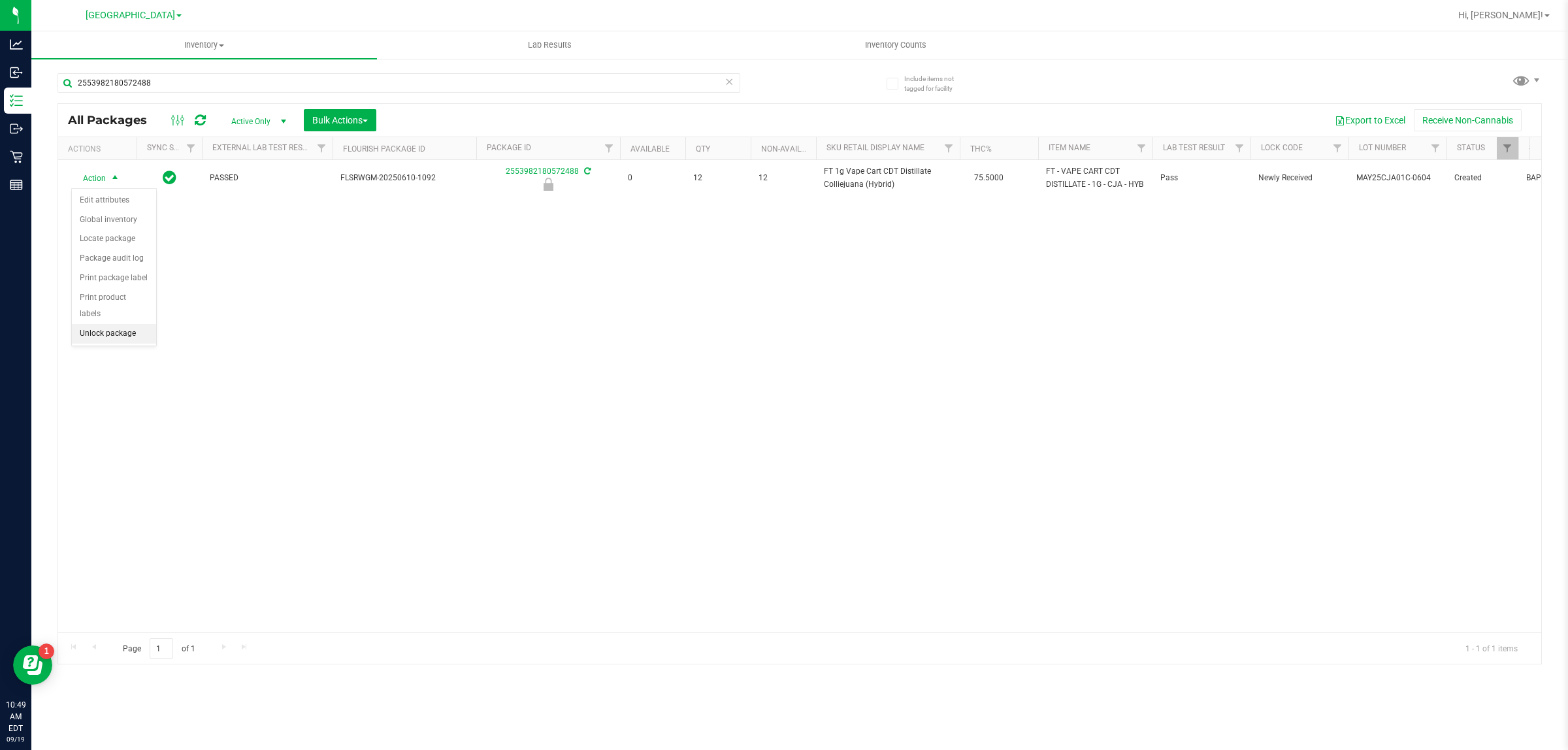
click at [125, 324] on li "Unlock package" at bounding box center [113, 333] width 84 height 19
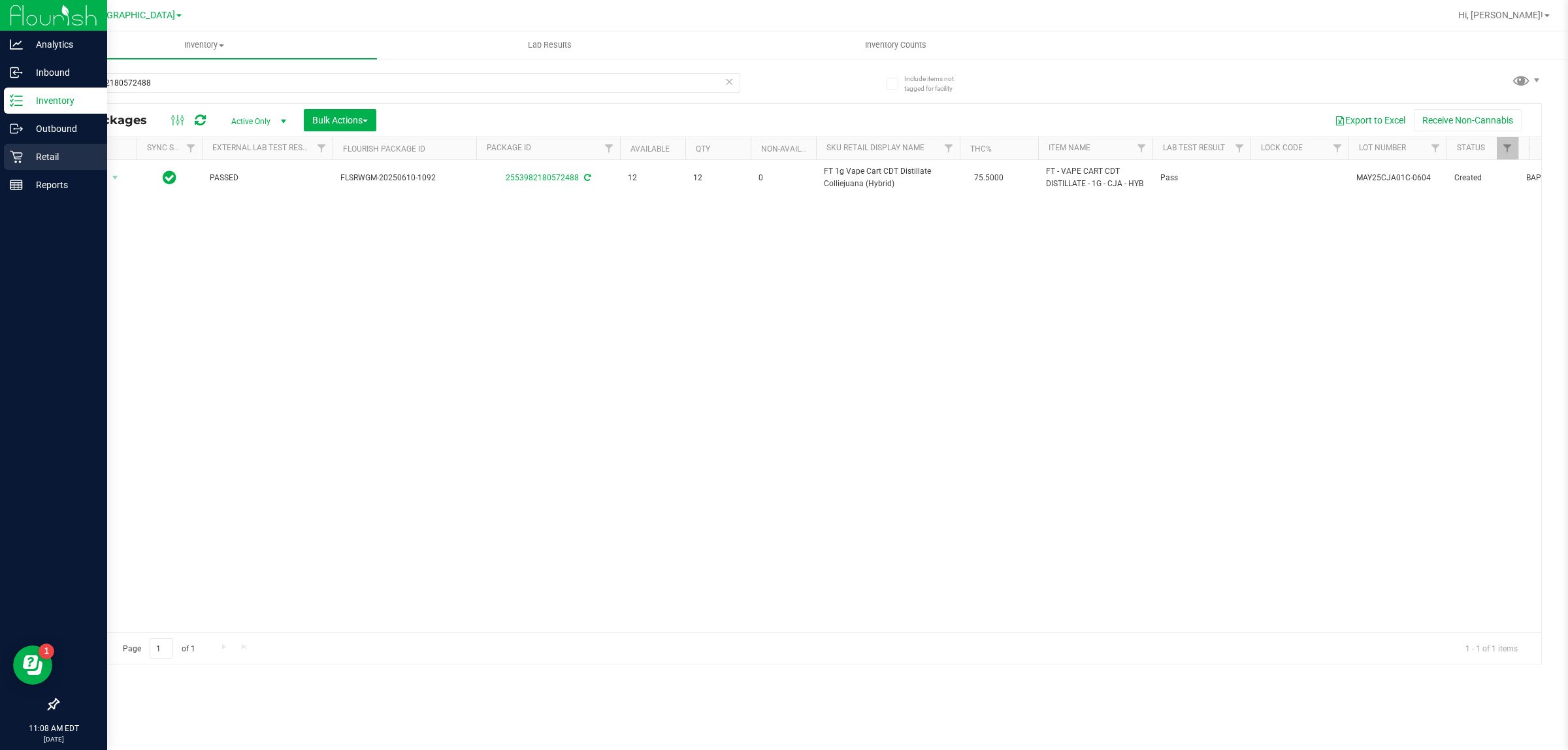
click at [10, 151] on icon at bounding box center [16, 157] width 12 height 12
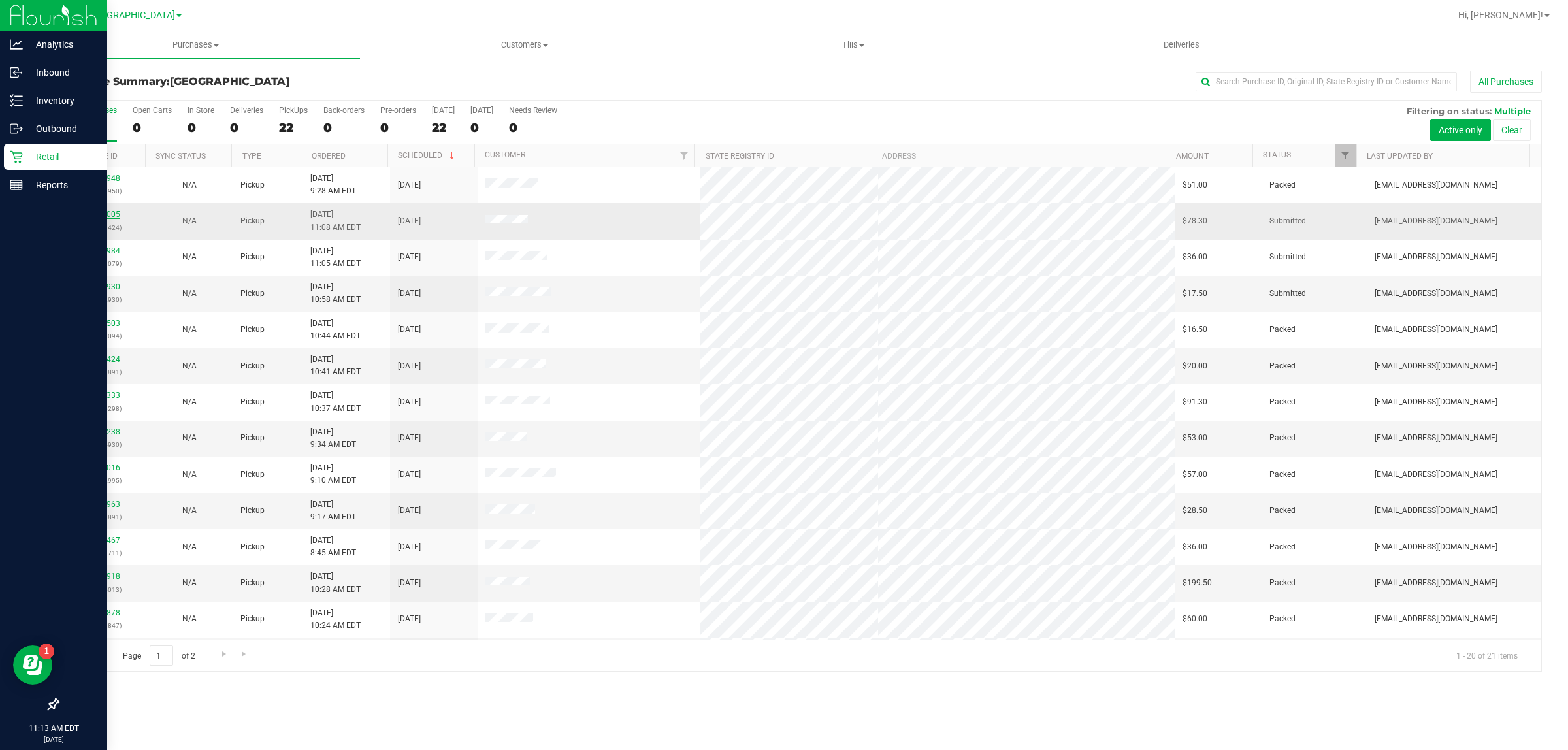
click at [105, 216] on link "11973005" at bounding box center [102, 214] width 37 height 9
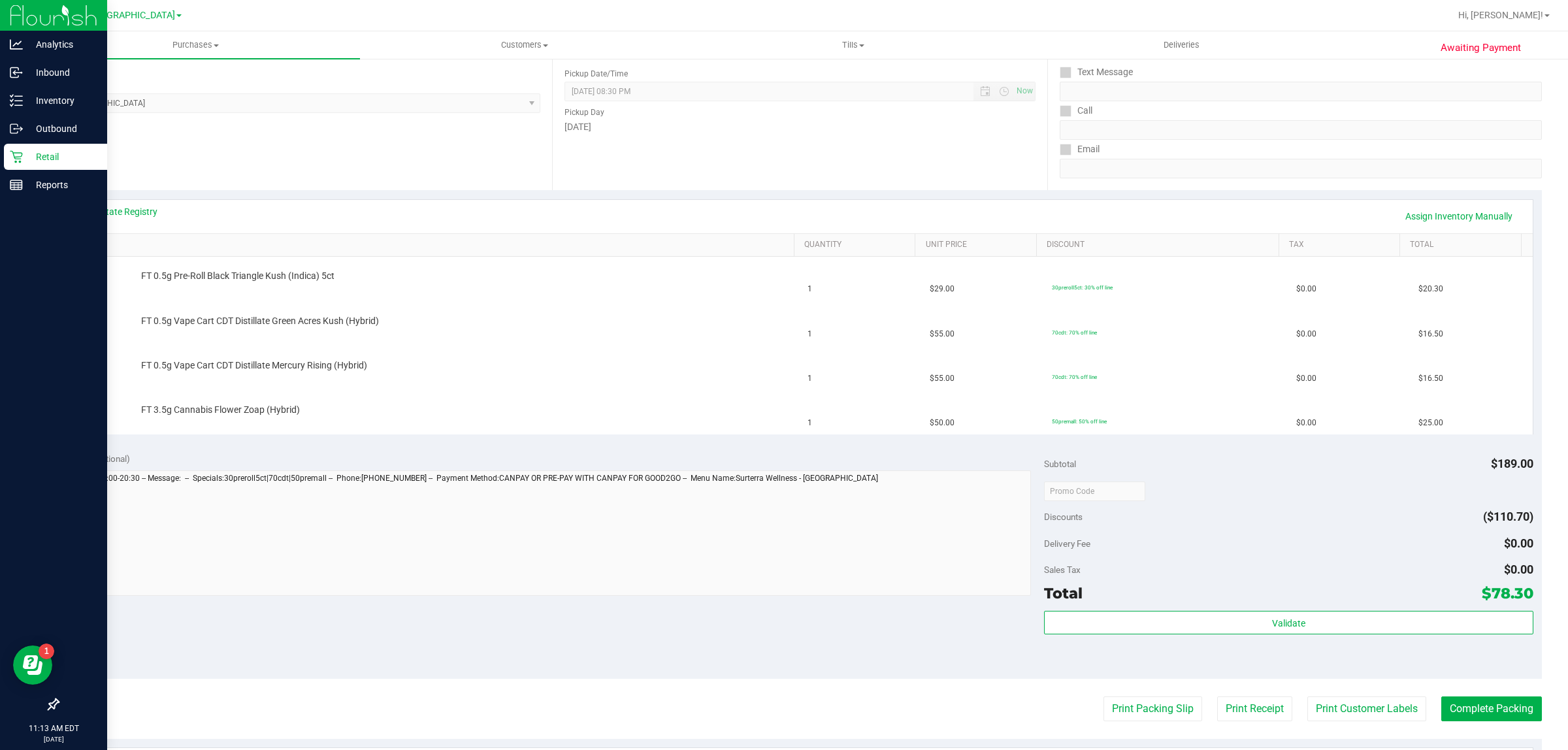
scroll to position [327, 0]
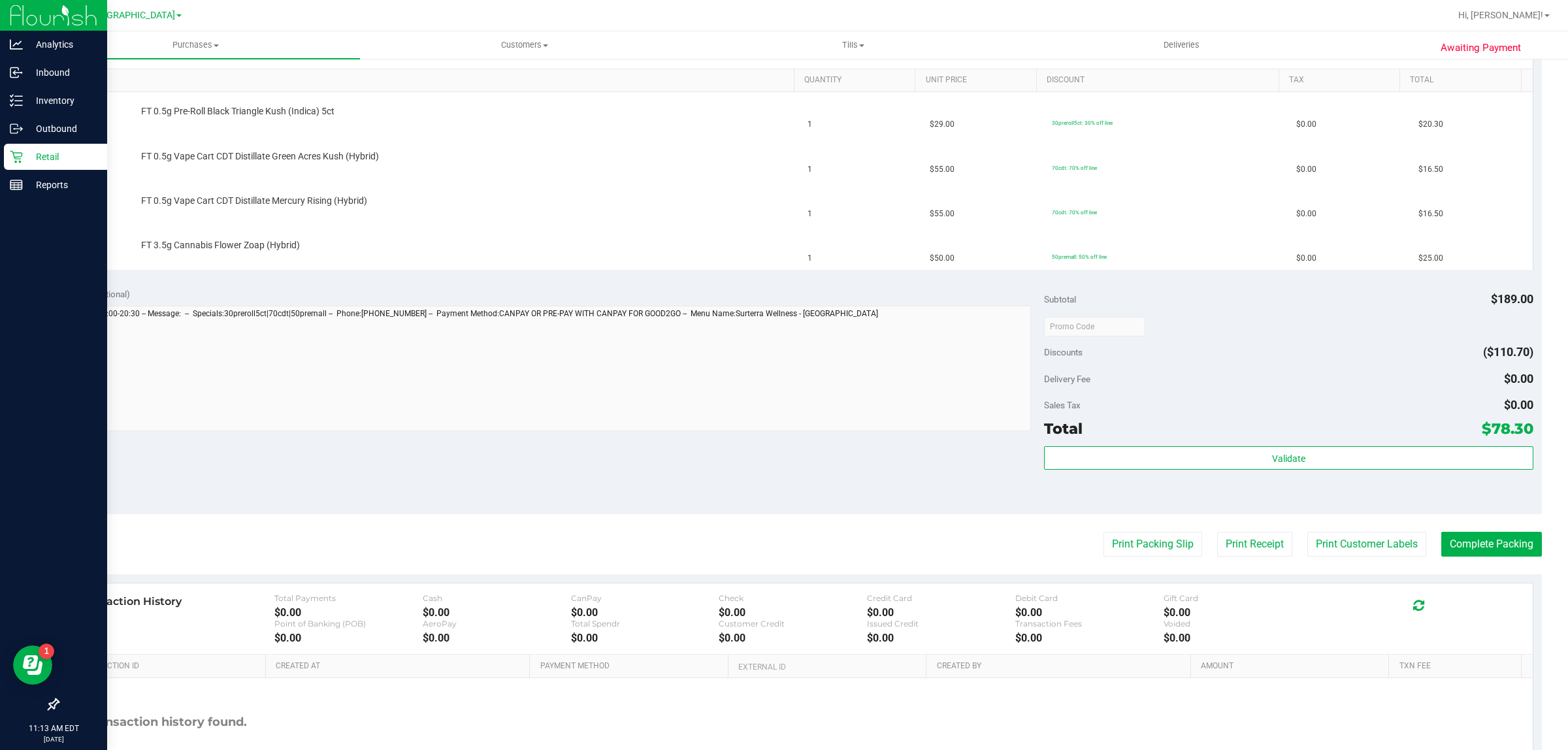
click at [1155, 559] on purchase-details "Back Edit Purchase Cancel Purchase View Profile # 11973005 BioTrack ID: - Submi…" at bounding box center [799, 280] width 1484 height 1075
click at [1153, 554] on button "Print Packing Slip" at bounding box center [1152, 544] width 99 height 25
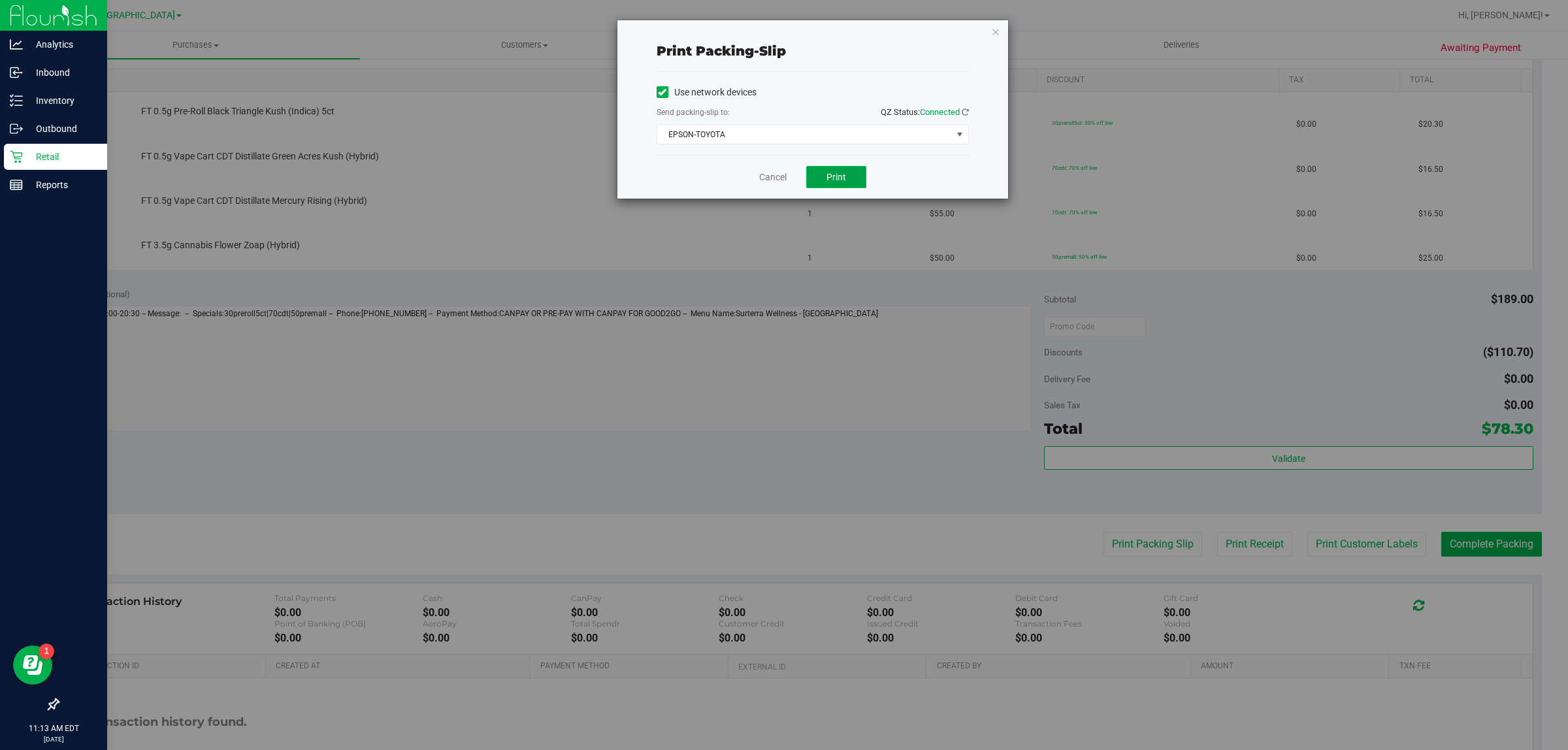
click at [862, 176] on button "Print" at bounding box center [836, 177] width 60 height 22
click at [778, 177] on link "Cancel" at bounding box center [773, 177] width 28 height 14
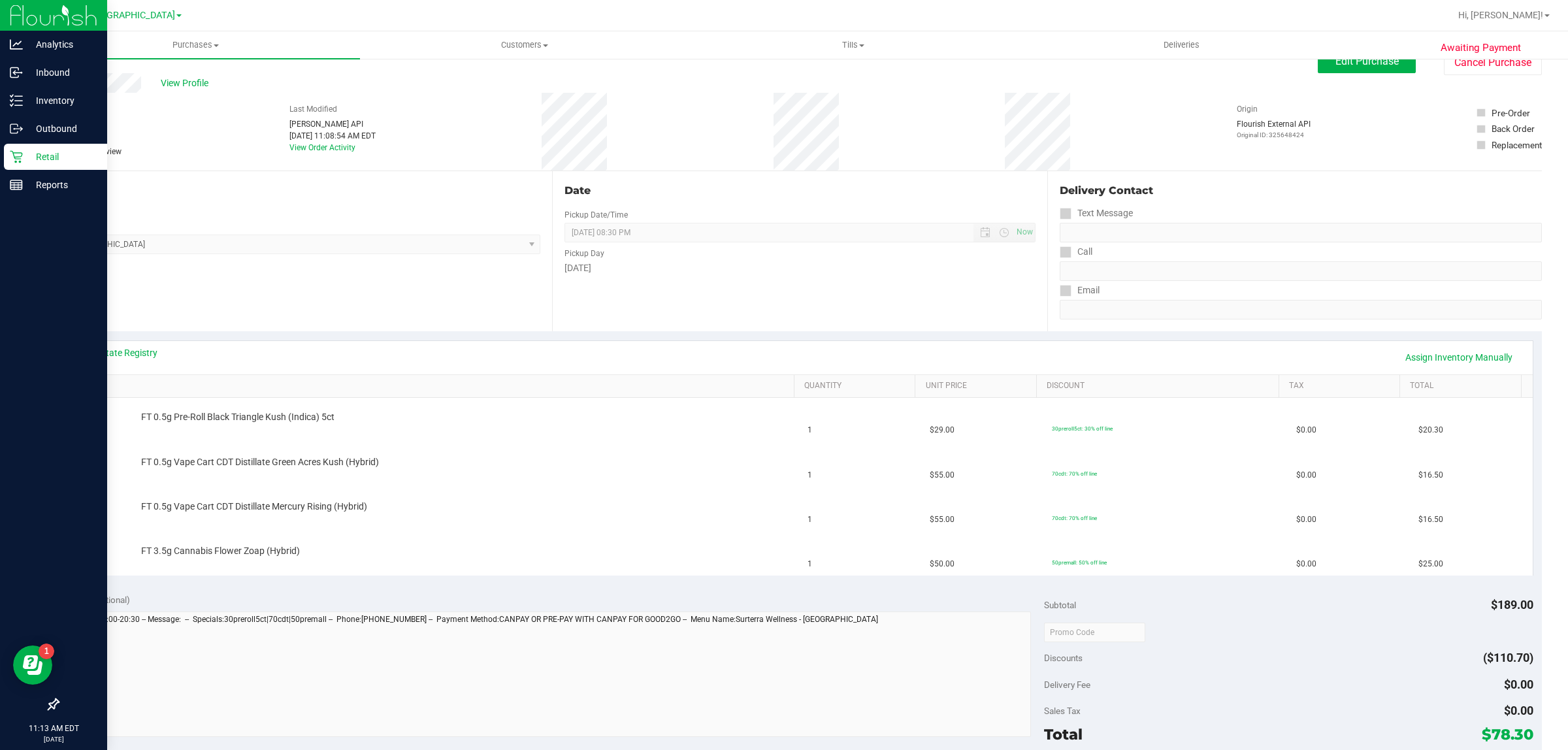
scroll to position [0, 0]
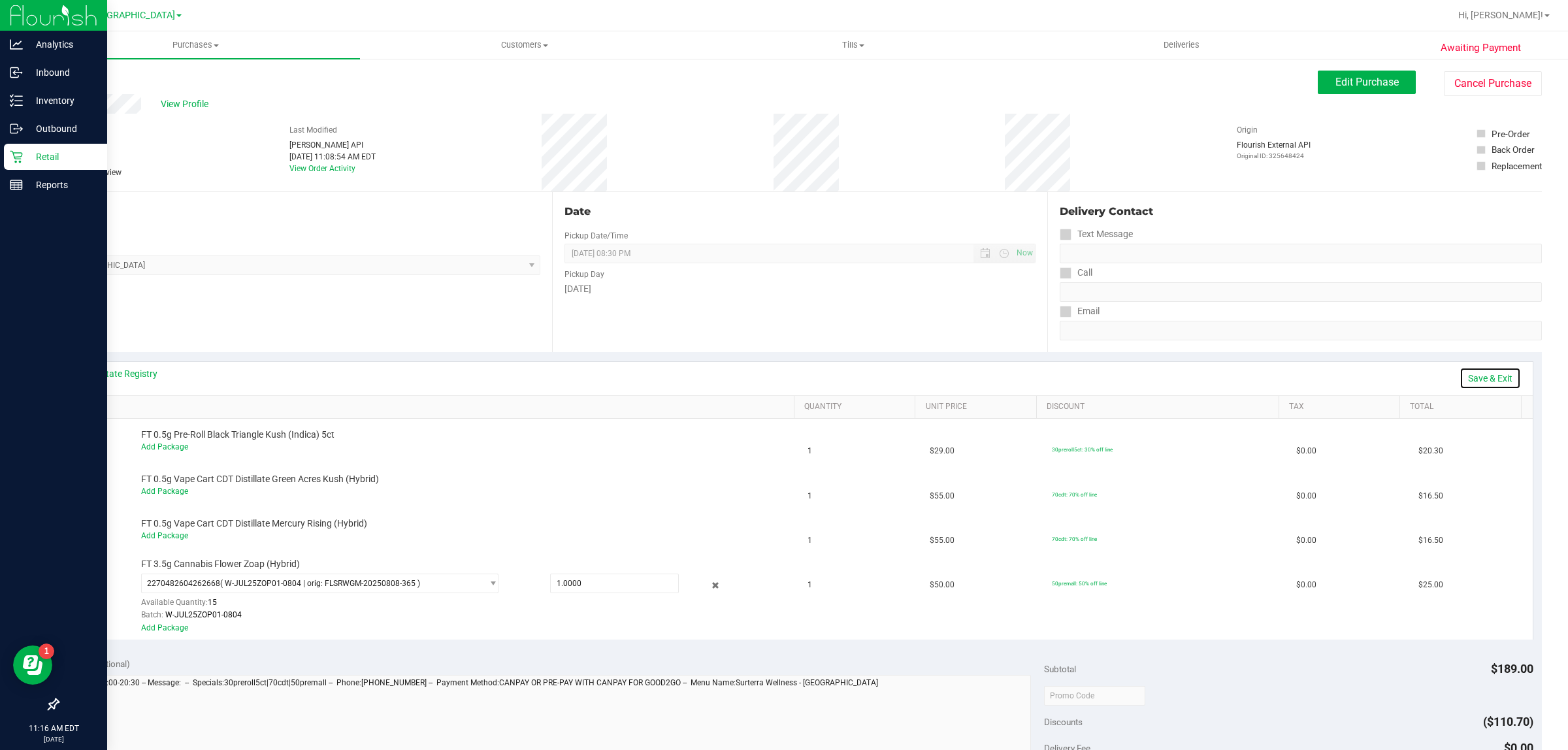
click at [1460, 384] on link "Save & Exit" at bounding box center [1491, 378] width 62 height 22
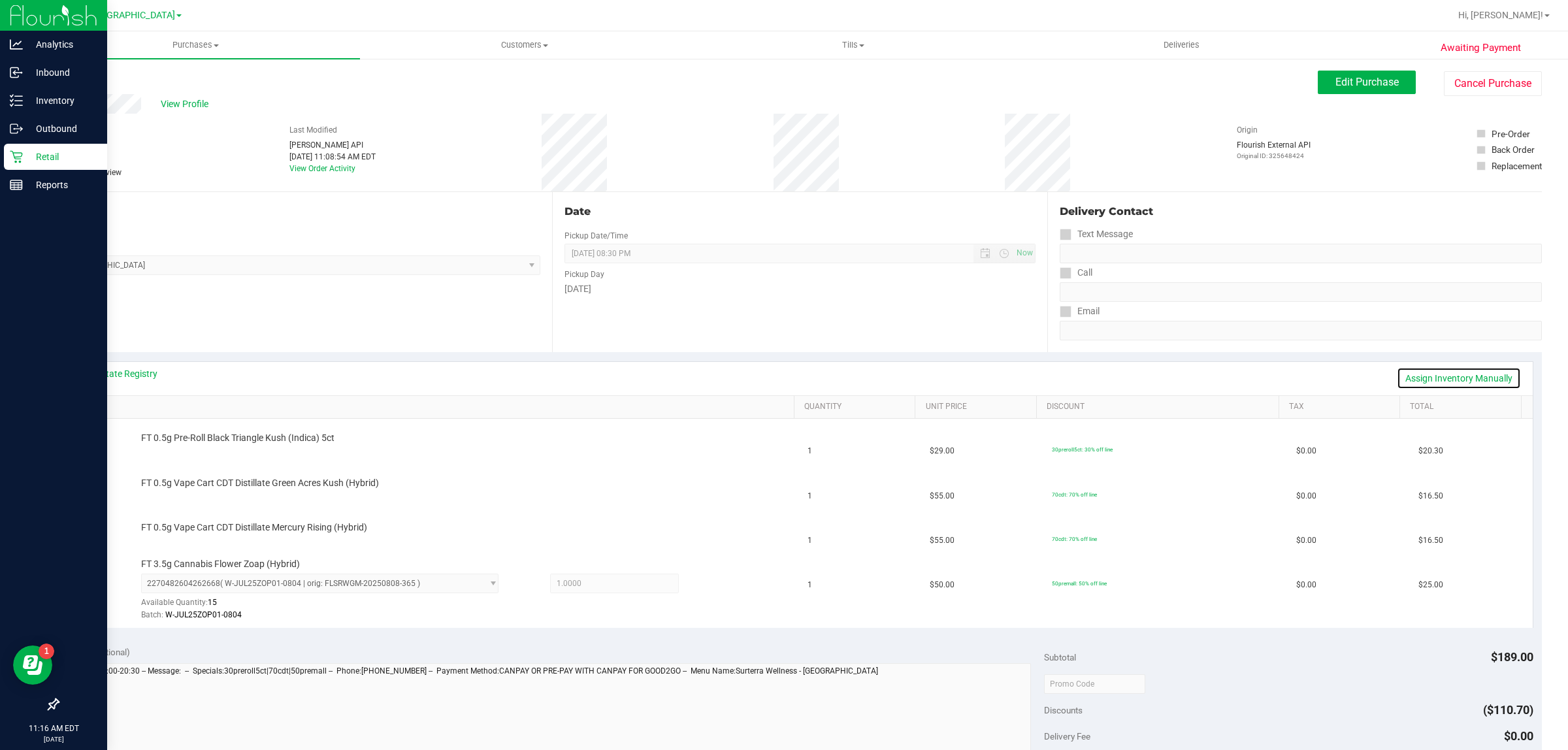
click at [1460, 382] on link "Assign Inventory Manually" at bounding box center [1459, 378] width 125 height 22
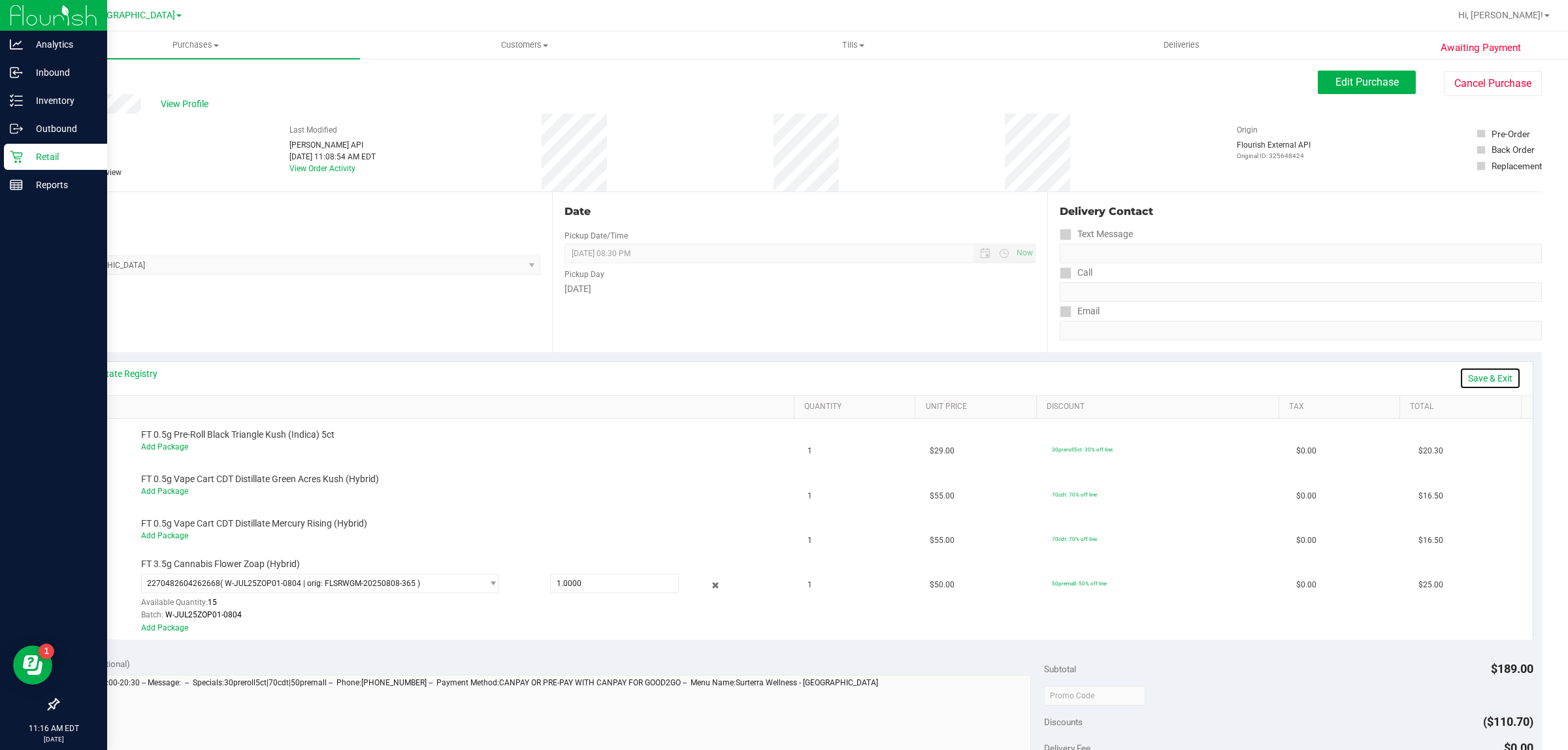
click at [1488, 380] on link "Save & Exit" at bounding box center [1491, 378] width 62 height 22
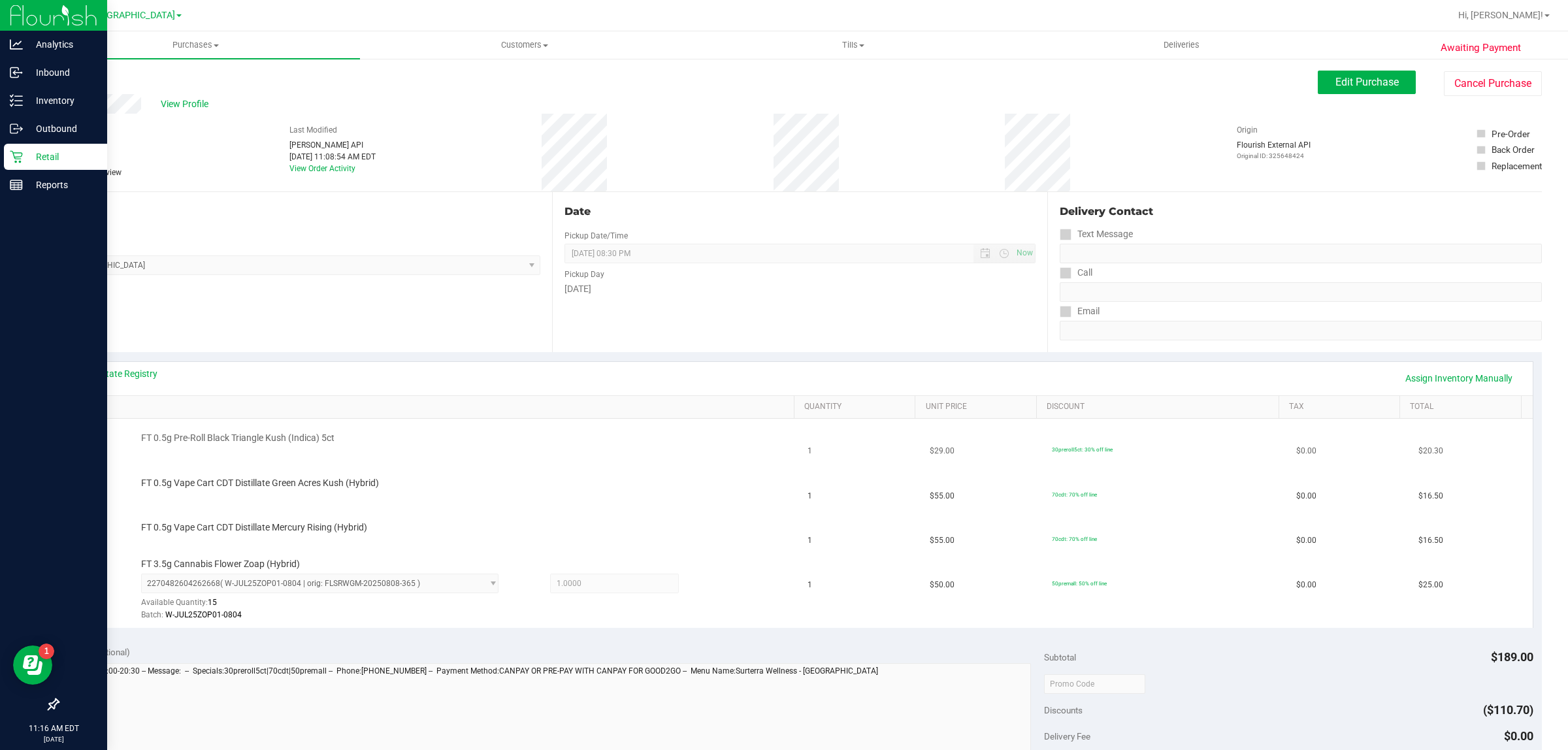
click at [289, 435] on span "FT 0.5g Pre-Roll Black Triangle Kush (Indica) 5ct" at bounding box center [238, 437] width 194 height 12
copy div "FT 0.5g Pre-Roll Black Triangle Kush (Indica) 5ct"
click at [310, 374] on div "View State Registry Assign Inventory Manually" at bounding box center [800, 378] width 1442 height 22
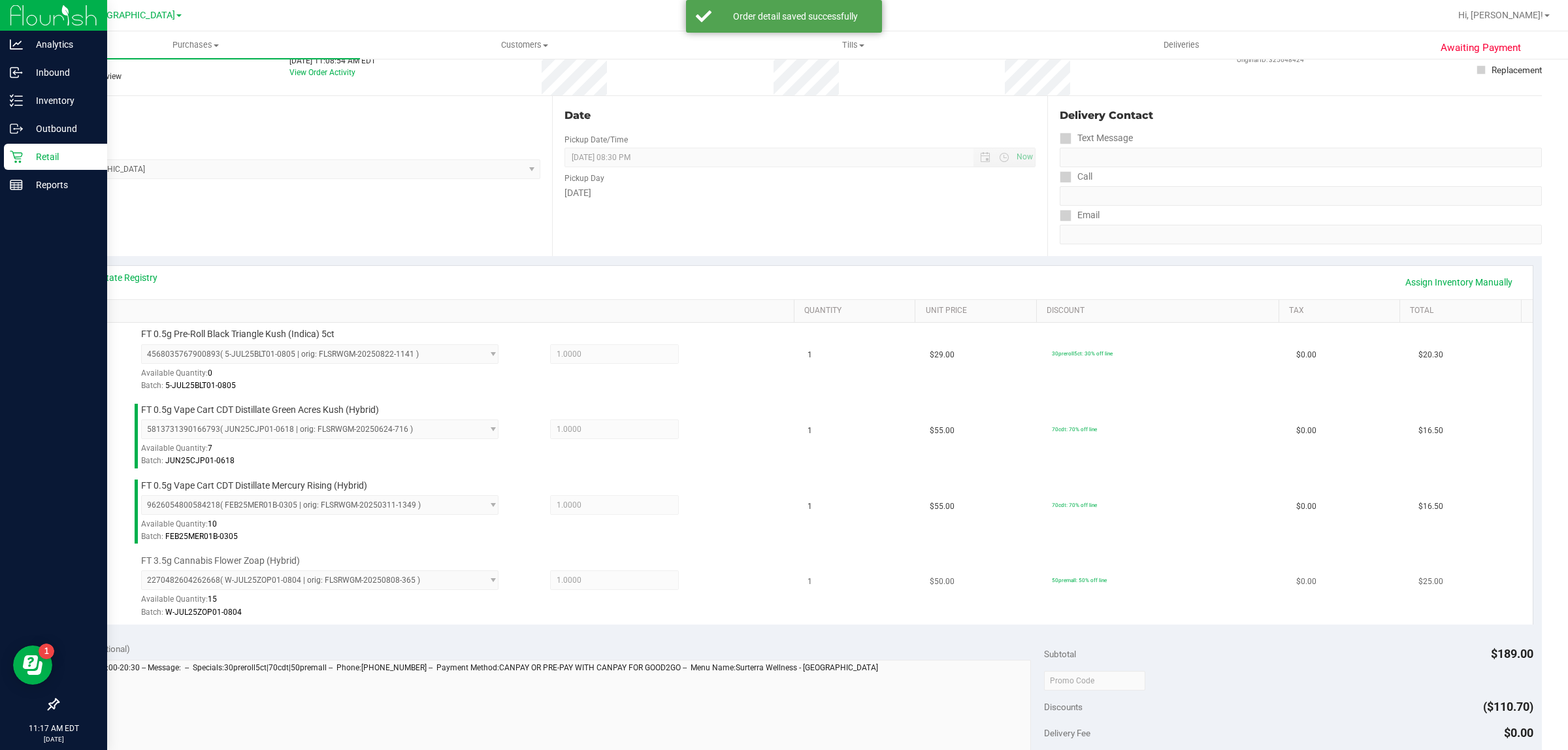
scroll to position [327, 0]
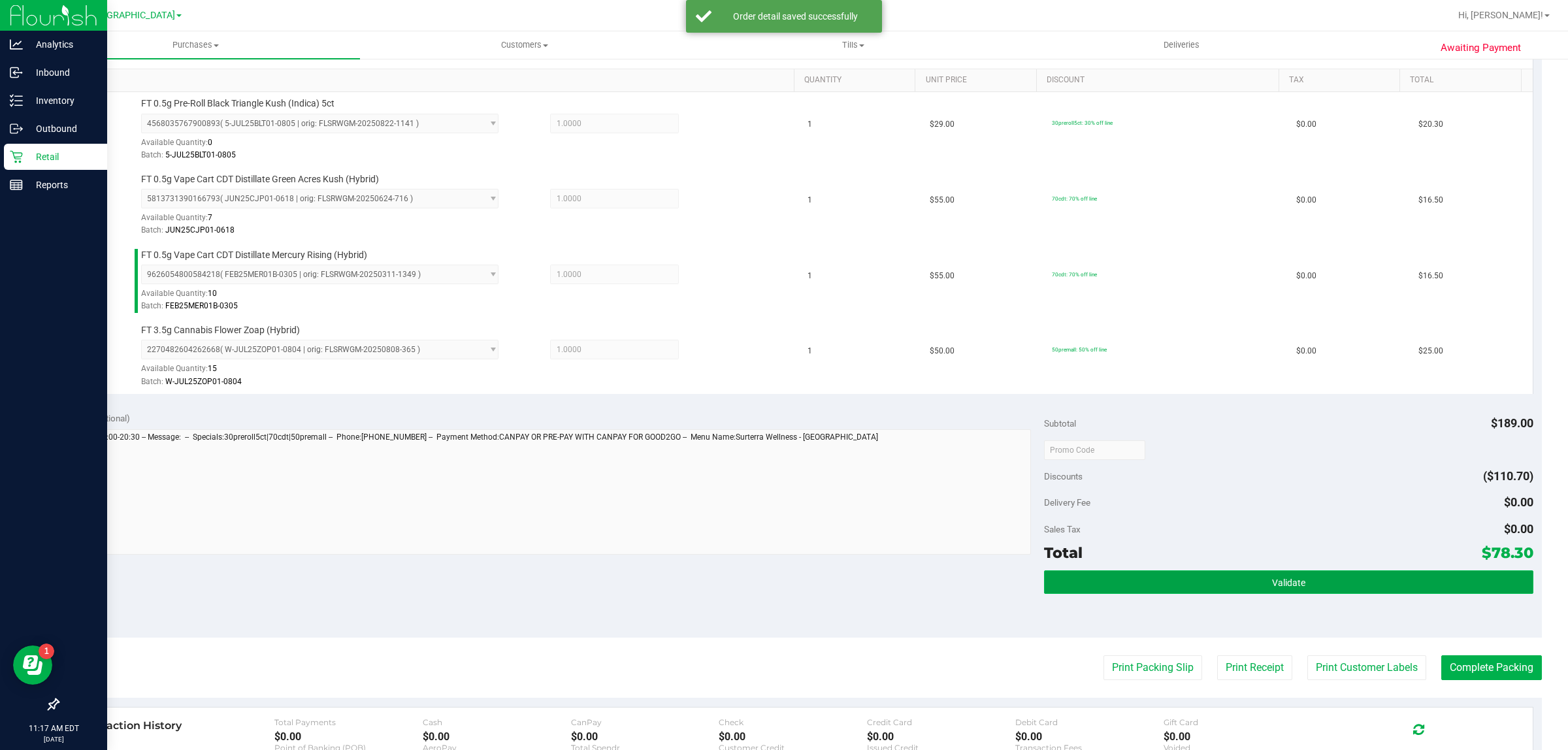
click at [1093, 592] on button "Validate" at bounding box center [1289, 582] width 489 height 24
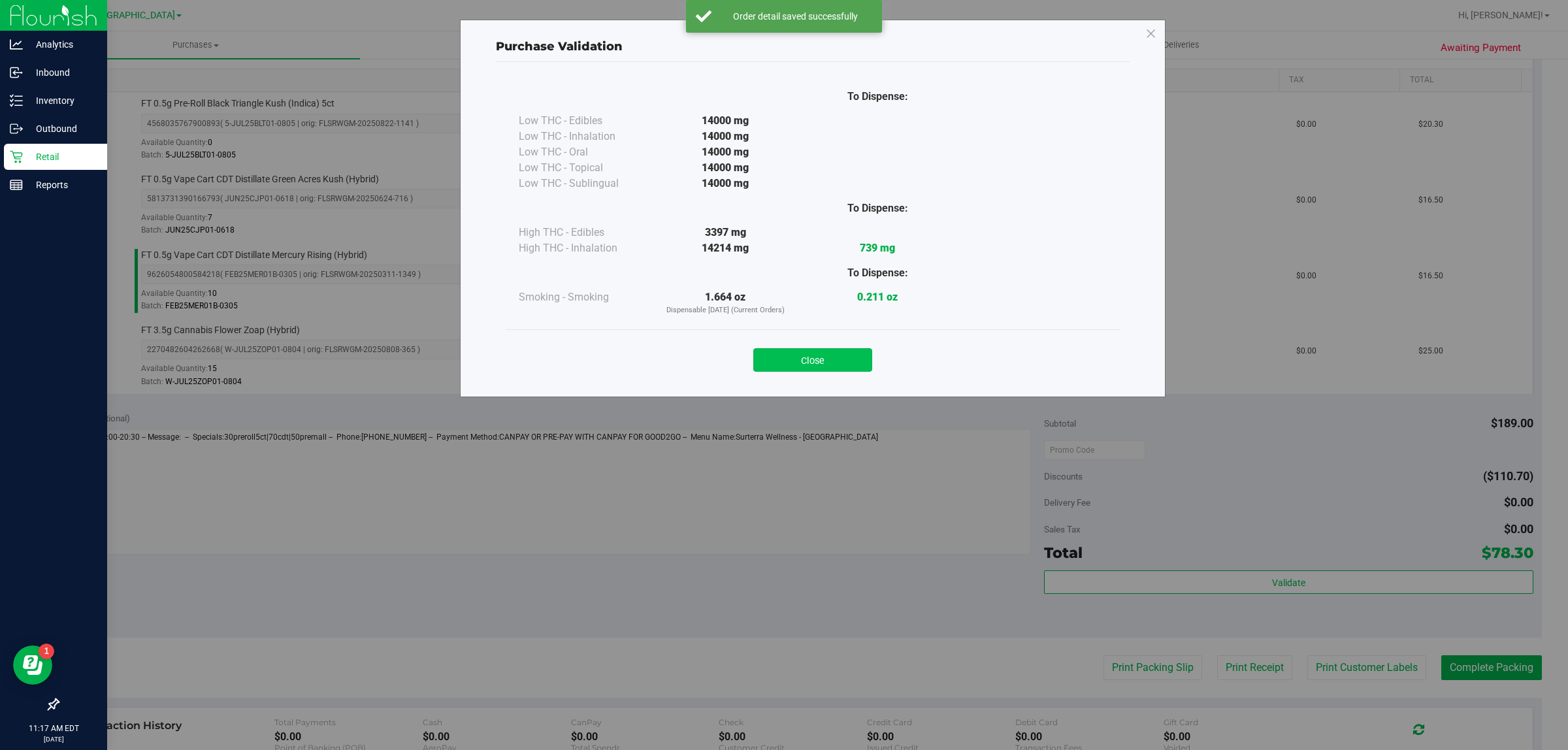
click at [853, 366] on button "Close" at bounding box center [813, 361] width 119 height 24
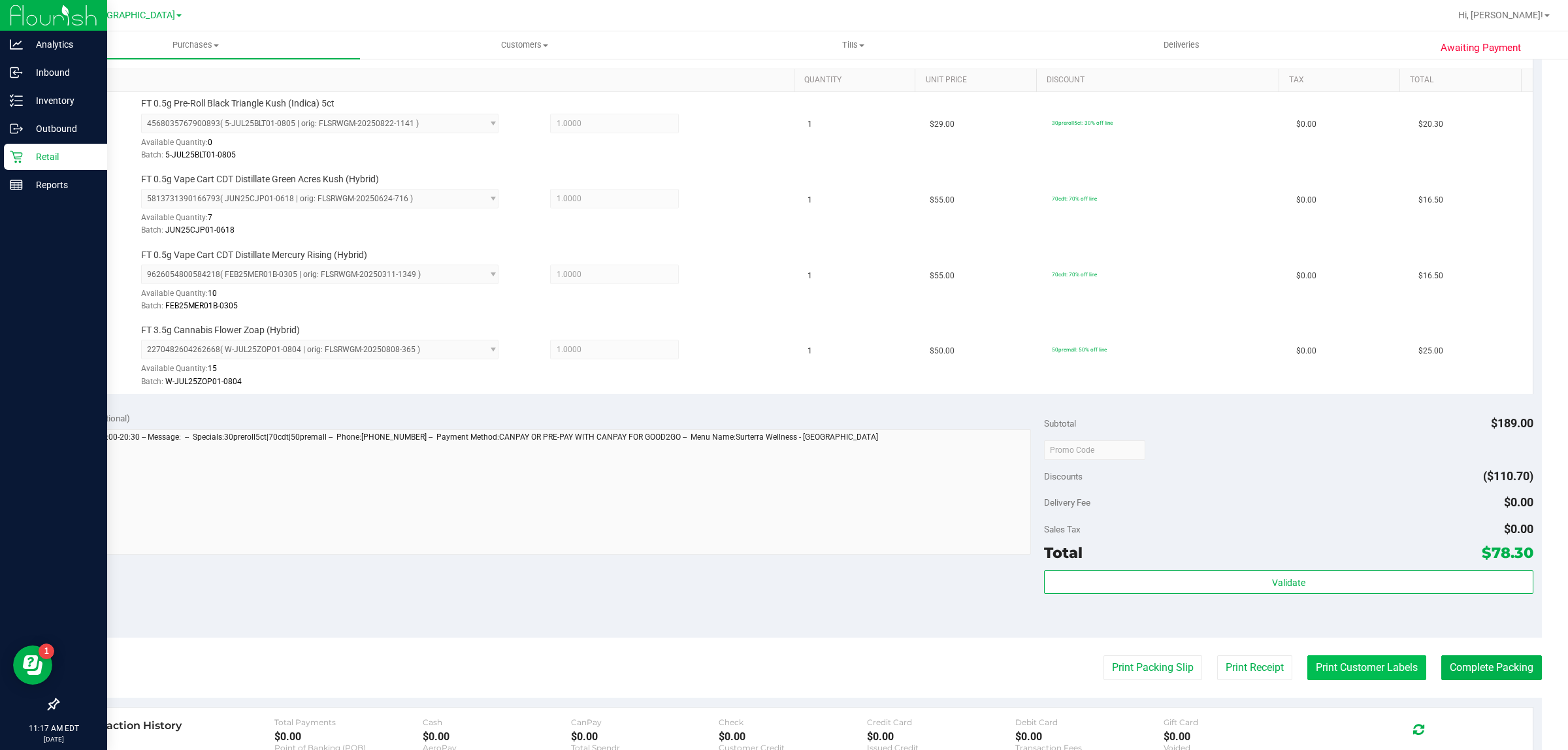
click at [1348, 665] on button "Print Customer Labels" at bounding box center [1366, 668] width 119 height 25
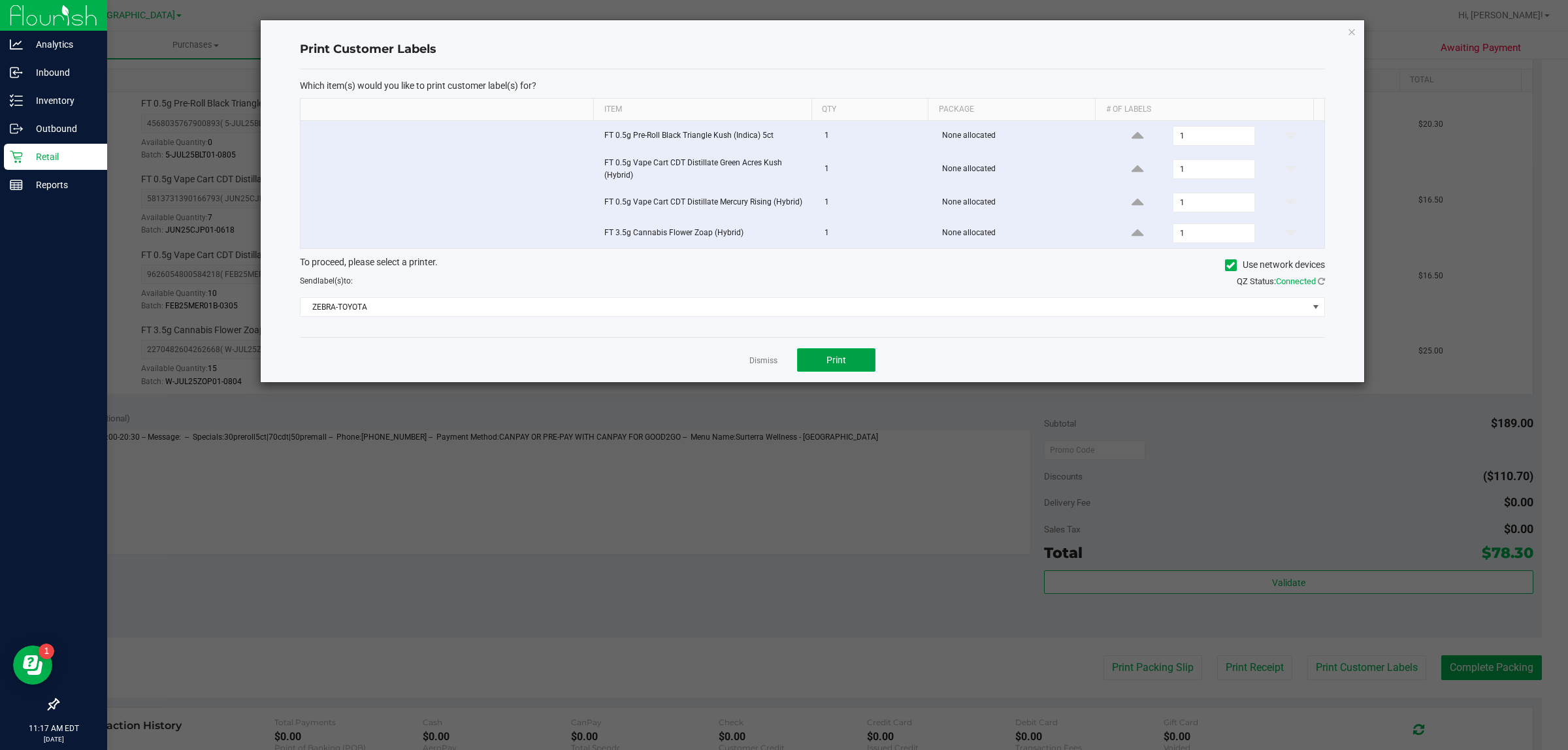
click at [855, 371] on button "Print" at bounding box center [836, 361] width 78 height 24
click at [771, 360] on link "Dismiss" at bounding box center [764, 361] width 28 height 11
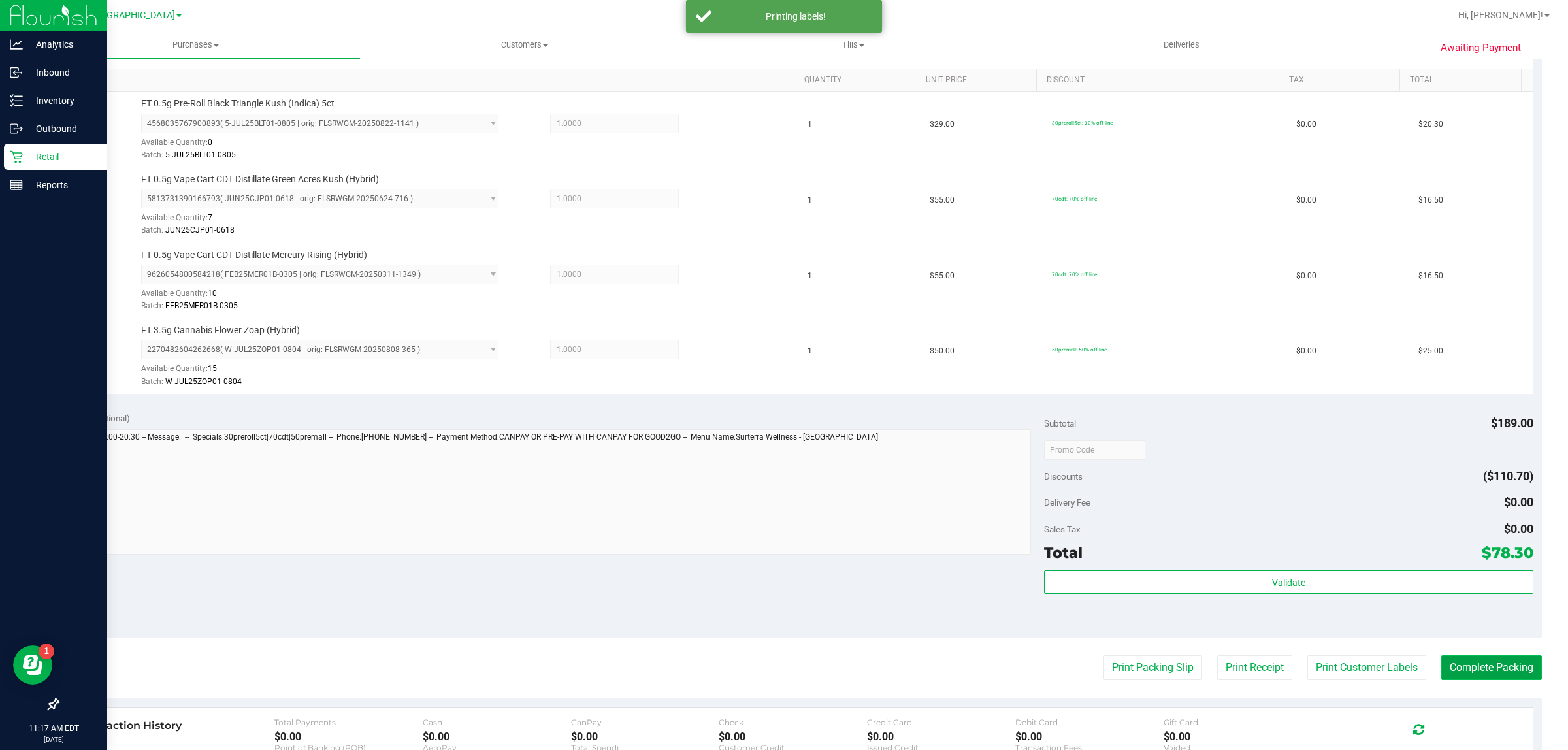
click at [1490, 663] on button "Complete Packing" at bounding box center [1491, 668] width 101 height 25
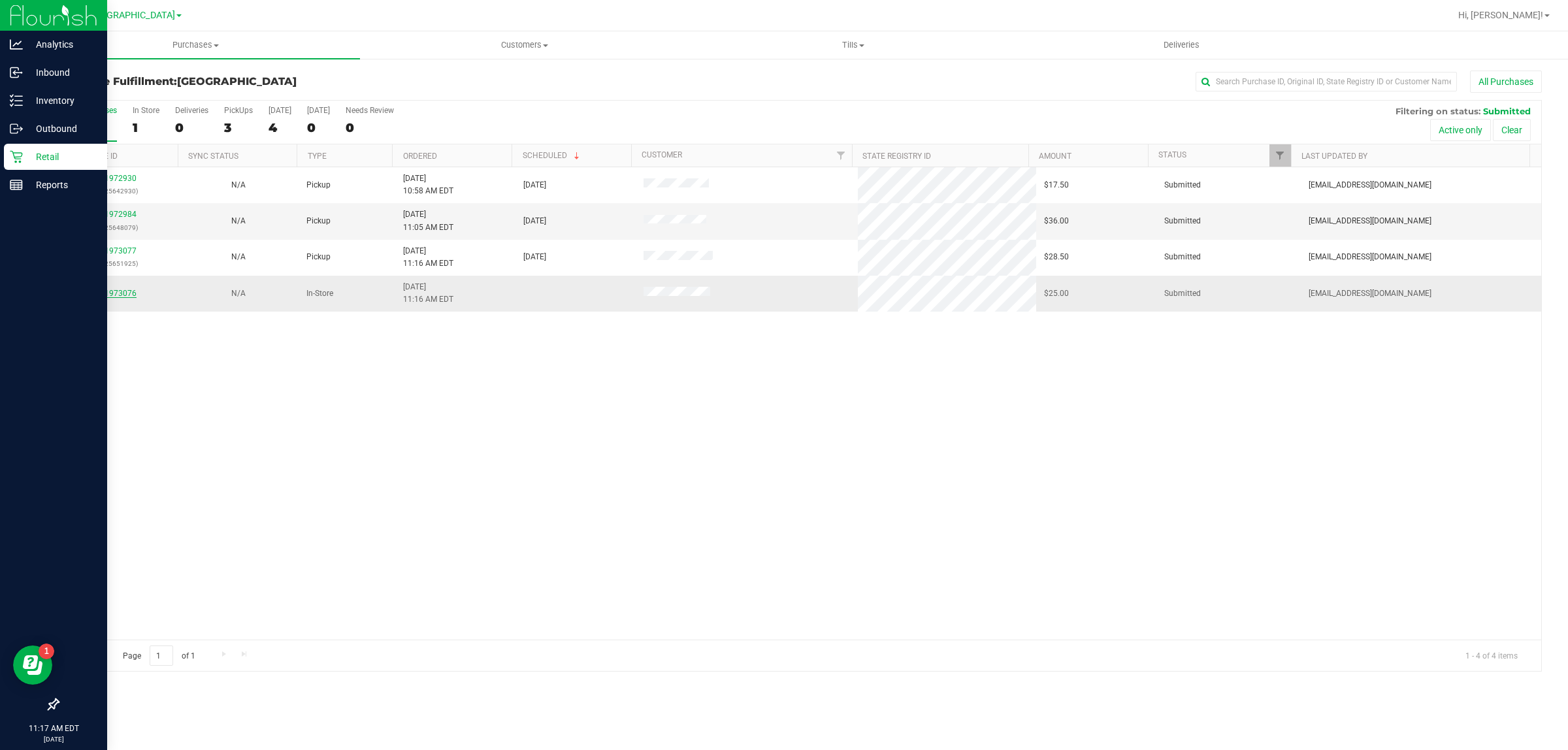
click at [122, 291] on link "11973076" at bounding box center [118, 293] width 37 height 9
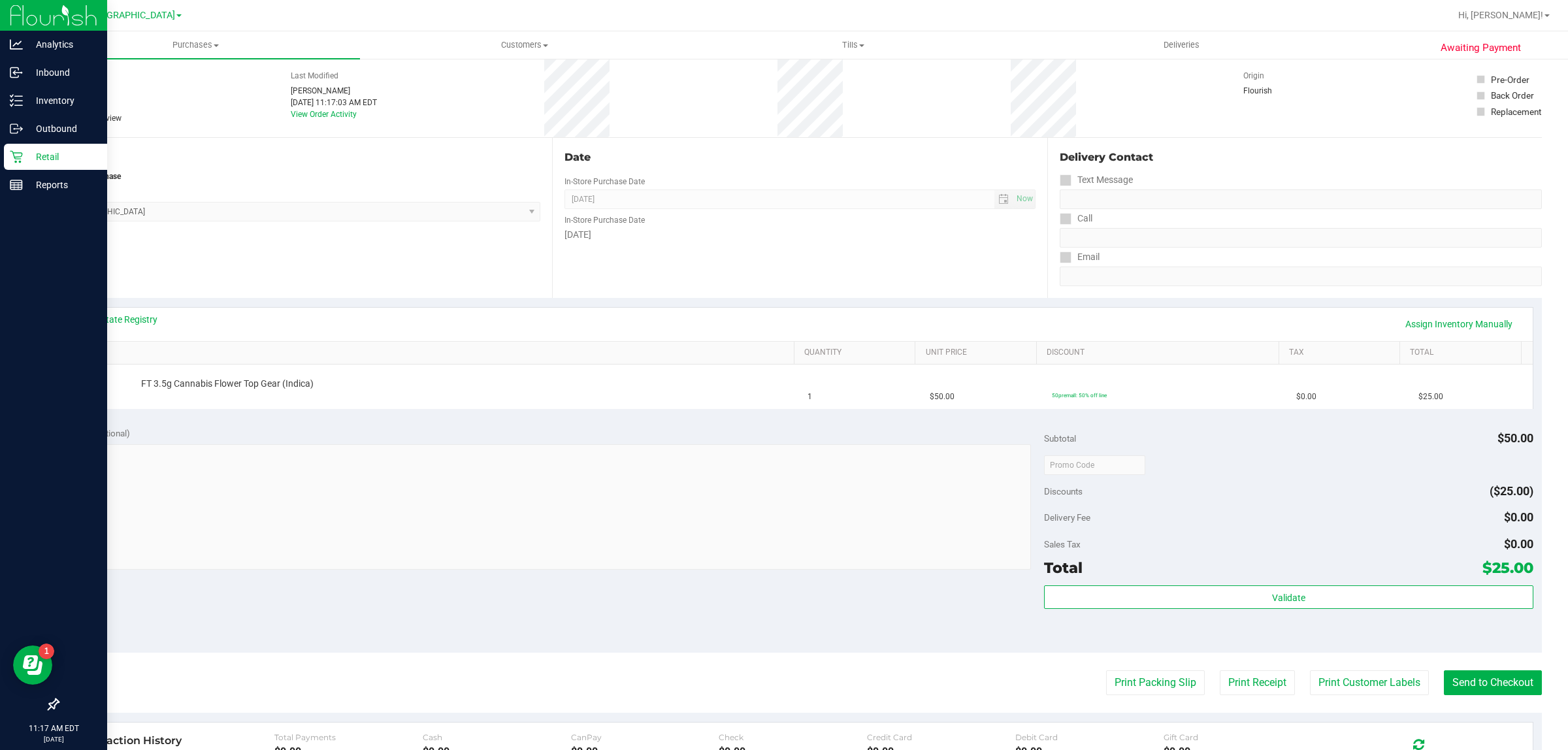
scroll to position [82, 0]
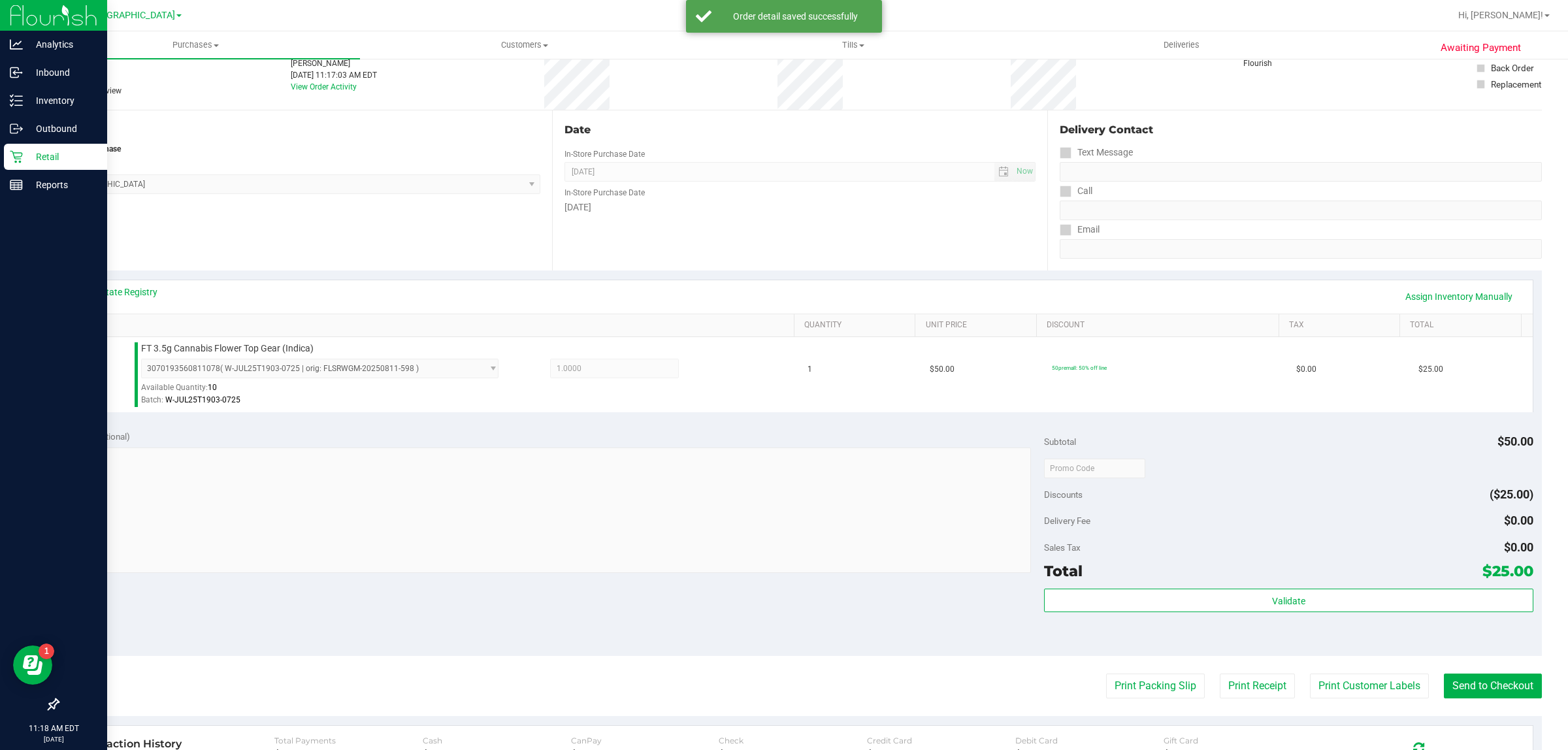
click at [1169, 623] on div "Validate" at bounding box center [1289, 618] width 489 height 59
click at [1167, 615] on div "Validate" at bounding box center [1289, 618] width 489 height 59
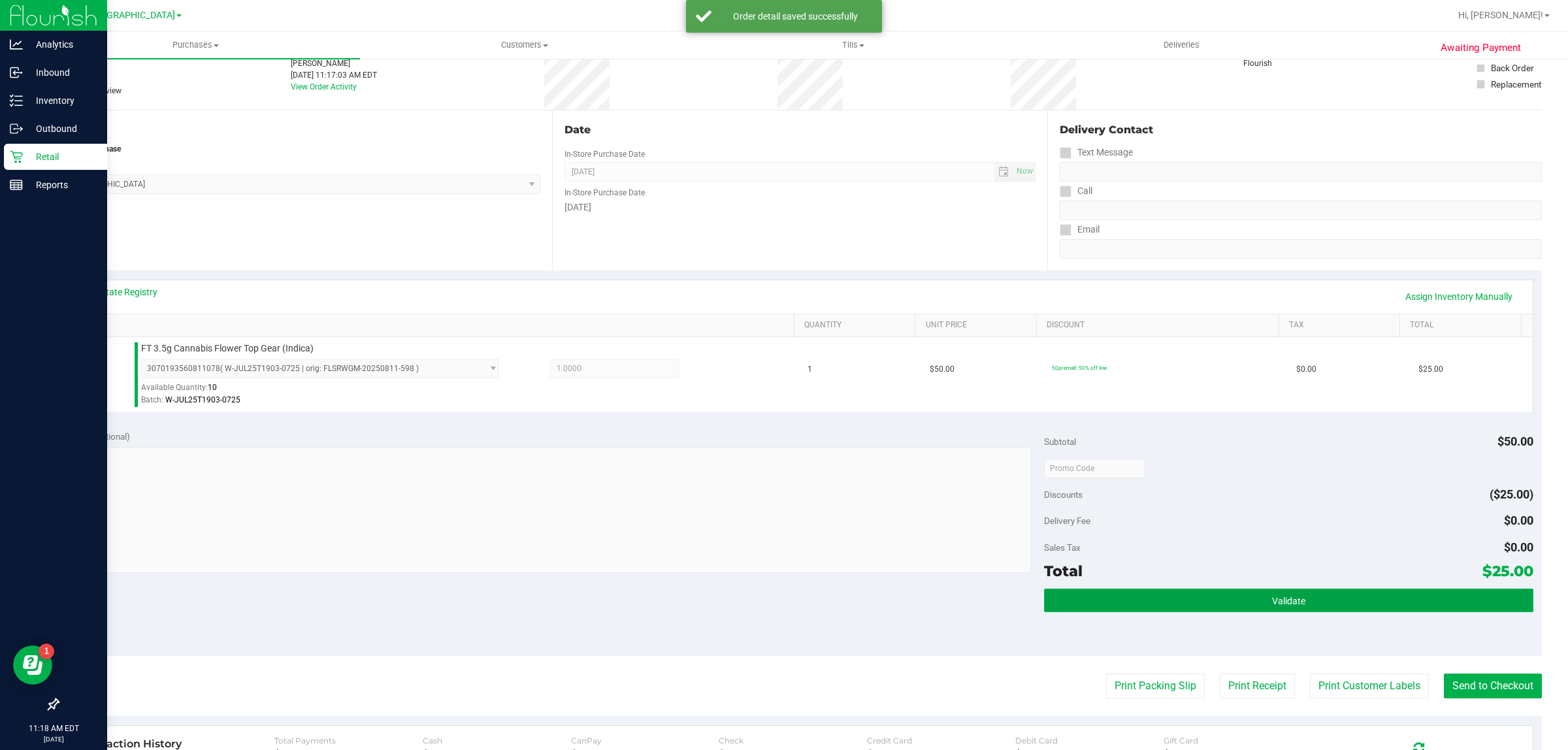
click at [1164, 612] on button "Validate" at bounding box center [1289, 601] width 489 height 24
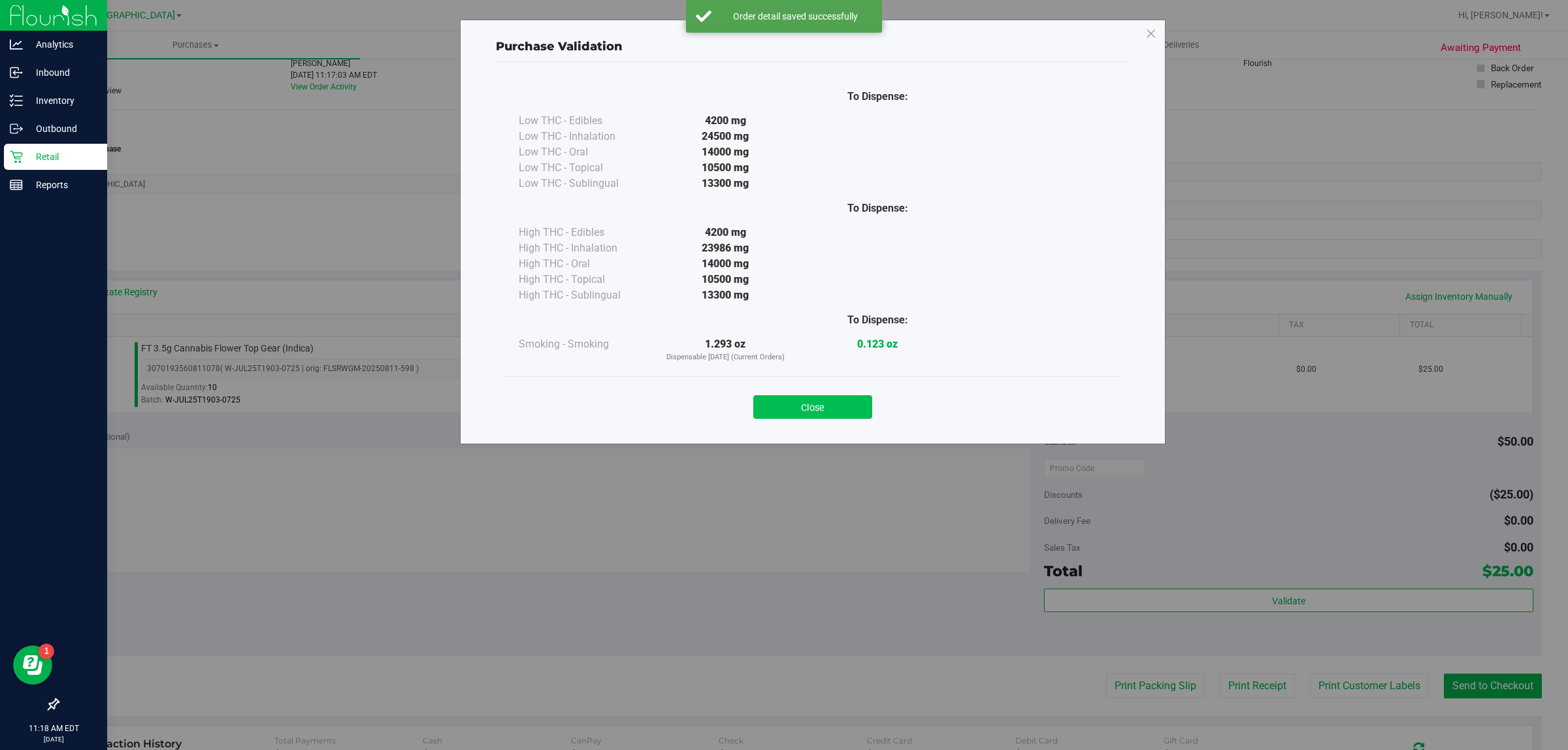
click at [837, 400] on button "Close" at bounding box center [813, 408] width 119 height 24
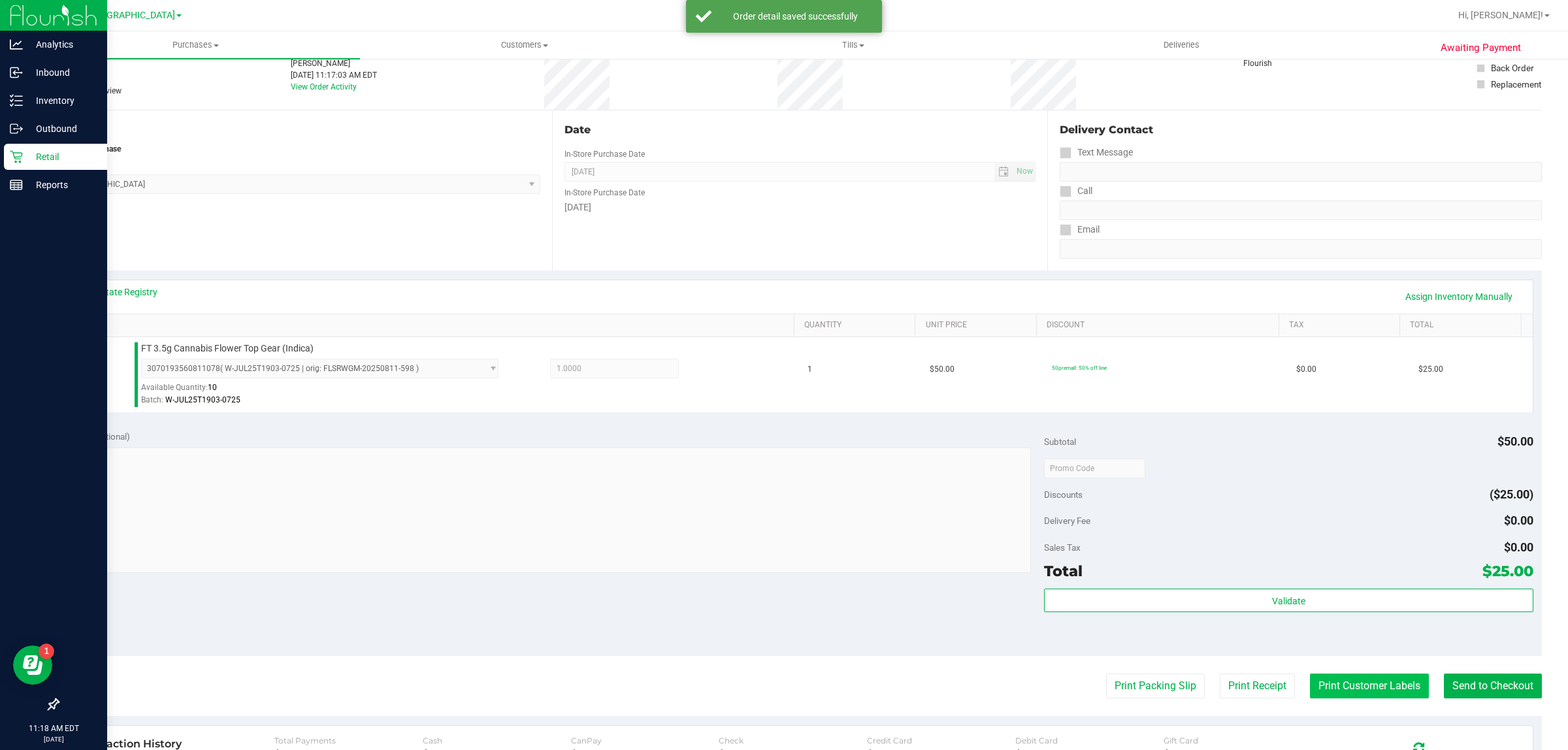
click at [1386, 686] on button "Print Customer Labels" at bounding box center [1369, 685] width 119 height 25
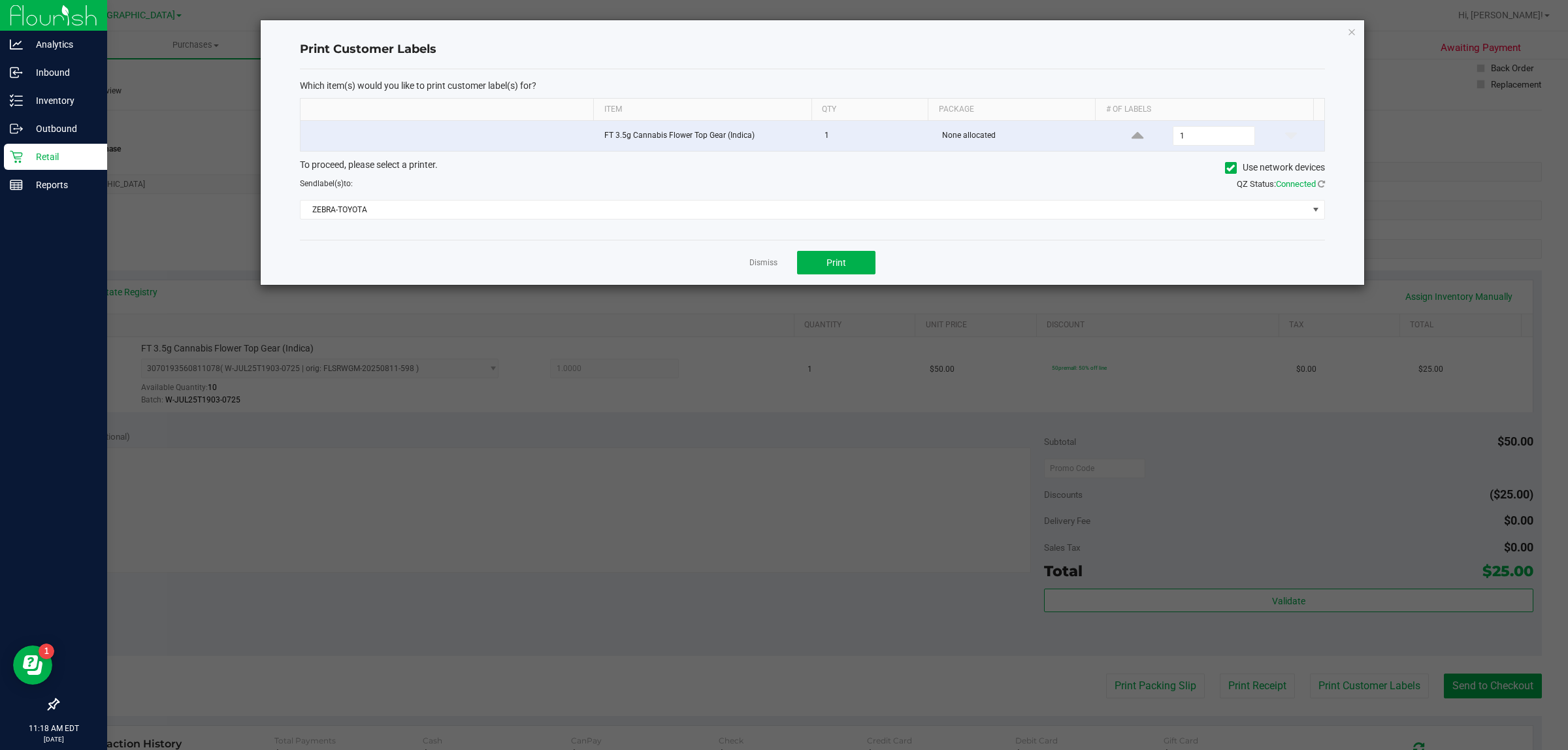
click at [851, 284] on div "Dismiss Print" at bounding box center [812, 262] width 1025 height 45
click at [851, 263] on button "Print" at bounding box center [836, 263] width 78 height 24
click at [763, 261] on link "Dismiss" at bounding box center [764, 263] width 28 height 11
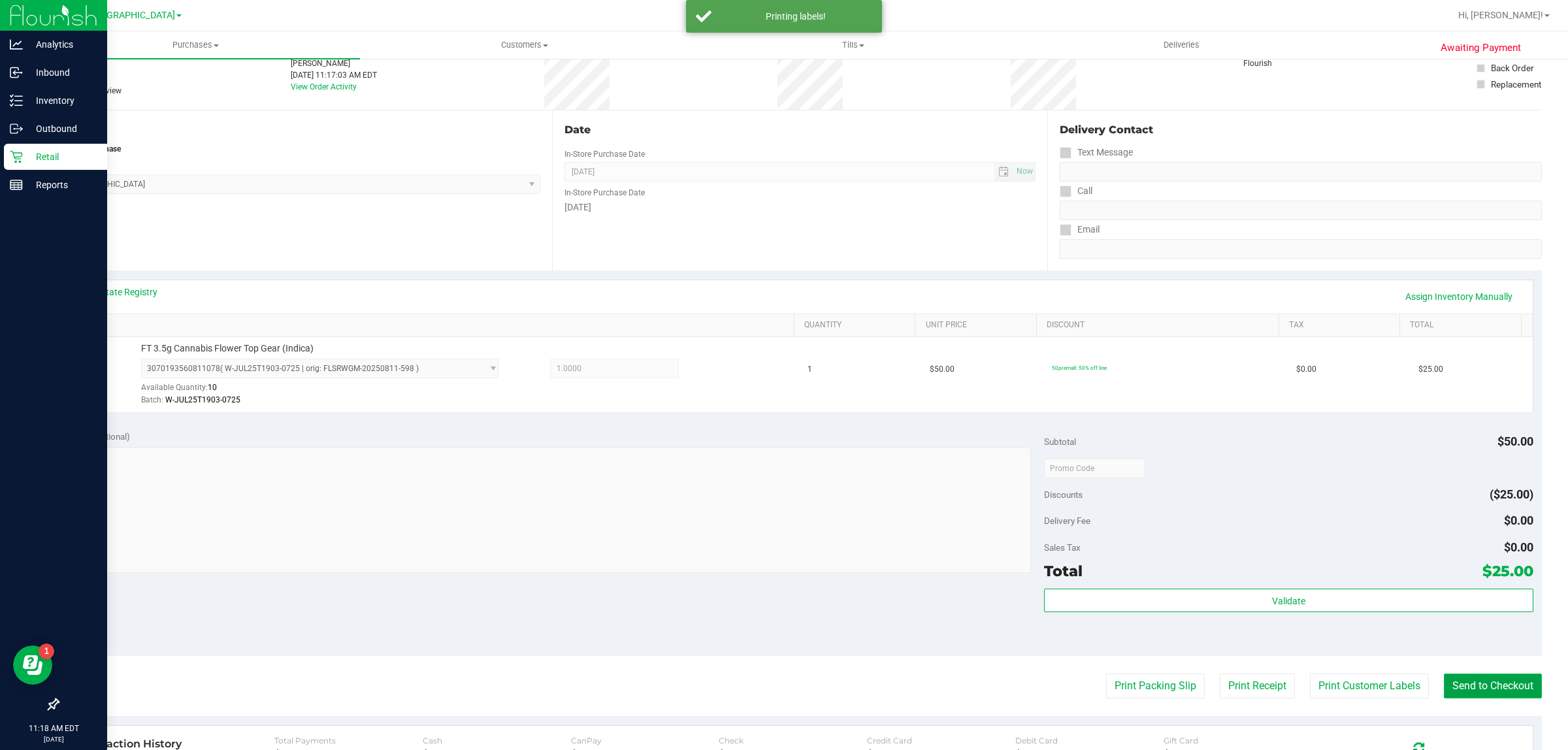
click at [1452, 682] on button "Send to Checkout" at bounding box center [1493, 685] width 98 height 25
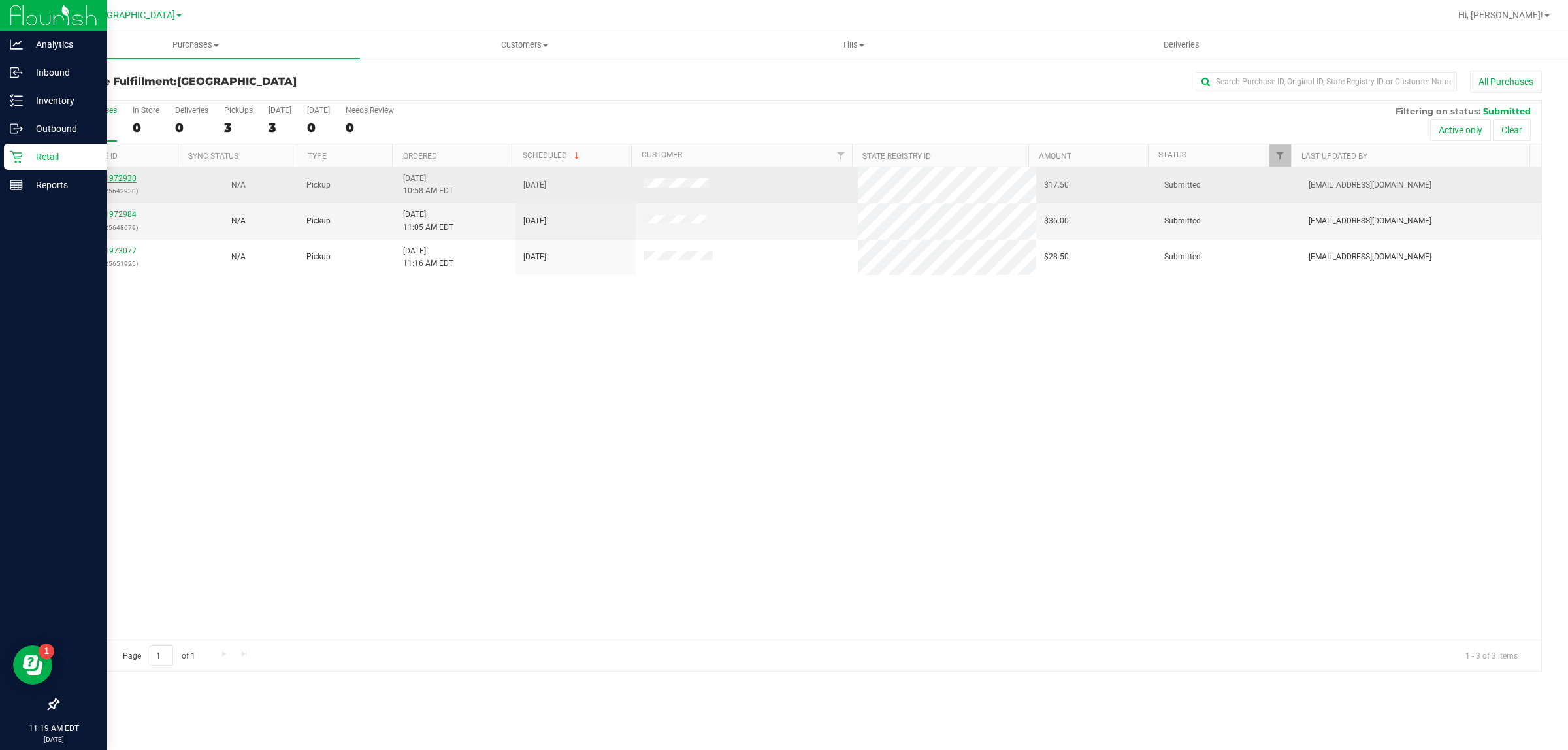
click at [118, 176] on link "11972930" at bounding box center [118, 178] width 37 height 9
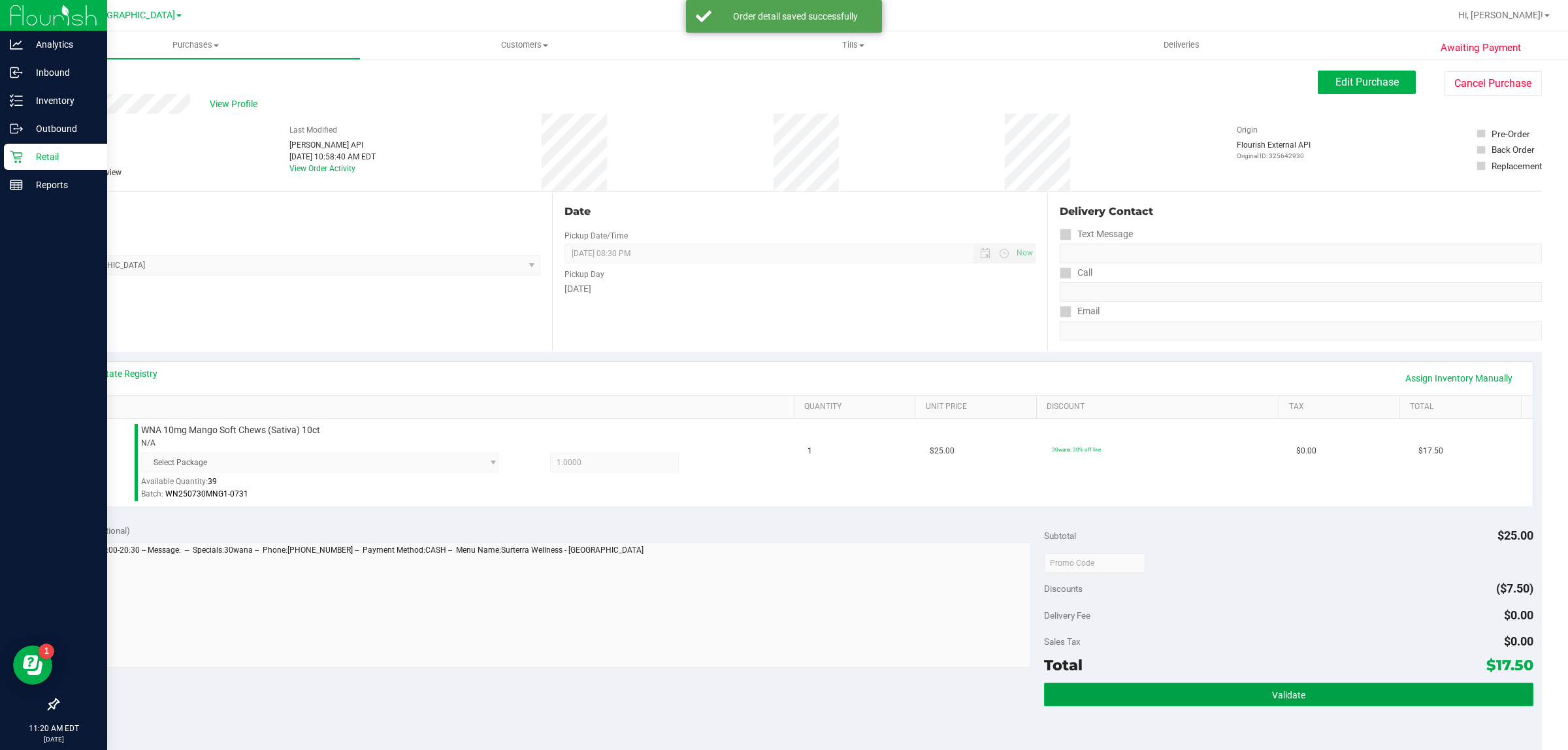
click at [1134, 694] on button "Validate" at bounding box center [1289, 695] width 489 height 24
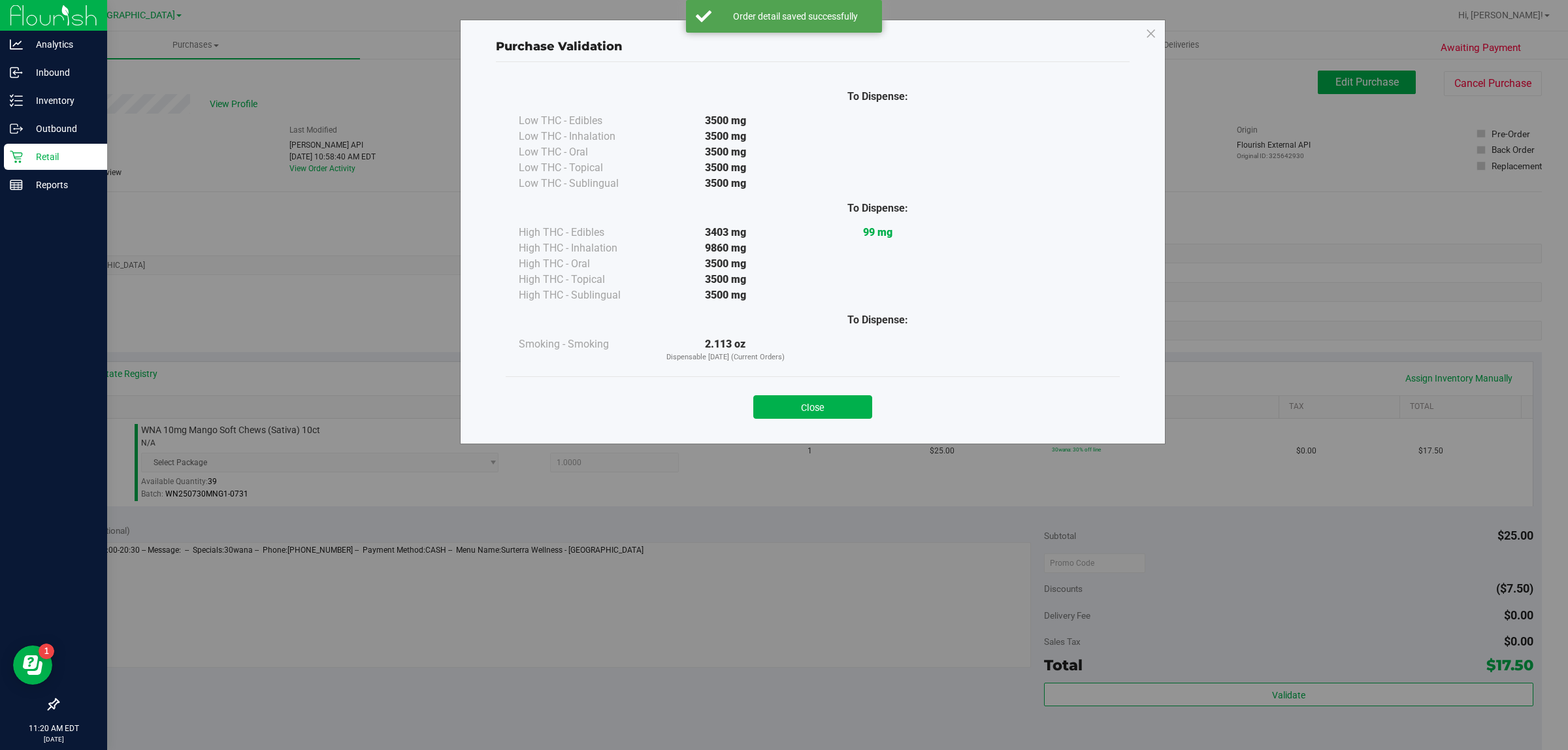
click at [834, 393] on div "Close" at bounding box center [813, 402] width 595 height 32
click at [835, 400] on button "Close" at bounding box center [813, 408] width 119 height 24
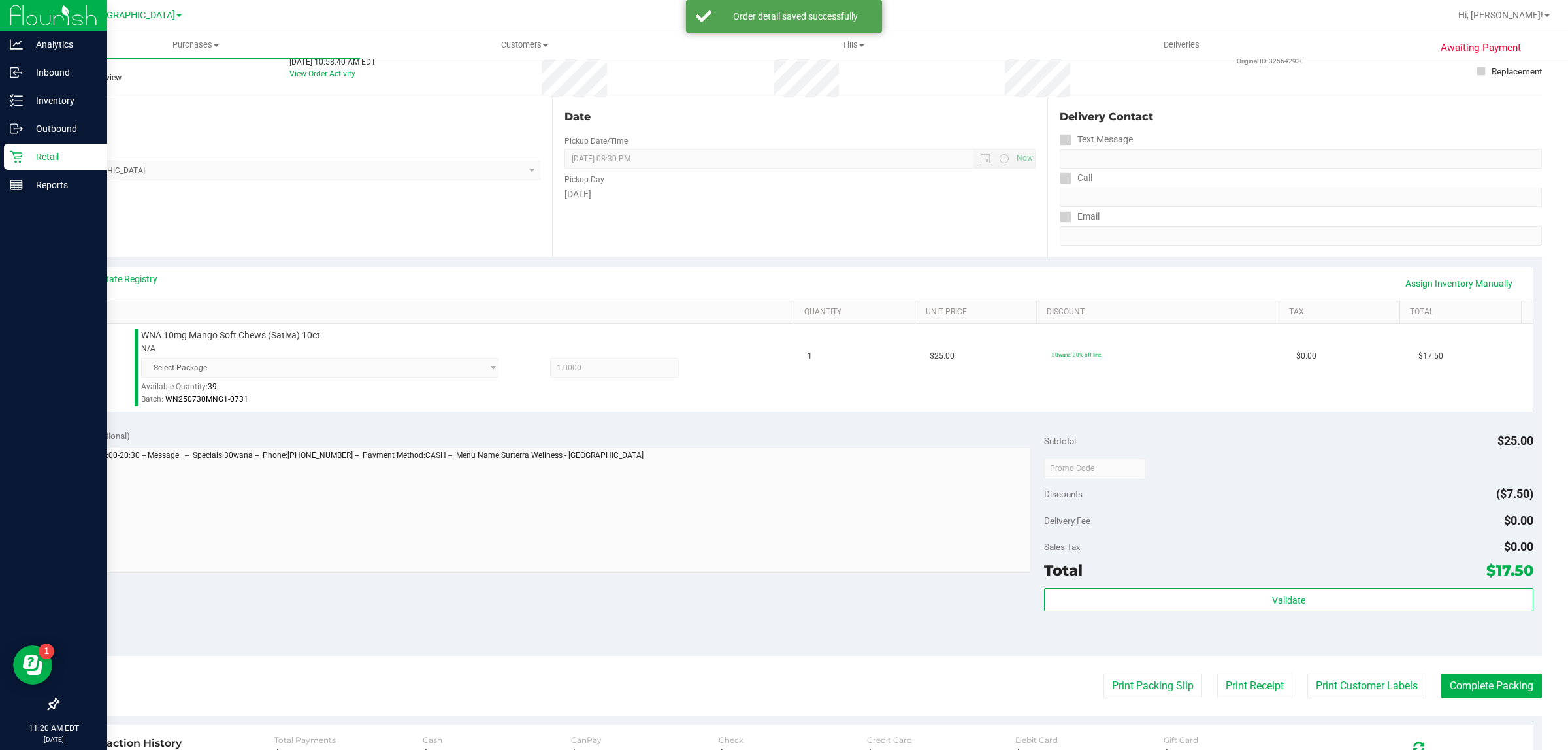
scroll to position [245, 0]
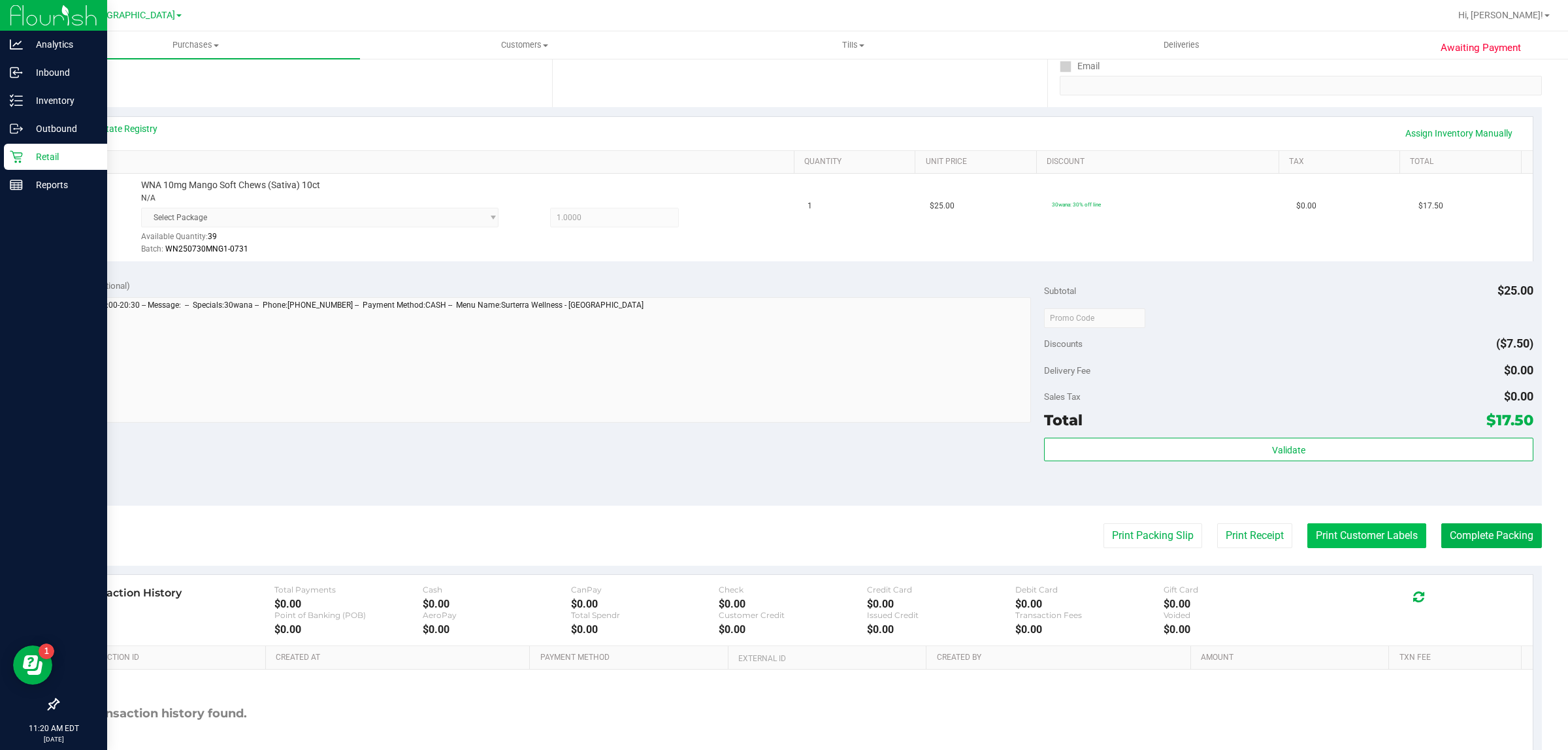
click at [1345, 533] on button "Print Customer Labels" at bounding box center [1366, 535] width 119 height 25
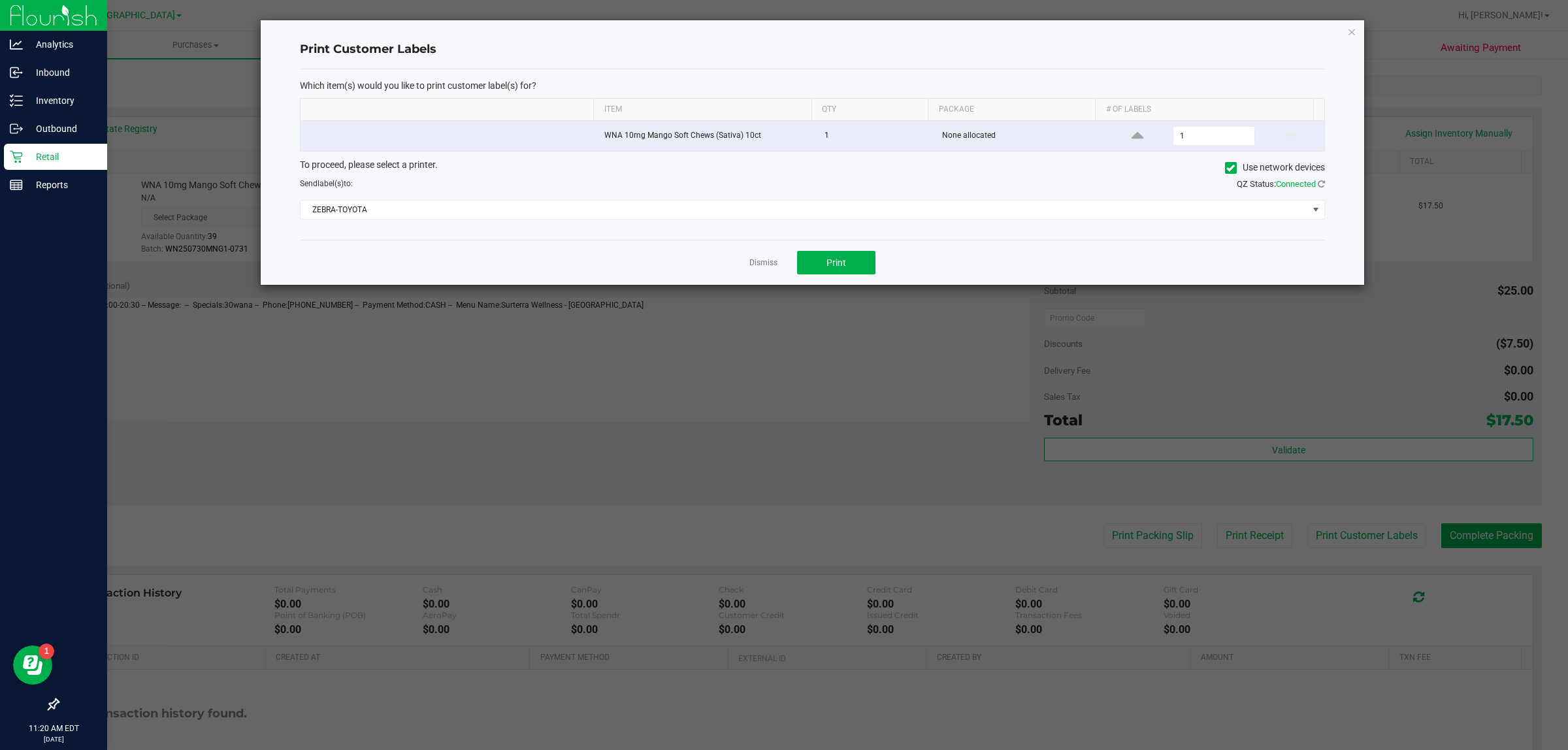
click at [818, 249] on div "Dismiss Print" at bounding box center [812, 262] width 1025 height 45
click at [826, 256] on button "Print" at bounding box center [836, 263] width 78 height 24
click at [761, 265] on link "Dismiss" at bounding box center [764, 263] width 28 height 11
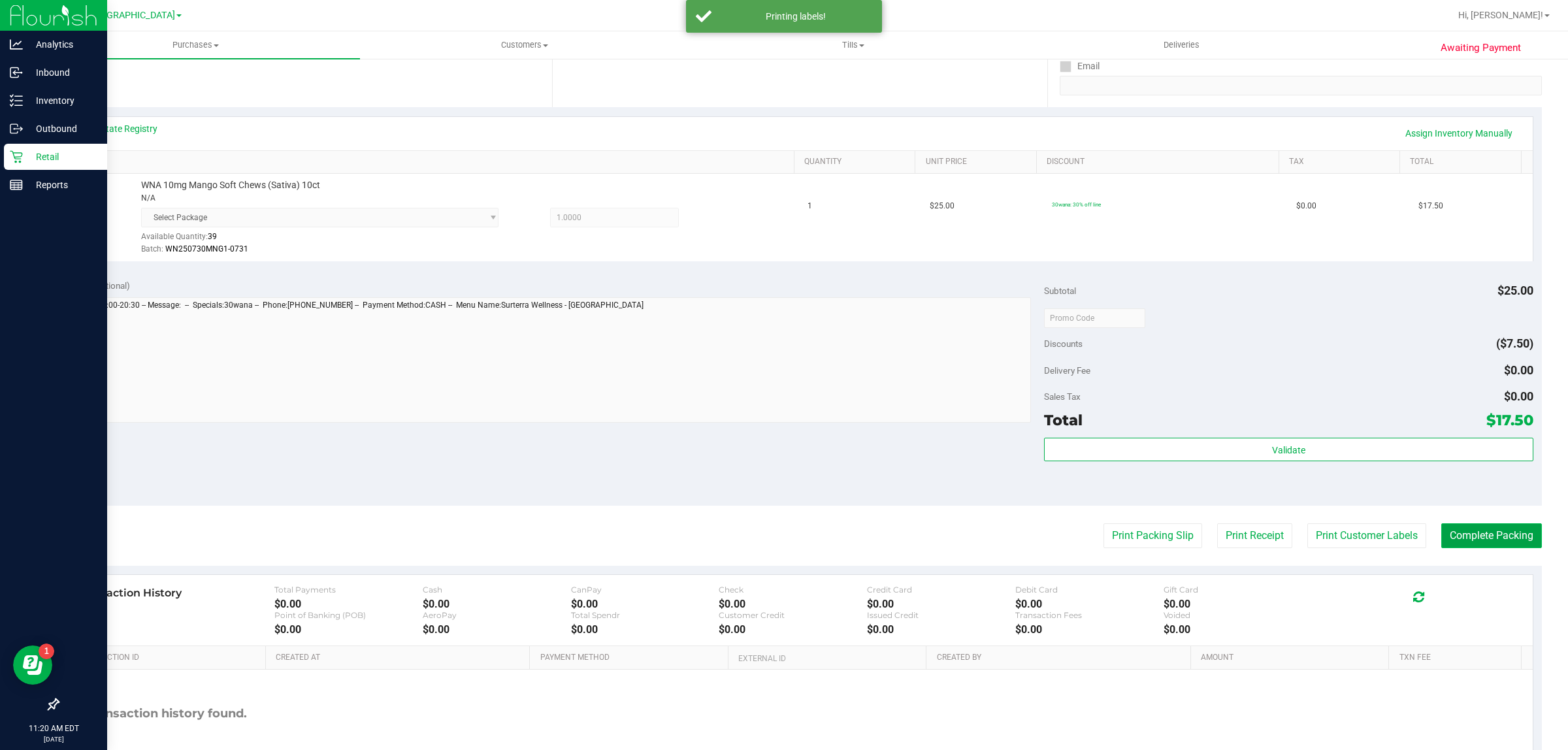
click at [1477, 528] on button "Complete Packing" at bounding box center [1491, 535] width 101 height 25
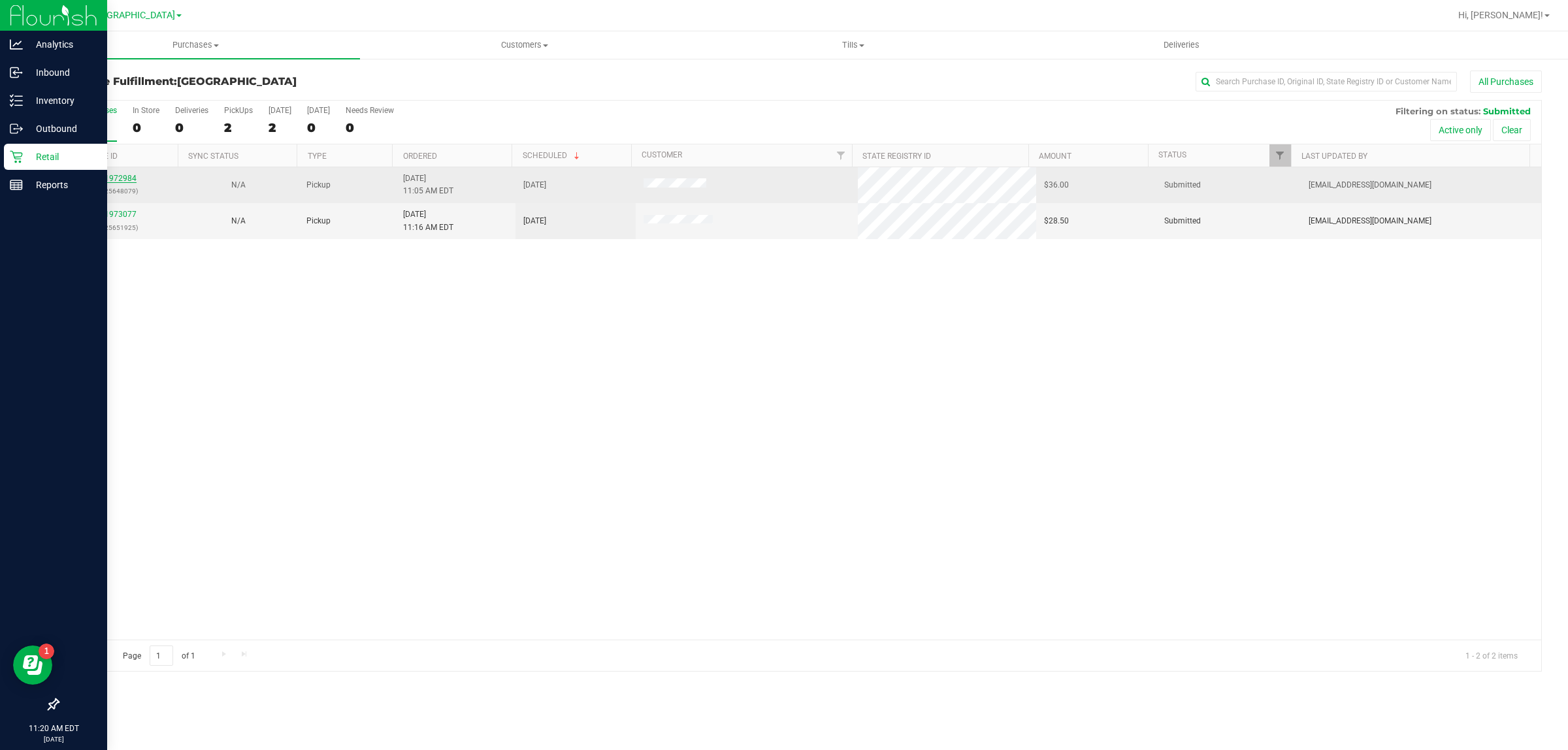
click at [122, 183] on link "11972984" at bounding box center [118, 178] width 37 height 9
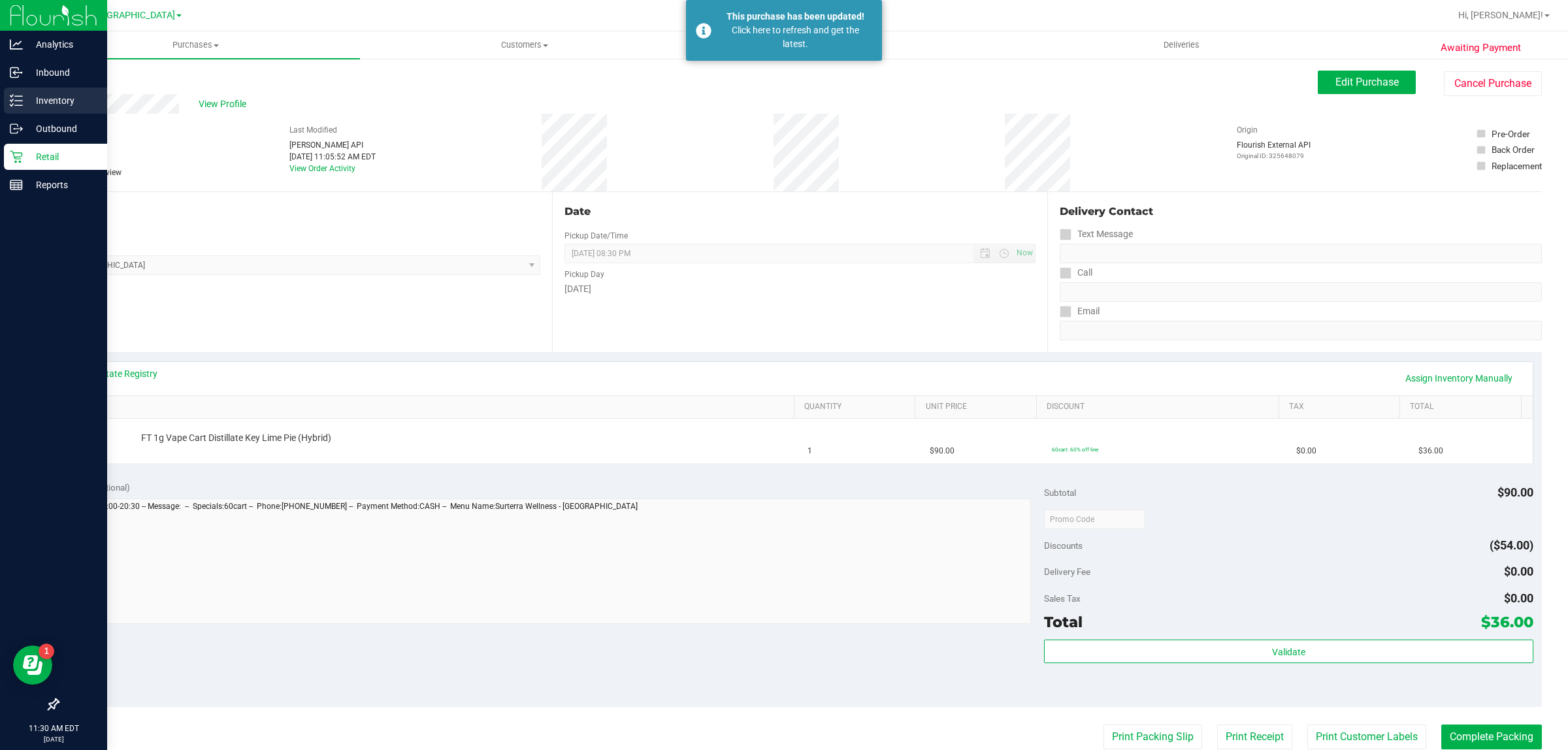
click at [57, 100] on p "Inventory" at bounding box center [62, 101] width 78 height 16
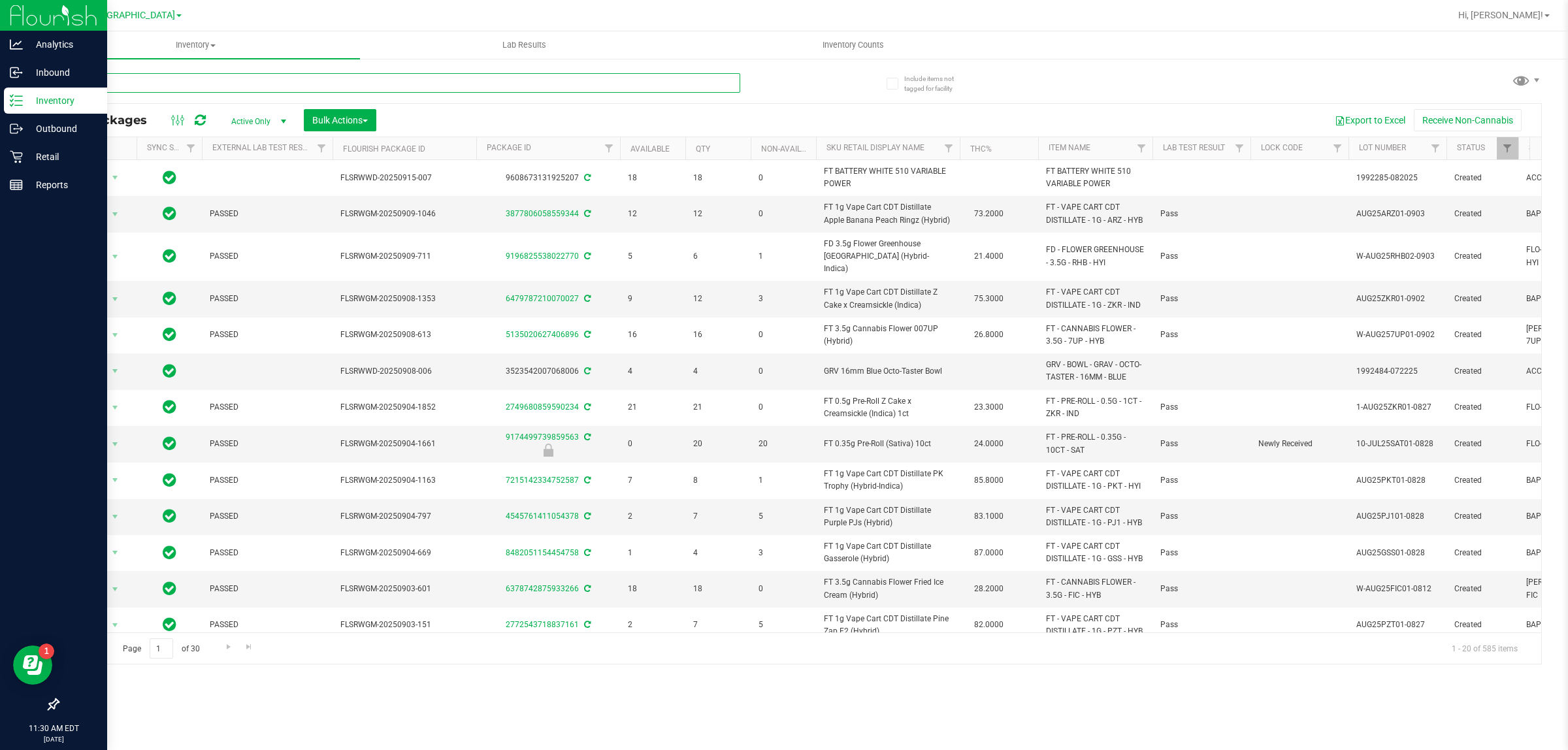
click at [165, 89] on input "text" at bounding box center [398, 82] width 683 height 19
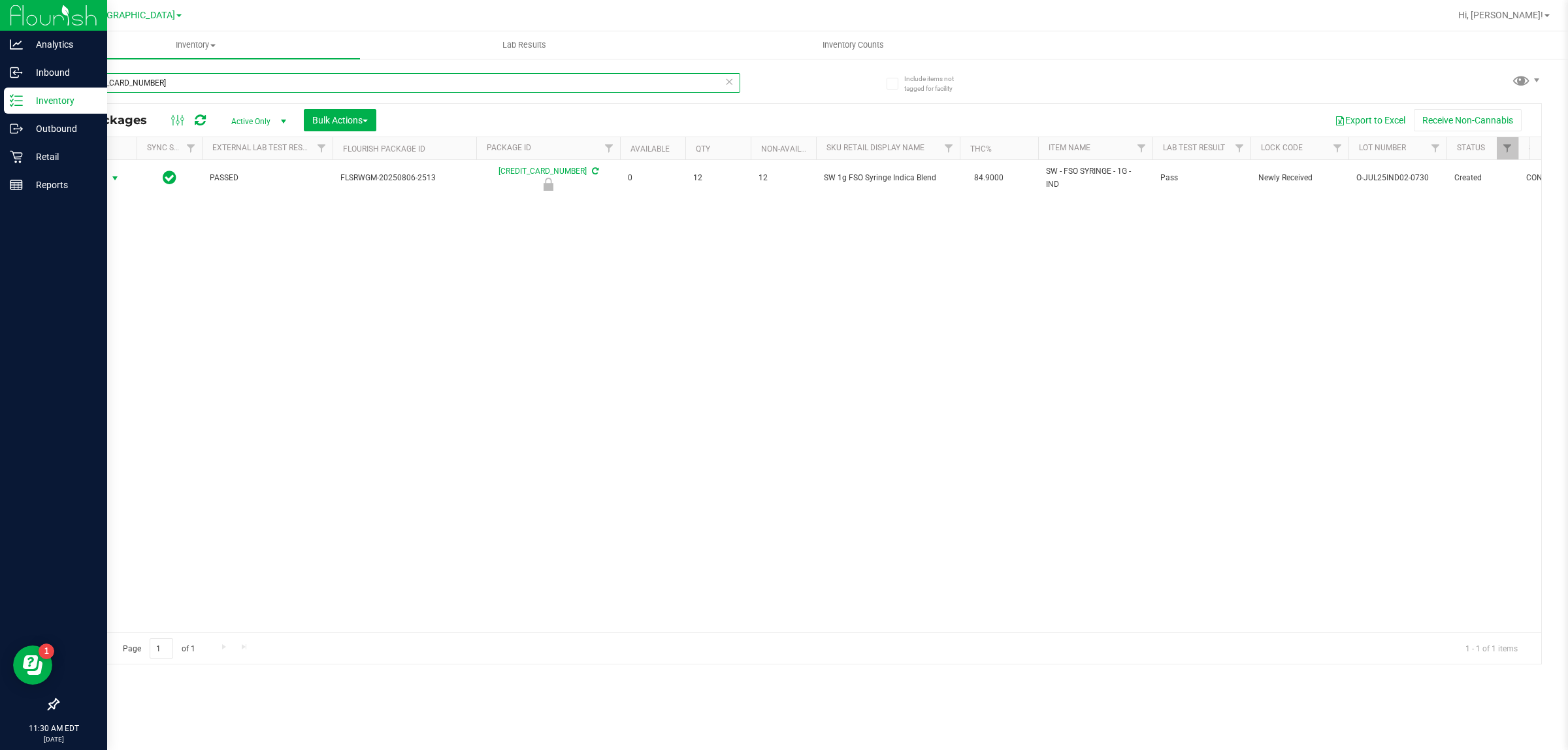
type input "[CREDIT_CARD_NUMBER]"
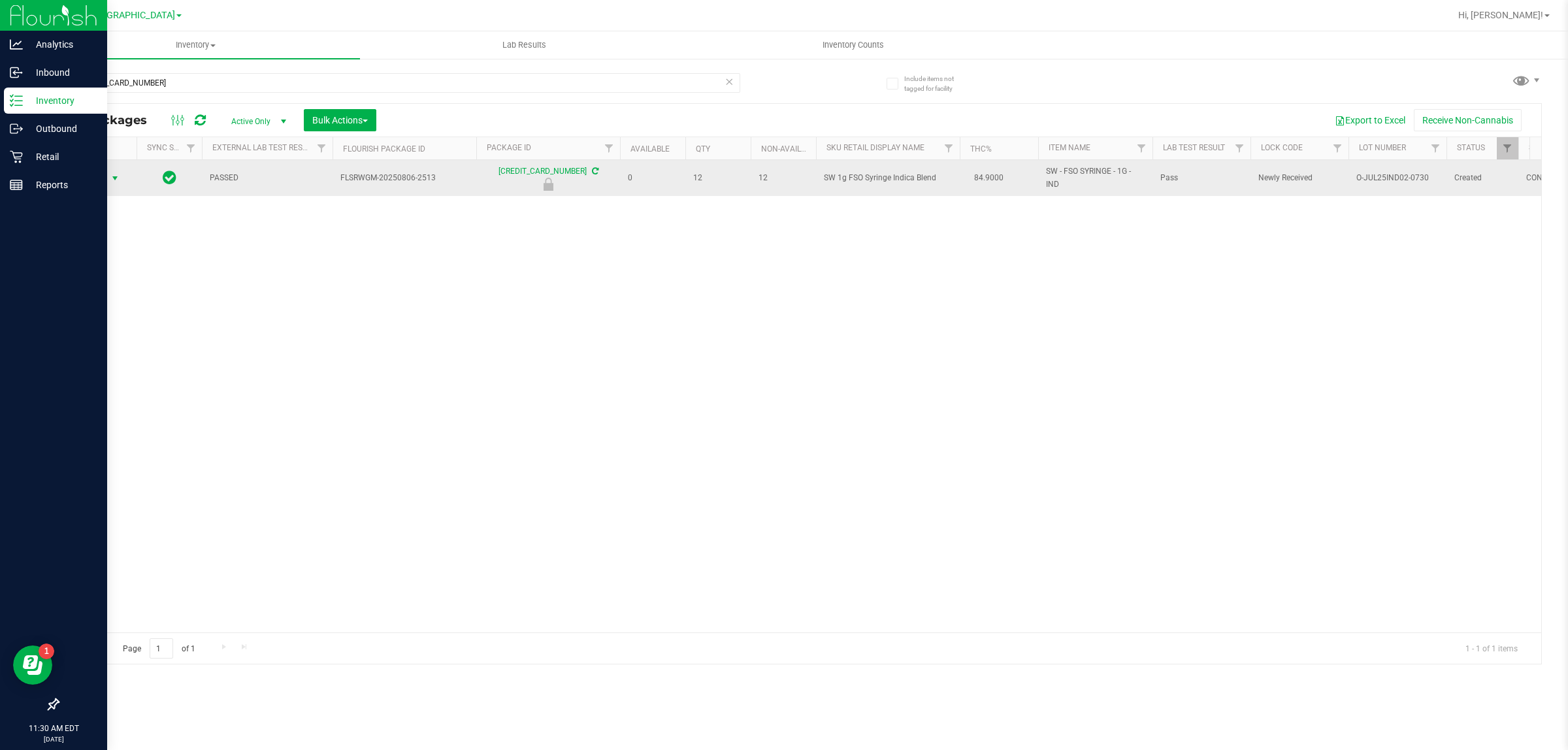
drag, startPoint x: 125, startPoint y: 191, endPoint x: 109, endPoint y: 181, distance: 18.9
click at [109, 181] on span "select" at bounding box center [115, 178] width 17 height 18
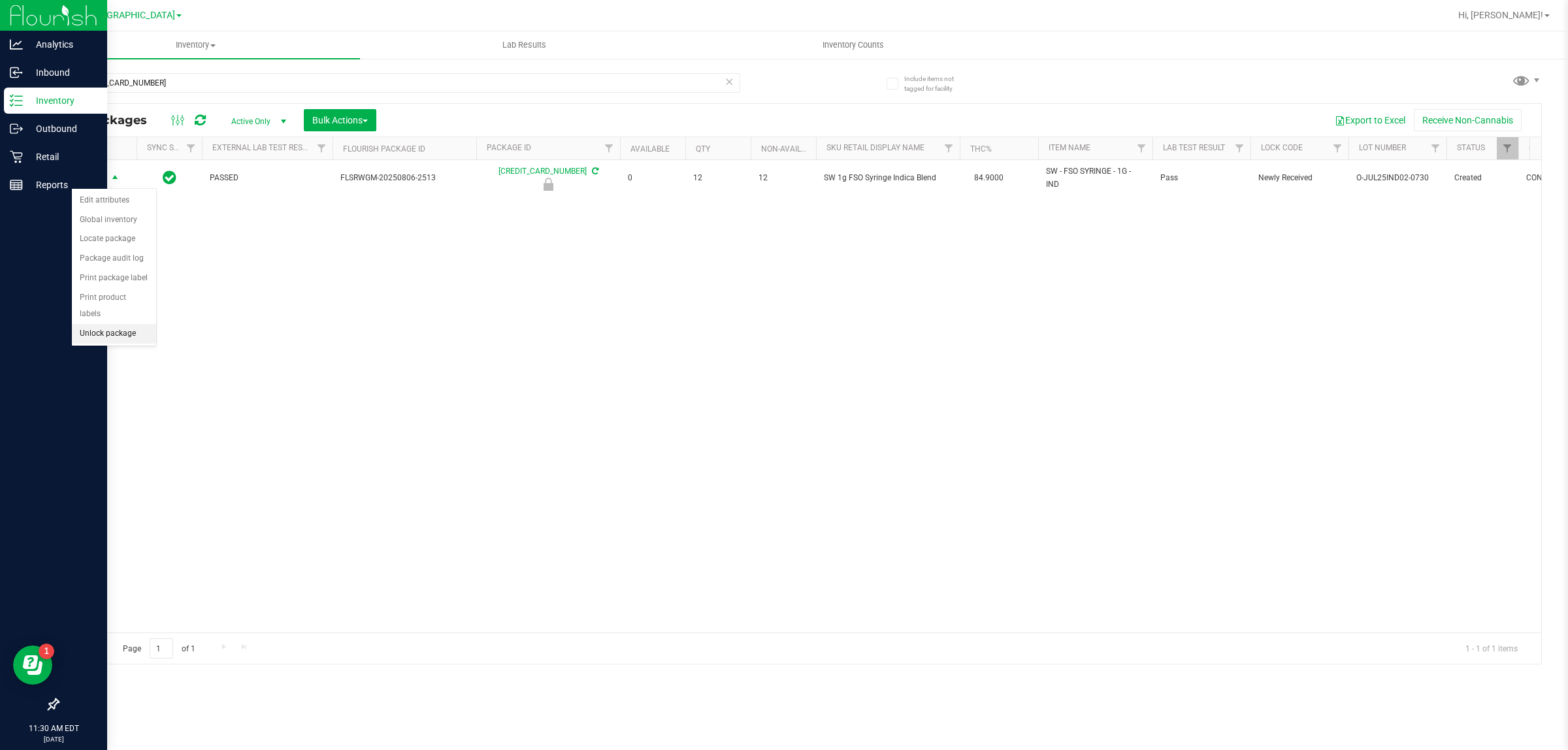
click at [106, 324] on li "Unlock package" at bounding box center [113, 333] width 84 height 19
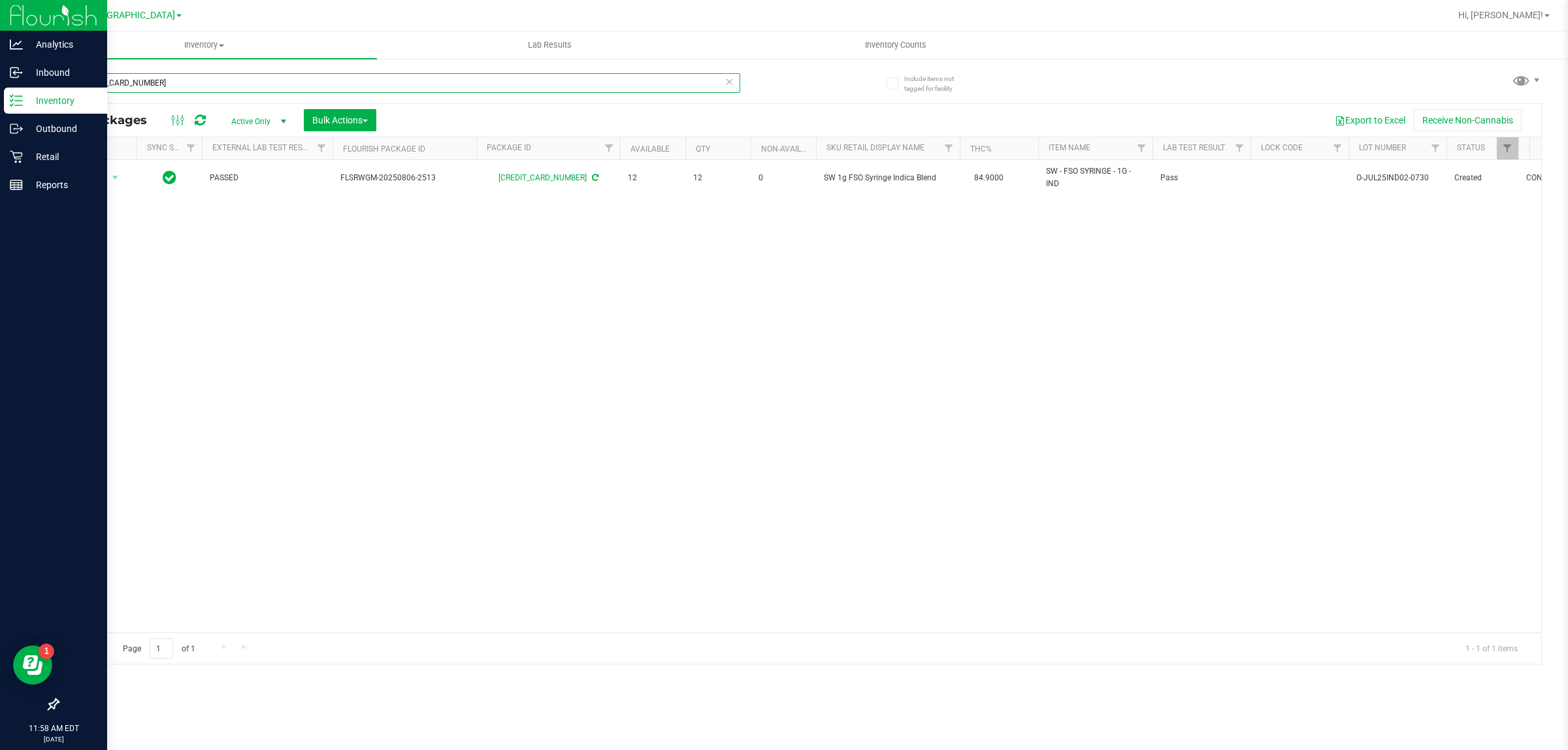
click at [241, 79] on input "[CREDIT_CARD_NUMBER]" at bounding box center [398, 82] width 683 height 19
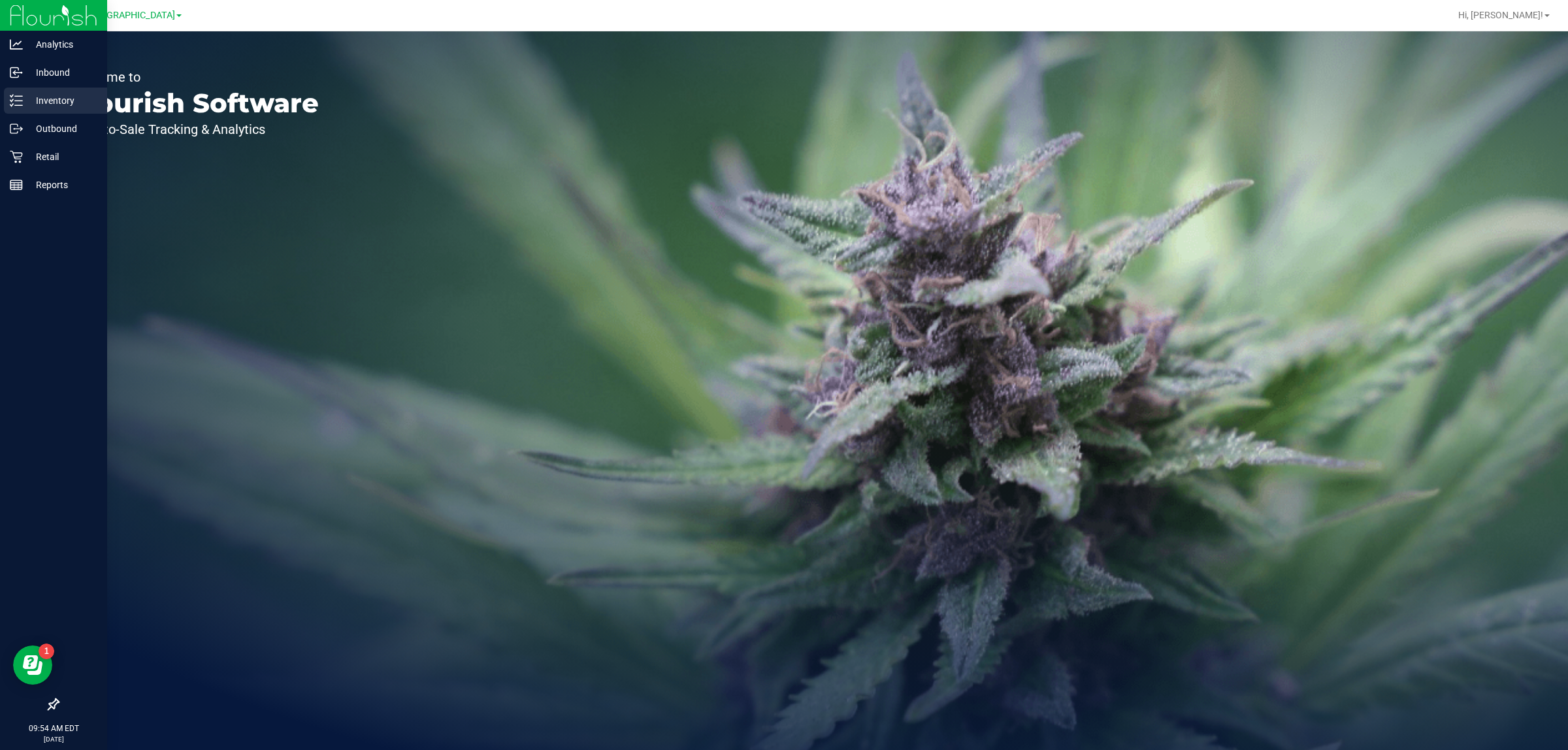
click at [56, 106] on p "Inventory" at bounding box center [62, 101] width 78 height 16
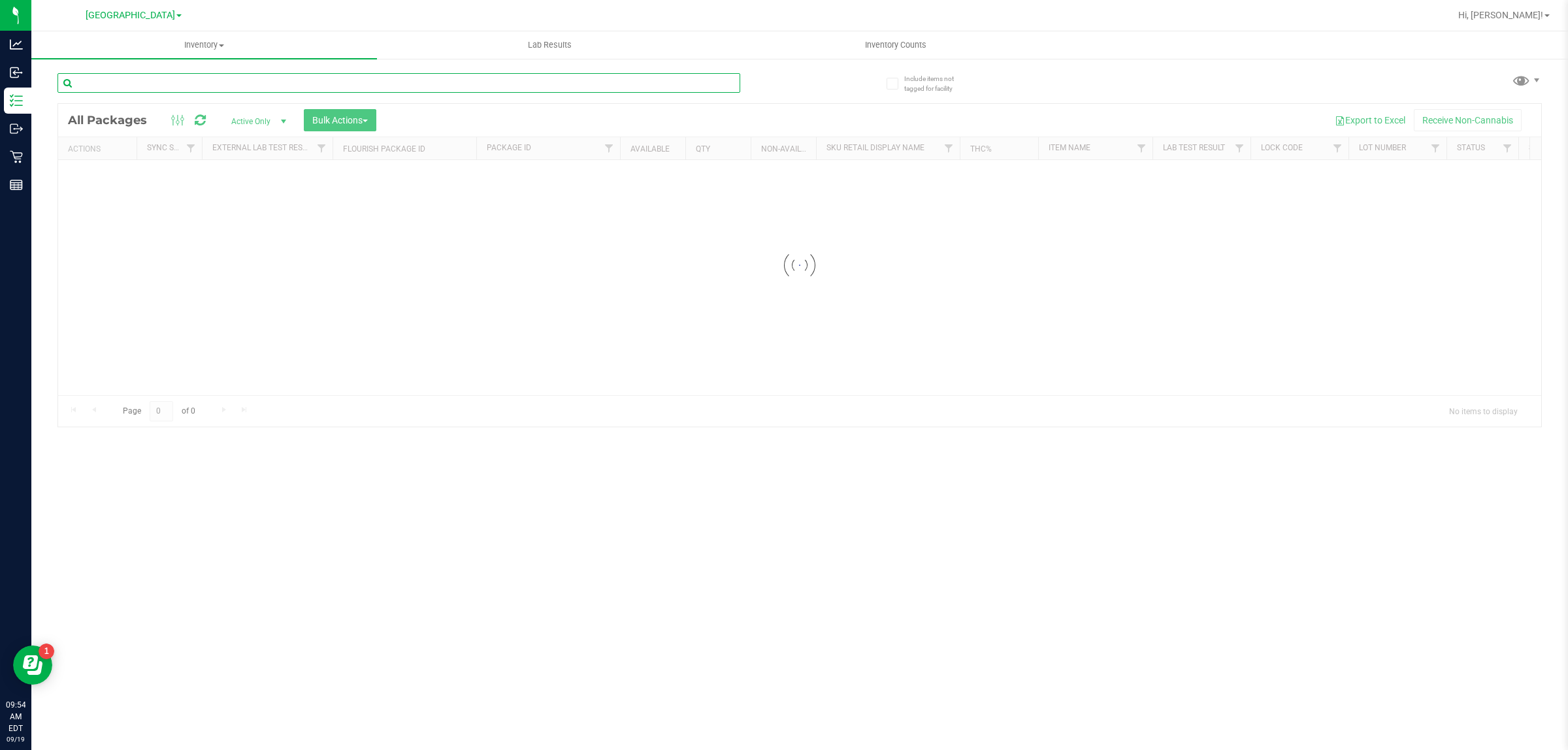
click at [412, 84] on input "text" at bounding box center [398, 82] width 683 height 19
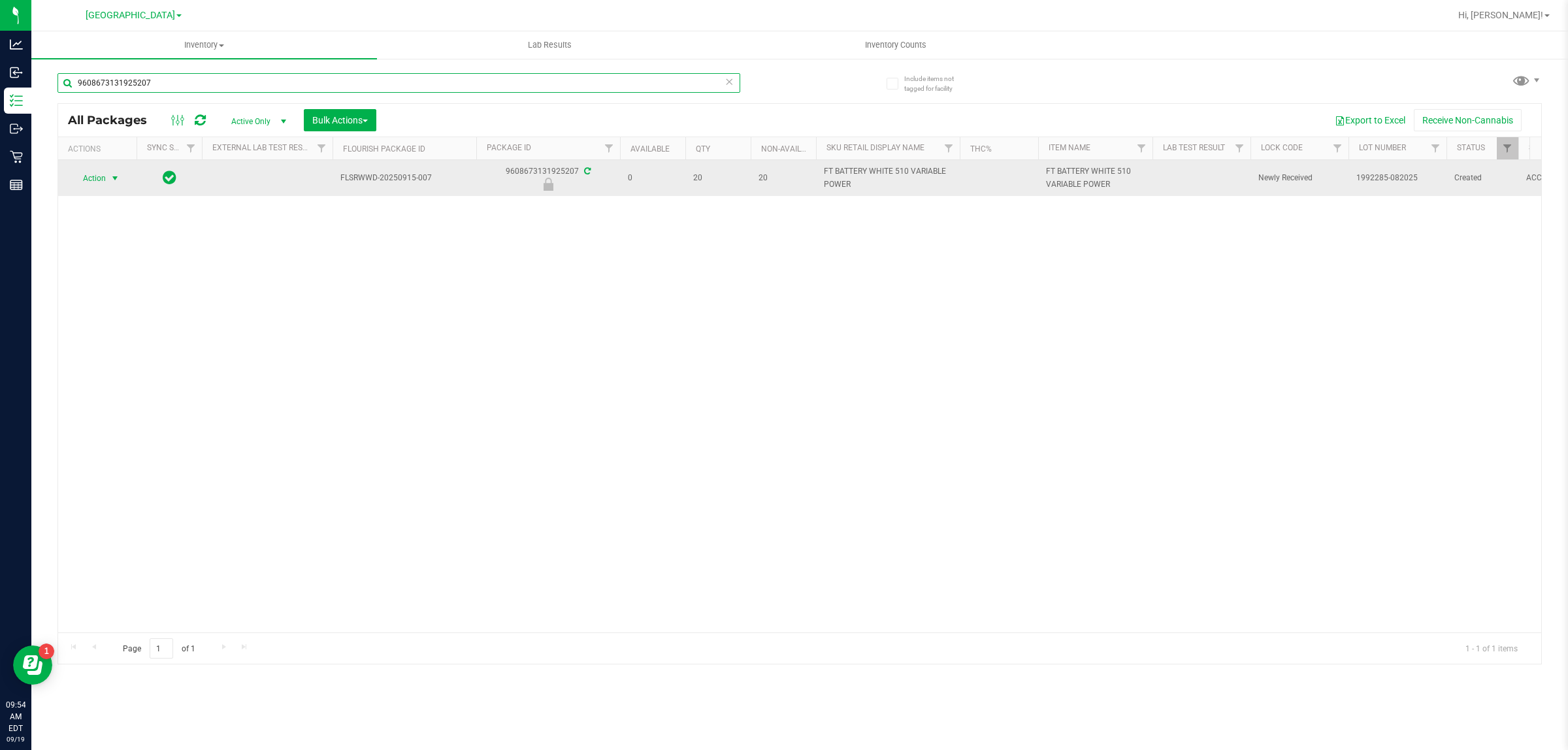
type input "9608673131925207"
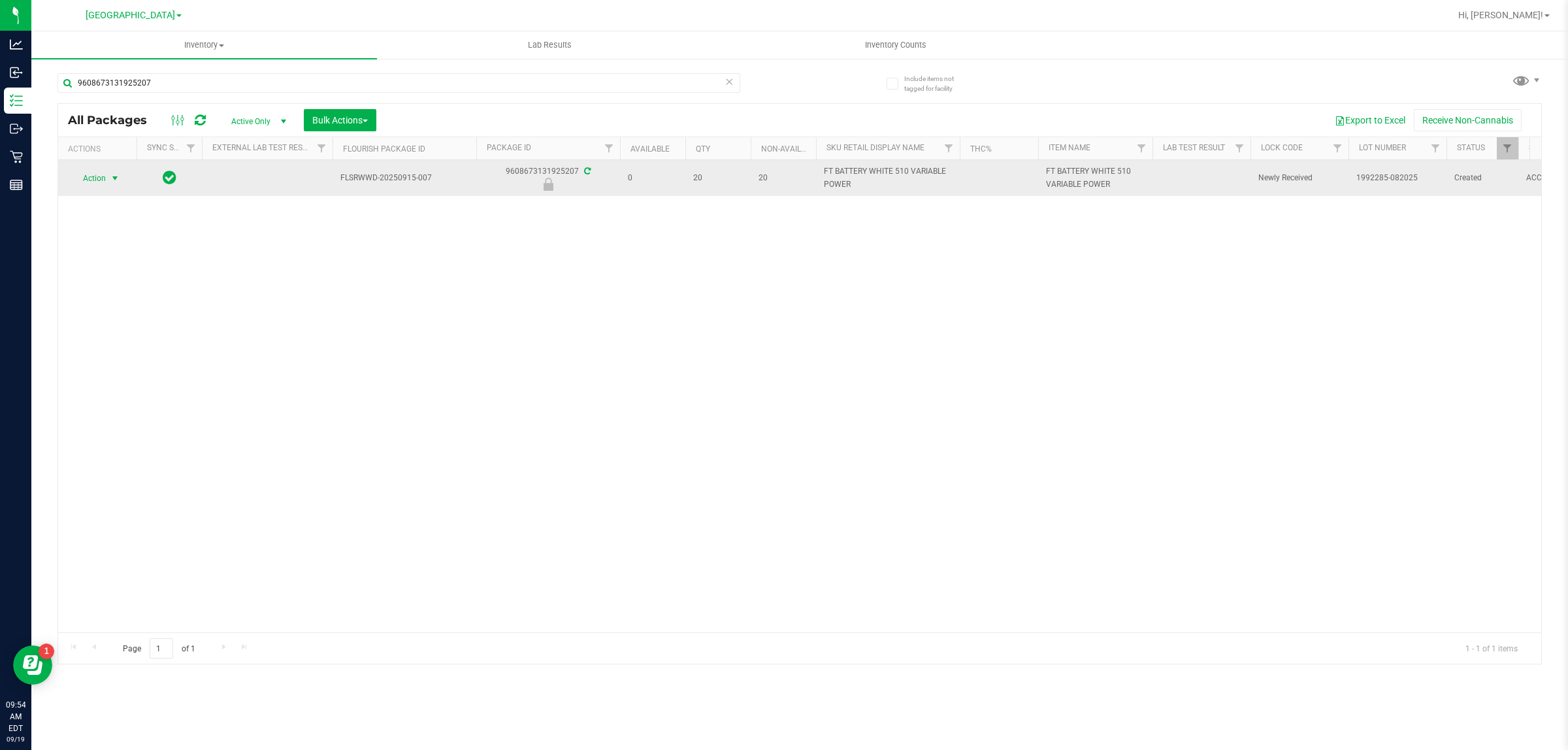
click at [110, 176] on span "select" at bounding box center [114, 178] width 10 height 10
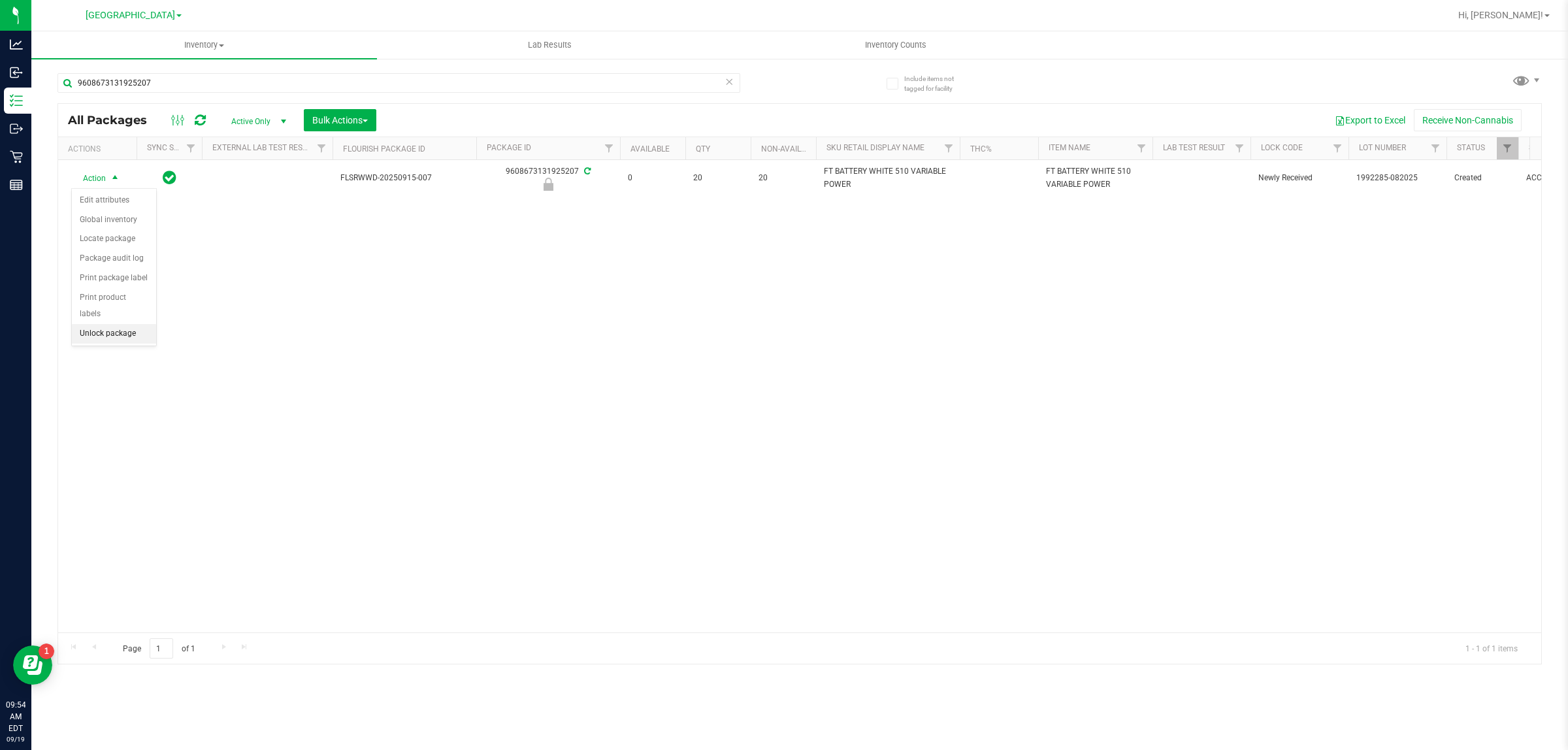
click at [106, 324] on li "Unlock package" at bounding box center [113, 333] width 84 height 19
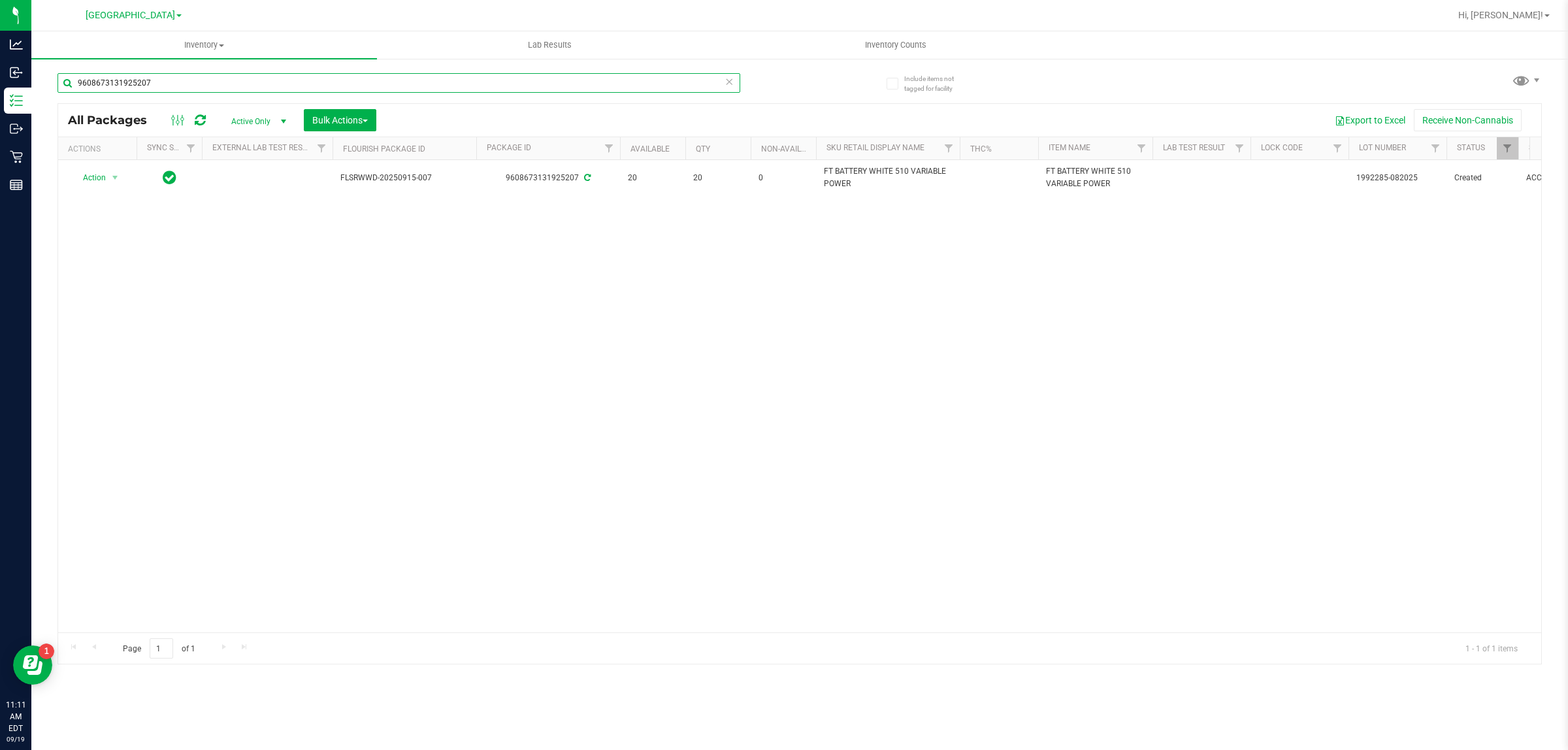
click at [96, 77] on input "9608673131925207" at bounding box center [398, 82] width 683 height 19
type input "8138388810876902"
click at [393, 87] on input "8138388810876902" at bounding box center [398, 82] width 683 height 19
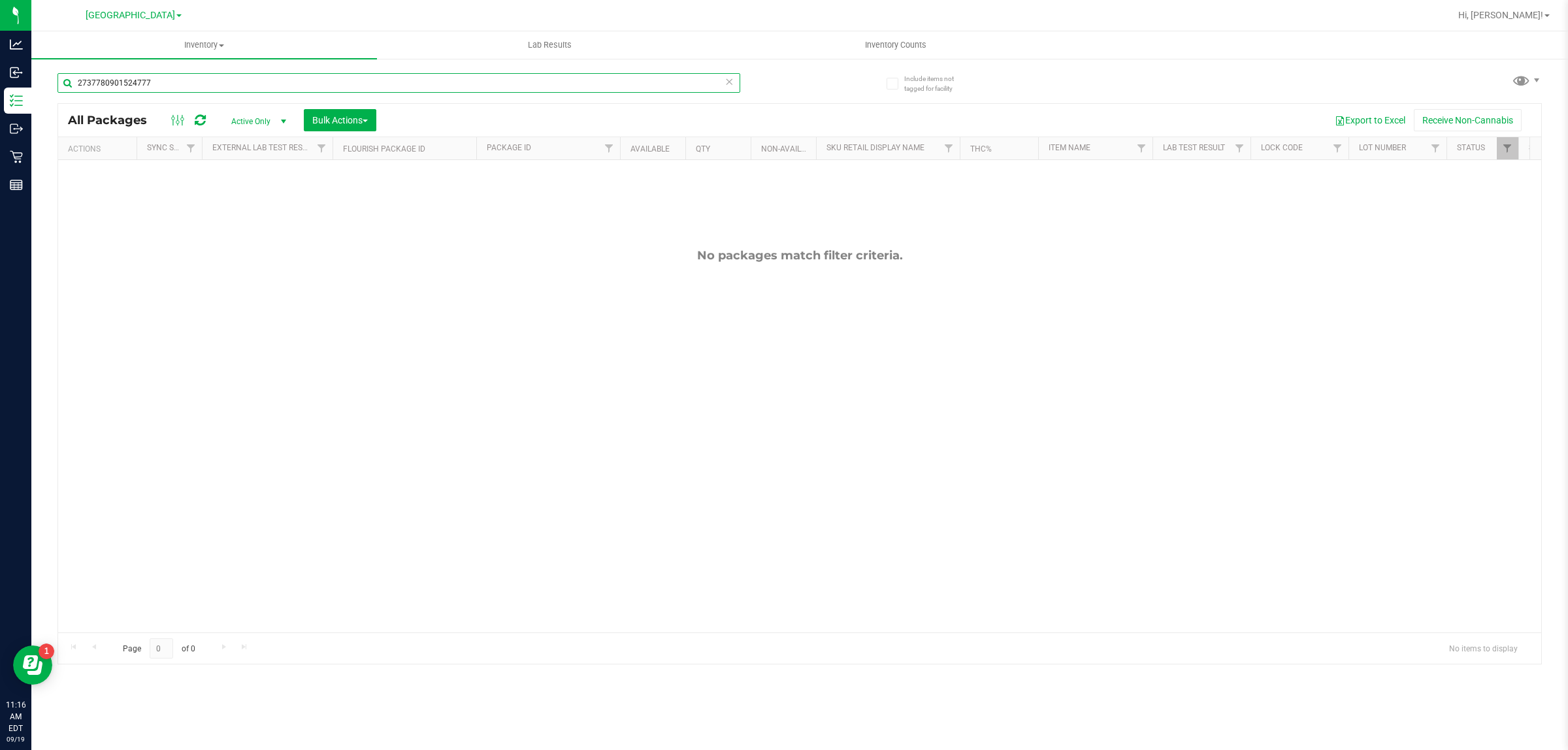
click at [332, 76] on input "2737780901524777" at bounding box center [398, 82] width 683 height 19
paste input "FT 0.5g Pre-Roll Black Triangle Kush (Indica) 5ct"
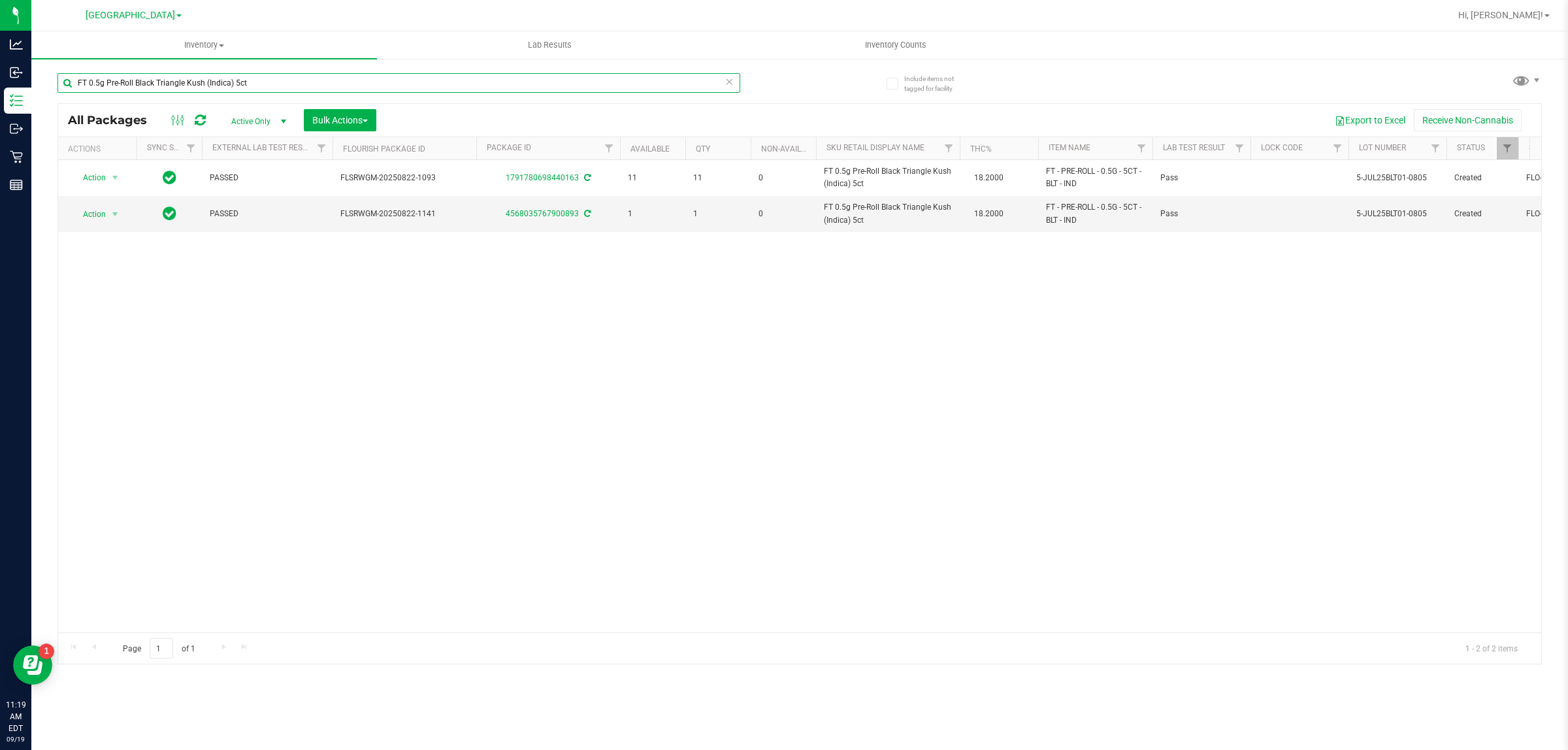
click at [379, 80] on input "FT 0.5g Pre-Roll Black Triangle Kush (Indica) 5ct" at bounding box center [398, 82] width 683 height 19
click at [380, 78] on input "FT 0.5g Pre-Roll Black Triangle Kush (Indica) 5ct" at bounding box center [398, 82] width 683 height 19
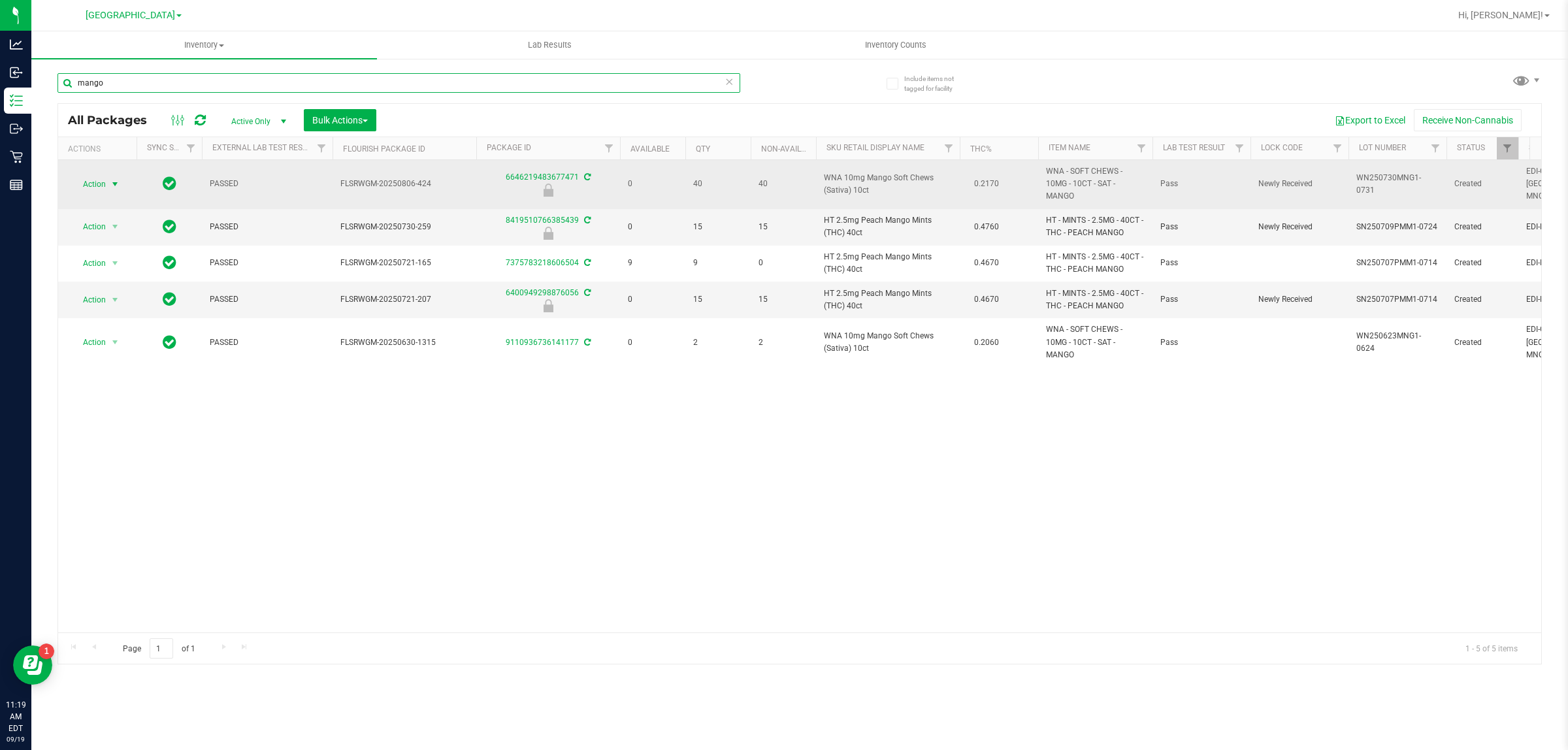
type input "mango"
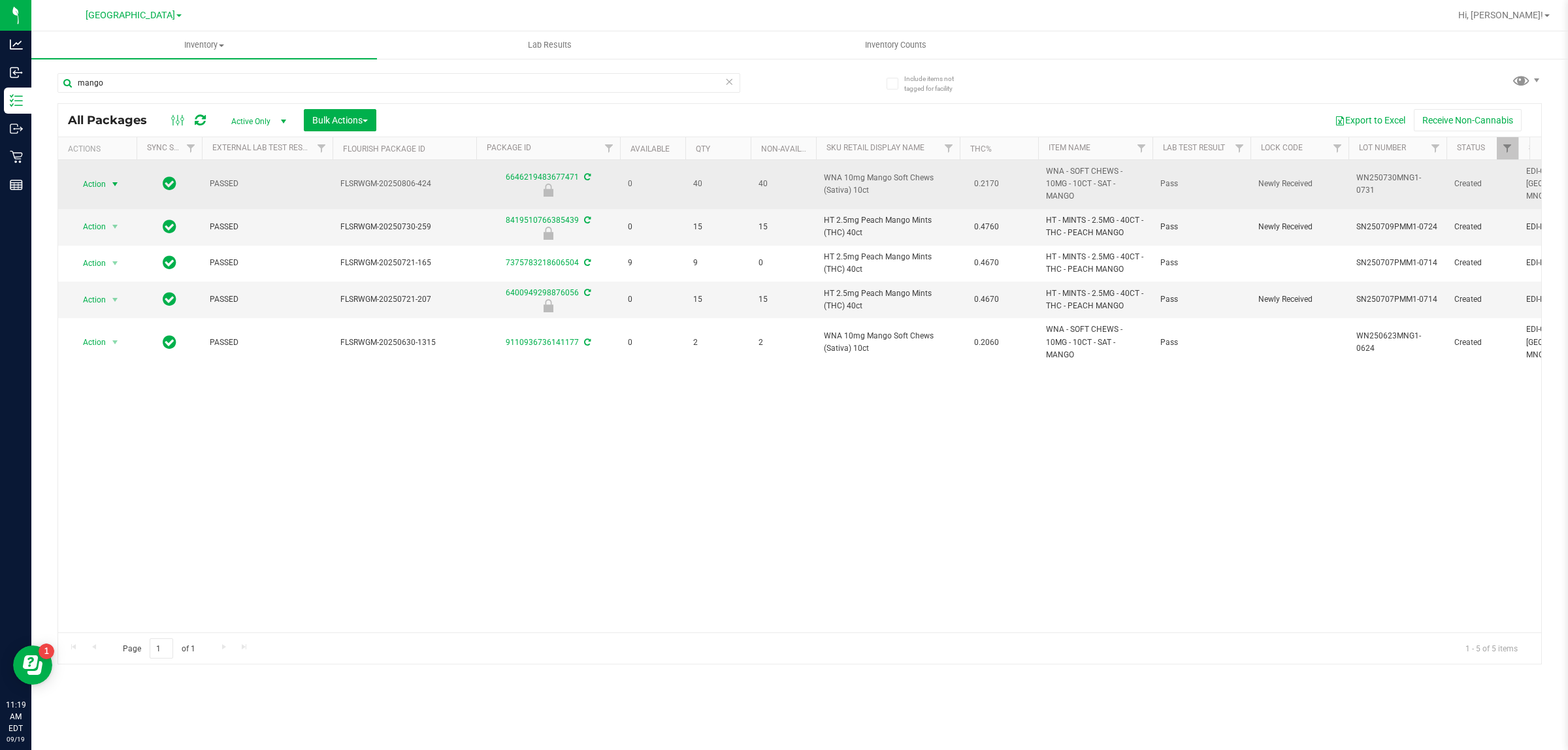
click at [86, 175] on span "Action" at bounding box center [89, 185] width 35 height 18
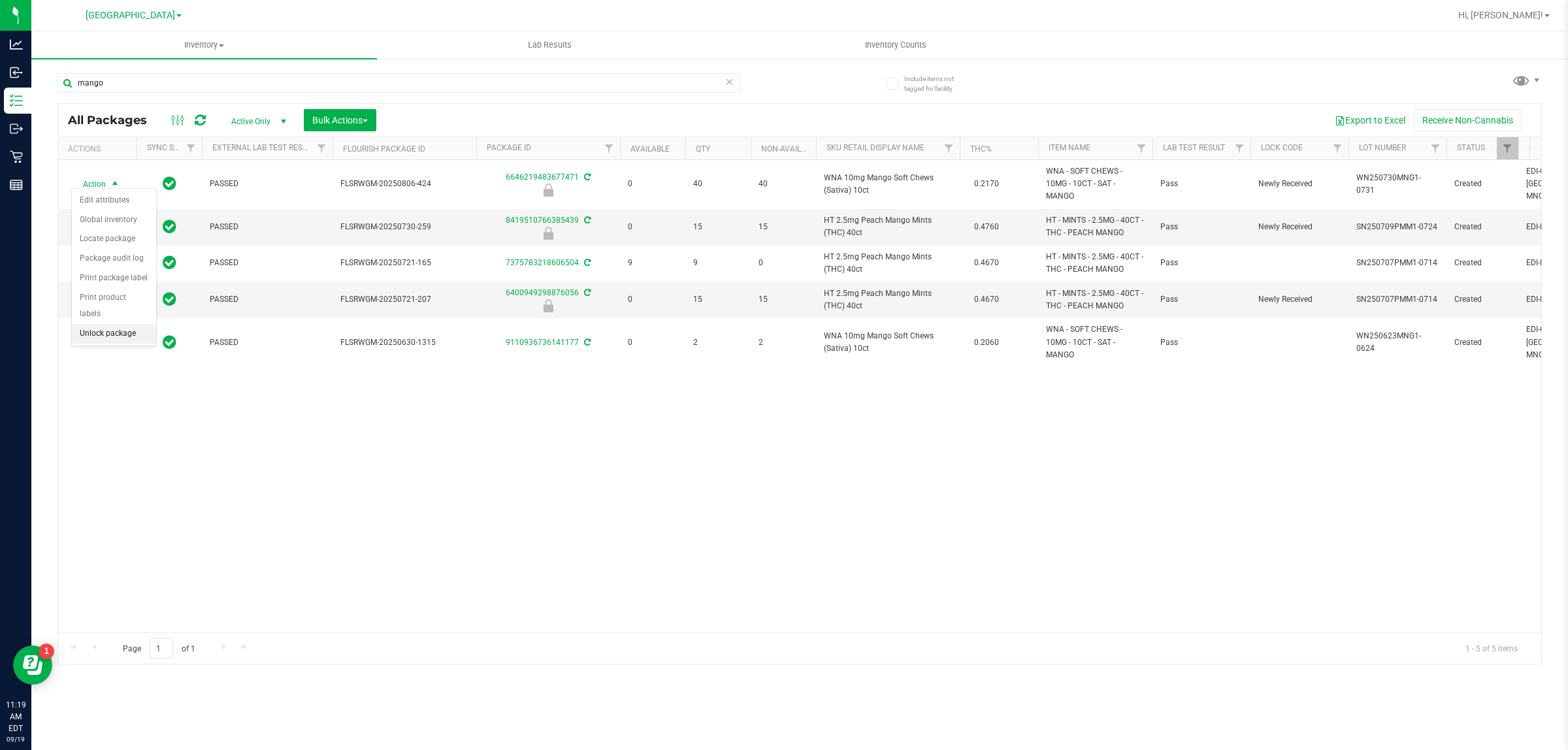
click at [100, 325] on li "Unlock package" at bounding box center [113, 333] width 84 height 19
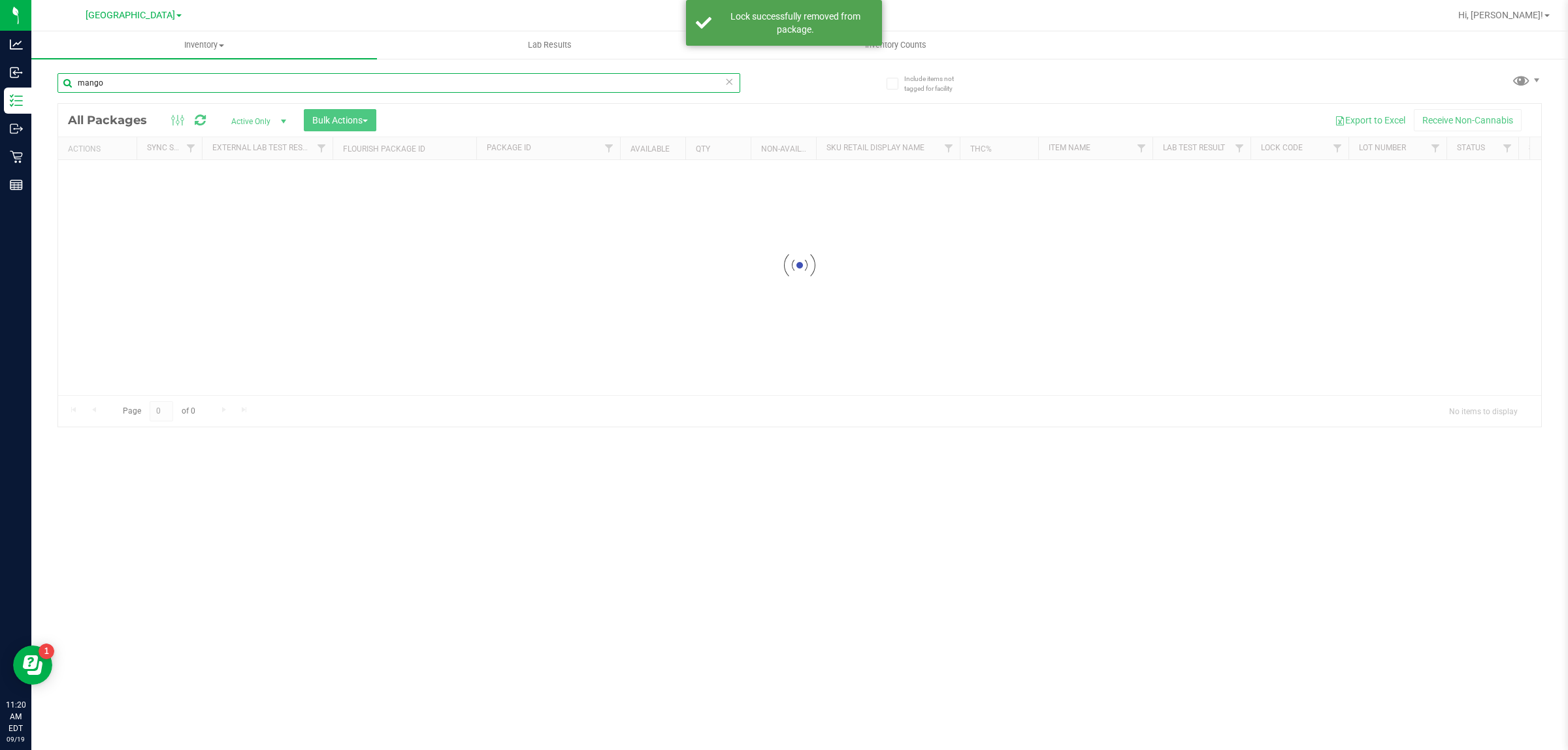
click at [127, 84] on input "mango" at bounding box center [398, 82] width 683 height 19
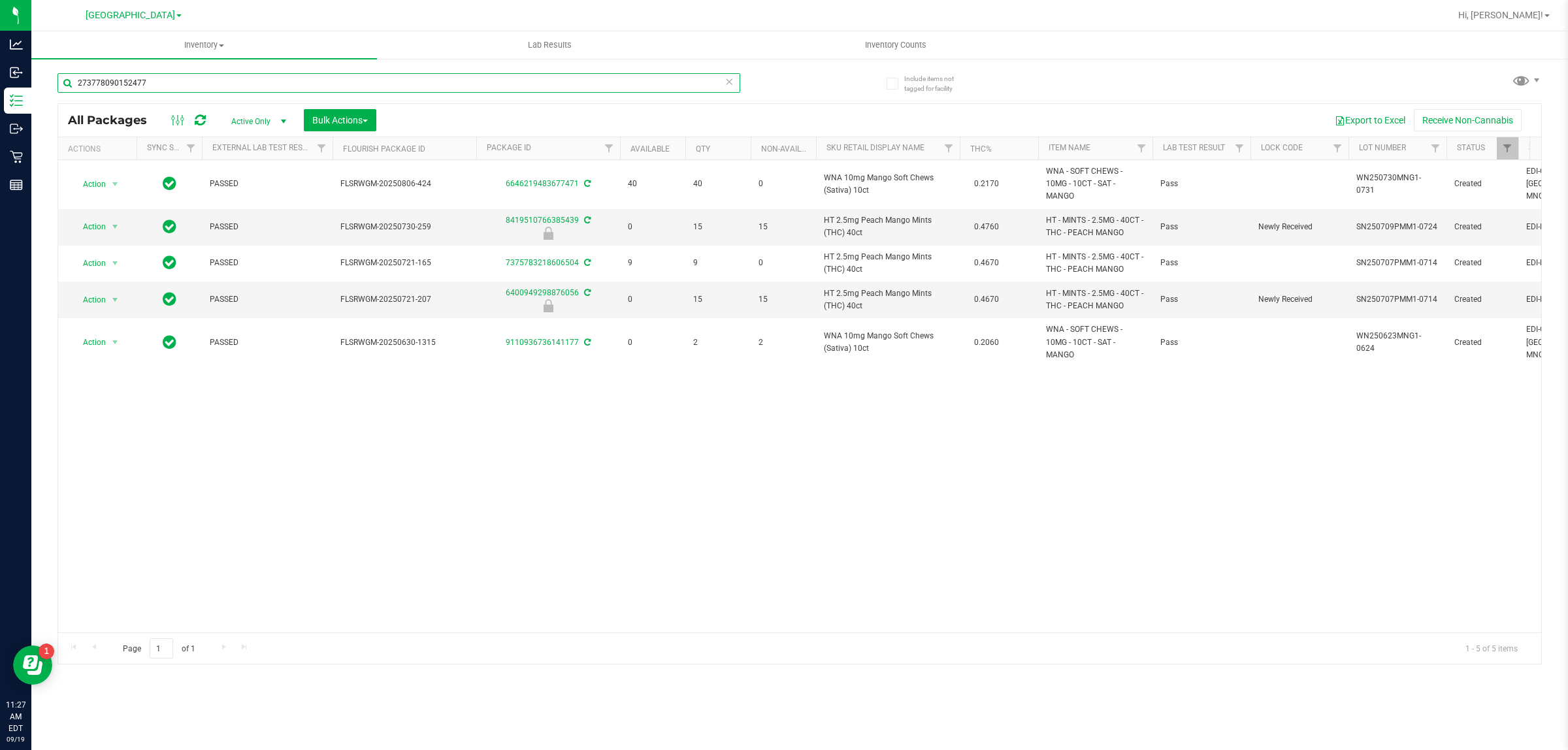
type input "2737780901524777"
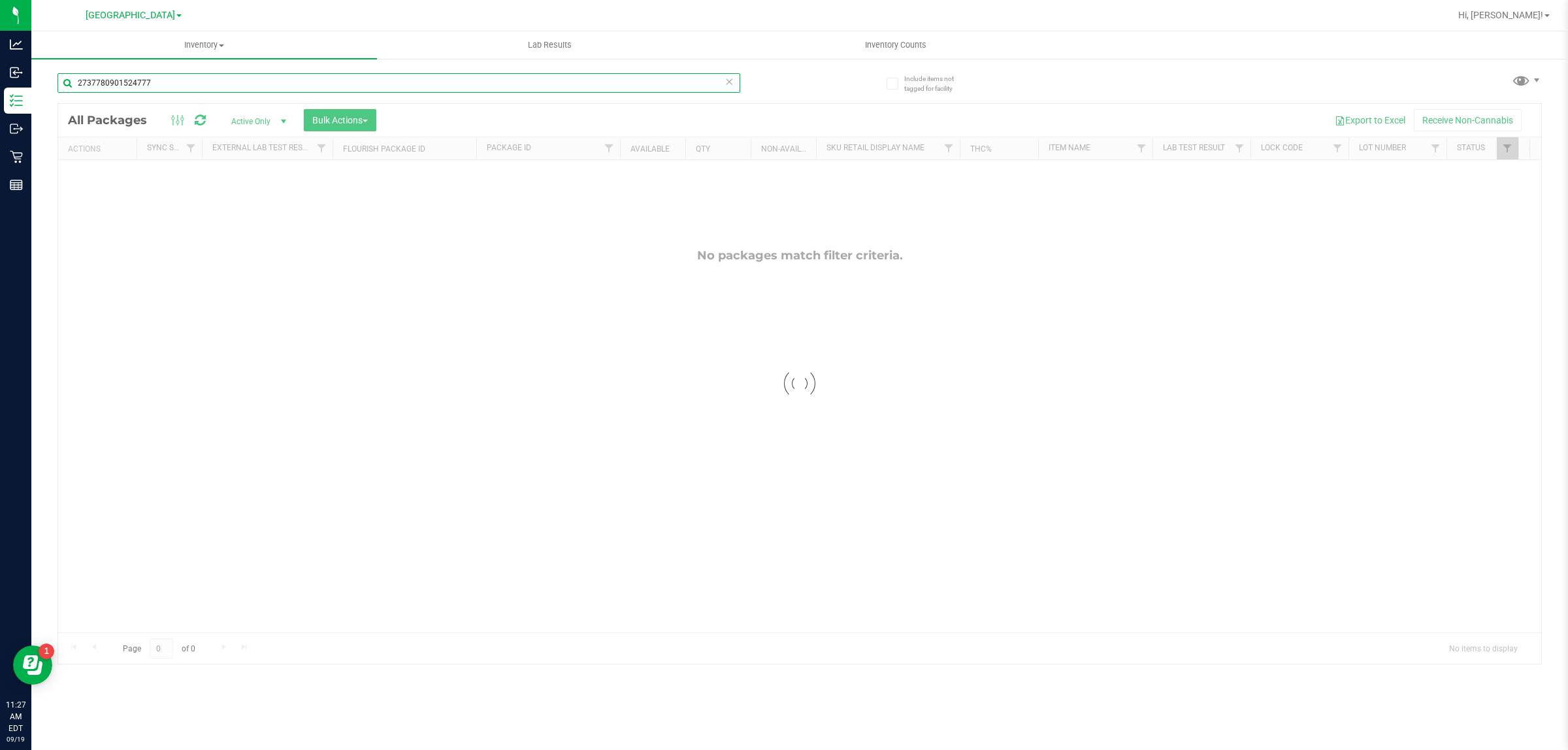
click at [281, 89] on input "2737780901524777" at bounding box center [398, 82] width 683 height 19
